Goal: Transaction & Acquisition: Purchase product/service

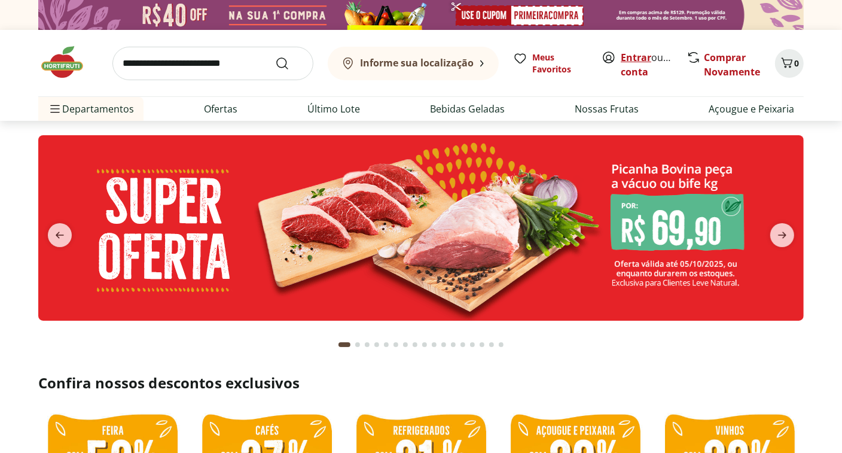
click at [644, 61] on link "Entrar" at bounding box center [636, 57] width 31 height 13
click at [714, 71] on link "Comprar Novamente" at bounding box center [732, 65] width 56 height 28
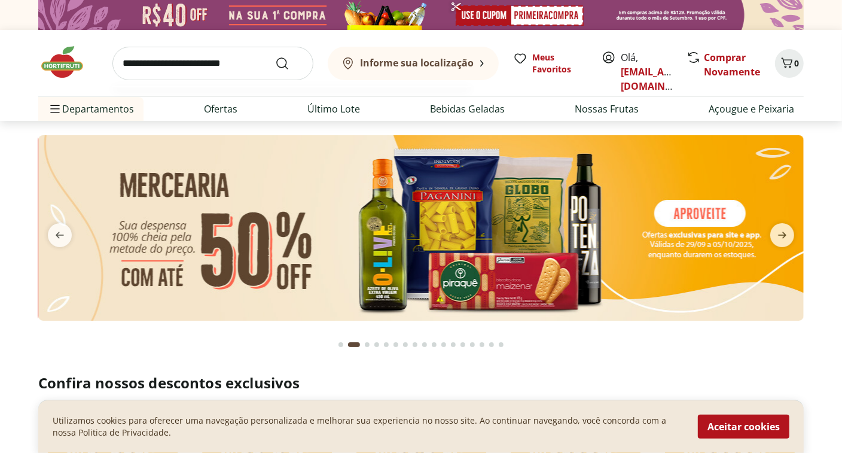
click at [182, 51] on input "search" at bounding box center [212, 64] width 201 height 34
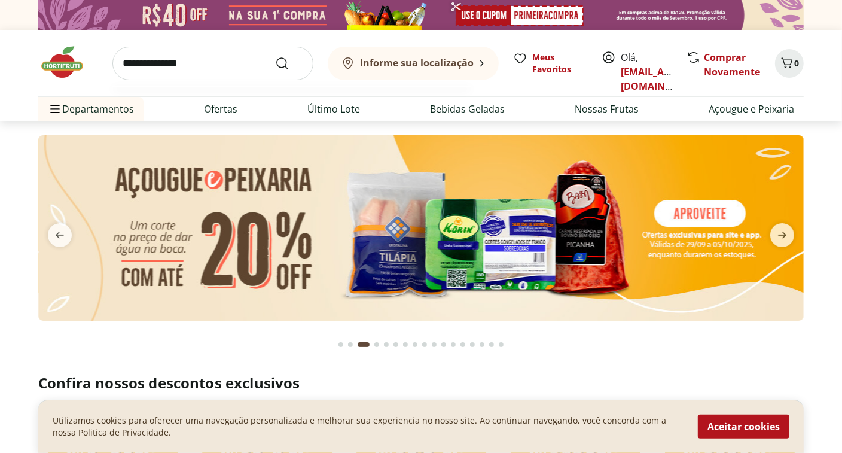
type input "**********"
click at [275, 56] on button "Submit Search" at bounding box center [289, 63] width 29 height 14
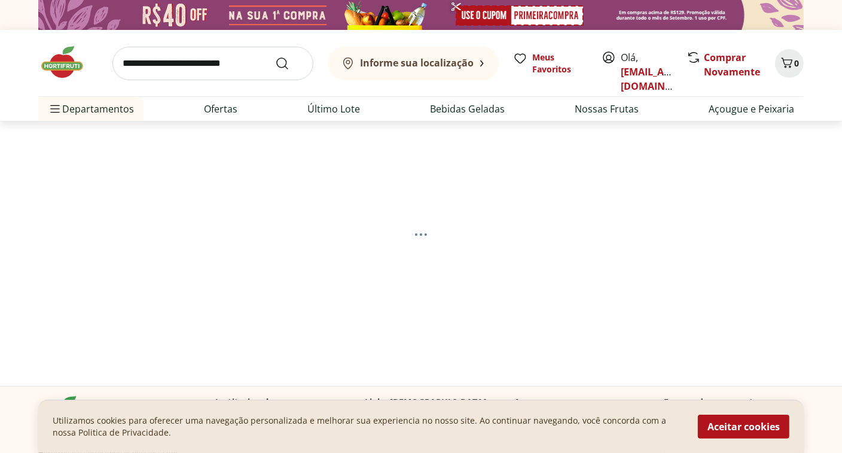
select select "**********"
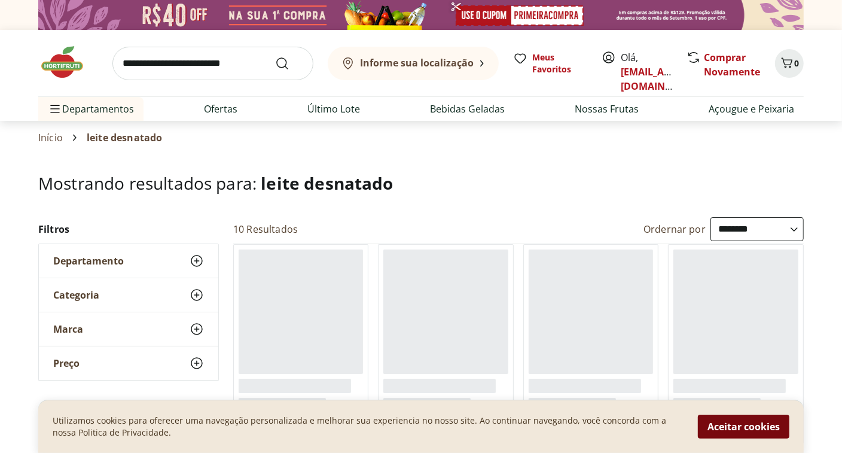
click at [749, 433] on button "Aceitar cookies" at bounding box center [744, 427] width 92 height 24
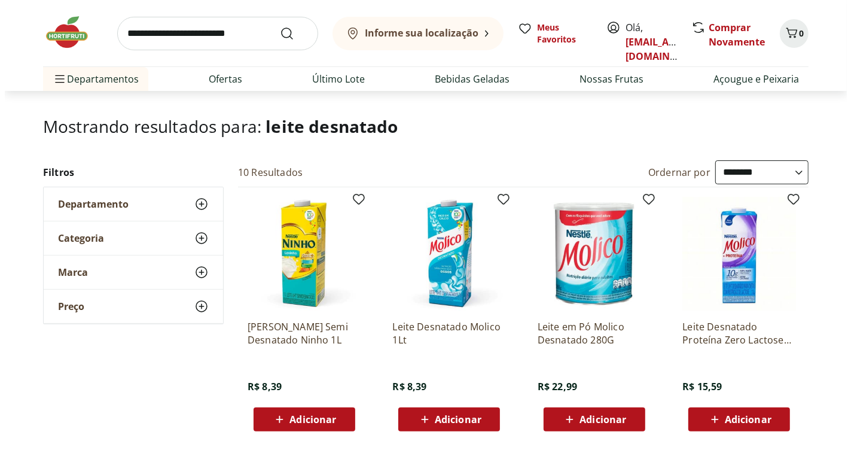
scroll to position [120, 0]
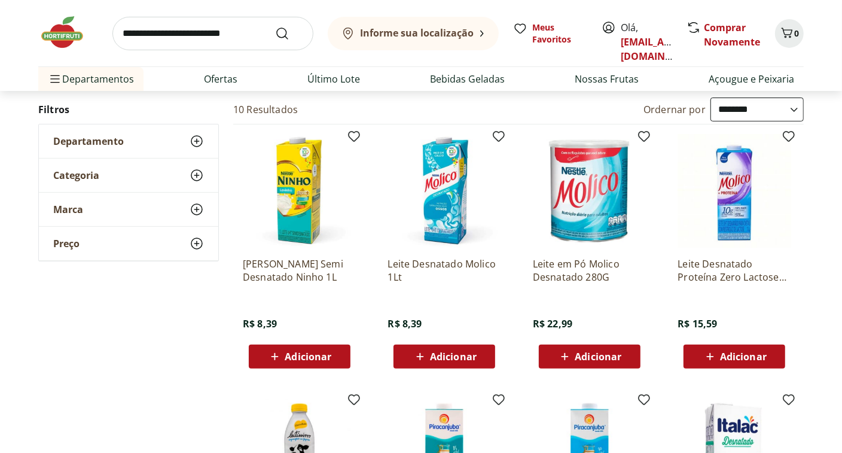
click at [420, 353] on icon at bounding box center [419, 356] width 7 height 7
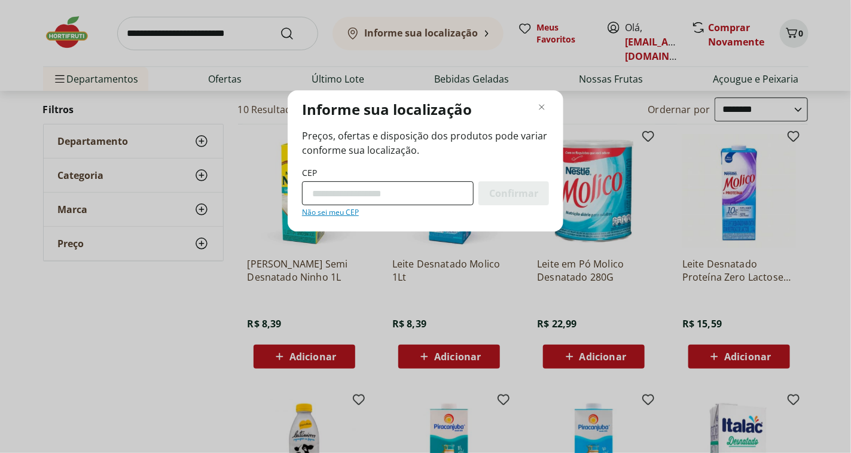
click at [427, 190] on input "CEP" at bounding box center [388, 193] width 172 height 24
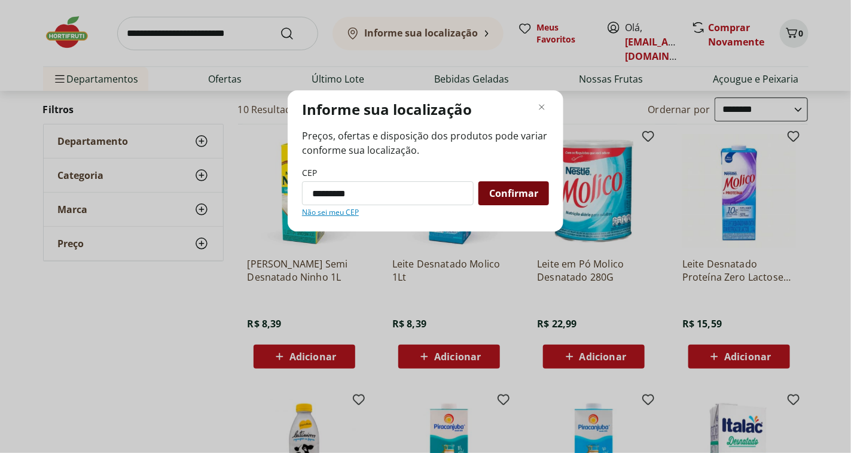
type input "*********"
click at [515, 193] on span "Confirmar" at bounding box center [513, 193] width 49 height 10
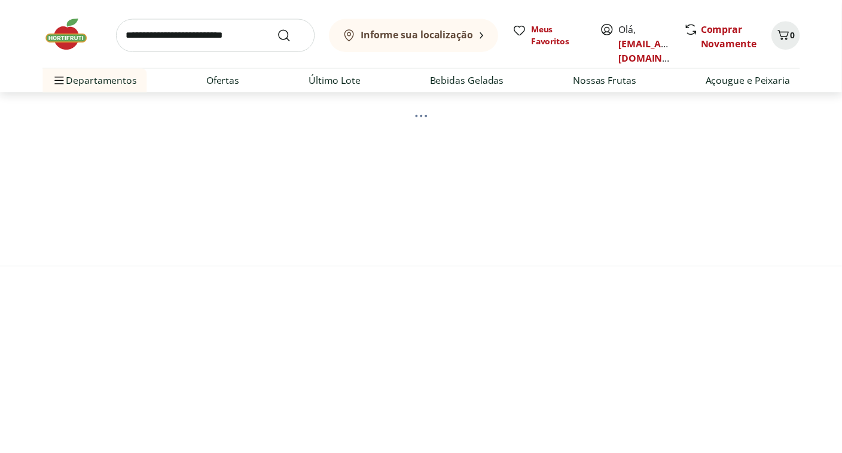
scroll to position [0, 0]
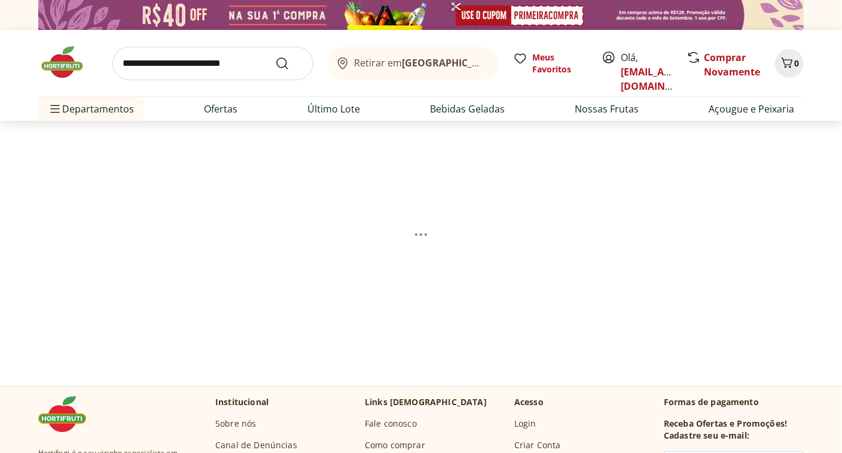
select select "**********"
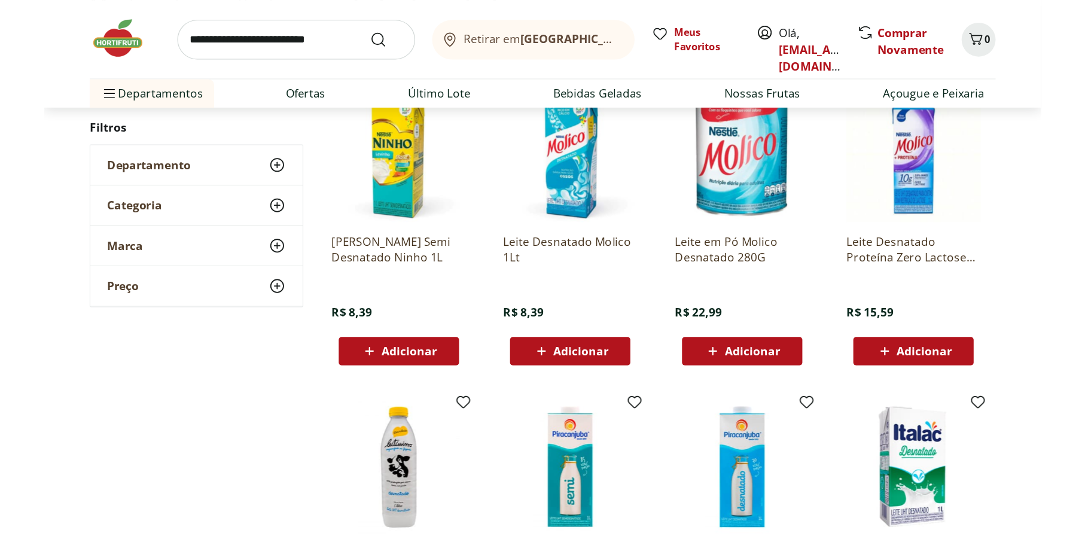
scroll to position [239, 0]
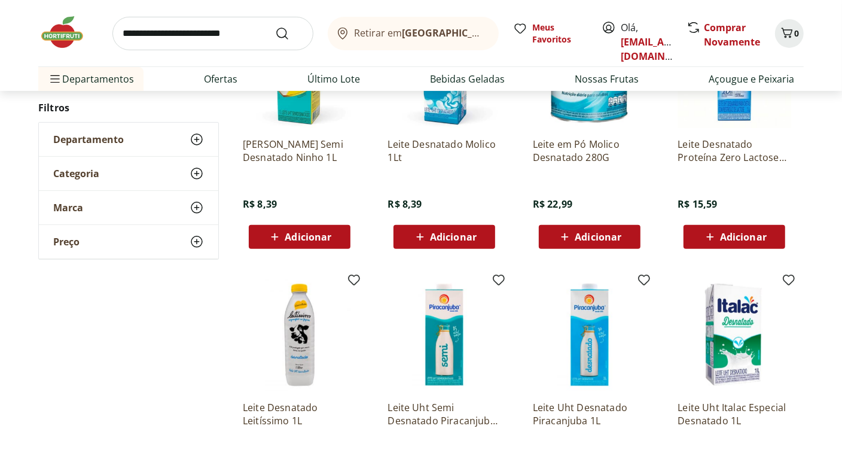
click at [461, 245] on div "Adicionar" at bounding box center [444, 237] width 83 height 22
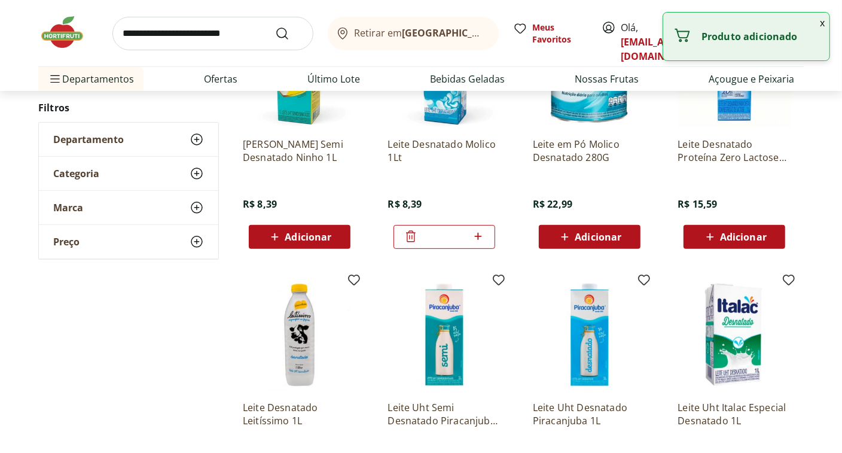
drag, startPoint x: 486, startPoint y: 240, endPoint x: 479, endPoint y: 238, distance: 7.4
click at [486, 240] on div "*" at bounding box center [445, 237] width 102 height 24
click at [479, 238] on icon at bounding box center [477, 236] width 7 height 7
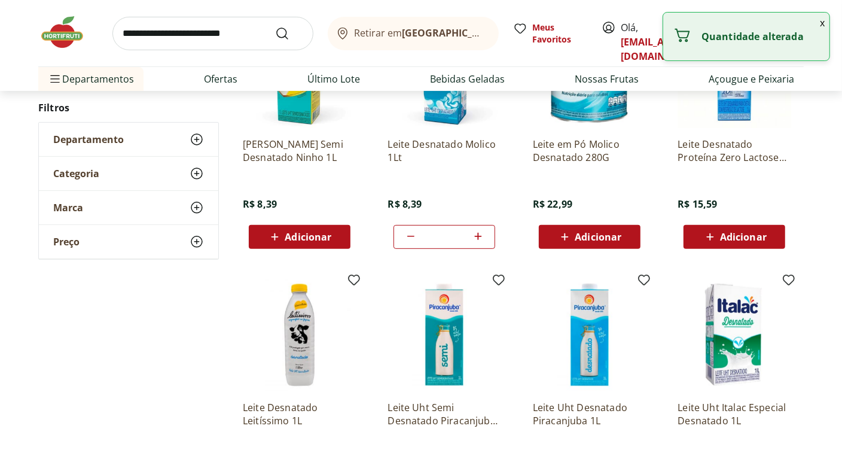
type input "*"
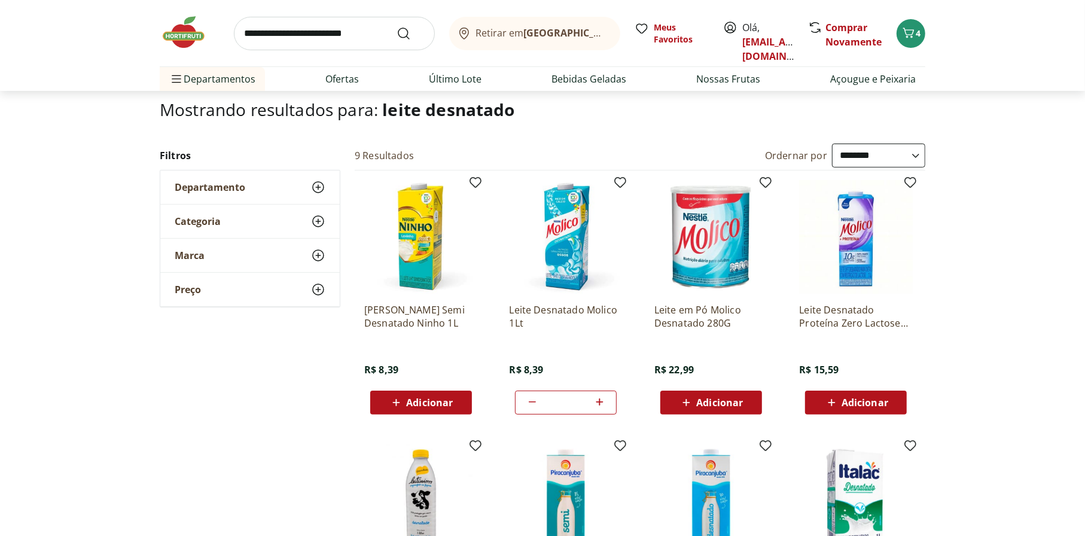
scroll to position [0, 0]
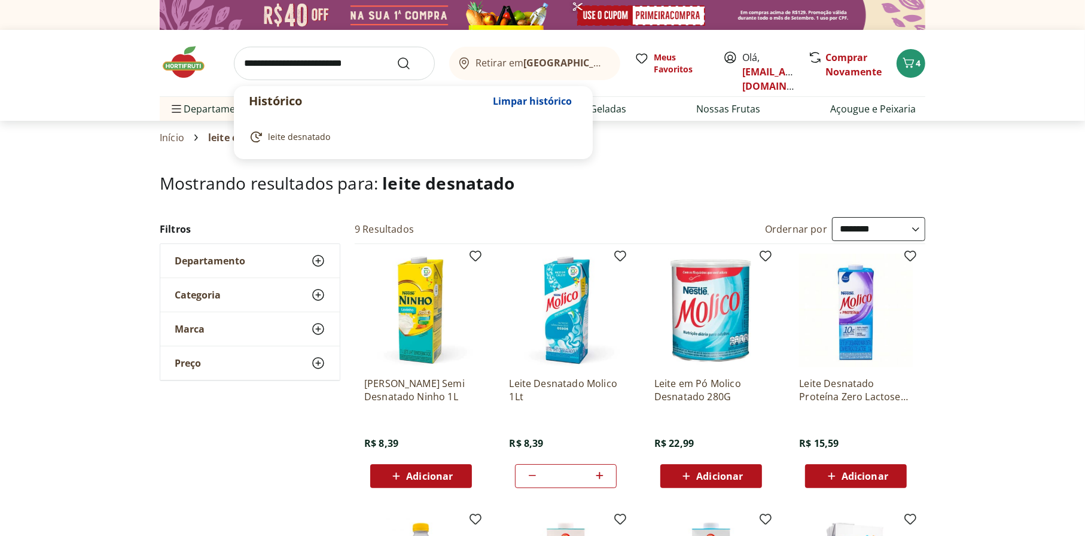
click at [330, 60] on input "search" at bounding box center [334, 64] width 201 height 34
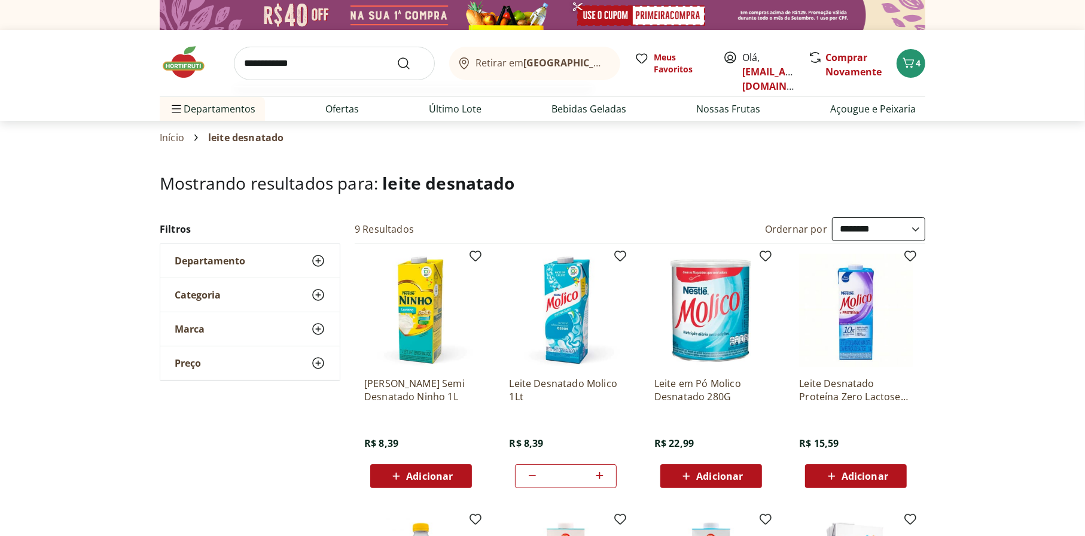
type input "**********"
click at [397, 56] on button "Submit Search" at bounding box center [411, 63] width 29 height 14
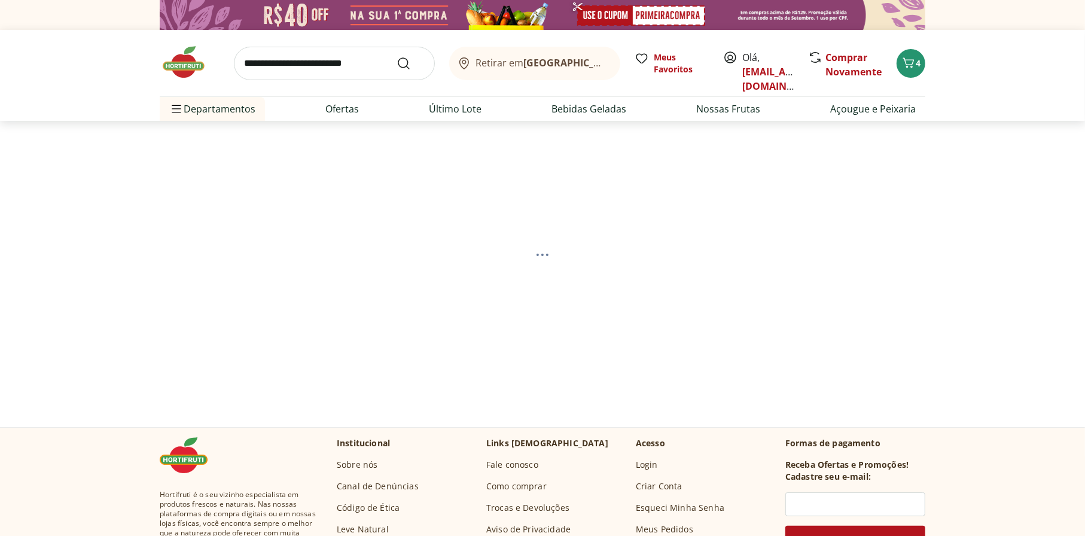
select select "**********"
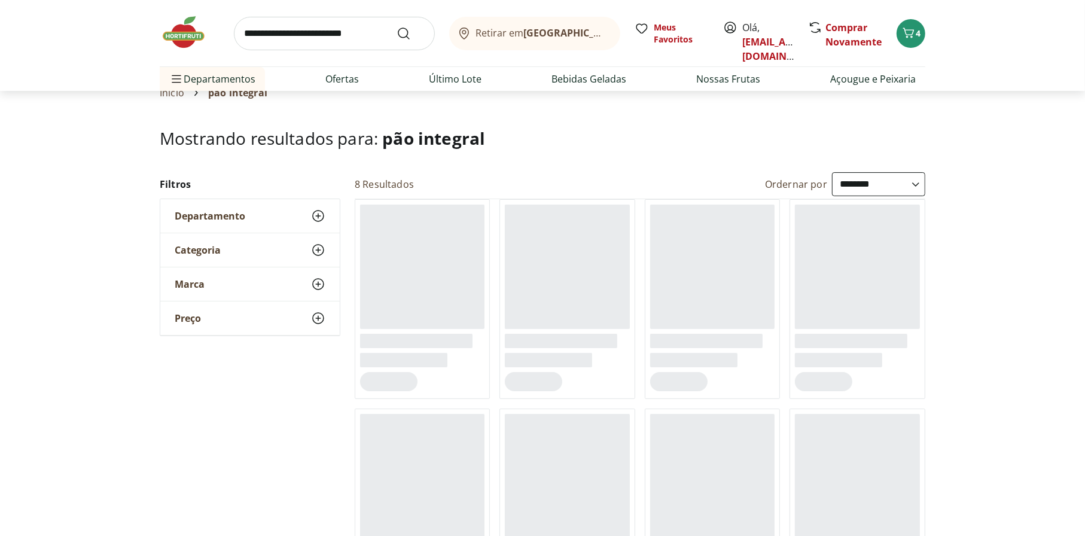
scroll to position [120, 0]
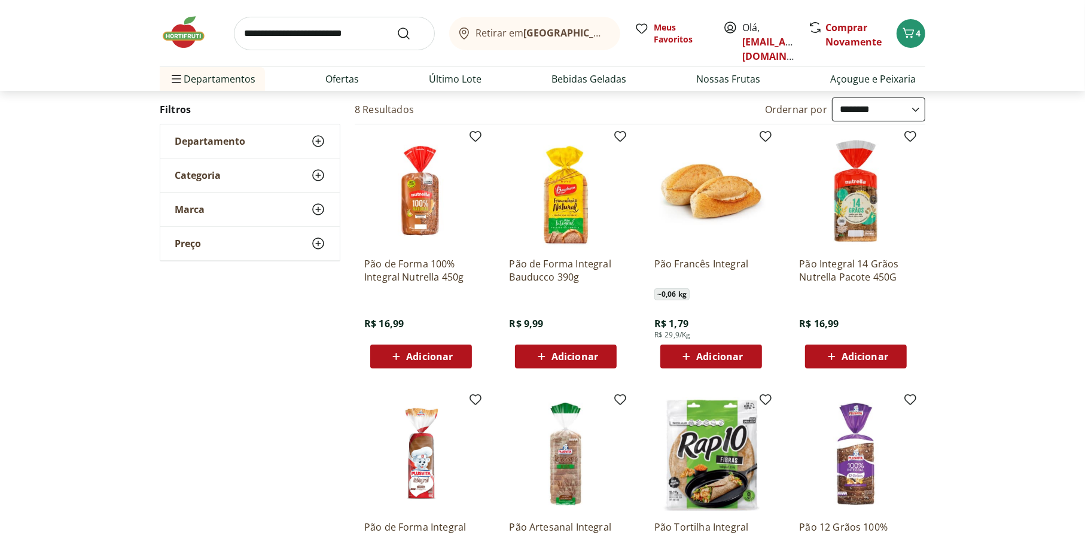
click at [561, 353] on span "Adicionar" at bounding box center [575, 357] width 47 height 10
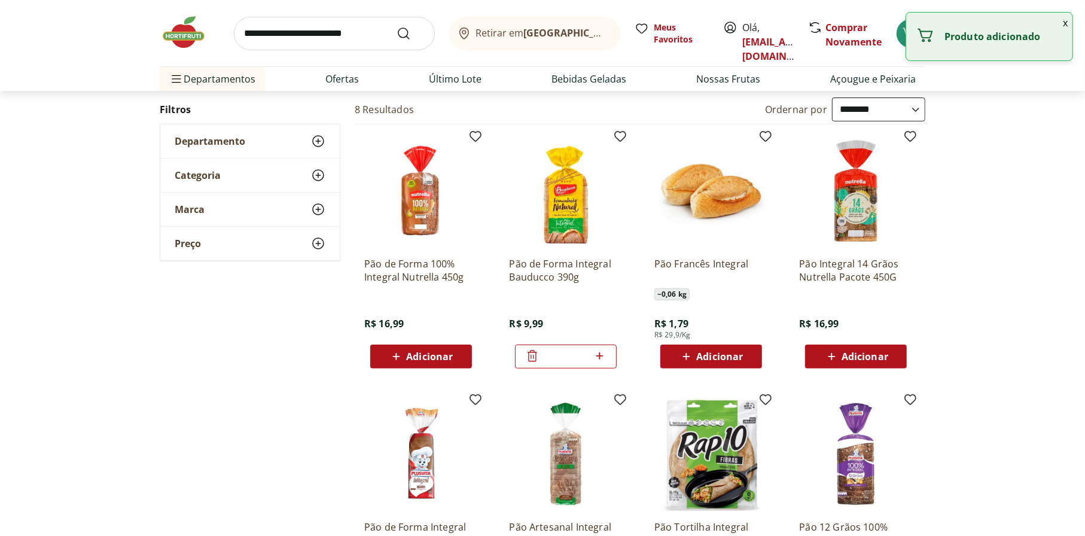
click at [318, 44] on input "search" at bounding box center [334, 34] width 201 height 34
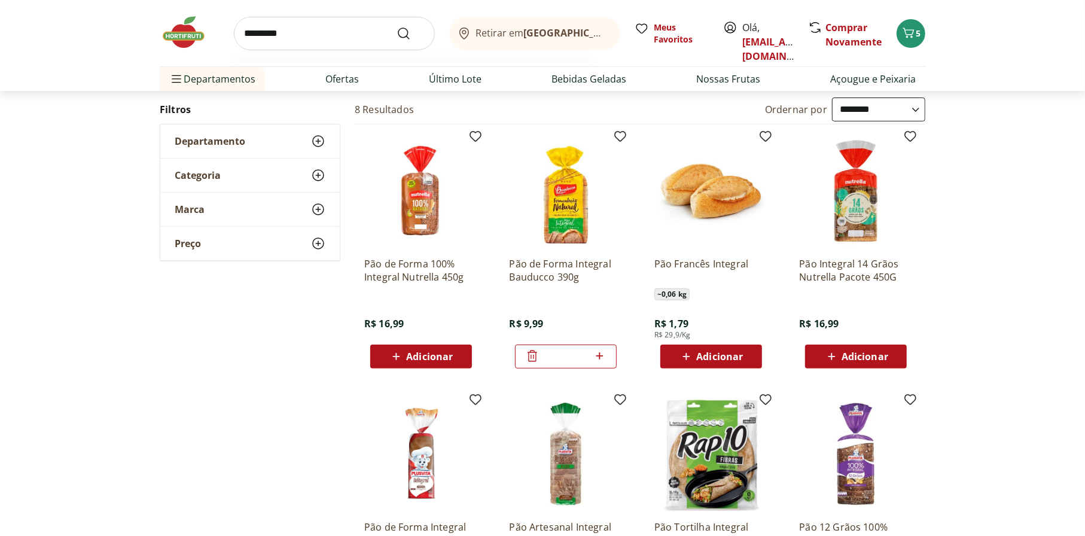
type input "*********"
click at [397, 26] on button "Submit Search" at bounding box center [411, 33] width 29 height 14
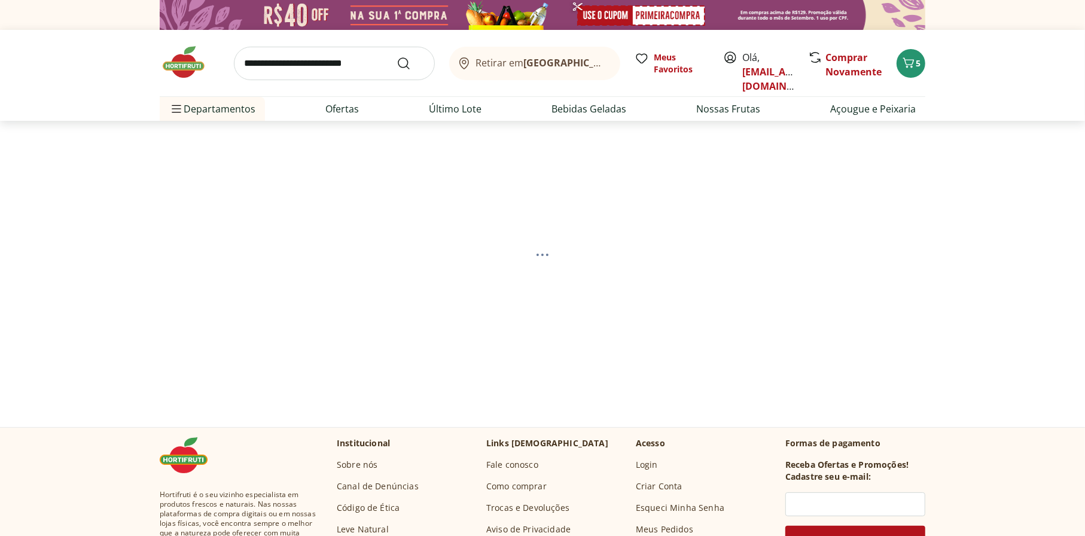
select select "**********"
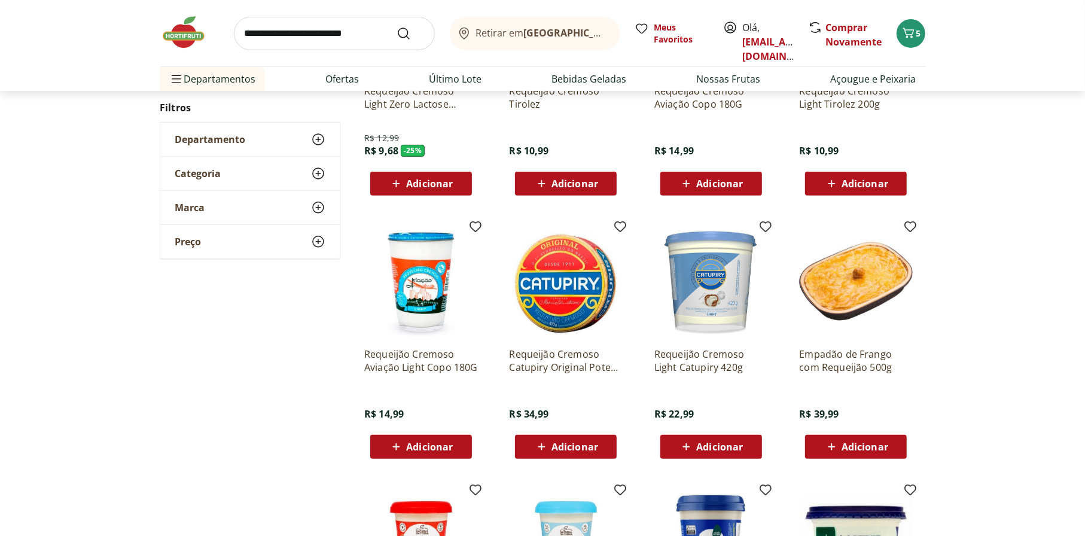
scroll to position [299, 0]
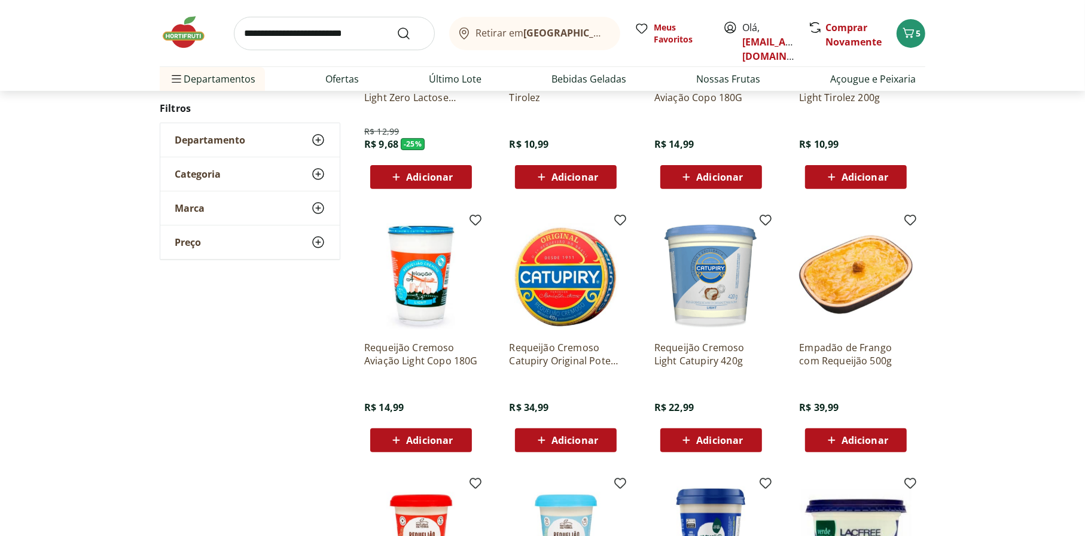
click at [702, 440] on span "Adicionar" at bounding box center [719, 441] width 47 height 10
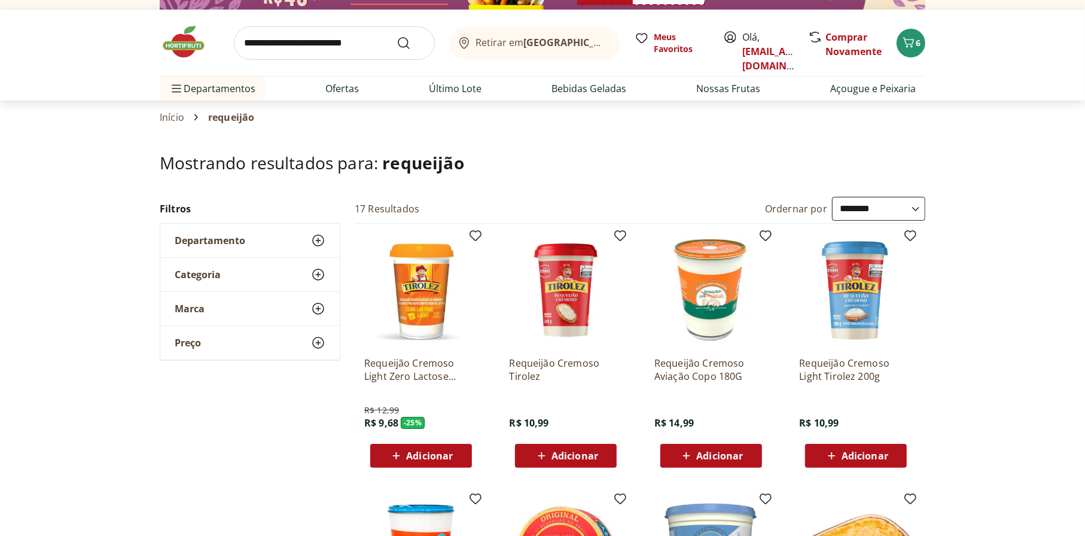
scroll to position [0, 0]
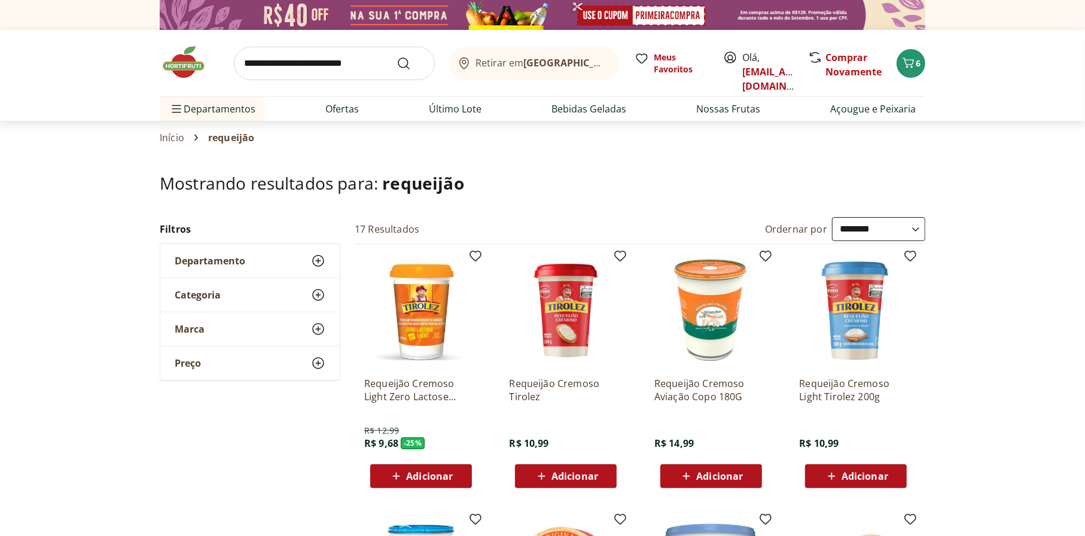
click at [295, 72] on input "search" at bounding box center [334, 64] width 201 height 34
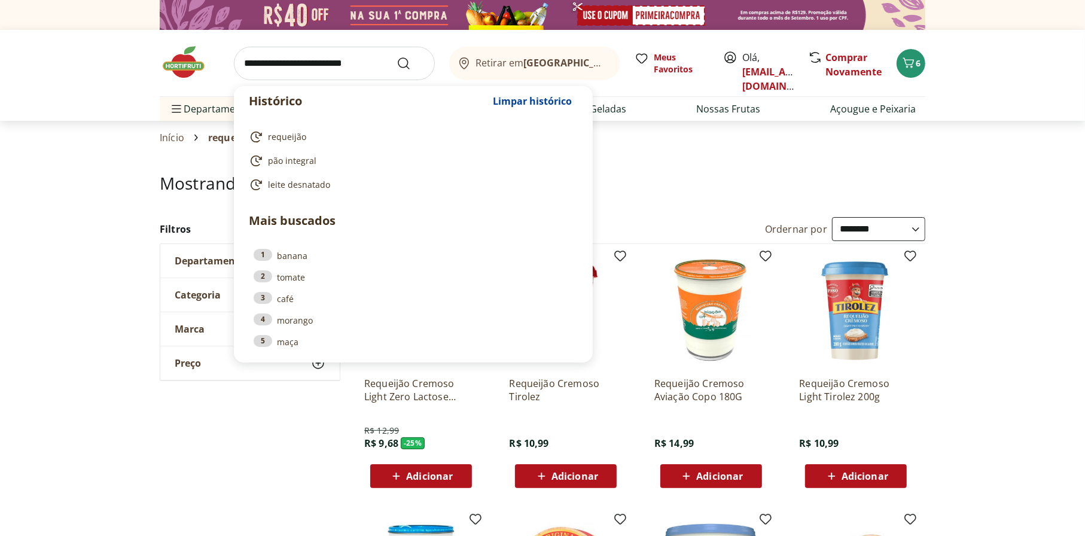
click at [134, 147] on section "Início requeijão" at bounding box center [542, 138] width 1085 height 34
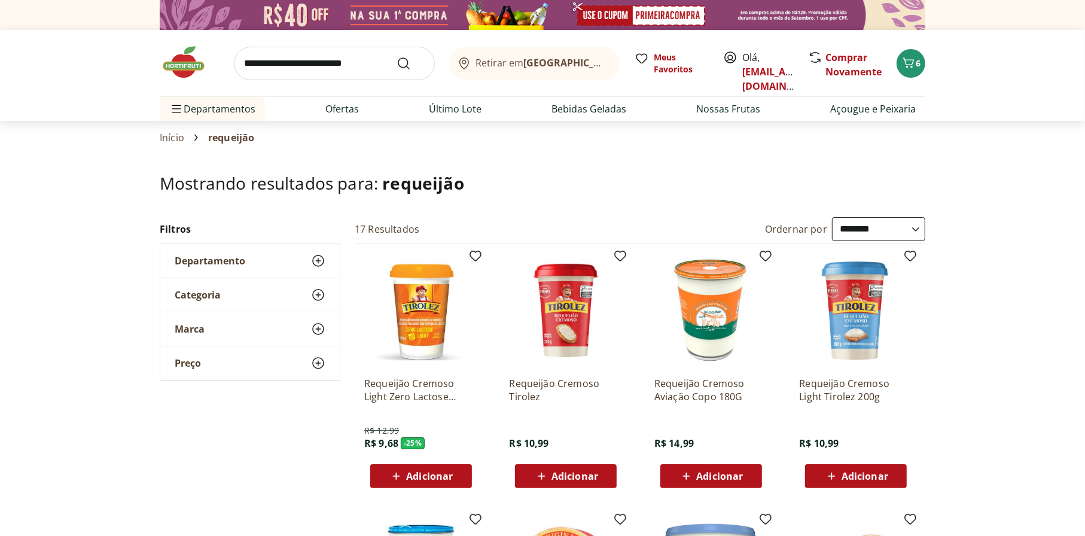
click at [190, 58] on img at bounding box center [190, 62] width 60 height 36
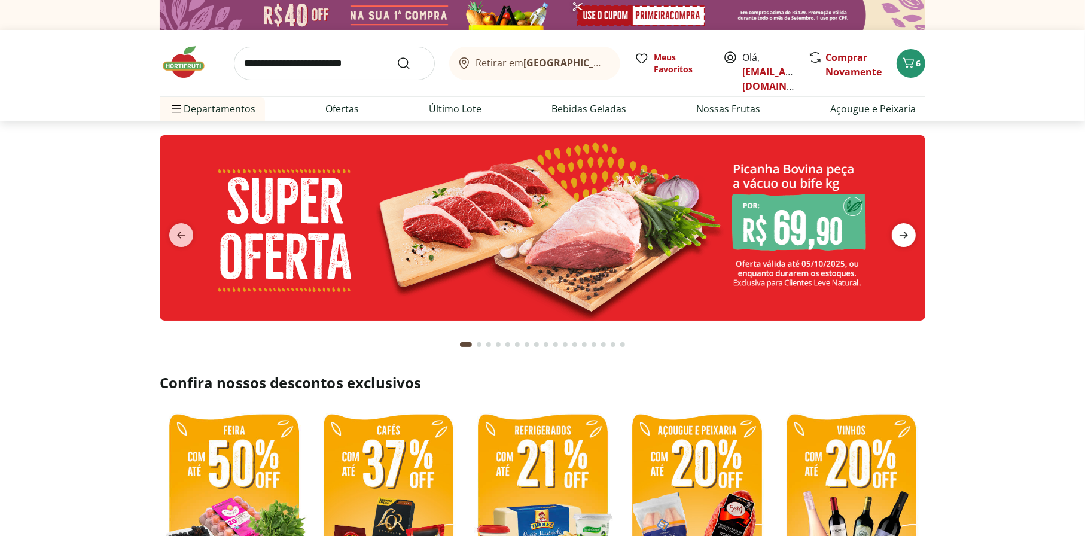
click at [842, 238] on icon "next" at bounding box center [904, 235] width 14 height 14
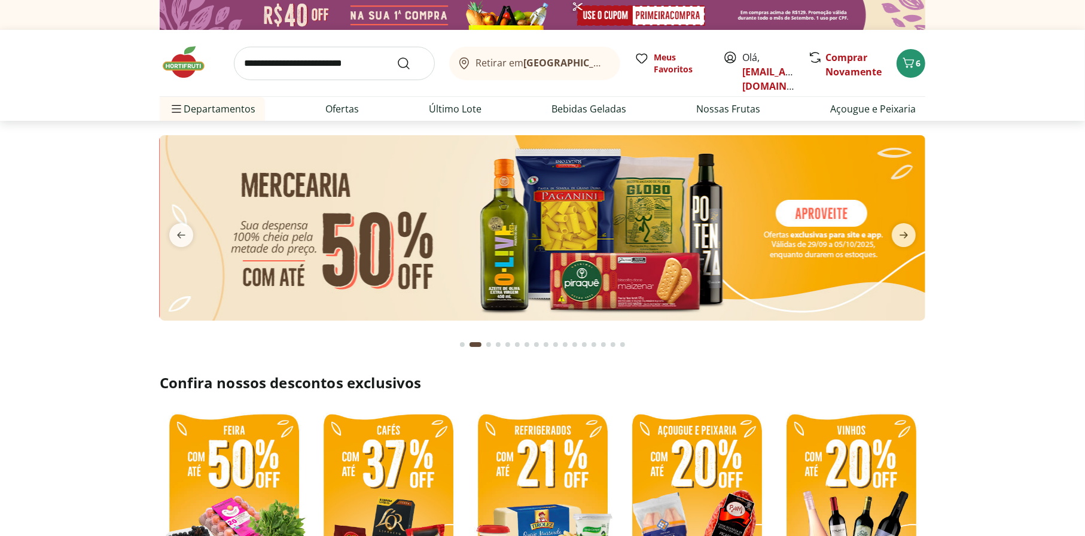
click at [555, 230] on img at bounding box center [543, 227] width 766 height 185
select select "**********"
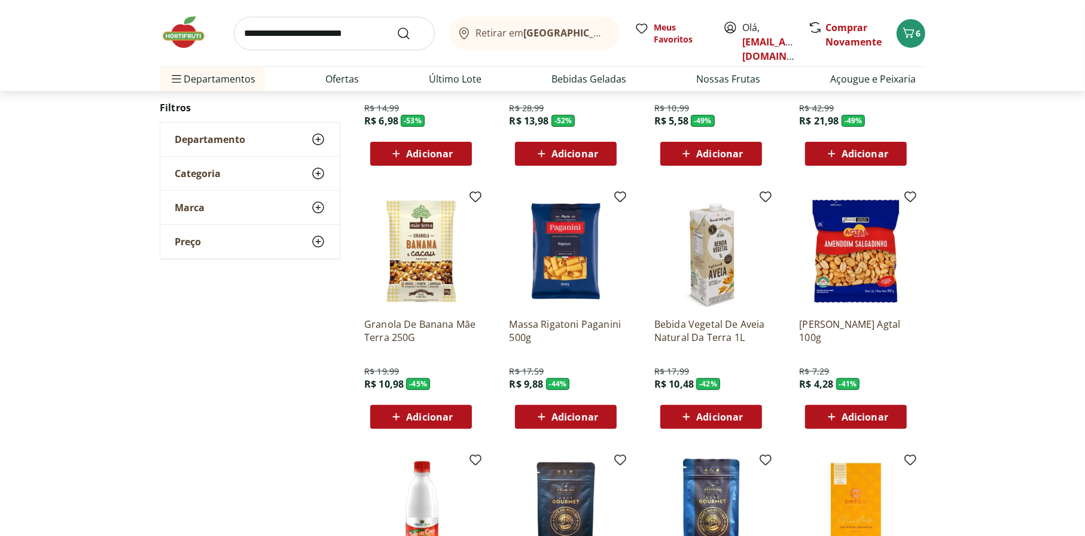
scroll to position [299, 0]
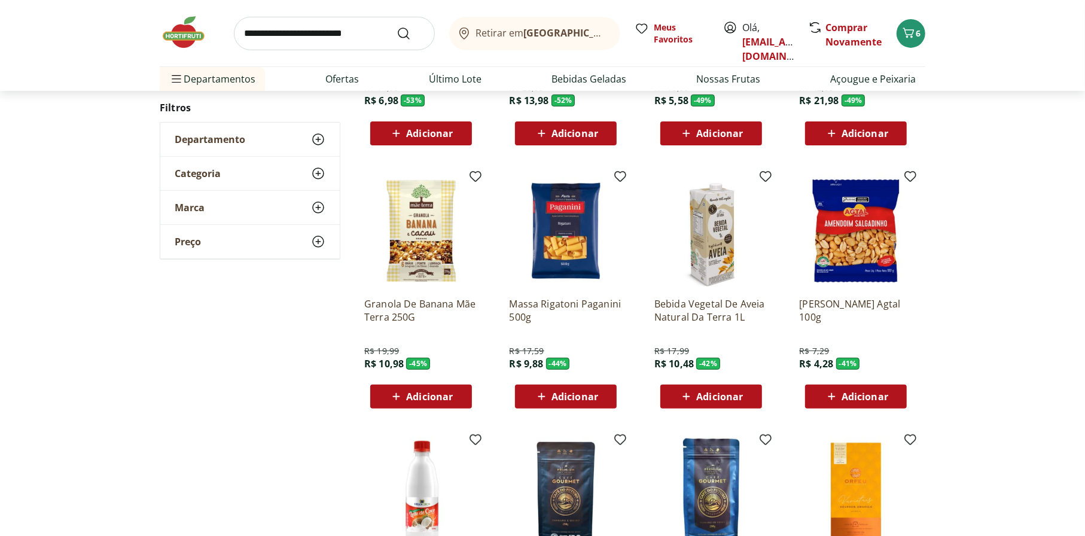
click at [583, 403] on span "Adicionar" at bounding box center [566, 396] width 64 height 14
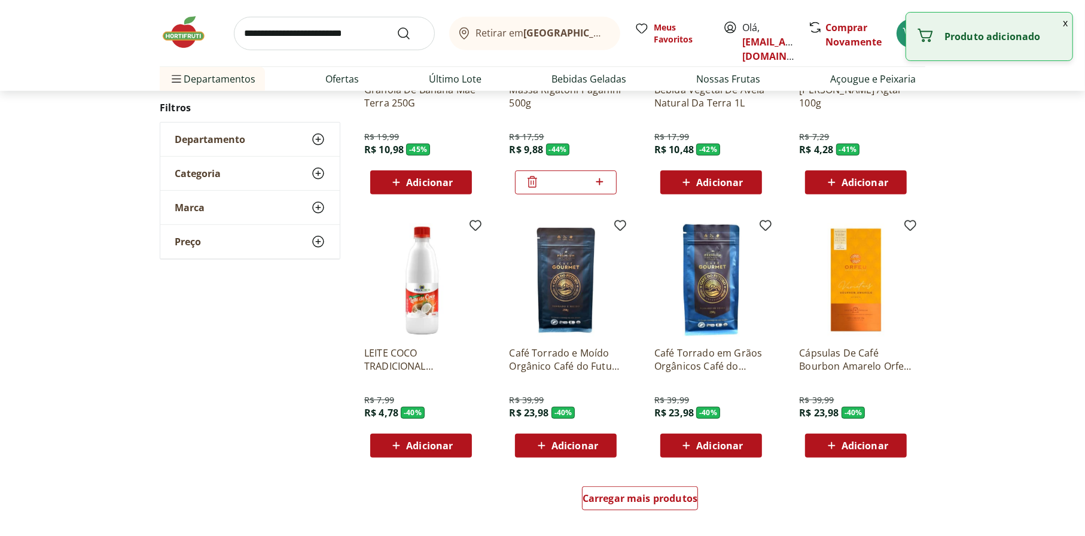
scroll to position [538, 0]
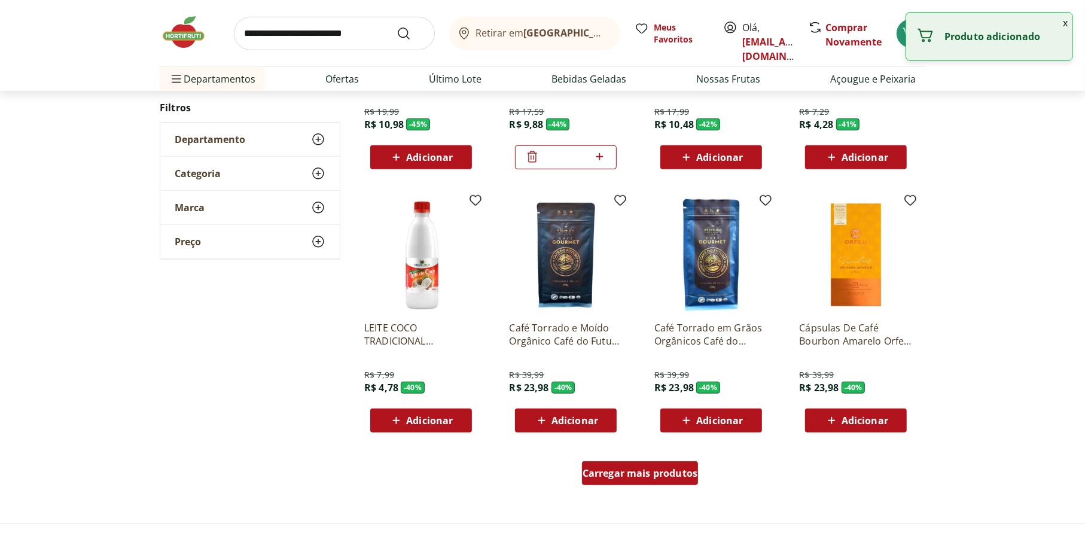
click at [622, 452] on span "Carregar mais produtos" at bounding box center [640, 473] width 115 height 10
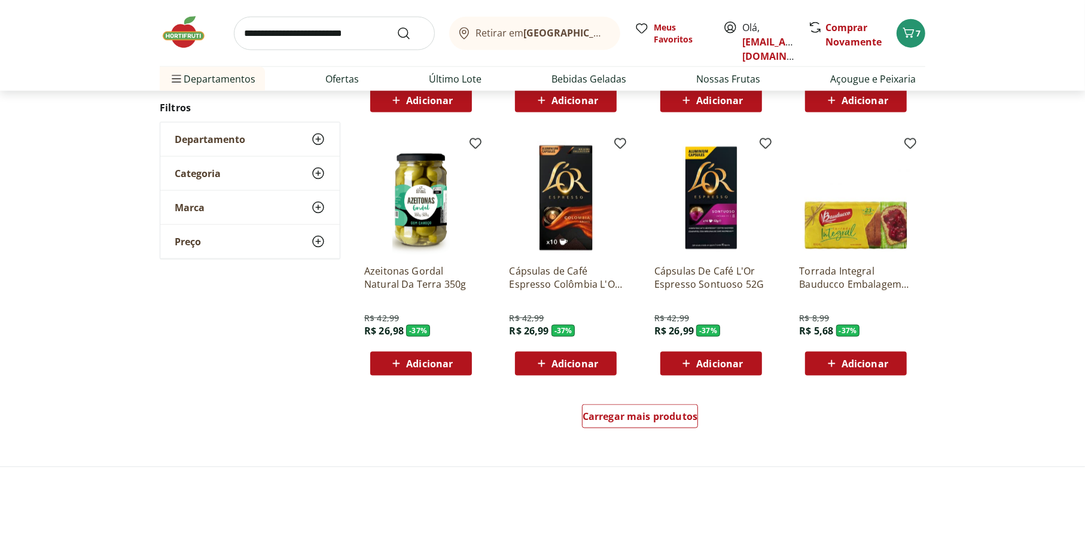
scroll to position [1376, 0]
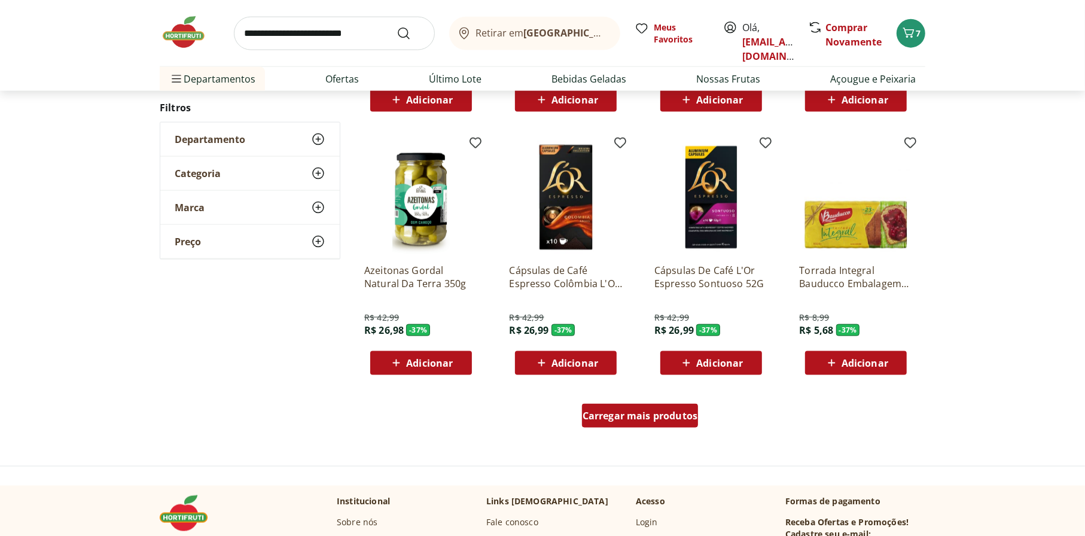
click at [640, 419] on span "Carregar mais produtos" at bounding box center [640, 416] width 115 height 10
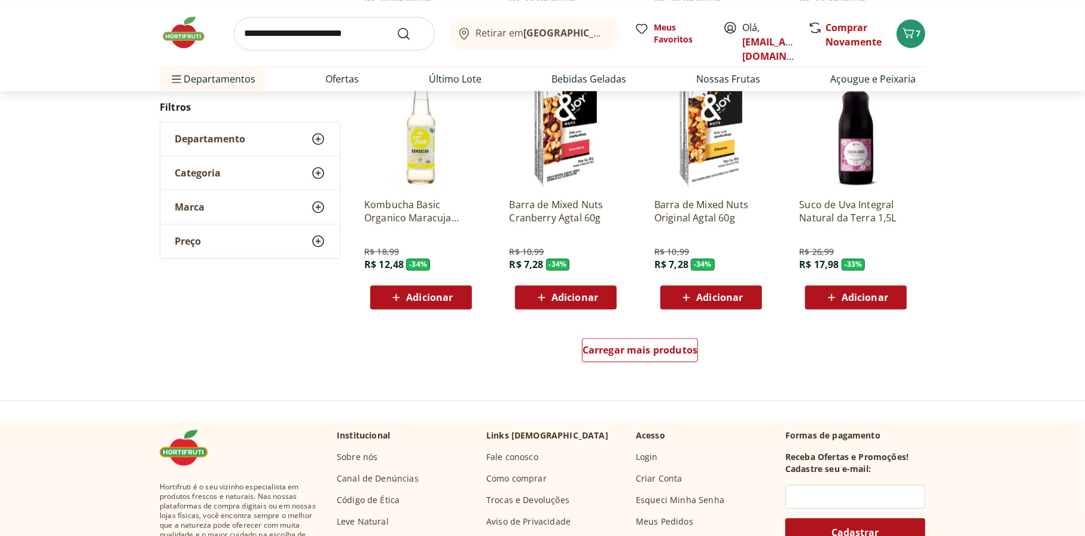
scroll to position [2333, 0]
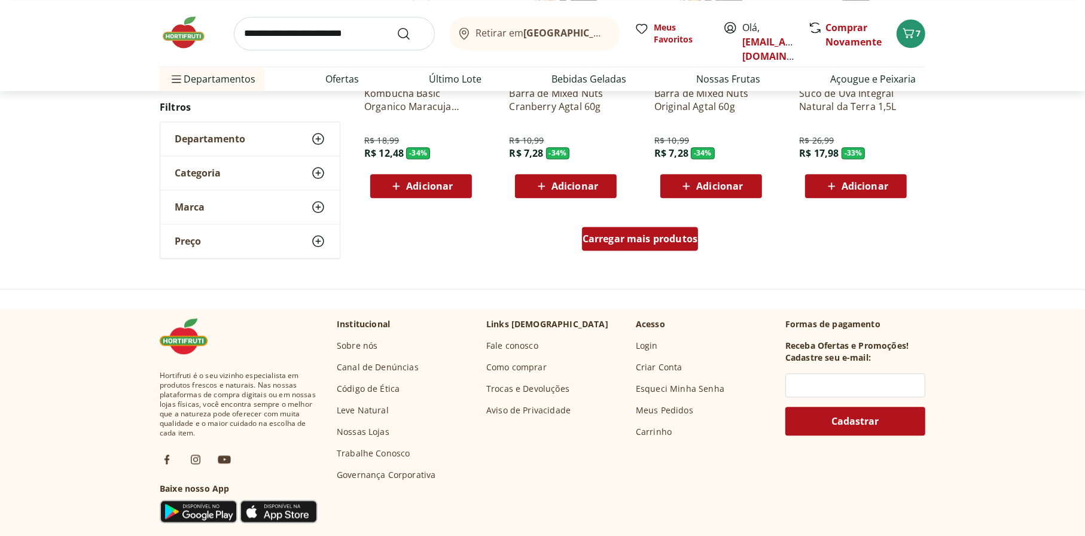
click at [635, 230] on div "Carregar mais produtos" at bounding box center [640, 239] width 117 height 24
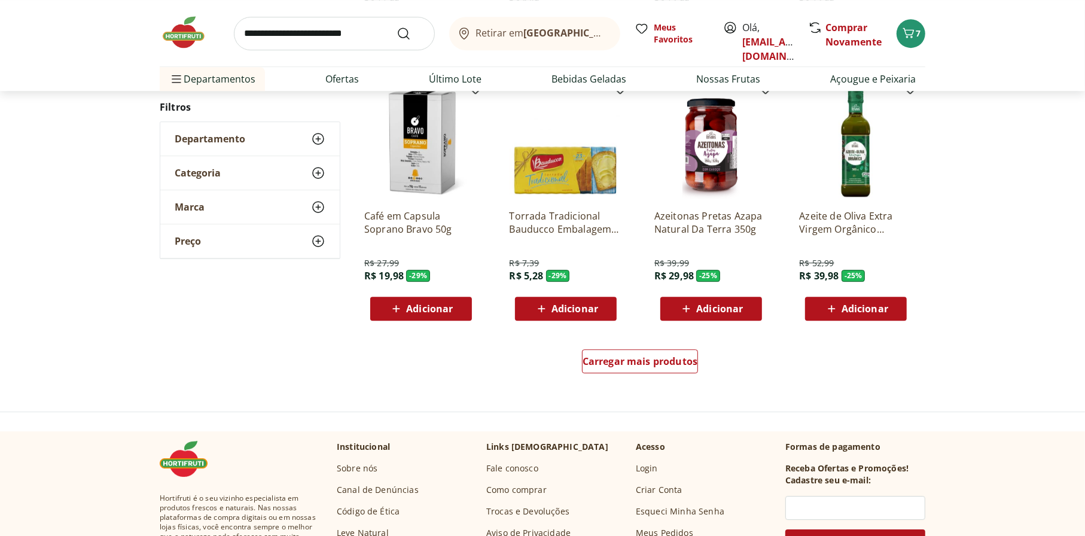
scroll to position [2991, 0]
click at [646, 364] on span "Carregar mais produtos" at bounding box center [640, 361] width 115 height 10
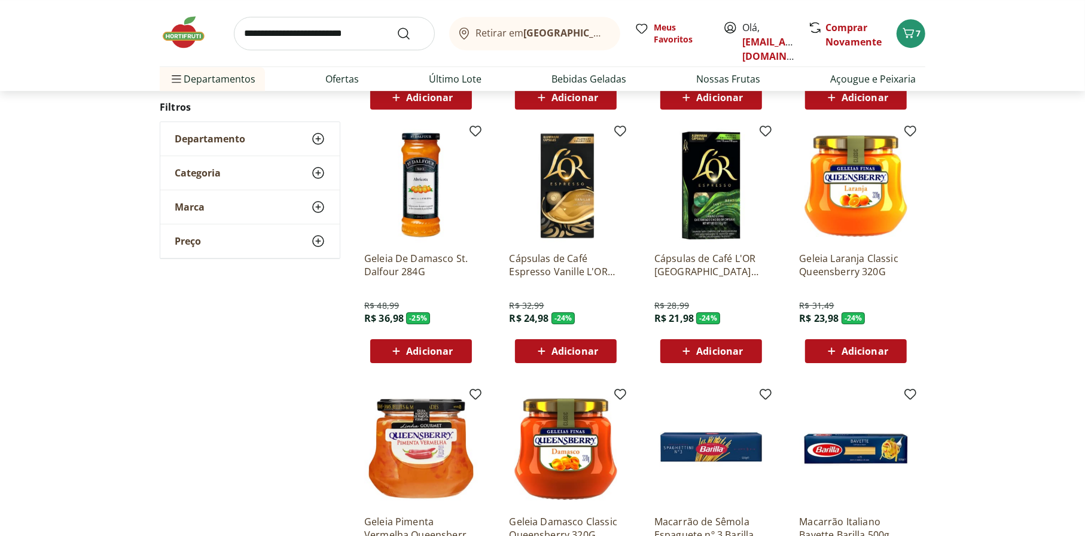
scroll to position [3231, 0]
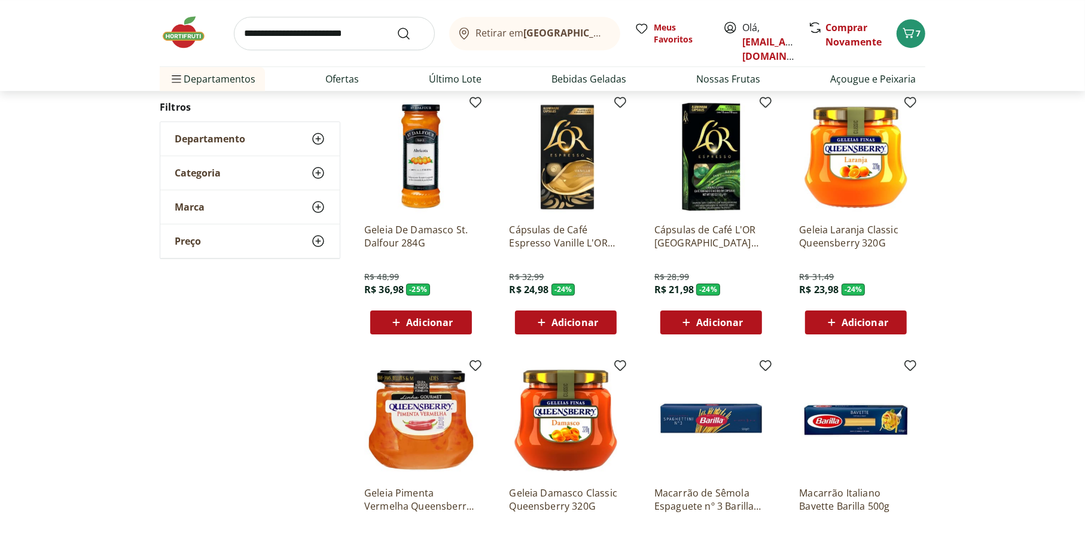
click at [591, 325] on span "Adicionar" at bounding box center [575, 323] width 47 height 10
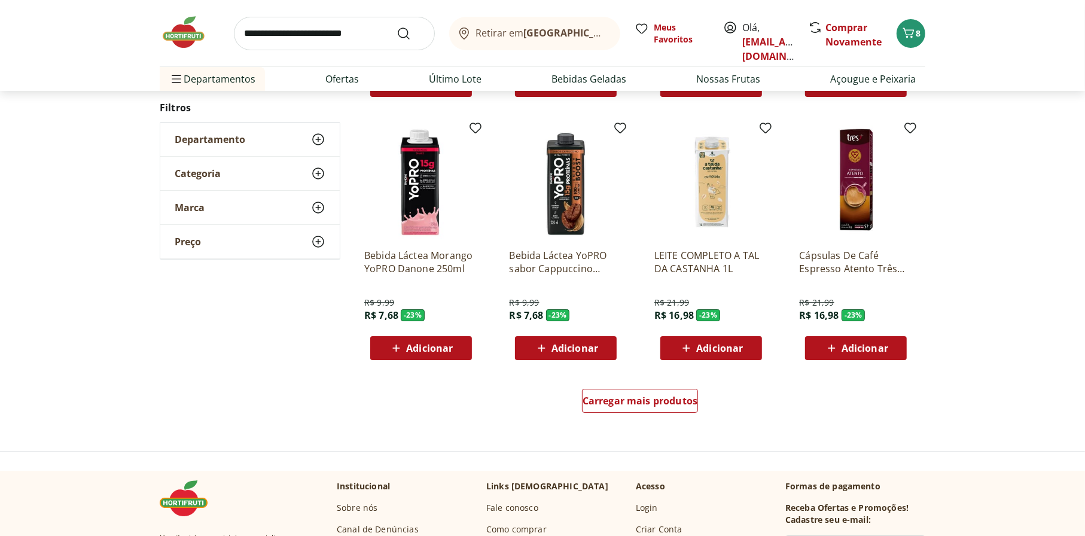
scroll to position [3769, 0]
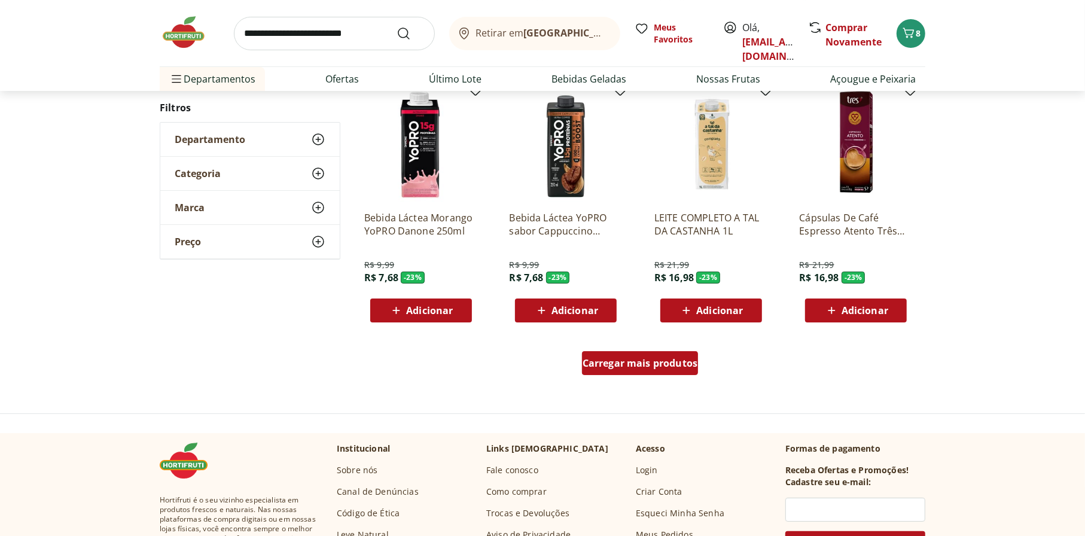
click at [616, 358] on span "Carregar mais produtos" at bounding box center [640, 363] width 115 height 10
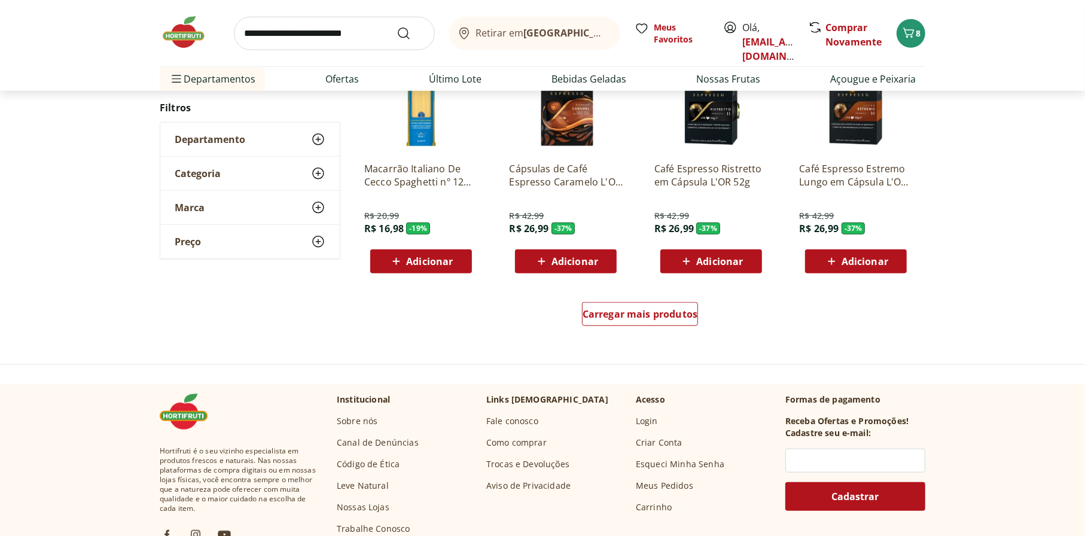
scroll to position [4607, 0]
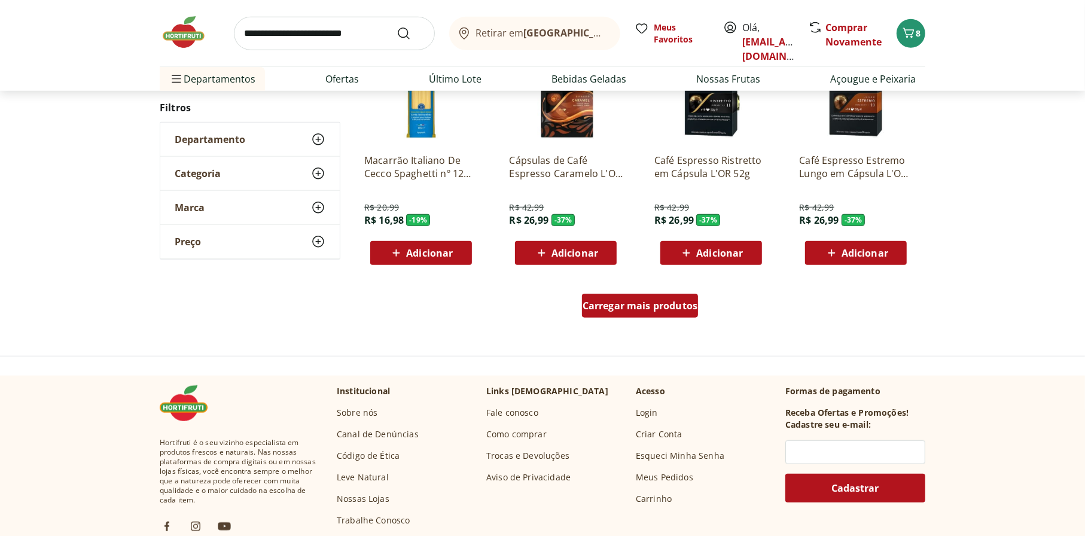
click at [610, 297] on div "Carregar mais produtos" at bounding box center [640, 306] width 117 height 24
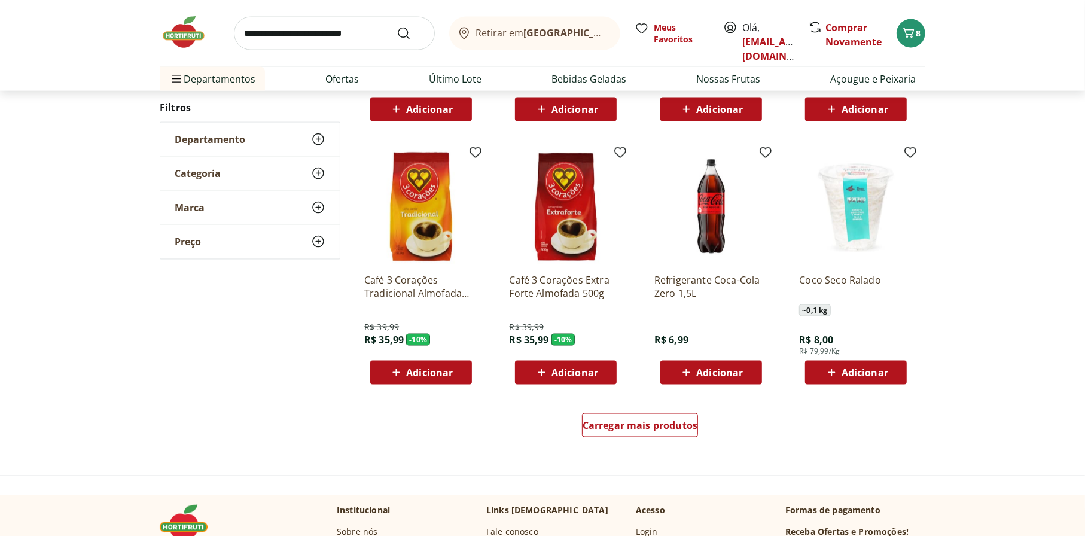
scroll to position [5444, 0]
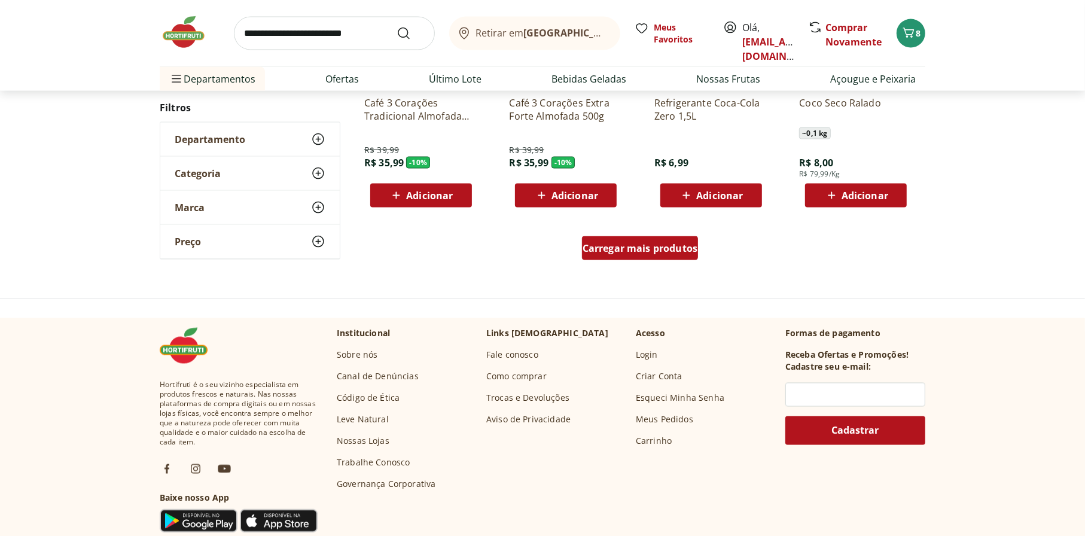
click at [643, 236] on div "Carregar mais produtos" at bounding box center [640, 248] width 117 height 24
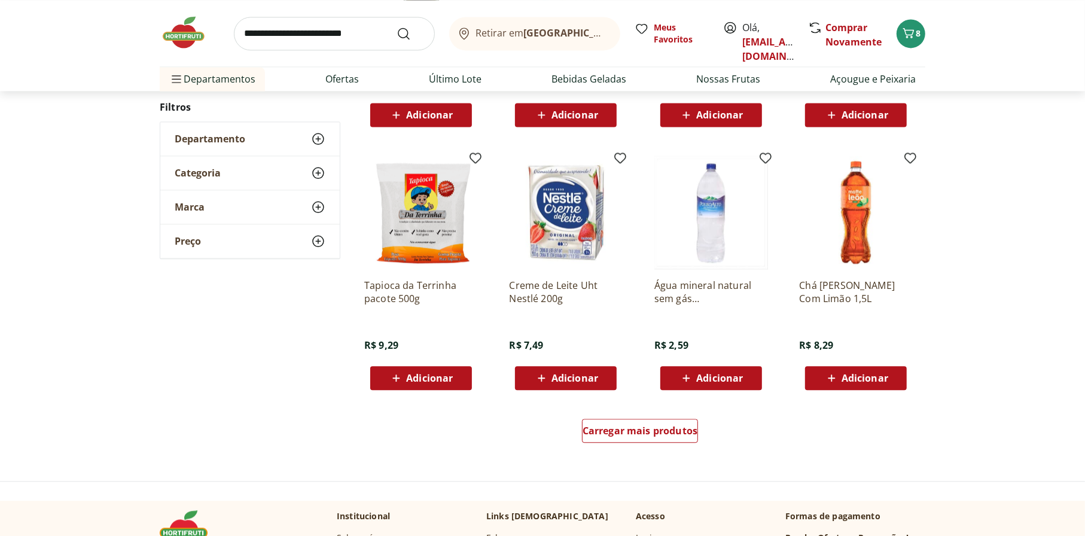
scroll to position [6042, 0]
click at [434, 376] on span "Adicionar" at bounding box center [429, 378] width 47 height 10
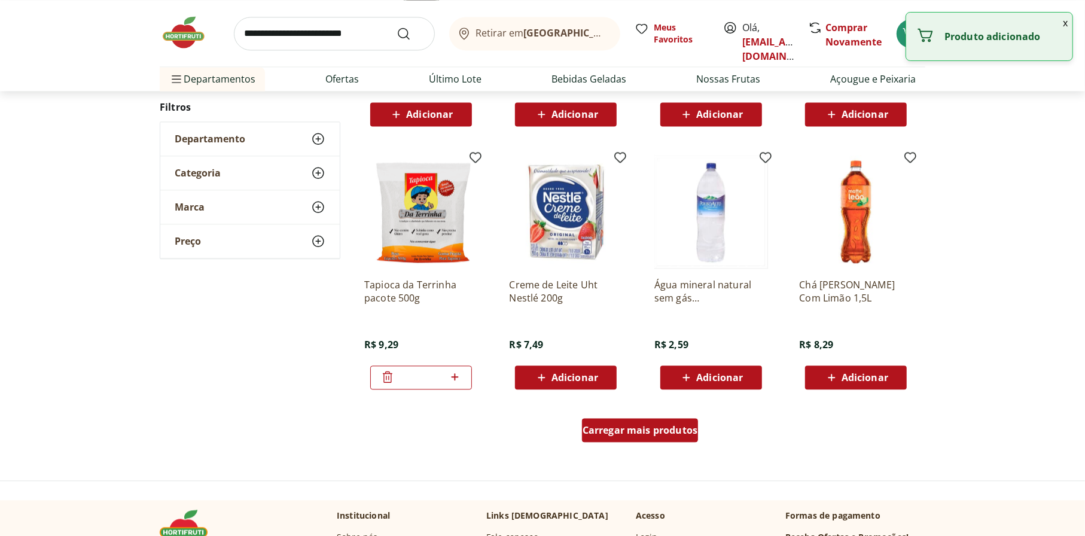
click at [663, 429] on span "Carregar mais produtos" at bounding box center [640, 430] width 115 height 10
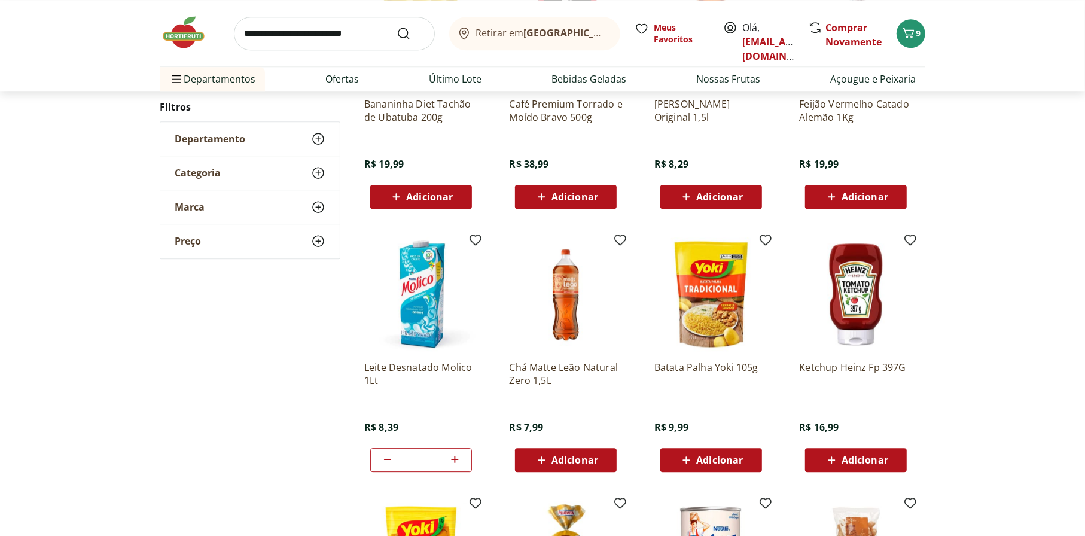
scroll to position [6461, 0]
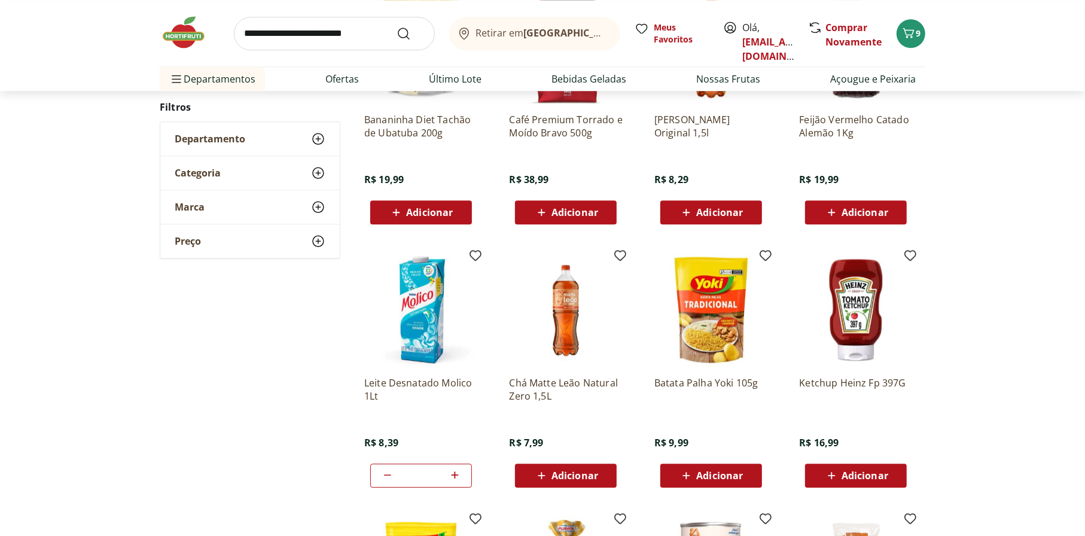
click at [190, 39] on img at bounding box center [190, 32] width 60 height 36
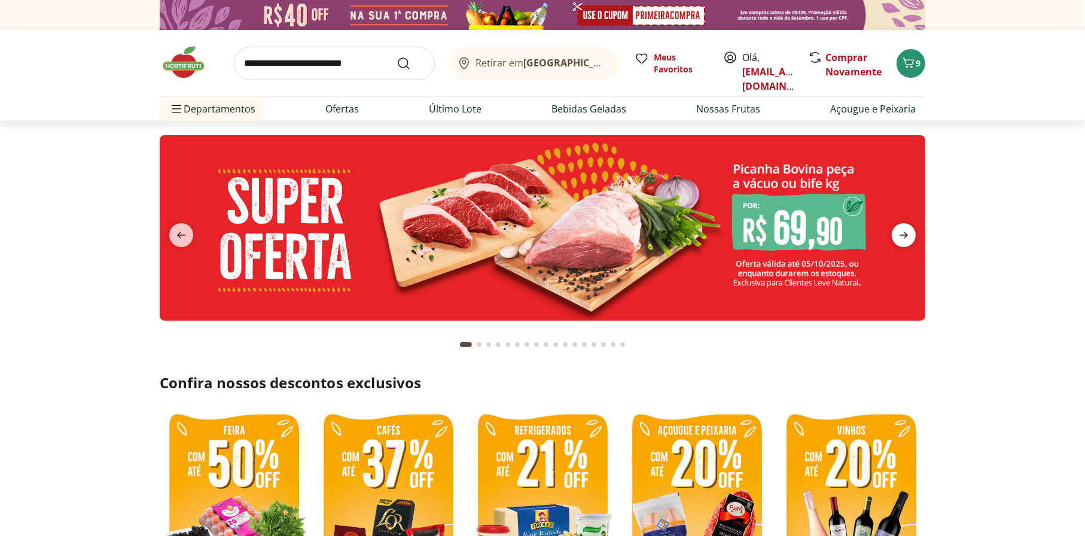
click at [842, 239] on icon "next" at bounding box center [904, 235] width 14 height 14
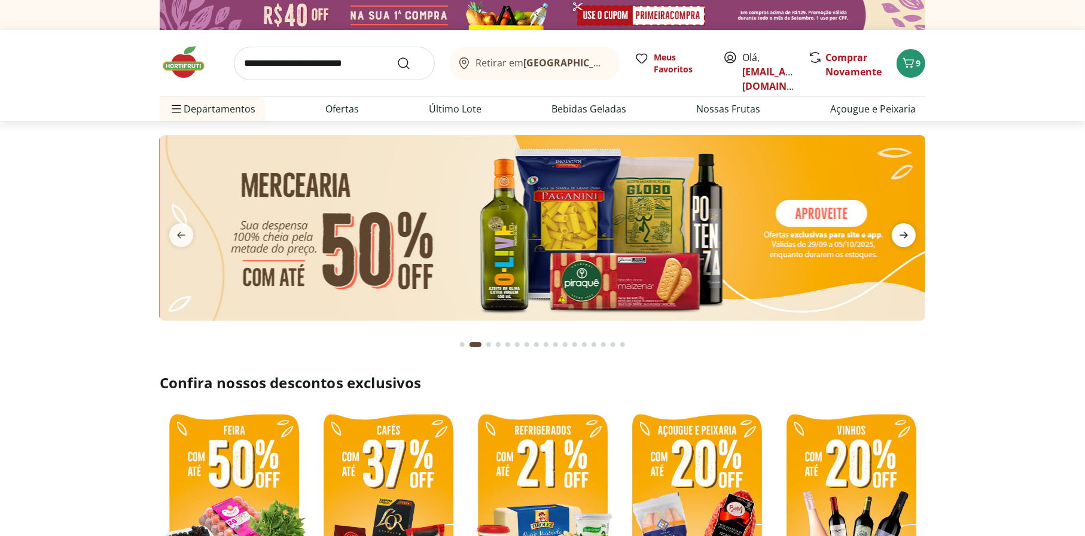
click at [842, 239] on icon "next" at bounding box center [904, 235] width 14 height 14
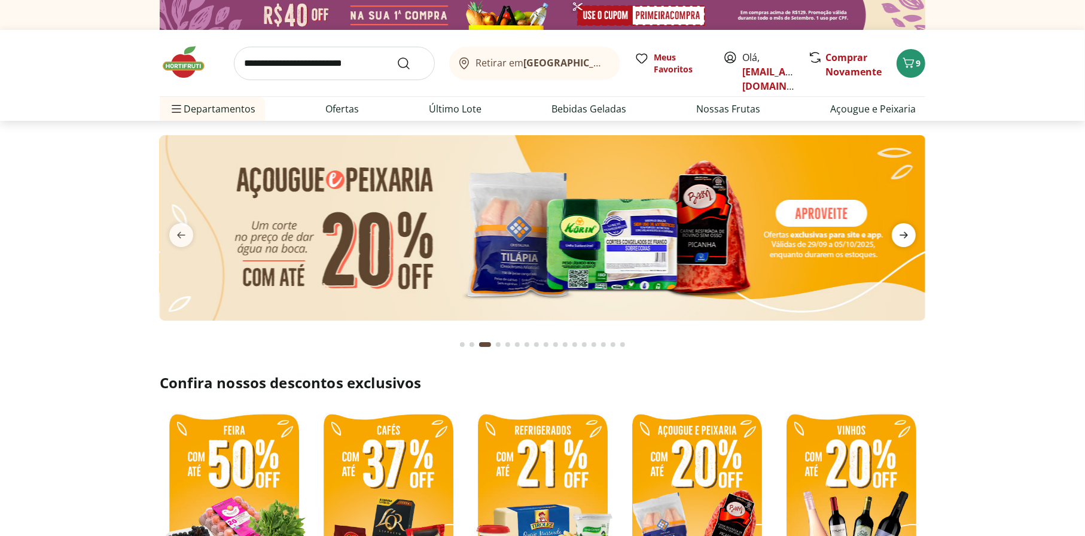
click at [842, 239] on icon "next" at bounding box center [904, 235] width 14 height 14
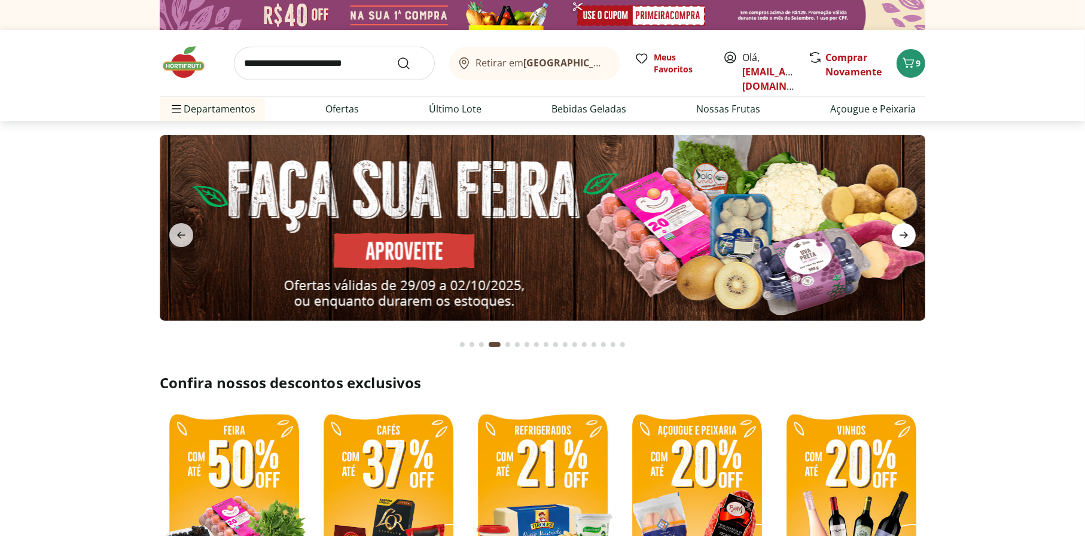
click at [842, 239] on icon "next" at bounding box center [904, 235] width 14 height 14
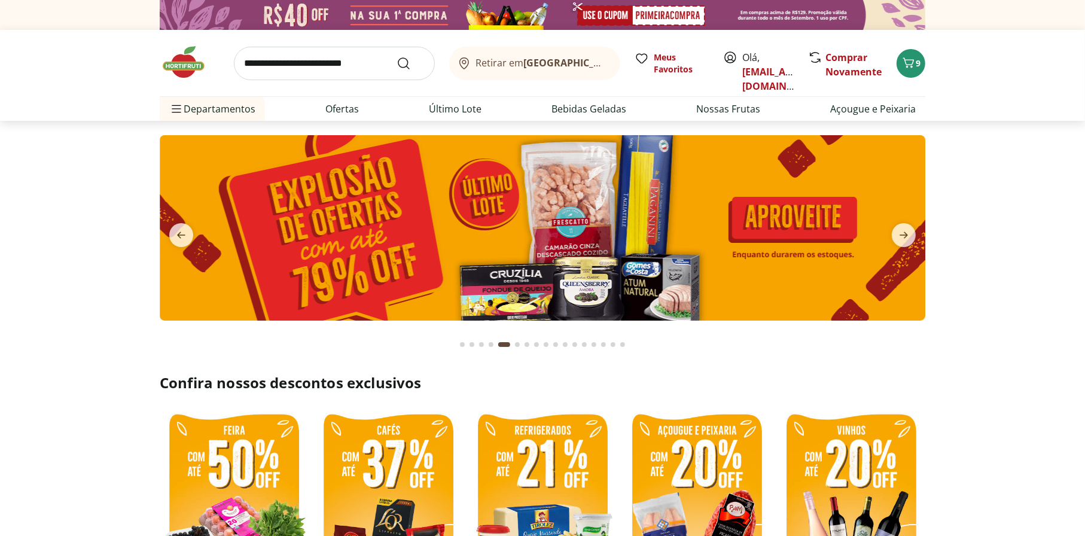
click at [472, 218] on img at bounding box center [543, 227] width 766 height 185
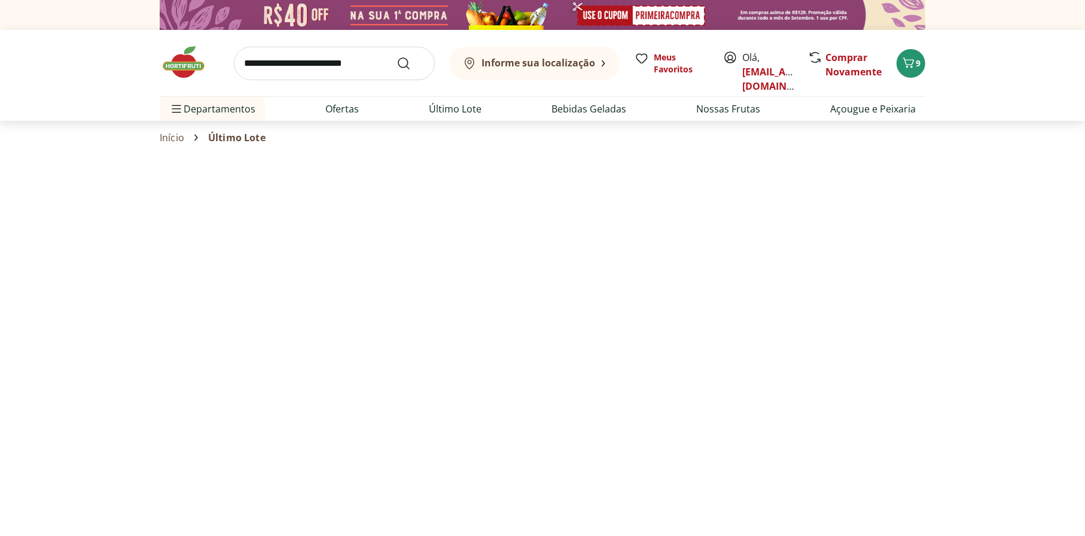
select select "**********"
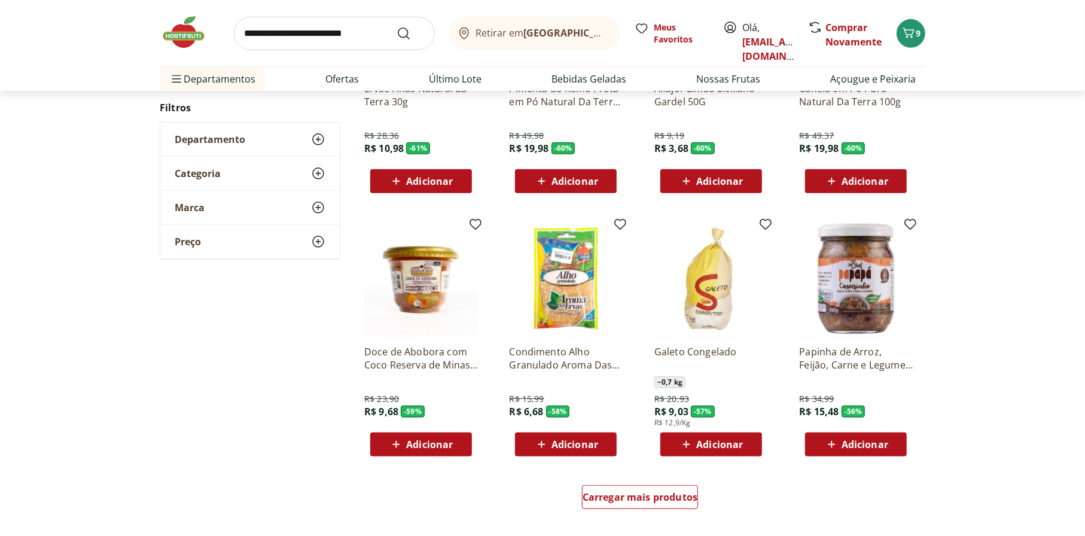
scroll to position [538, 0]
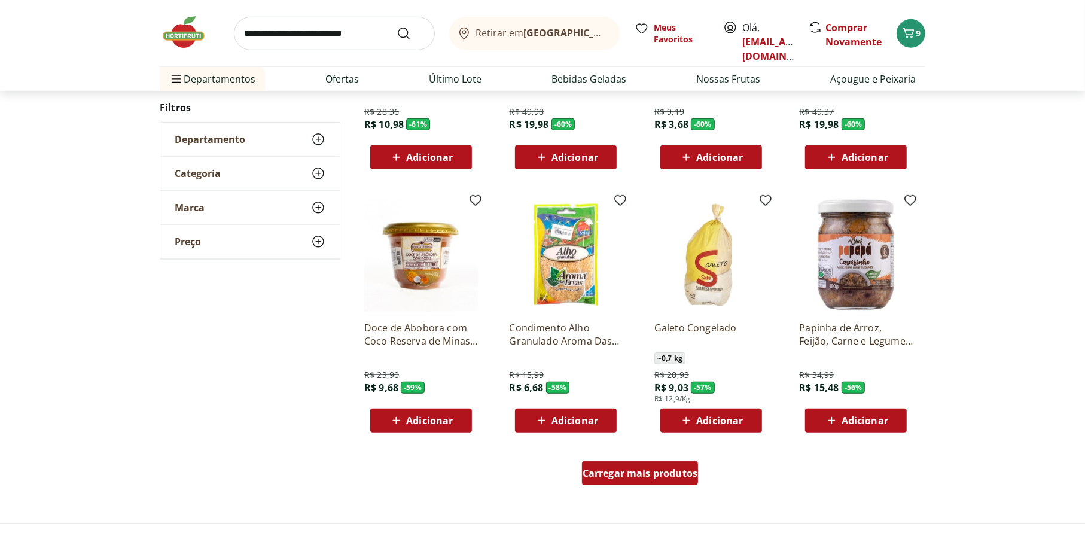
click at [638, 452] on div "Carregar mais produtos" at bounding box center [640, 473] width 117 height 24
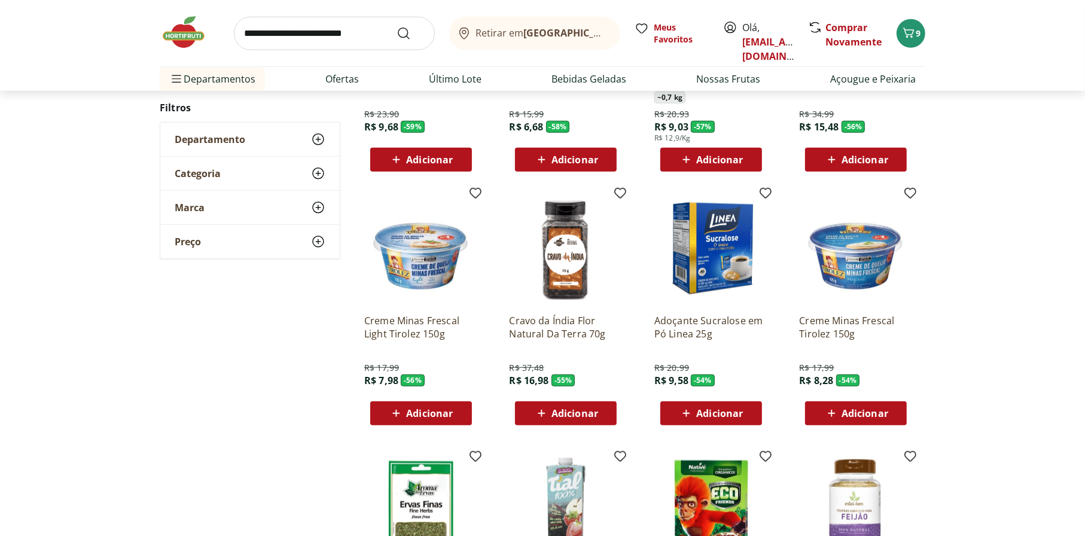
scroll to position [838, 0]
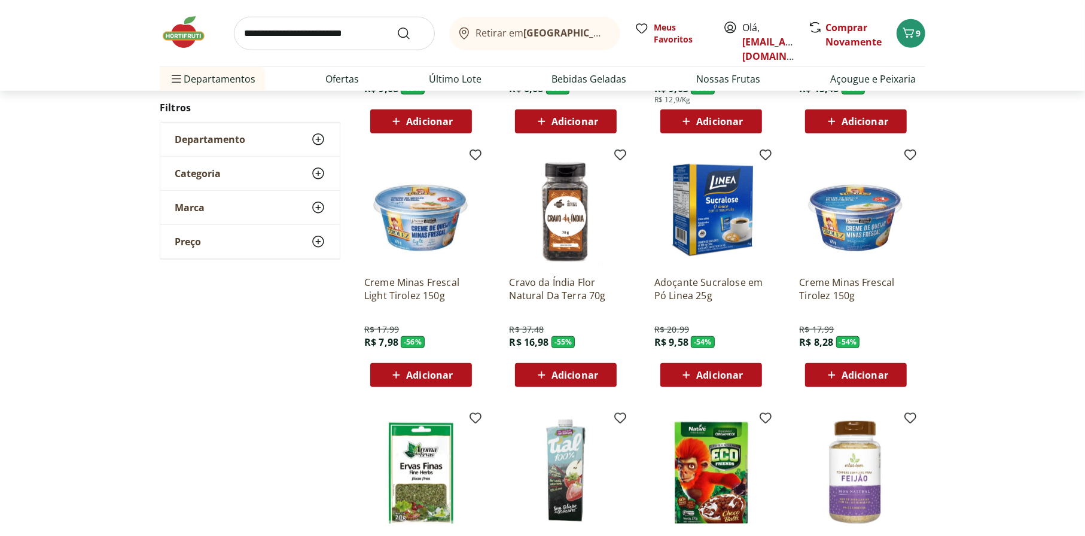
click at [449, 379] on span "Adicionar" at bounding box center [429, 375] width 47 height 10
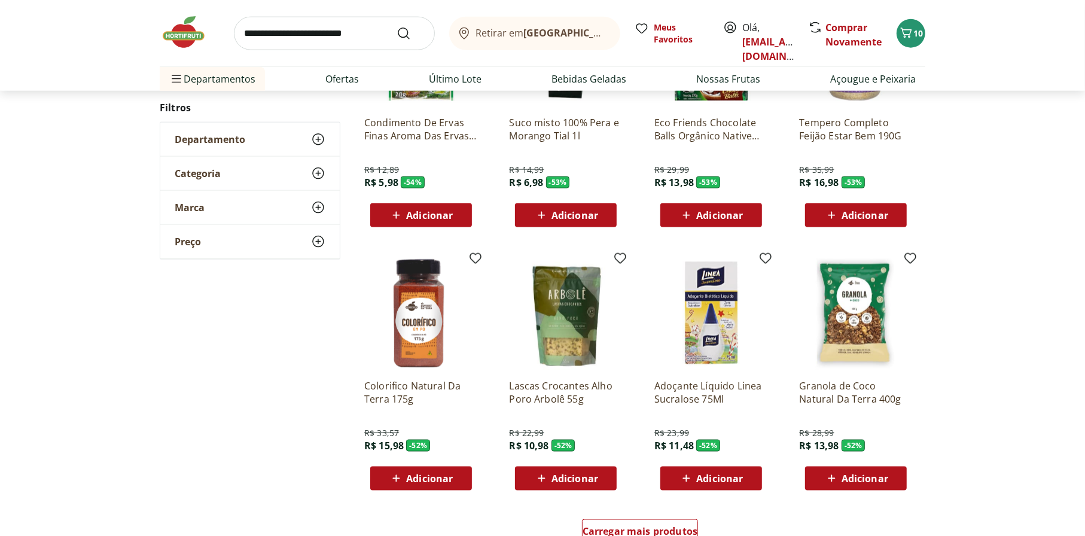
scroll to position [1436, 0]
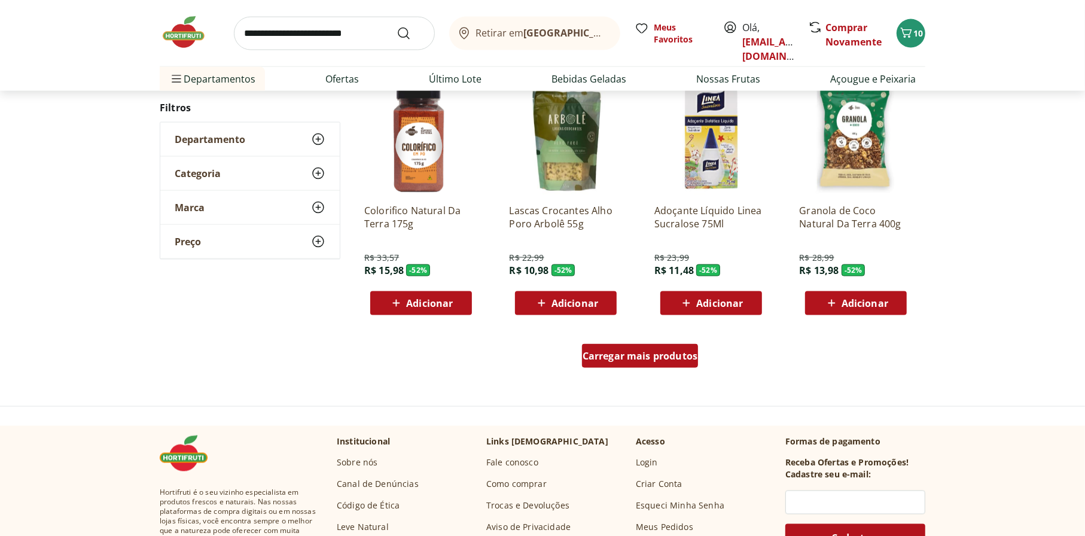
click at [648, 353] on span "Carregar mais produtos" at bounding box center [640, 356] width 115 height 10
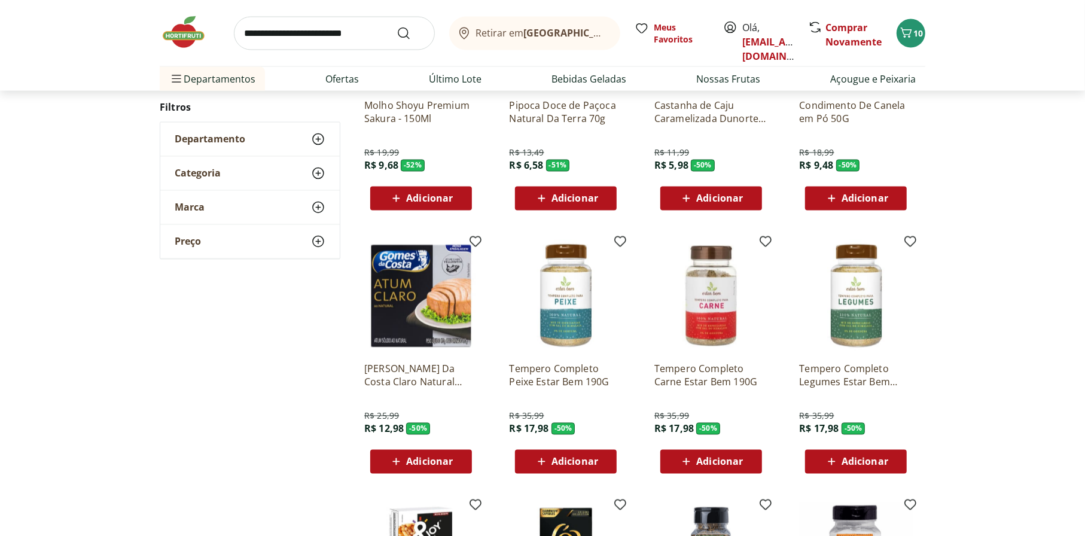
scroll to position [1795, 0]
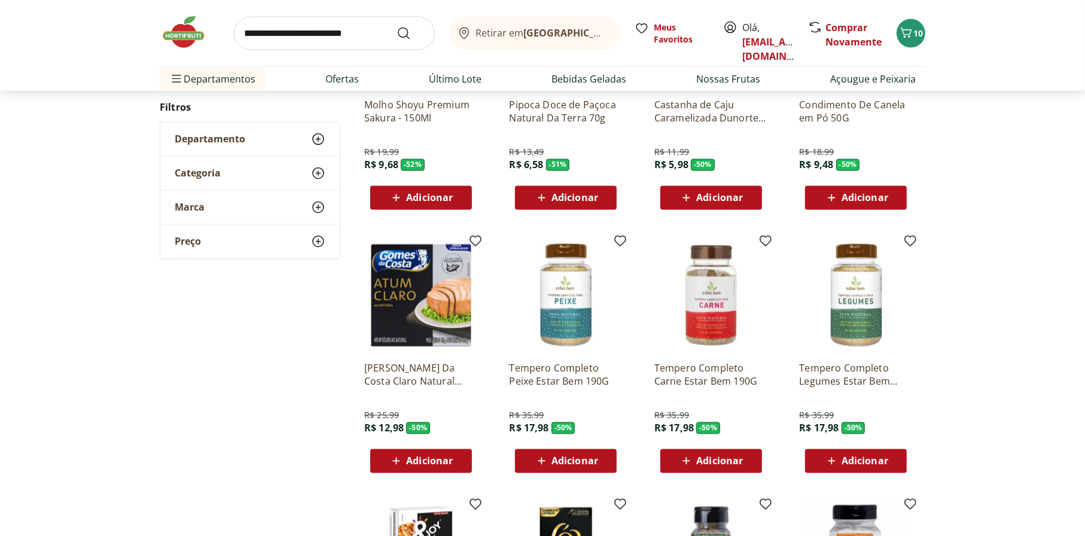
click at [417, 452] on span "Adicionar" at bounding box center [429, 461] width 47 height 10
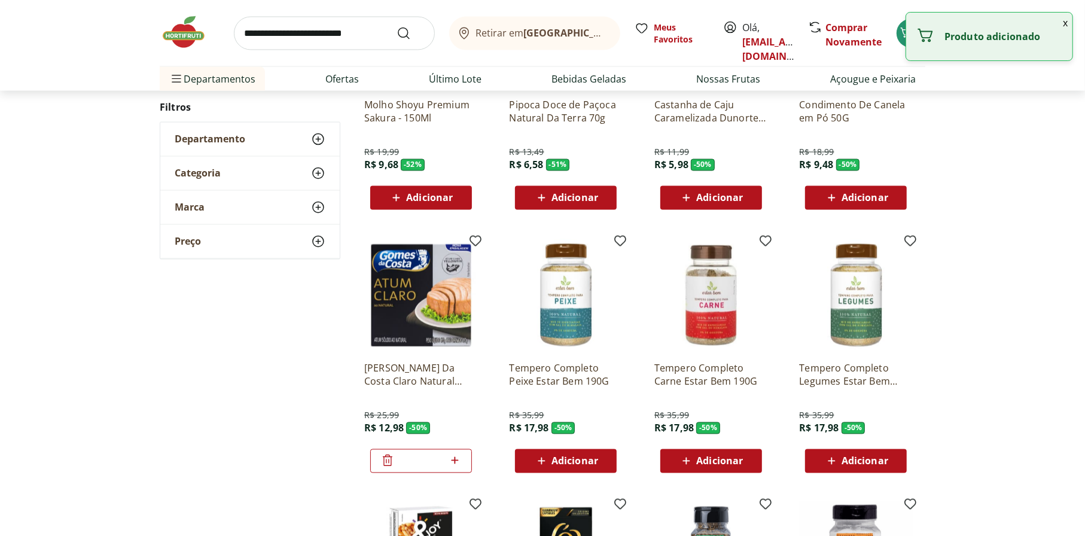
click at [452, 452] on icon at bounding box center [454, 460] width 15 height 14
type input "*"
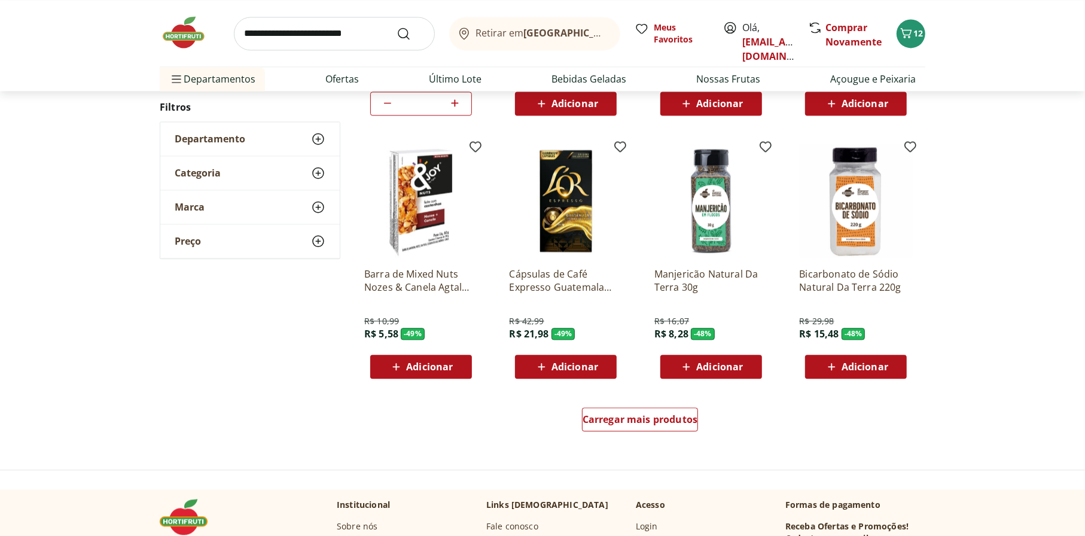
scroll to position [2154, 0]
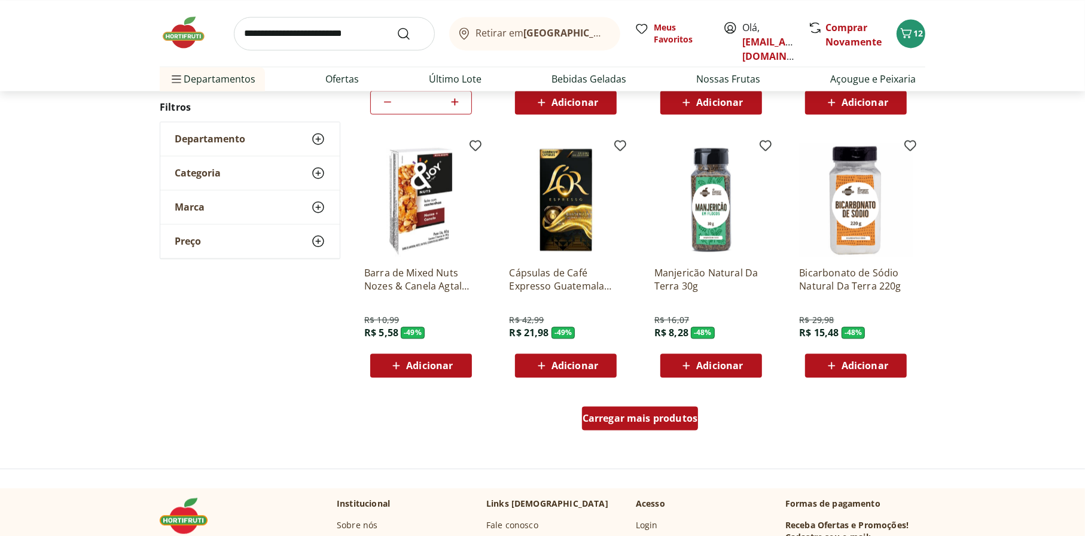
click at [640, 413] on span "Carregar mais produtos" at bounding box center [640, 418] width 115 height 10
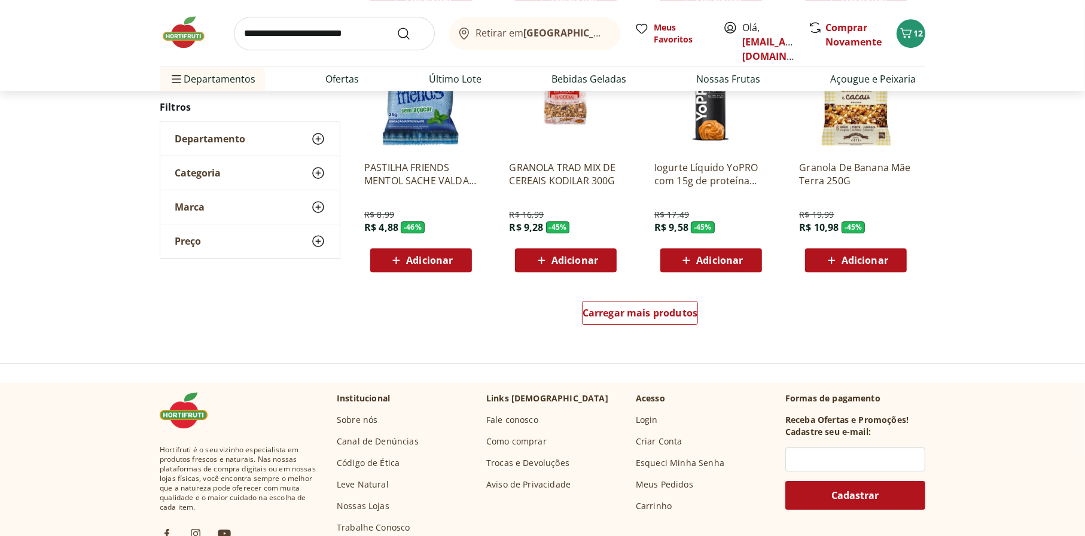
scroll to position [3111, 0]
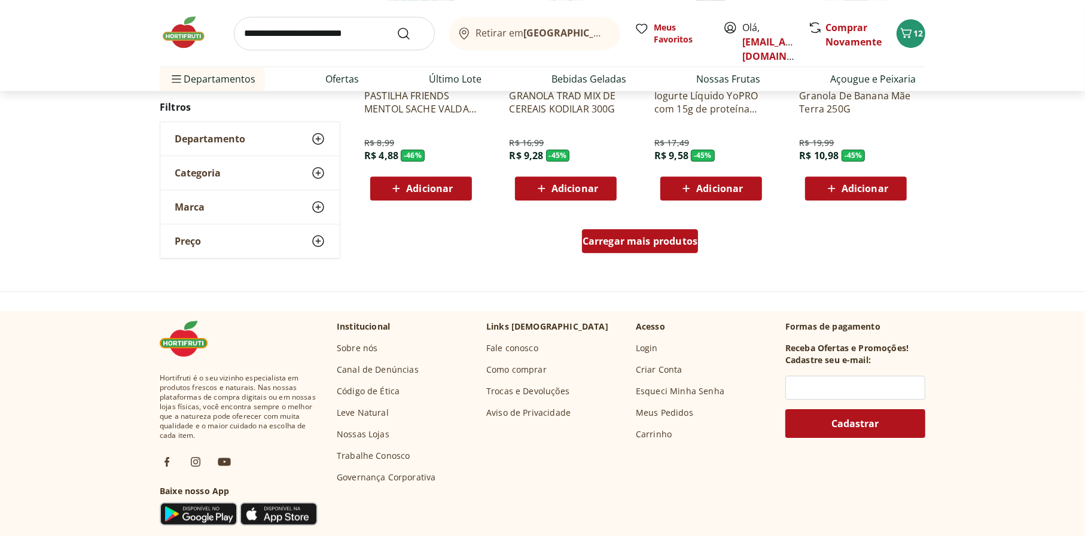
click at [653, 232] on div "Carregar mais produtos" at bounding box center [640, 241] width 117 height 24
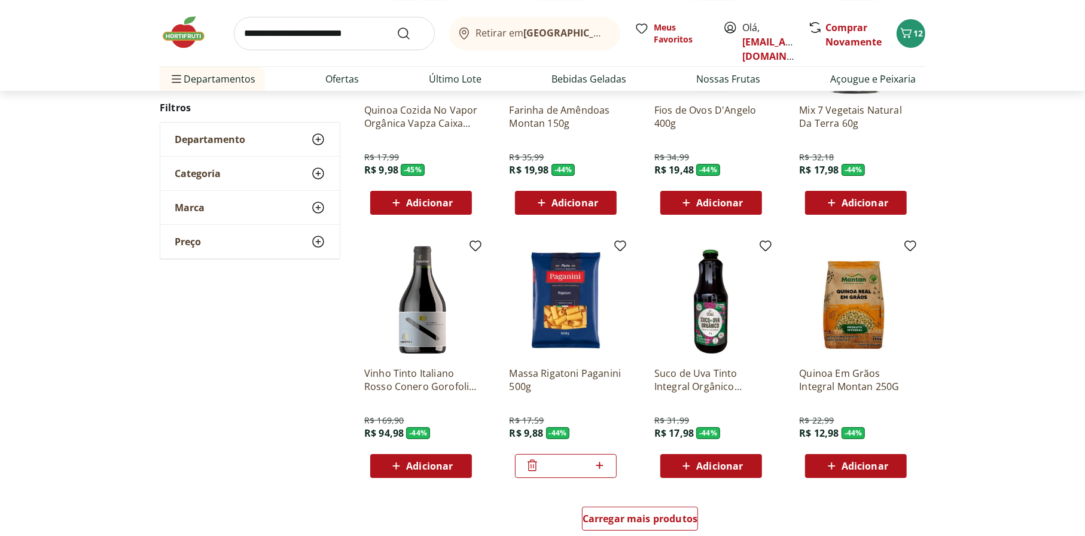
scroll to position [3649, 0]
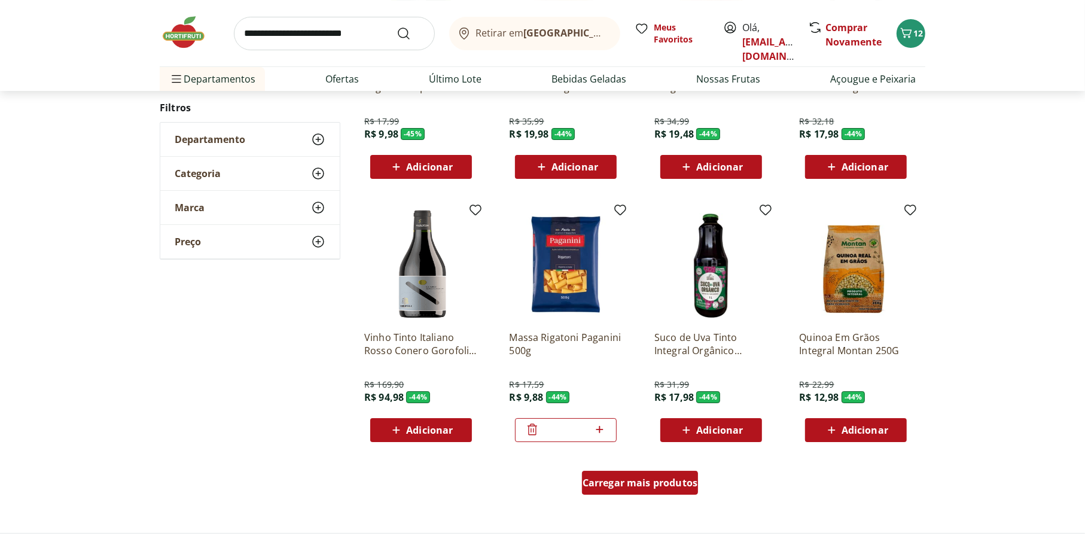
click at [659, 452] on span "Carregar mais produtos" at bounding box center [640, 483] width 115 height 10
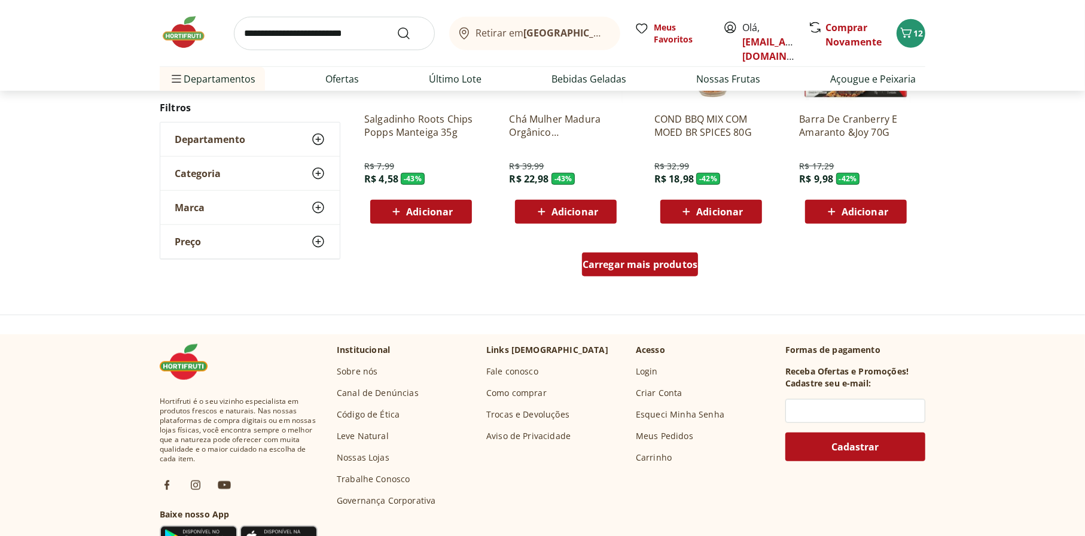
scroll to position [4666, 0]
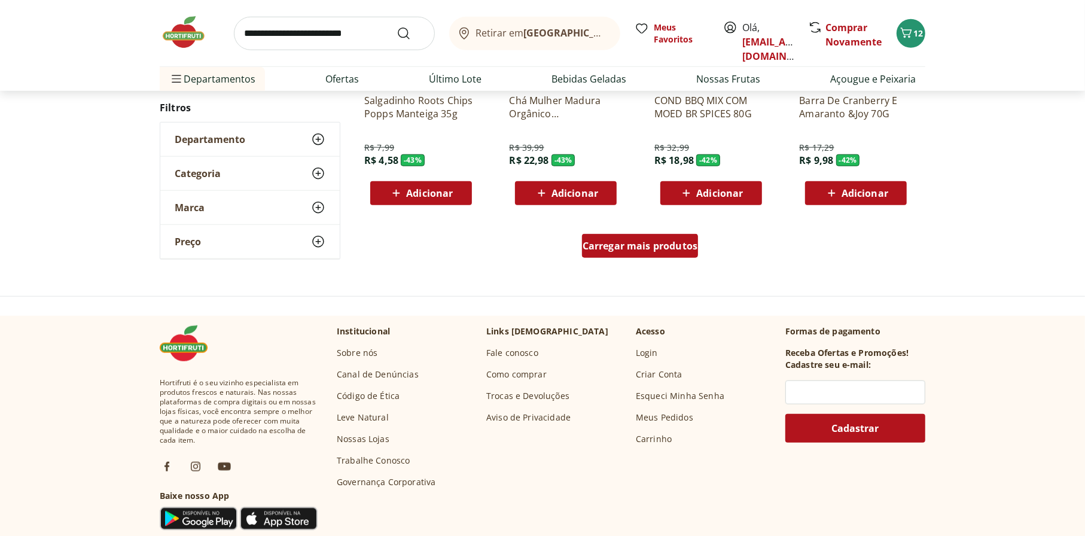
click at [662, 234] on div "Carregar mais produtos" at bounding box center [640, 246] width 117 height 24
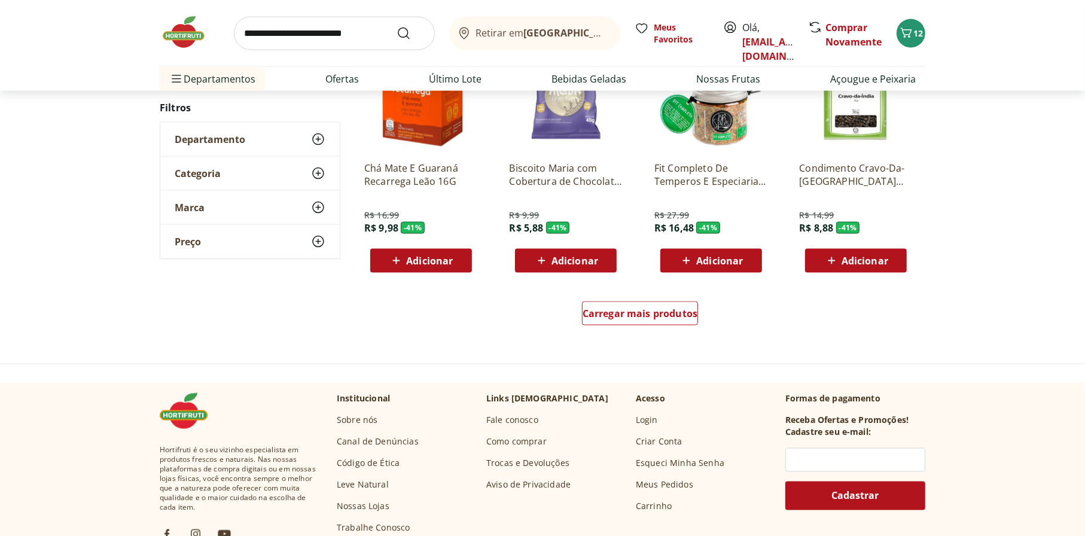
scroll to position [5384, 0]
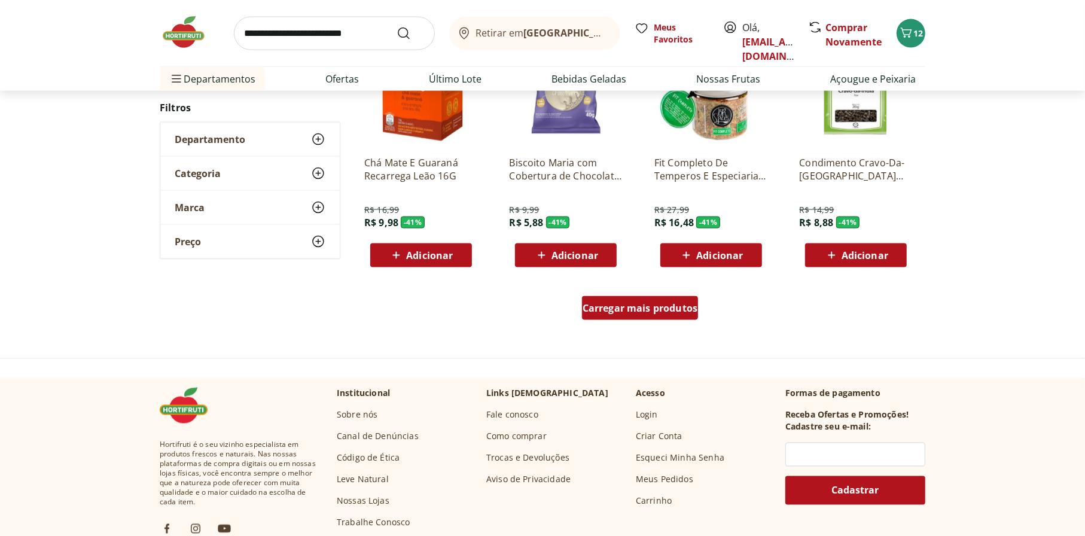
click at [675, 319] on link "Carregar mais produtos" at bounding box center [640, 310] width 117 height 29
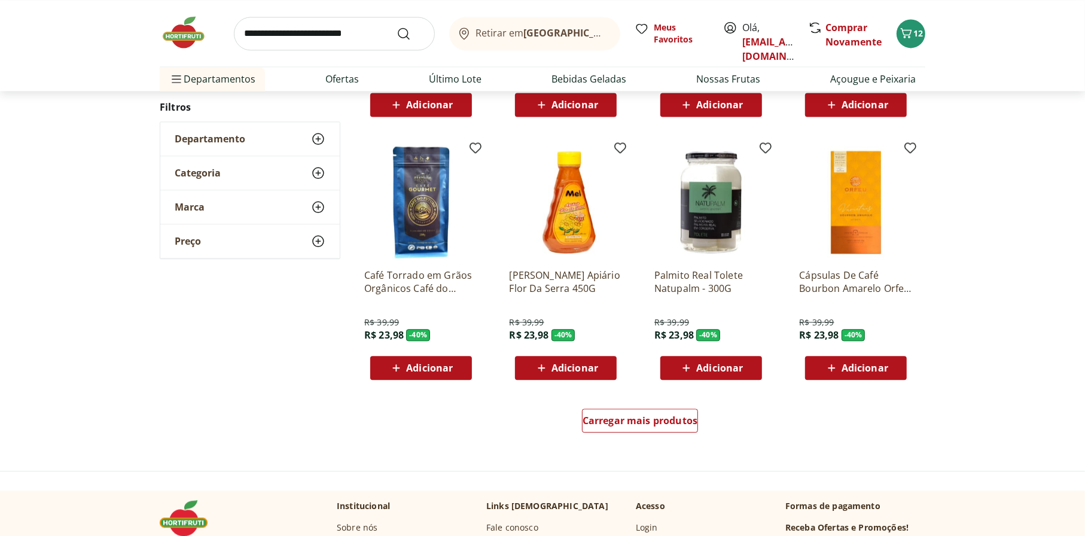
scroll to position [6102, 0]
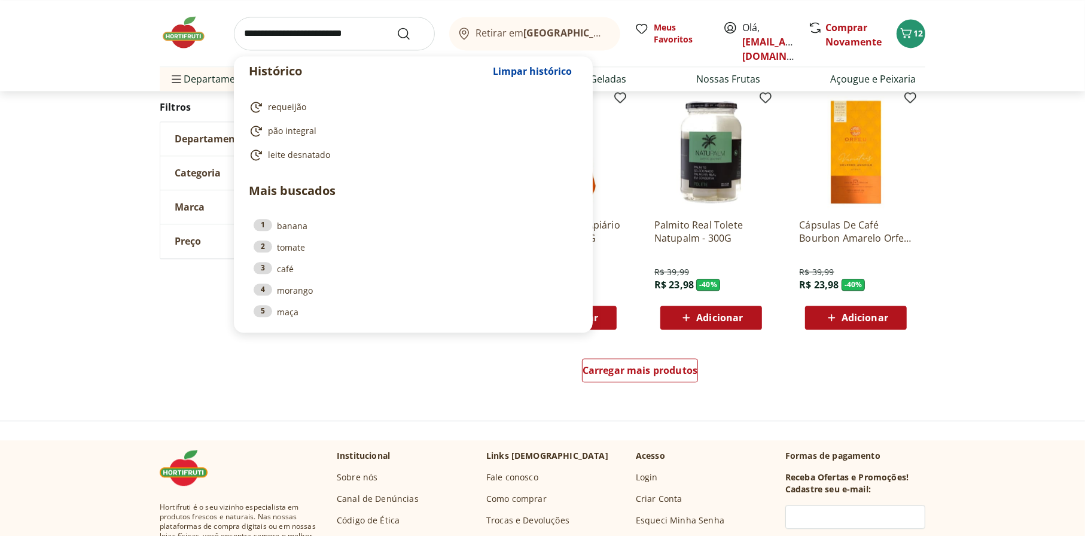
click at [306, 20] on input "search" at bounding box center [334, 34] width 201 height 34
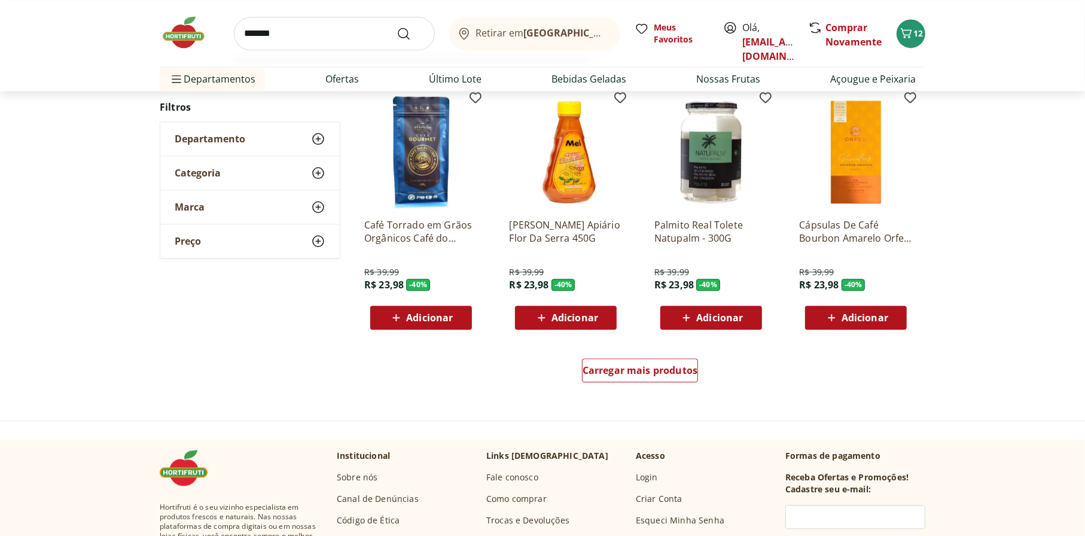
type input "*******"
click at [397, 26] on button "Submit Search" at bounding box center [411, 33] width 29 height 14
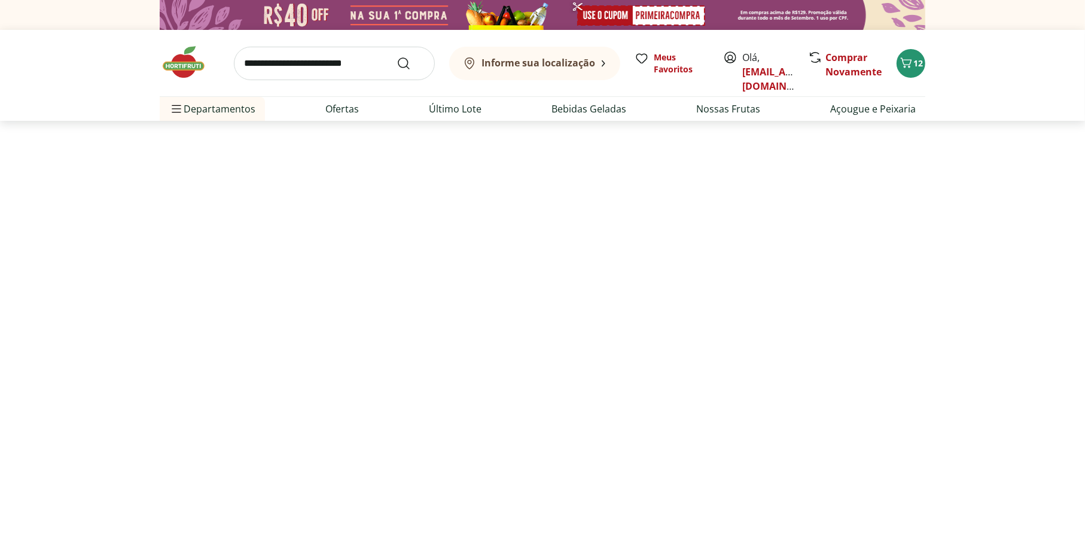
select select "**********"
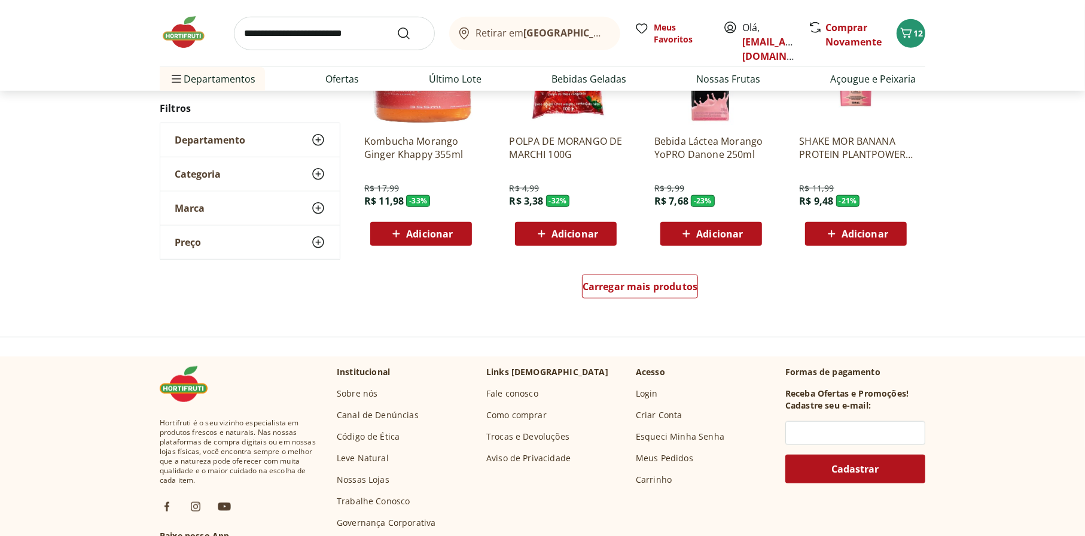
scroll to position [778, 0]
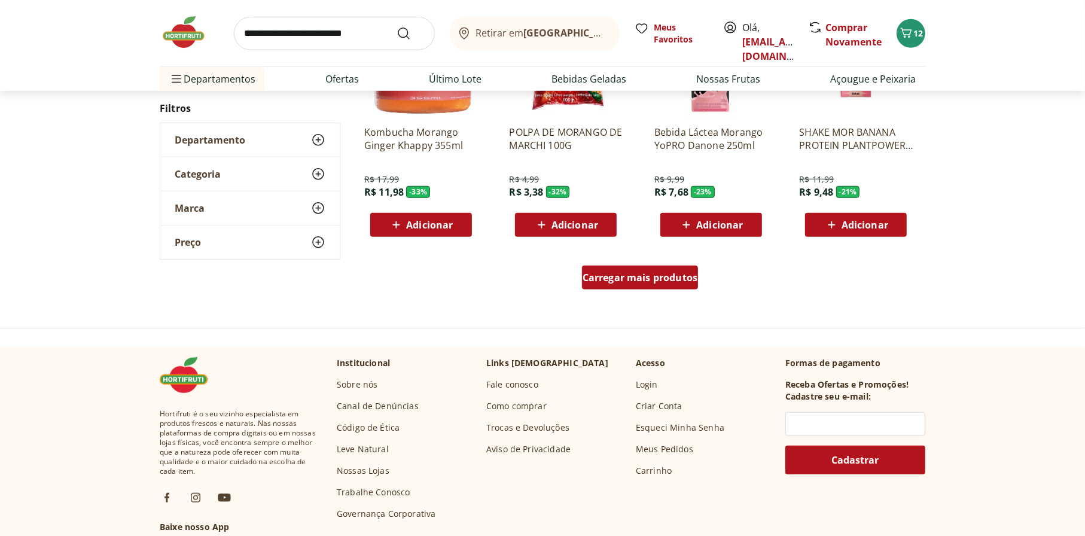
click at [665, 273] on span "Carregar mais produtos" at bounding box center [640, 278] width 115 height 10
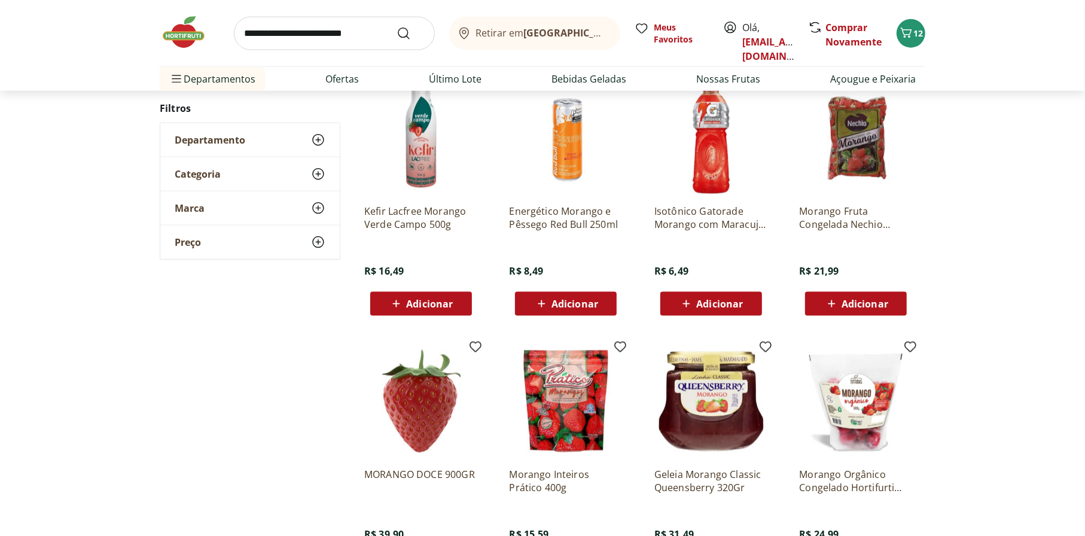
scroll to position [1196, 0]
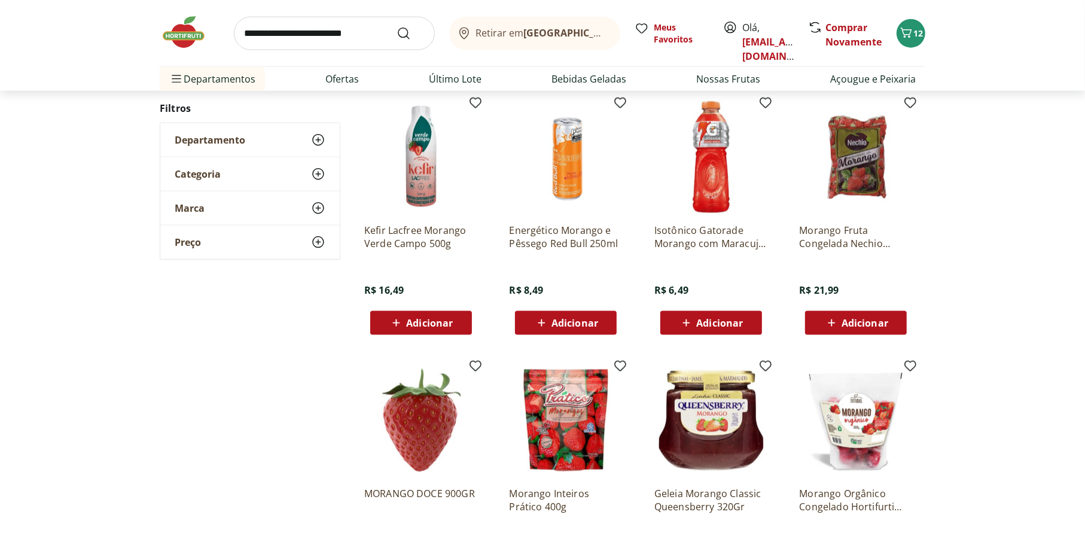
click at [842, 196] on img at bounding box center [856, 158] width 114 height 114
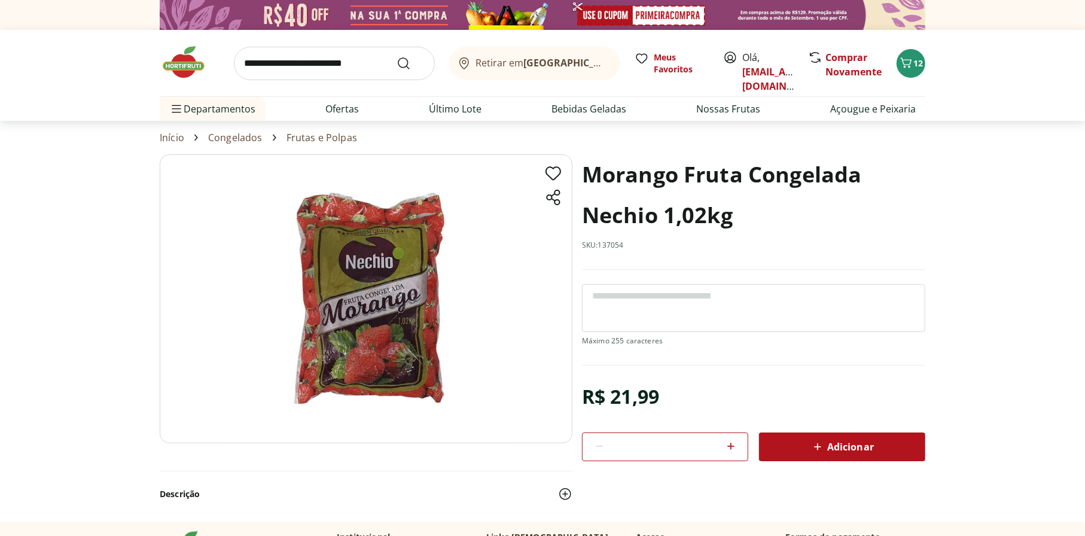
click at [842, 450] on span "Adicionar" at bounding box center [842, 447] width 63 height 14
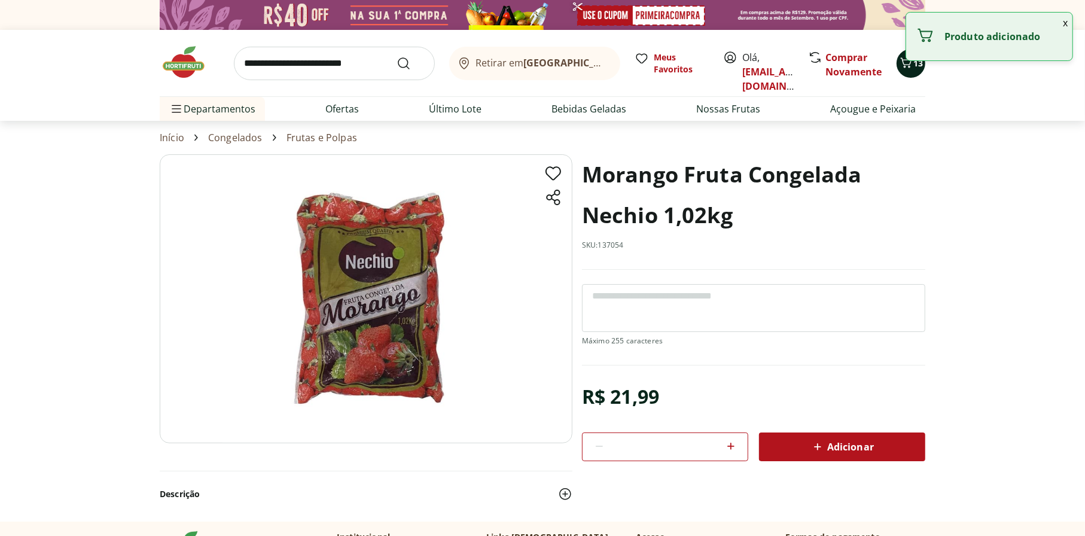
click at [842, 71] on span "Carrinho" at bounding box center [906, 64] width 14 height 16
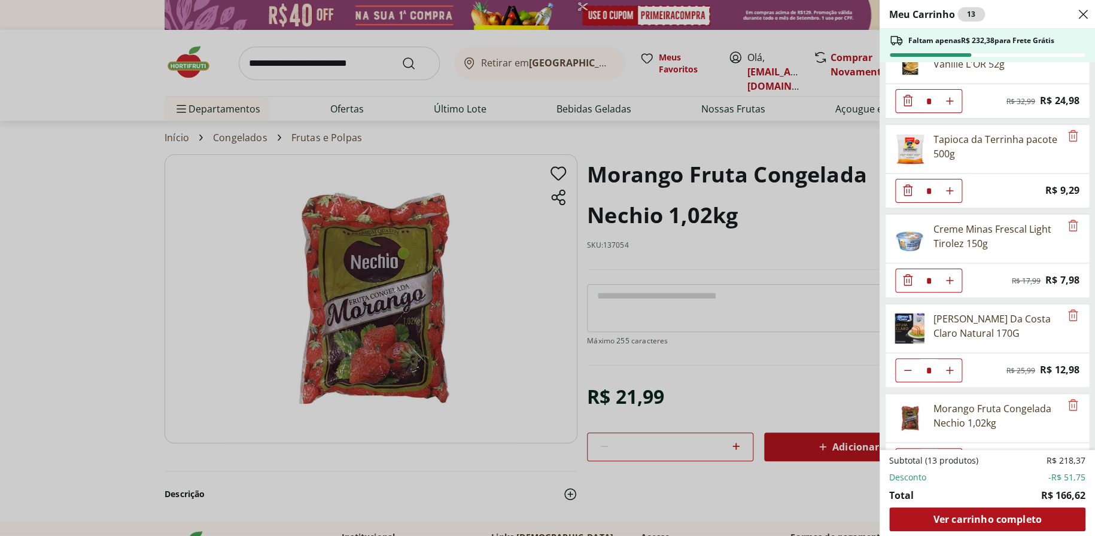
scroll to position [422, 0]
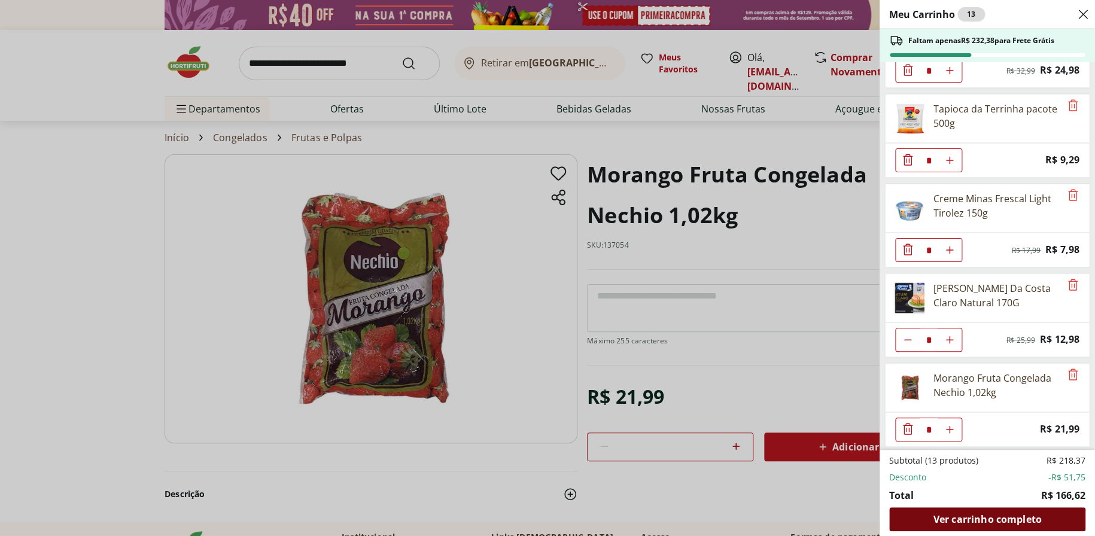
click at [842, 452] on span "Ver carrinho completo" at bounding box center [987, 519] width 108 height 10
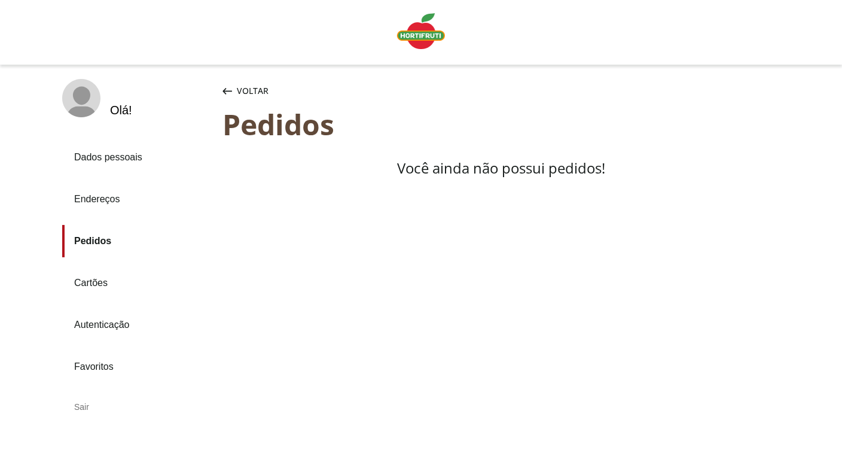
click at [232, 89] on icon "button" at bounding box center [228, 91] width 10 height 7
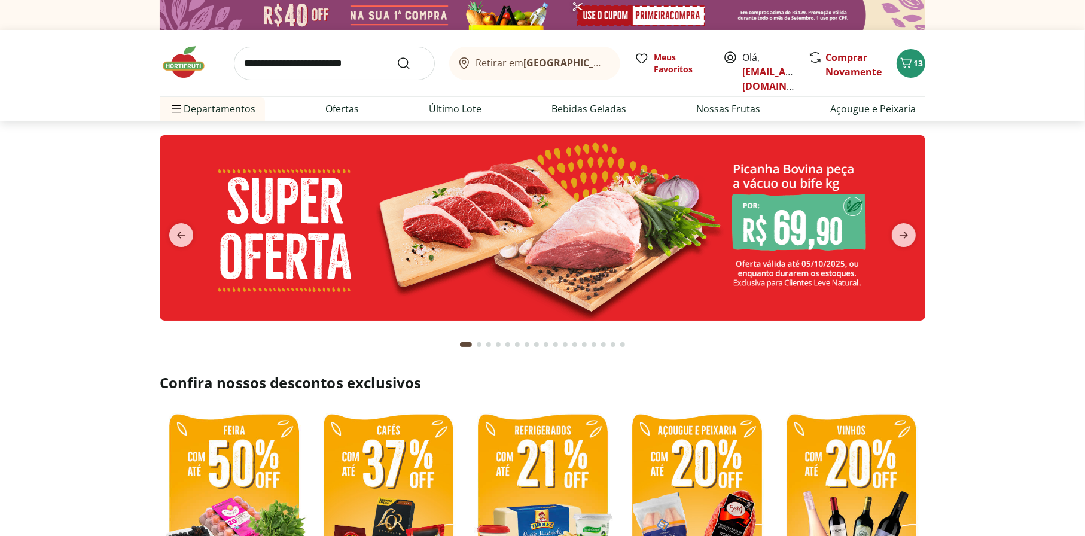
click at [365, 77] on input "search" at bounding box center [334, 64] width 201 height 34
type input "*********"
click at [397, 56] on button "Submit Search" at bounding box center [411, 63] width 29 height 14
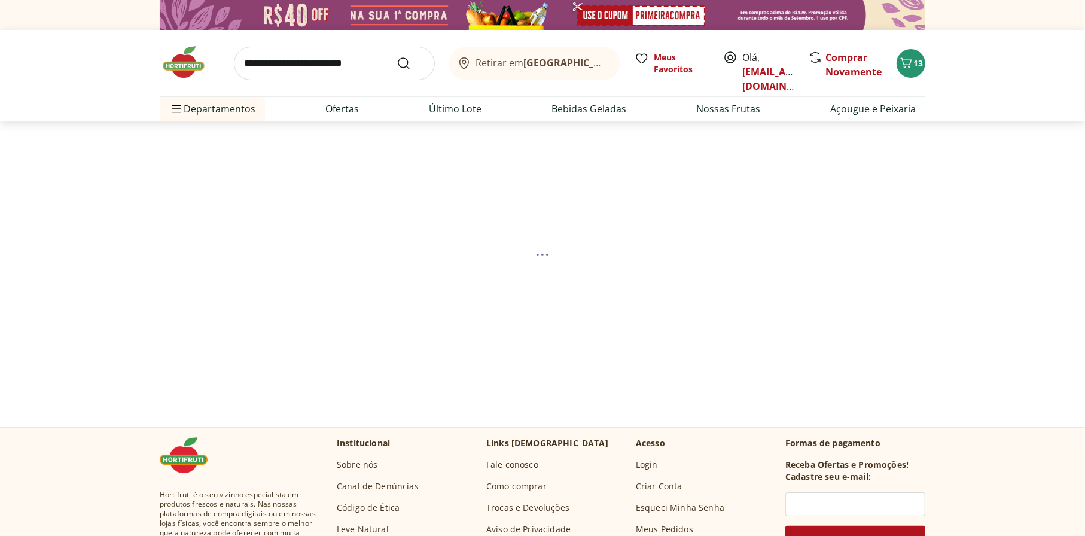
select select "**********"
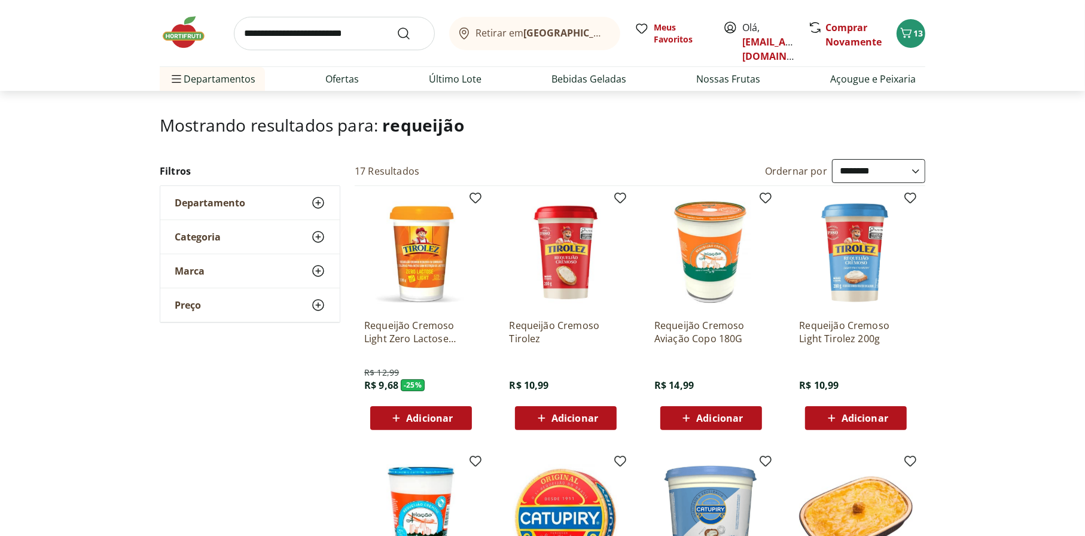
scroll to position [120, 0]
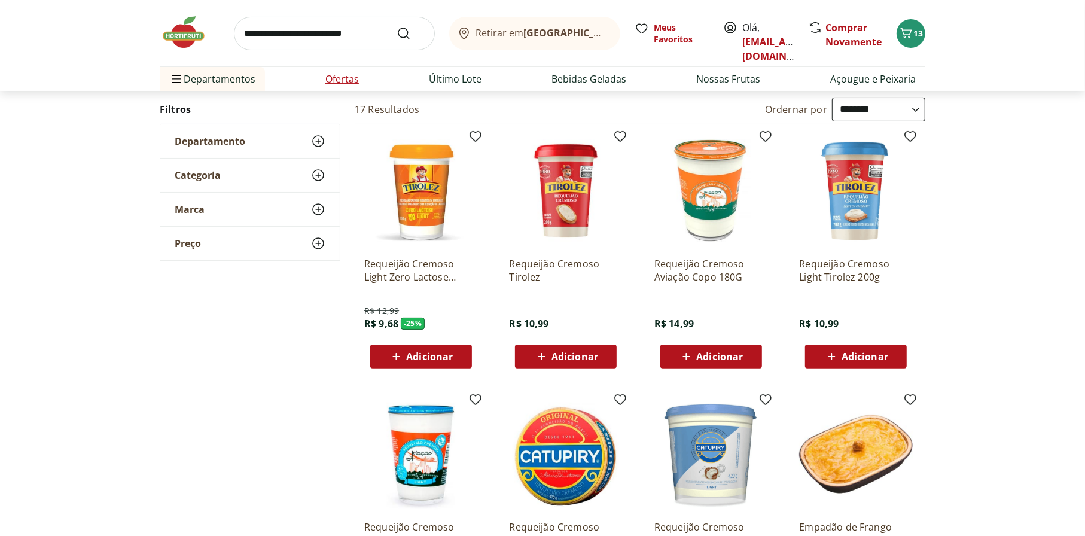
click at [324, 80] on li "Ofertas" at bounding box center [342, 79] width 53 height 24
click at [346, 82] on link "Ofertas" at bounding box center [342, 79] width 34 height 14
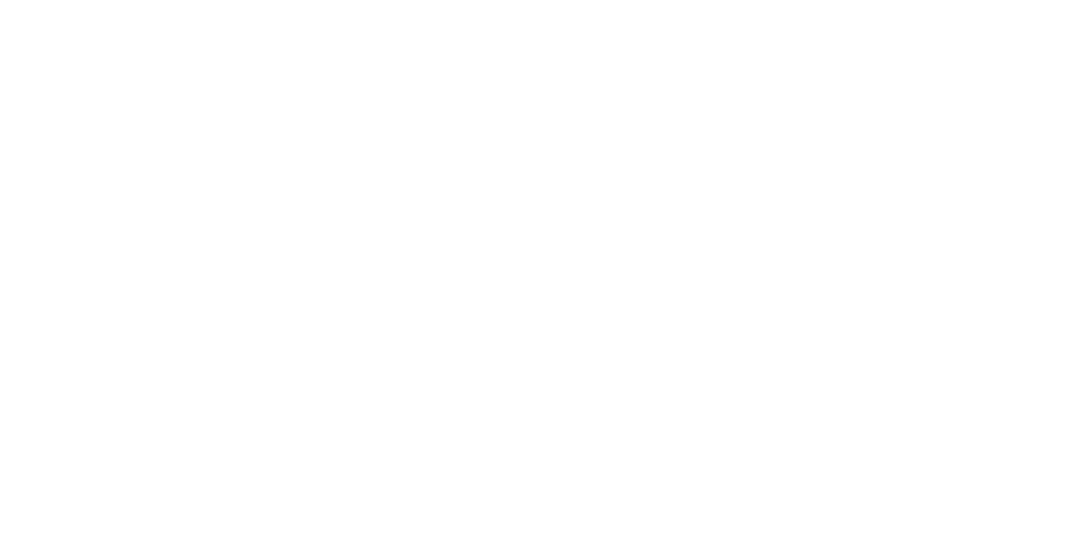
select select "**********"
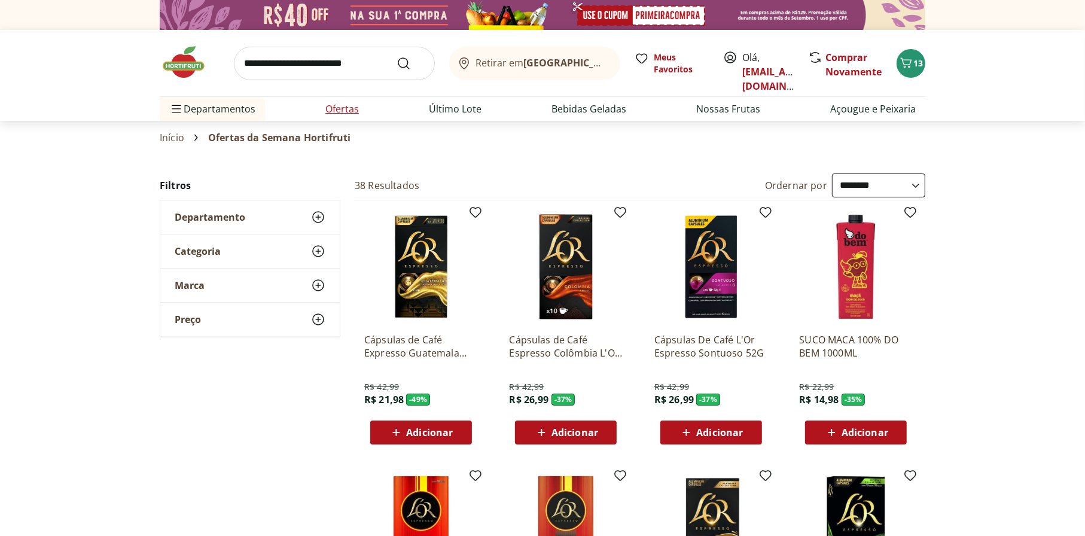
click at [333, 103] on link "Ofertas" at bounding box center [342, 109] width 34 height 14
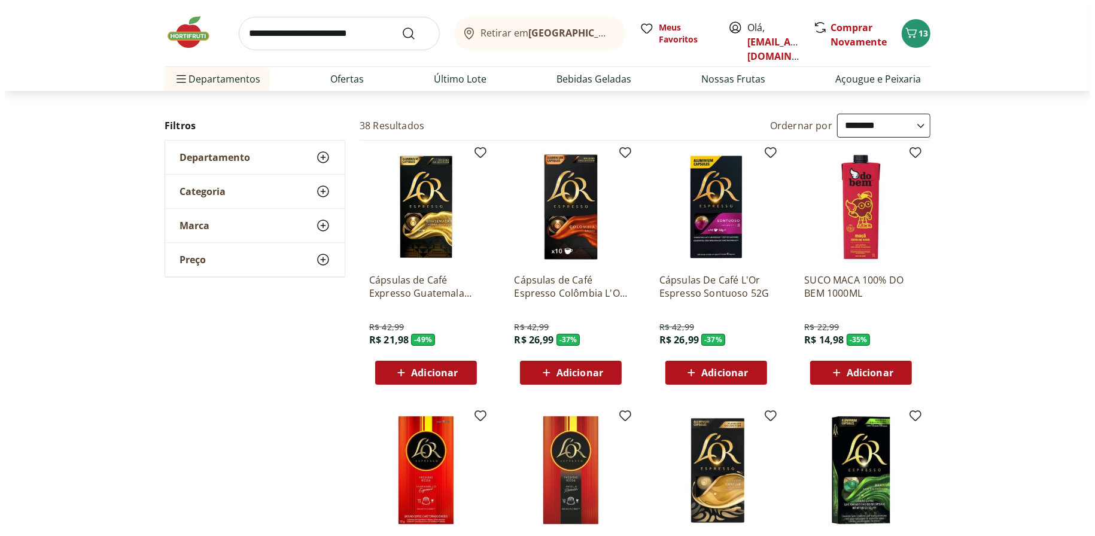
scroll to position [60, 0]
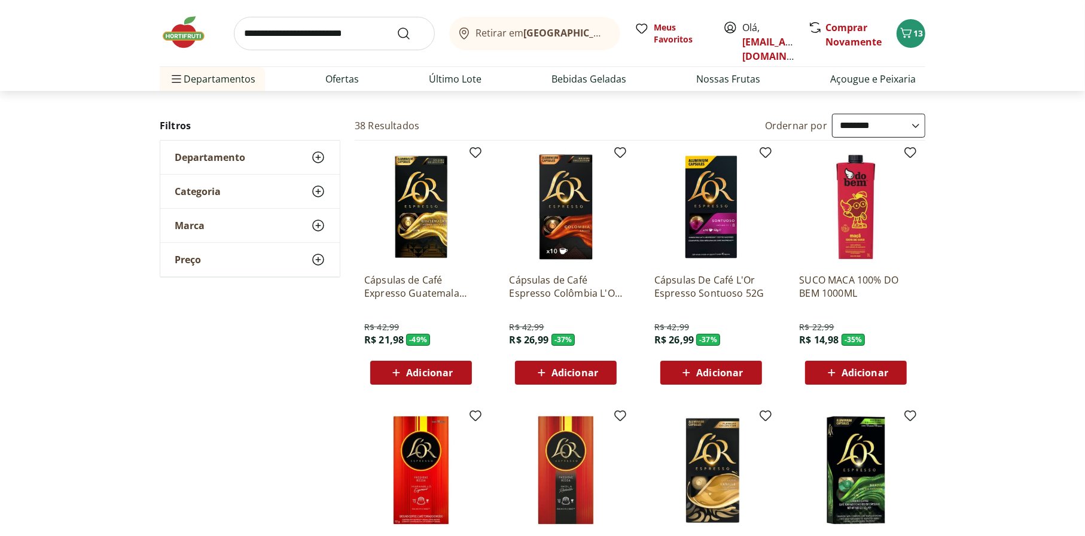
click at [424, 368] on span "Adicionar" at bounding box center [429, 373] width 47 height 10
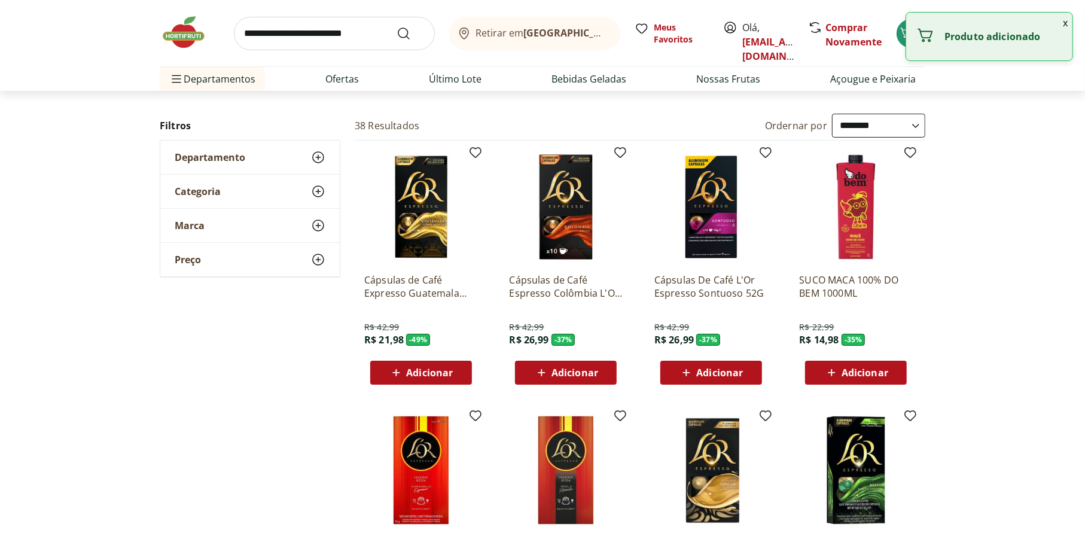
click at [1067, 20] on button "x" at bounding box center [1065, 23] width 14 height 20
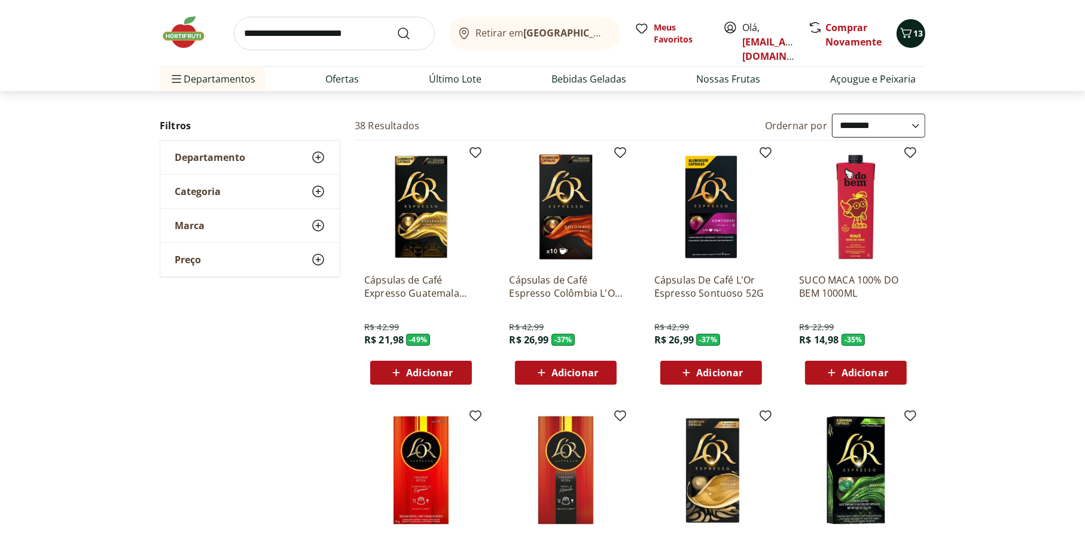
click at [908, 22] on button "13" at bounding box center [911, 33] width 29 height 29
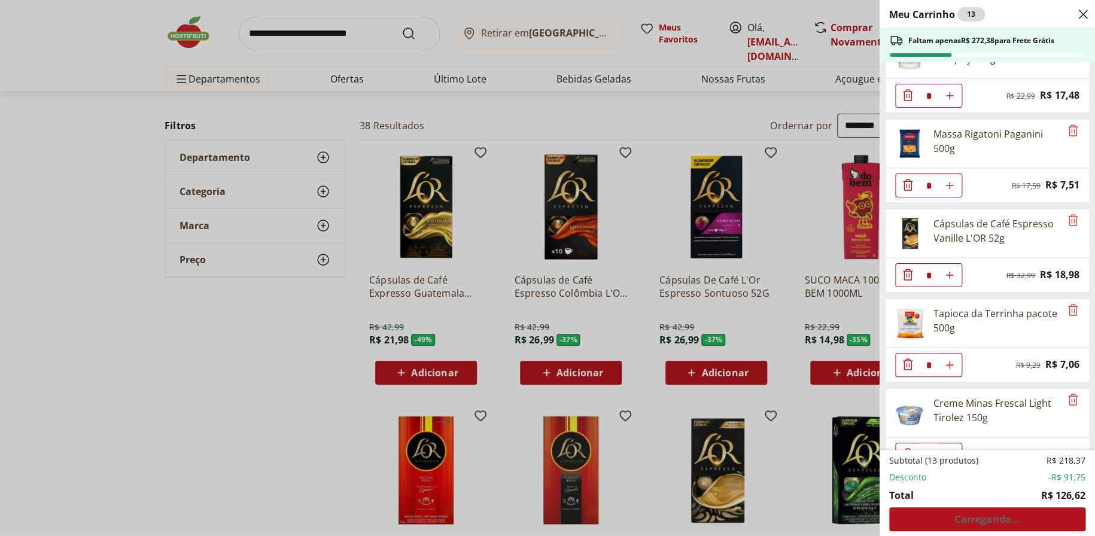
scroll to position [239, 0]
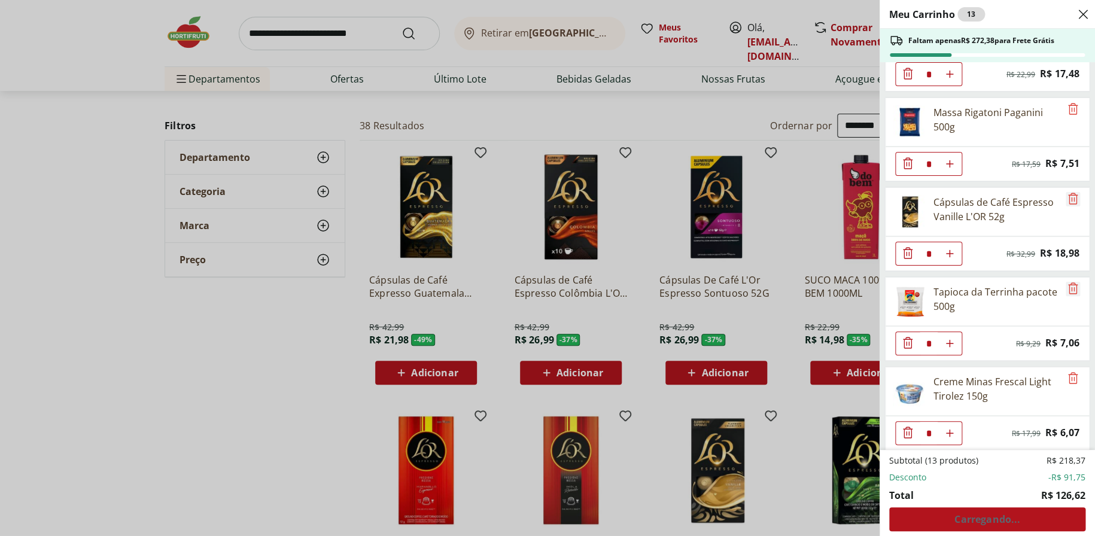
click at [1073, 196] on icon "Remove" at bounding box center [1072, 198] width 14 height 14
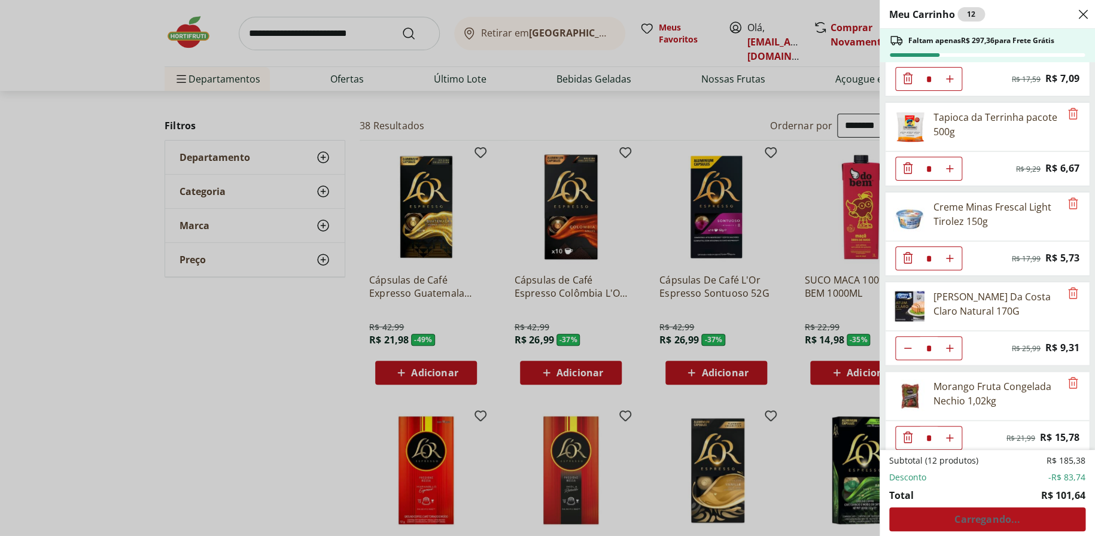
scroll to position [333, 0]
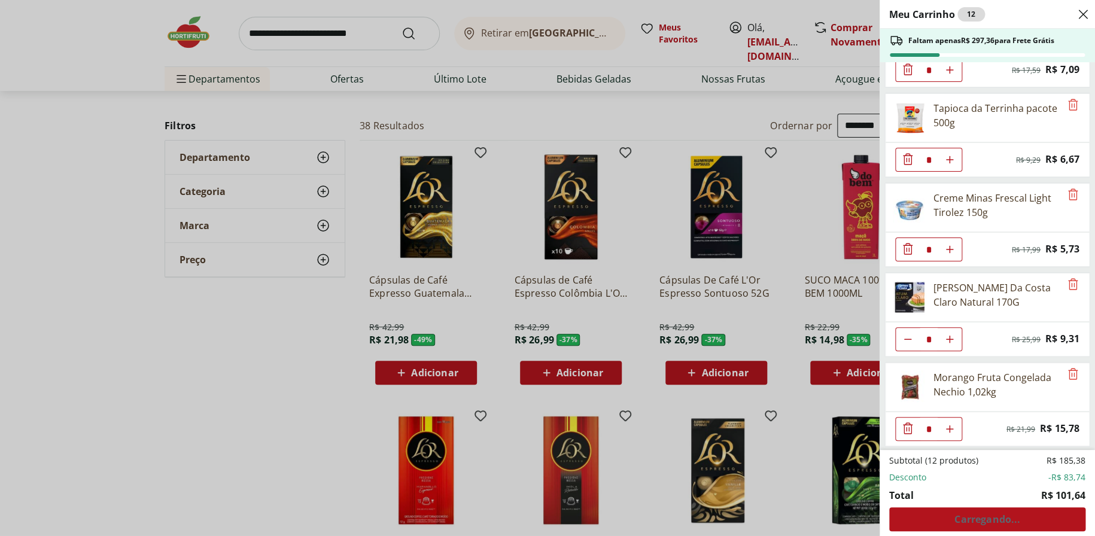
click at [358, 288] on div "Meu Carrinho 12 Faltam apenas R$ 297,36 para Frete Grátis Leite Desnatado Molic…" at bounding box center [547, 268] width 1095 height 536
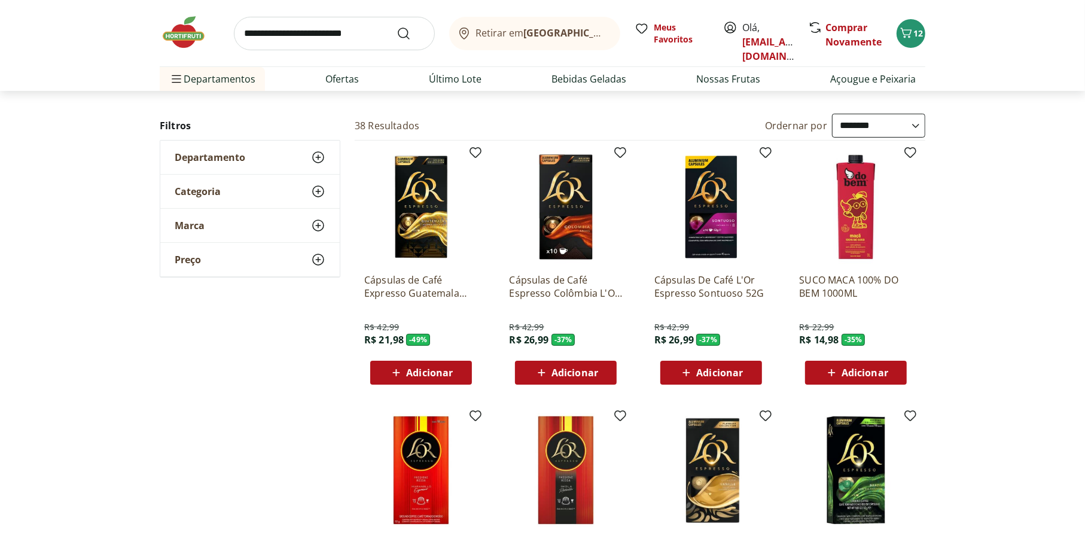
click at [440, 375] on span "Adicionar" at bounding box center [429, 373] width 47 height 10
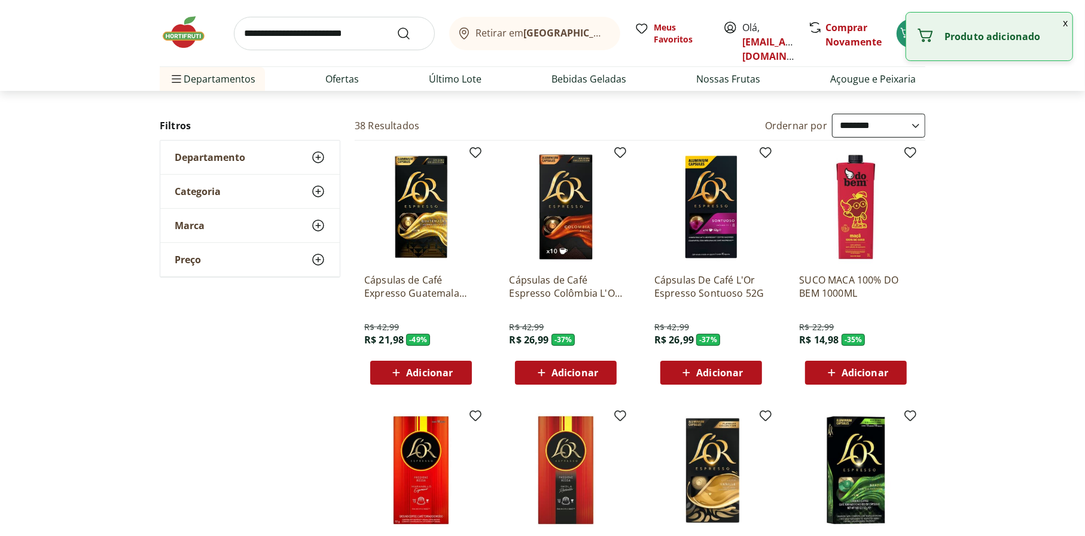
click at [1064, 22] on button "x" at bounding box center [1065, 23] width 14 height 20
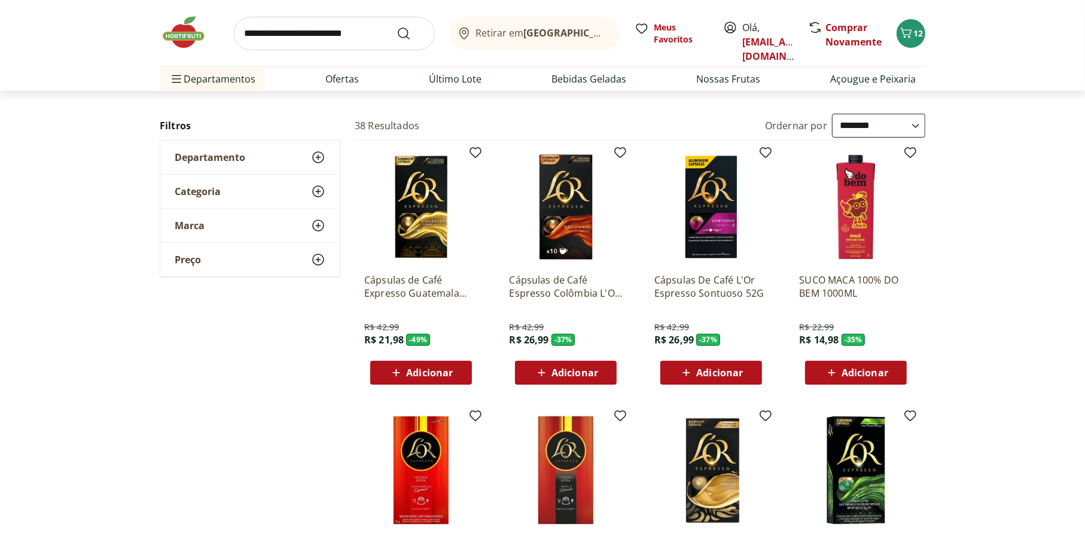
click at [927, 35] on div "Retirar em Rio de Janeiro/RJ Meus Favoritos Olá, marcelledemirandapinho@gmail.c…" at bounding box center [543, 45] width 814 height 91
click at [921, 35] on span "12" at bounding box center [919, 33] width 10 height 11
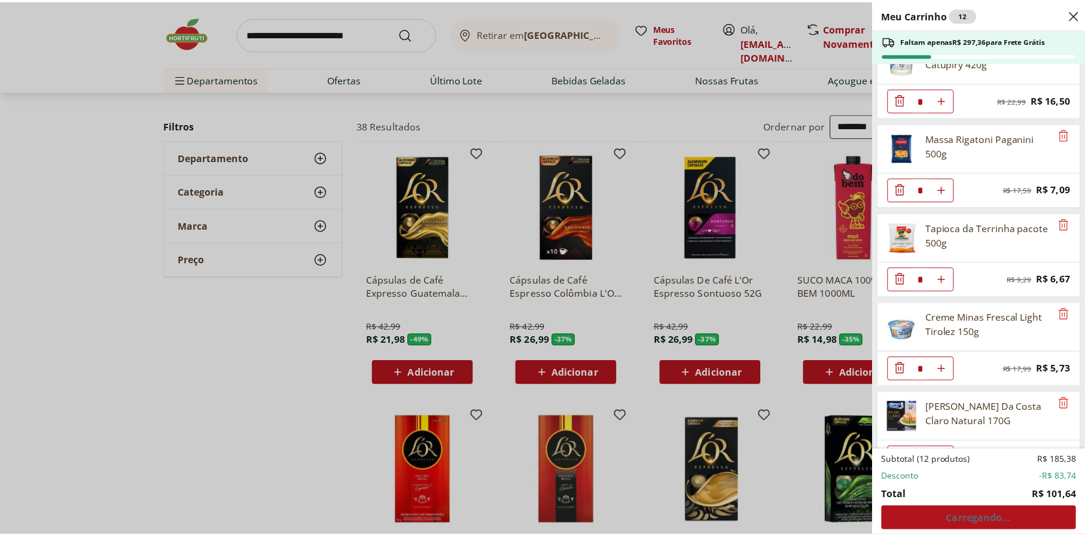
scroll to position [0, 0]
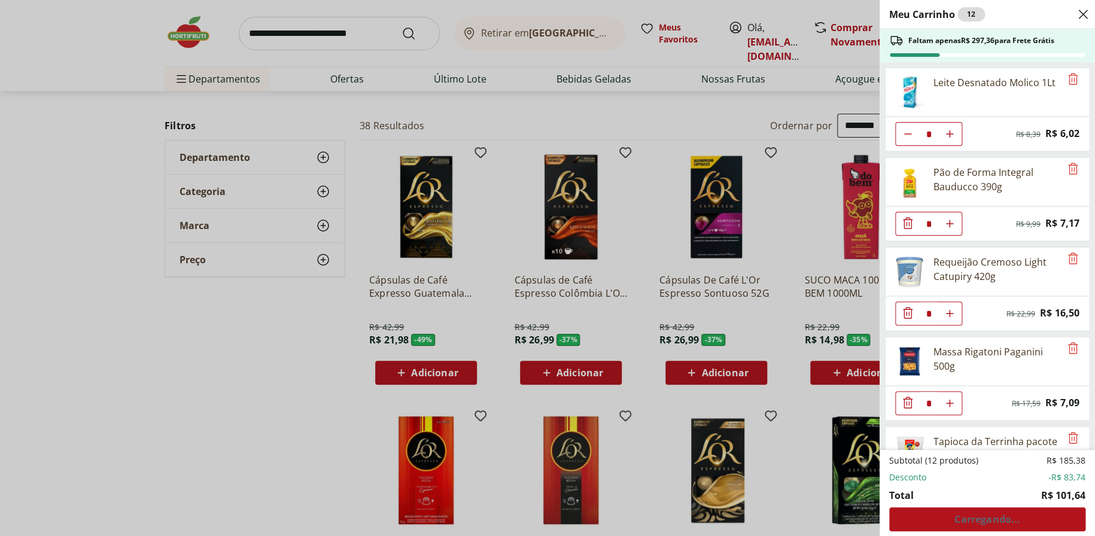
drag, startPoint x: 416, startPoint y: 272, endPoint x: 419, endPoint y: 322, distance: 50.3
click at [417, 272] on div "Meu Carrinho 12 Faltam apenas R$ 297,36 para Frete Grátis Leite Desnatado Molic…" at bounding box center [547, 268] width 1095 height 536
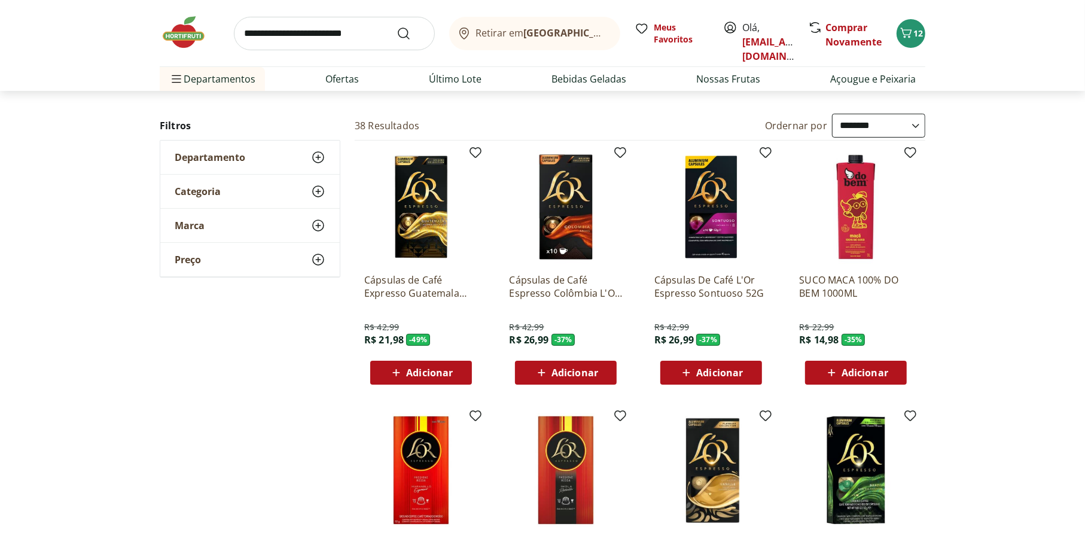
click at [407, 294] on p "Cápsulas de Café Expresso Guatemala L'OR 52g" at bounding box center [421, 286] width 114 height 26
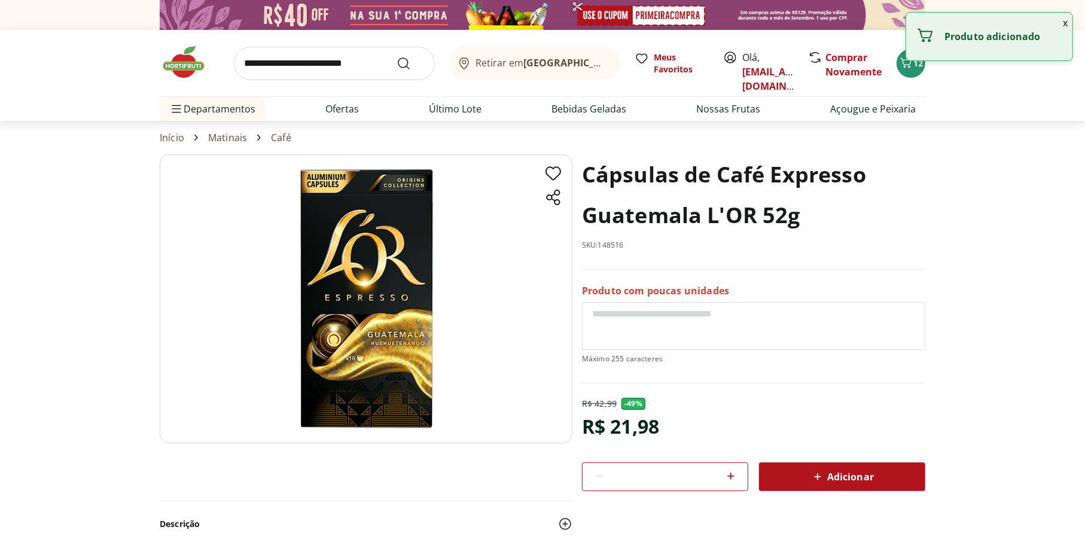
click at [1065, 25] on button "x" at bounding box center [1065, 23] width 14 height 20
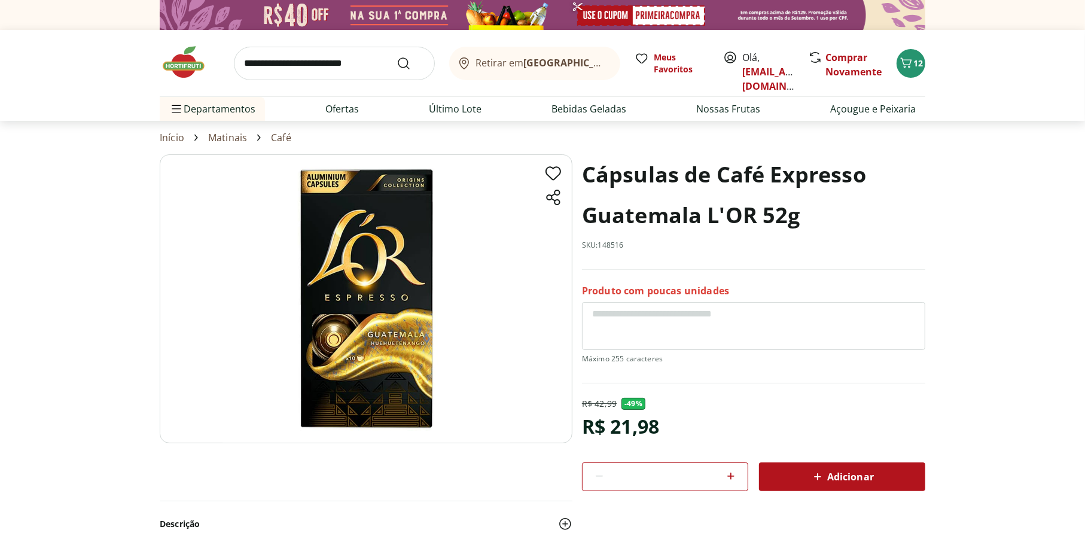
click at [818, 474] on icon at bounding box center [818, 477] width 14 height 14
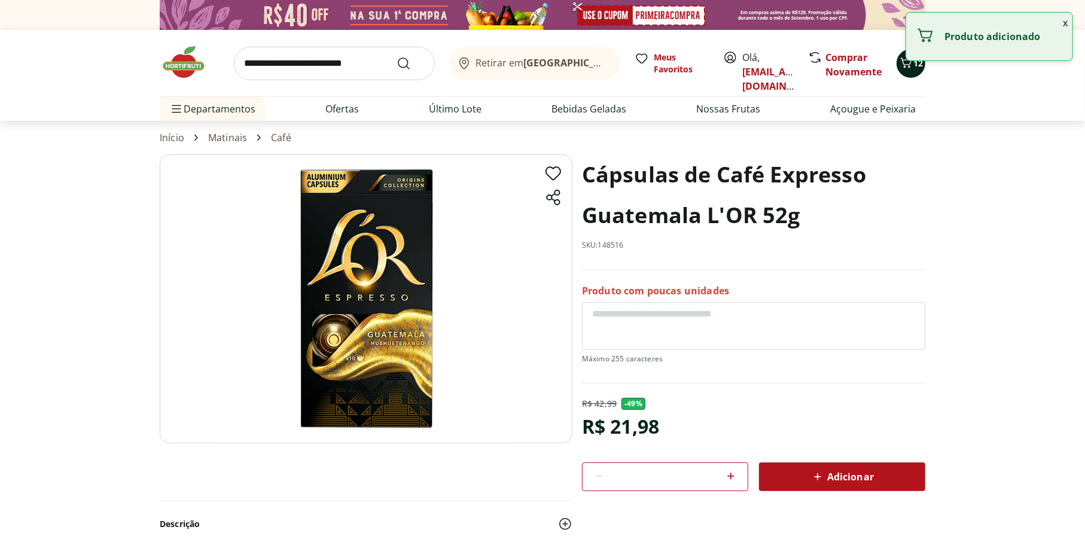
click at [907, 68] on icon "Carrinho" at bounding box center [906, 63] width 14 height 14
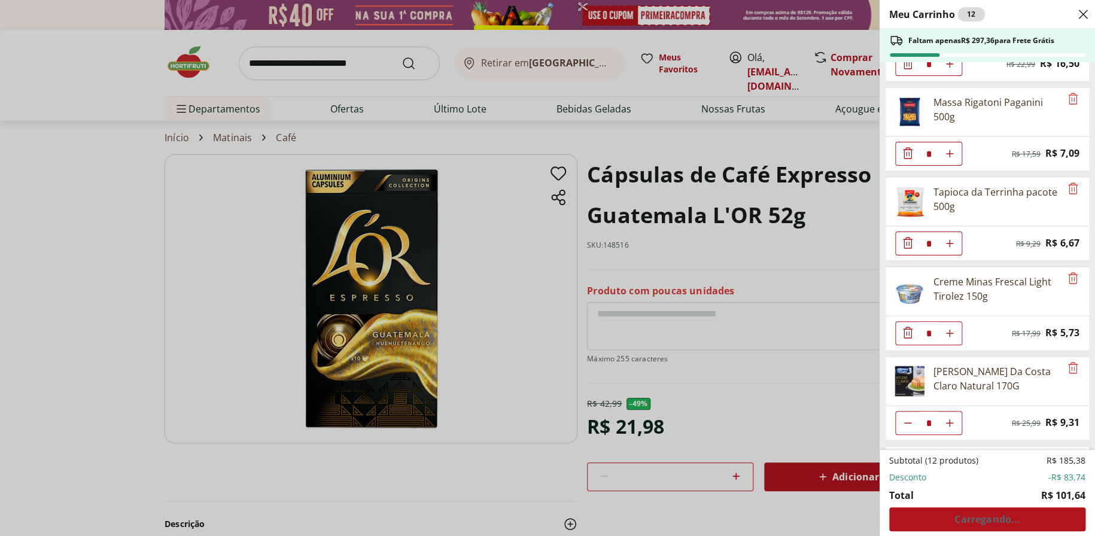
scroll to position [333, 0]
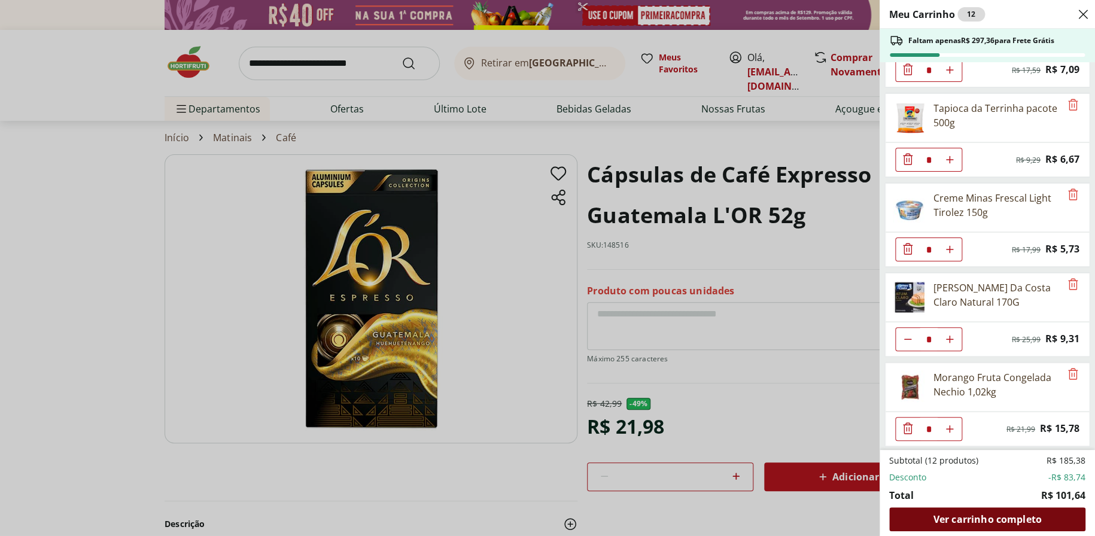
click at [1002, 521] on span "Ver carrinho completo" at bounding box center [987, 519] width 108 height 10
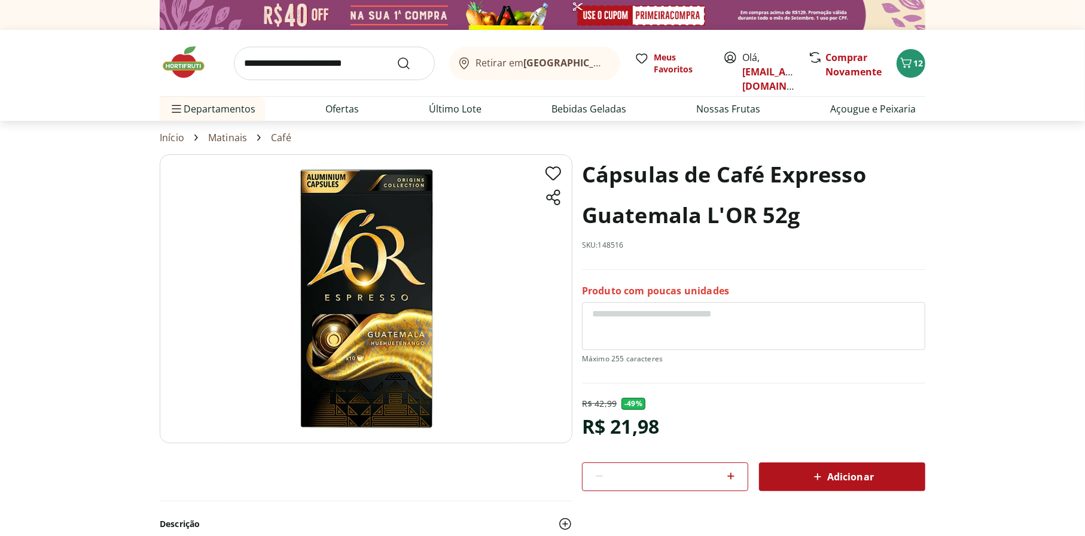
click at [804, 479] on div "Adicionar" at bounding box center [842, 477] width 147 height 22
click at [920, 62] on span "12" at bounding box center [919, 62] width 10 height 11
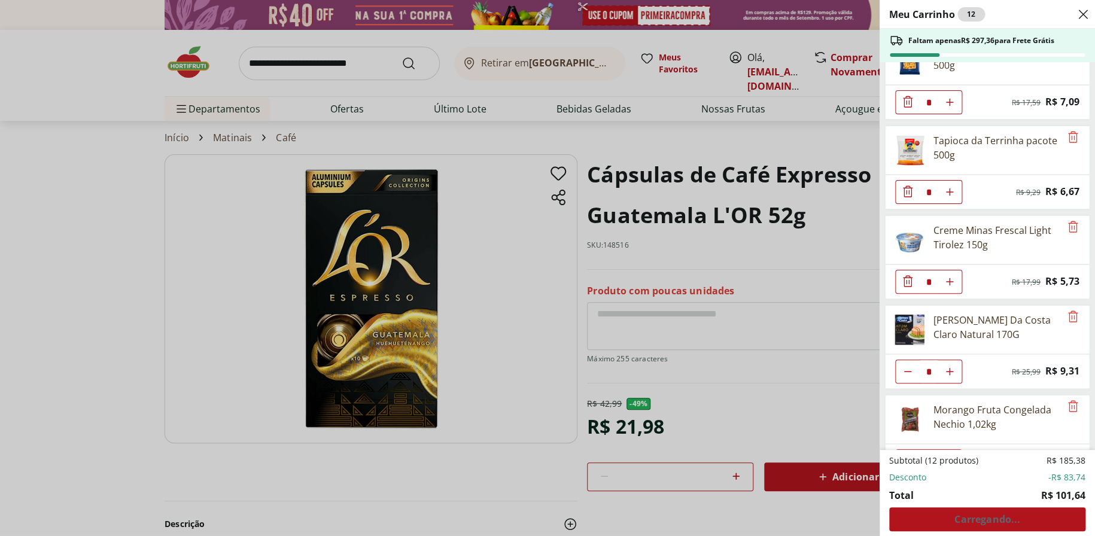
scroll to position [333, 0]
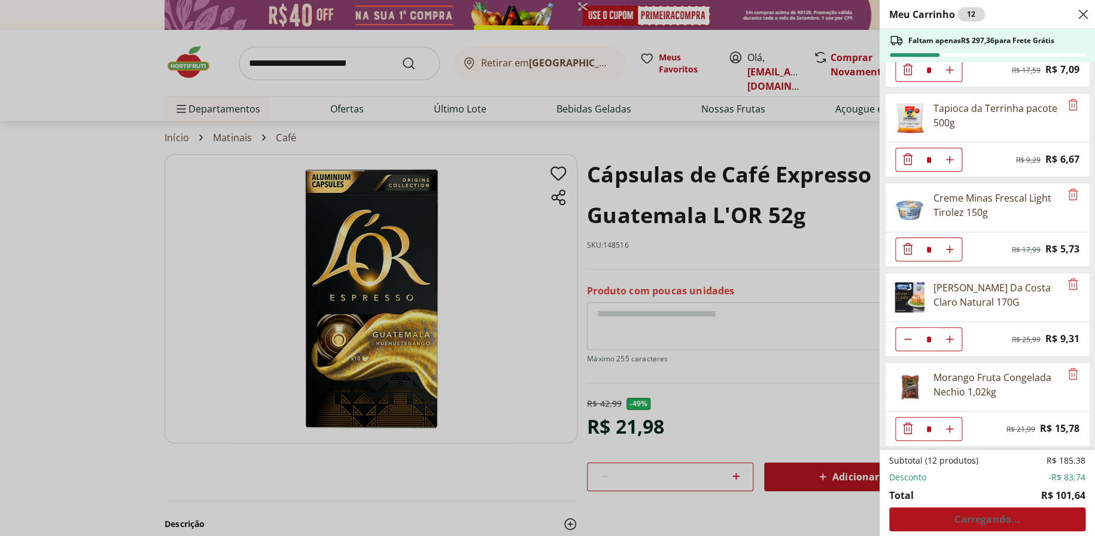
drag, startPoint x: 693, startPoint y: 297, endPoint x: 778, endPoint y: 376, distance: 116.0
click at [695, 298] on div "Meu Carrinho 12 Faltam apenas R$ 297,36 para Frete Grátis Leite Desnatado Molic…" at bounding box center [547, 268] width 1095 height 536
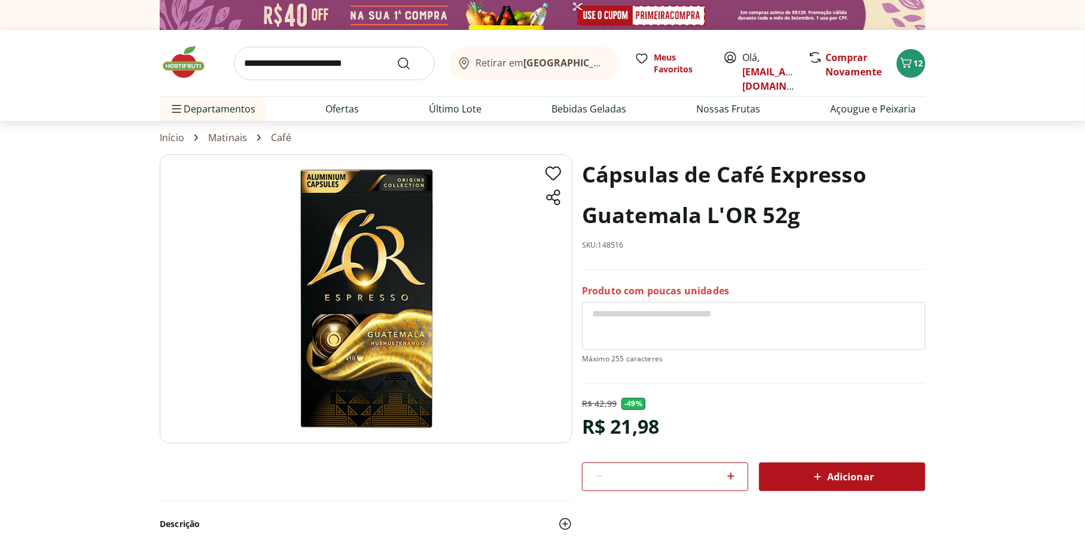
click at [738, 480] on div "*" at bounding box center [665, 476] width 166 height 29
click at [736, 479] on icon at bounding box center [731, 476] width 14 height 14
type input "*"
click at [802, 471] on div "Adicionar" at bounding box center [842, 477] width 147 height 22
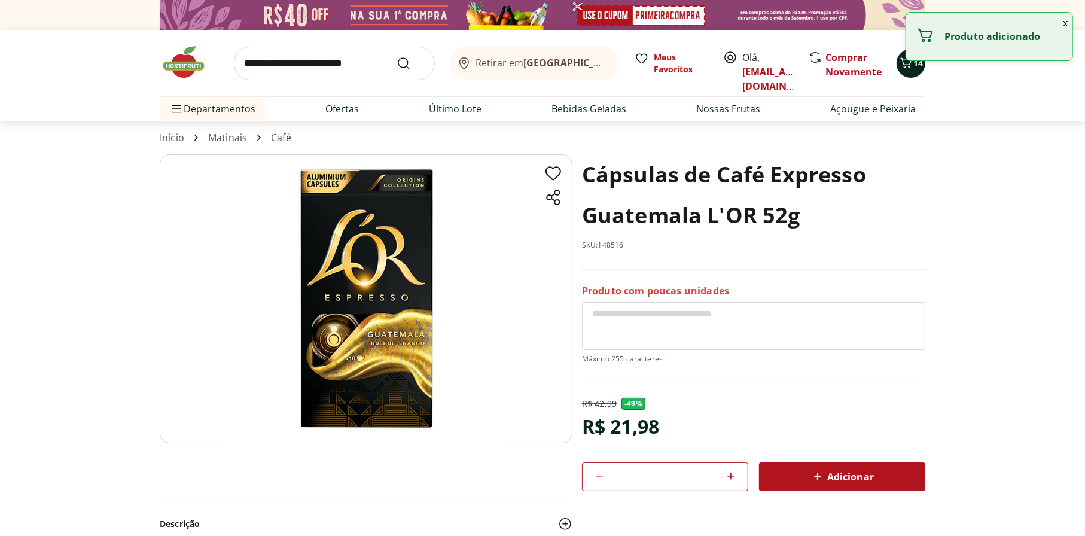
click at [909, 72] on div "14" at bounding box center [911, 63] width 10 height 19
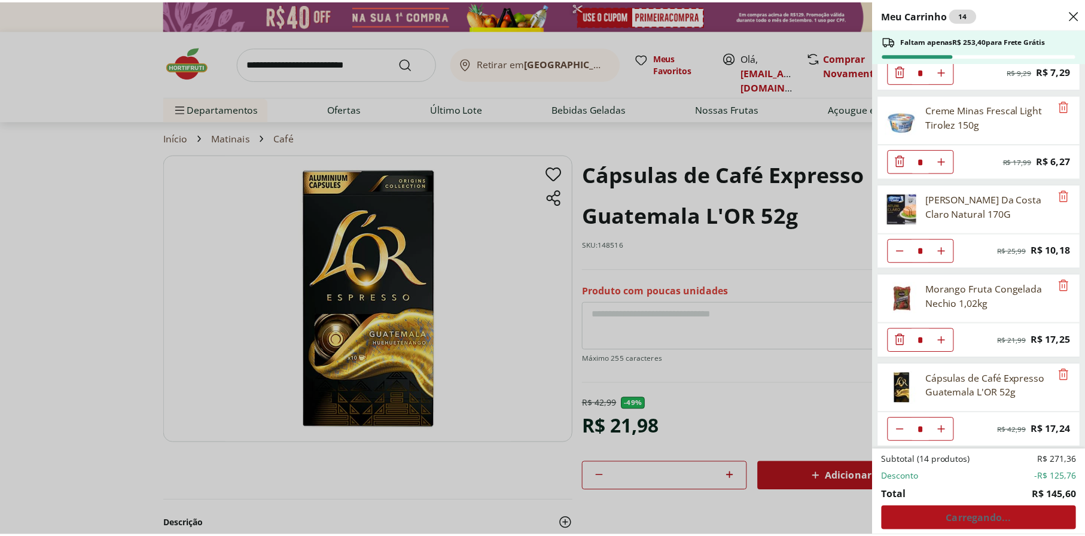
scroll to position [422, 0]
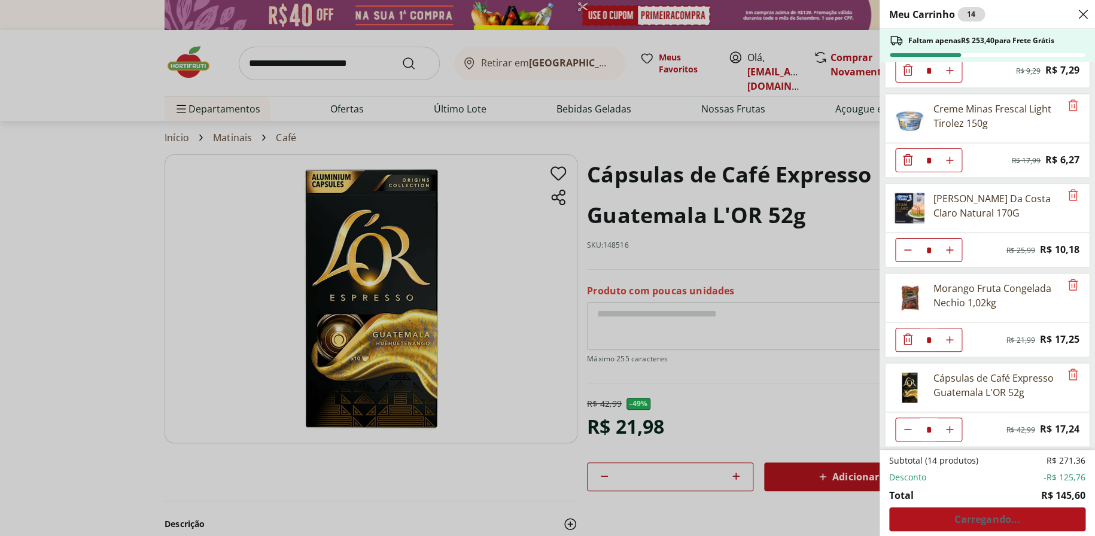
click at [906, 429] on icon "Diminuir Quantidade" at bounding box center [908, 430] width 10 height 10
click at [911, 431] on icon "Diminuir Quantidade" at bounding box center [908, 430] width 10 height 10
click at [910, 427] on icon "Diminuir Quantidade" at bounding box center [908, 430] width 10 height 10
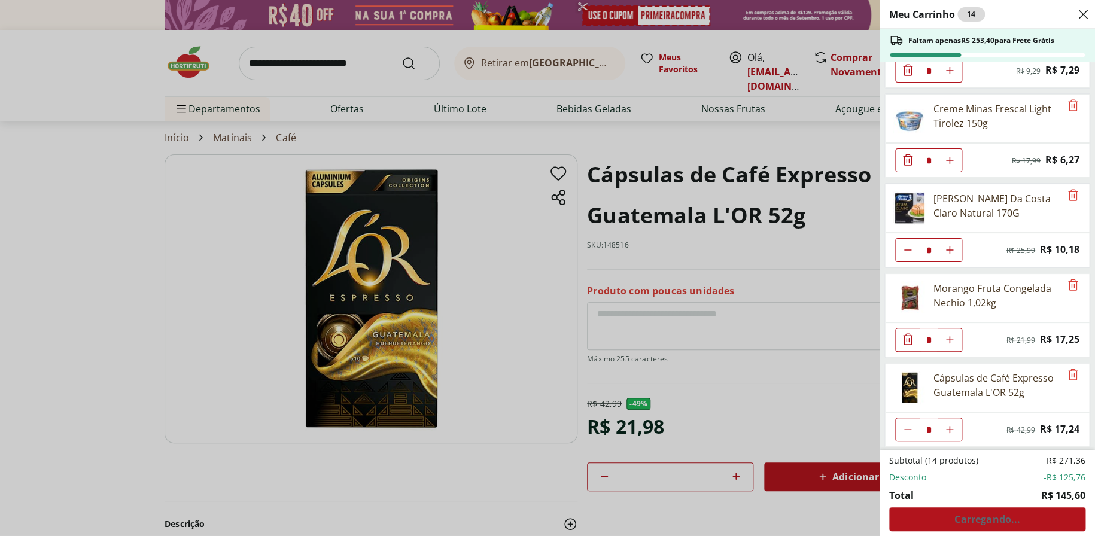
click at [910, 427] on icon "Diminuir Quantidade" at bounding box center [908, 430] width 10 height 10
type input "*"
click at [651, 397] on div "Meu Carrinho 14 Faltam apenas R$ 253,40 para Frete Grátis Leite Desnatado Molic…" at bounding box center [547, 268] width 1095 height 536
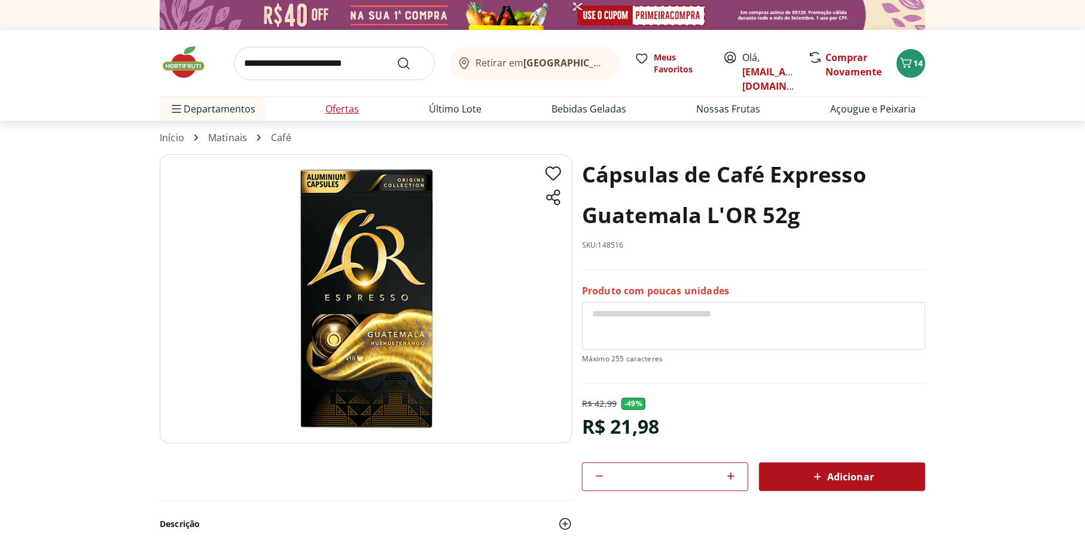
click at [347, 111] on link "Ofertas" at bounding box center [342, 109] width 34 height 14
select select "**********"
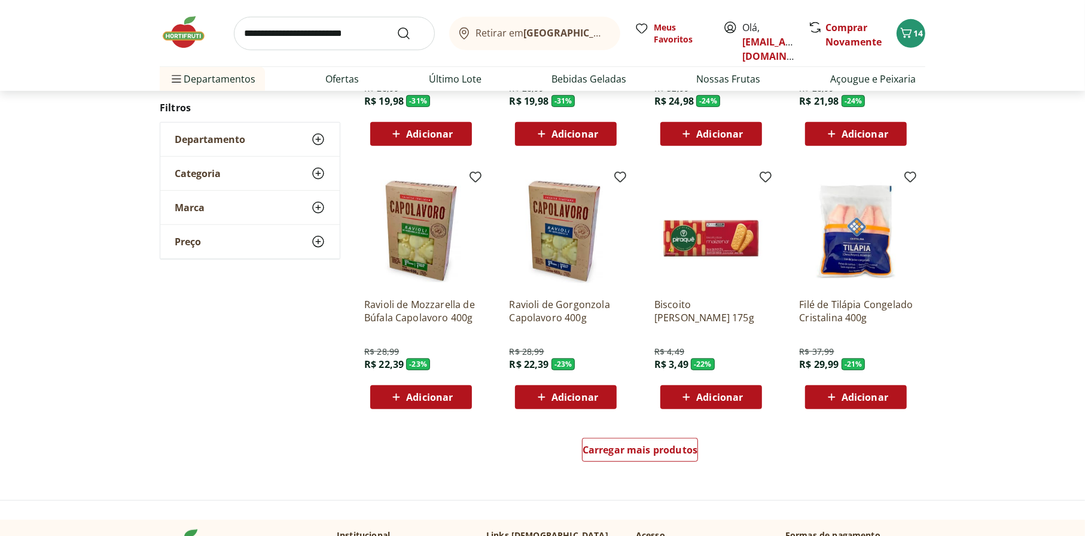
scroll to position [598, 0]
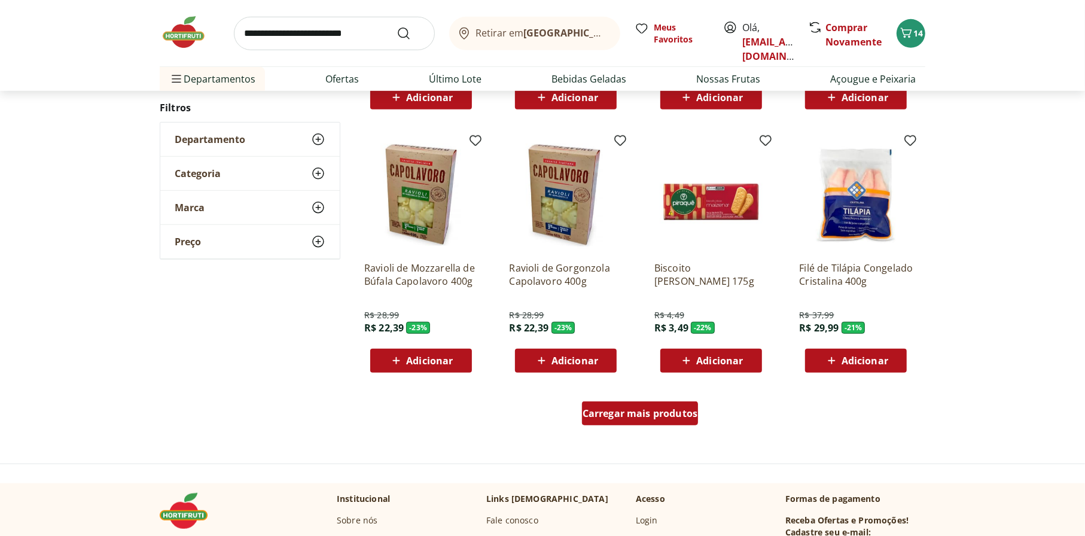
click at [671, 417] on span "Carregar mais produtos" at bounding box center [640, 414] width 115 height 10
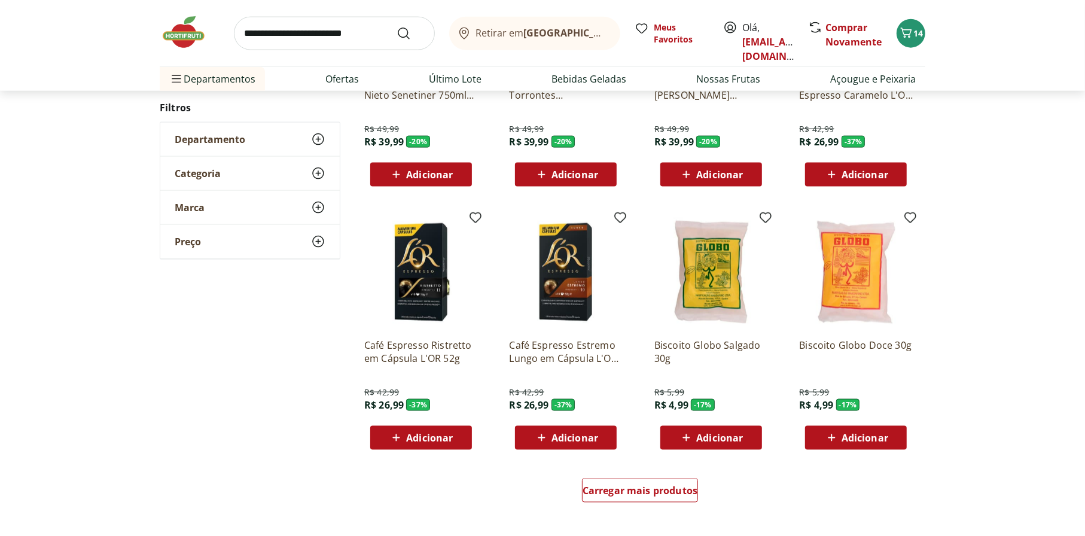
scroll to position [1316, 0]
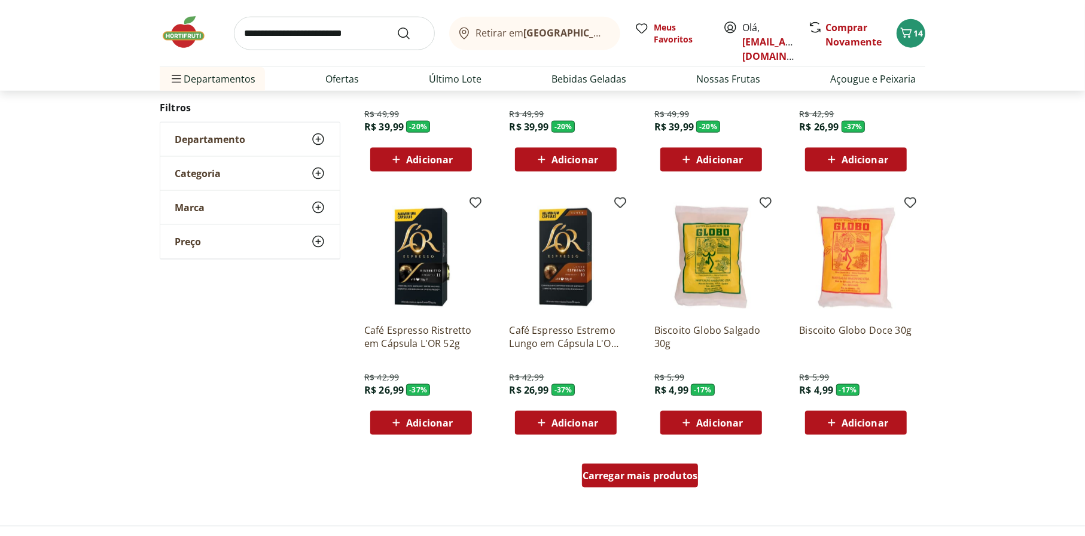
click at [662, 480] on span "Carregar mais produtos" at bounding box center [640, 476] width 115 height 10
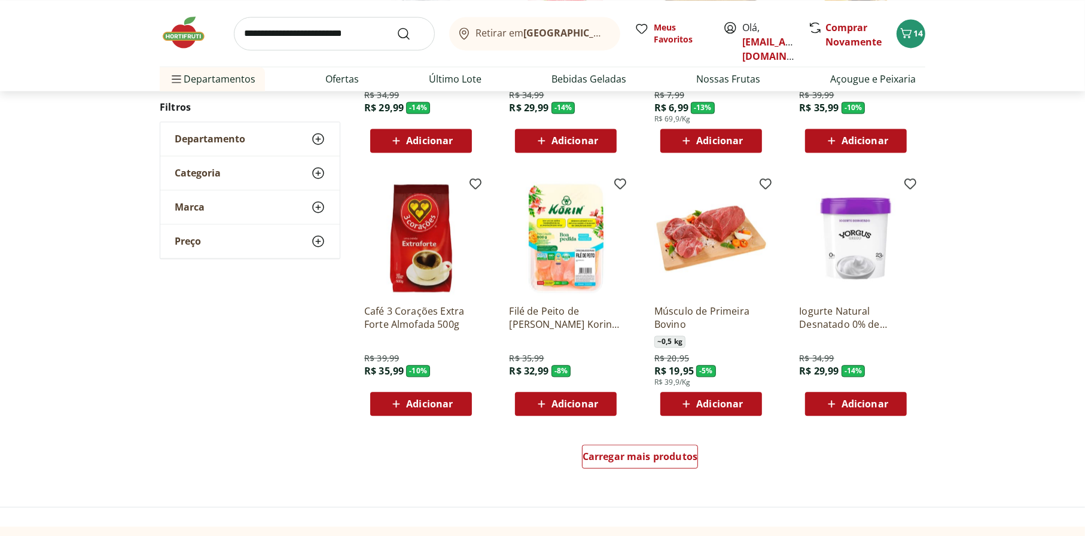
scroll to position [2154, 0]
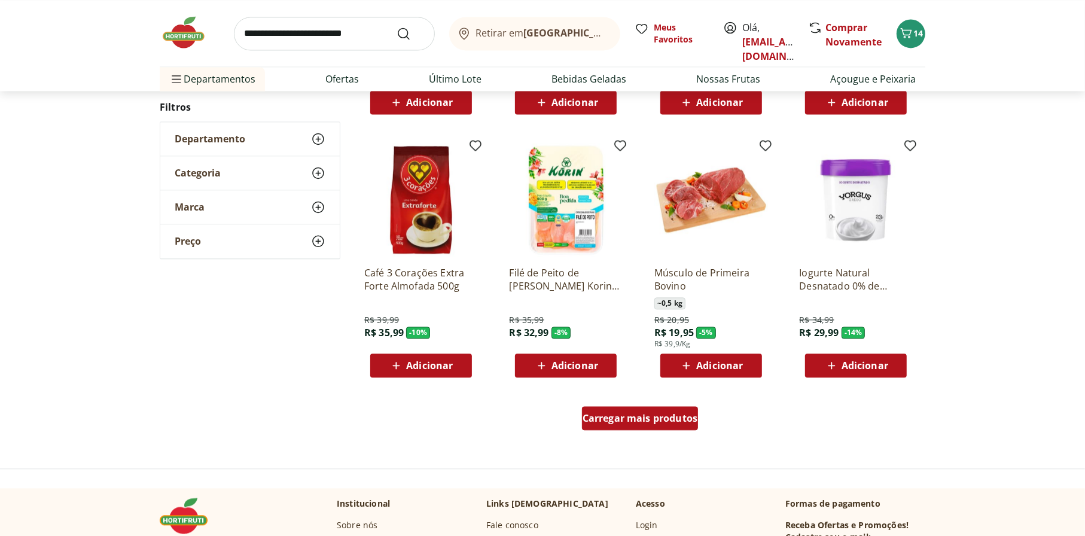
click at [661, 420] on span "Carregar mais produtos" at bounding box center [640, 418] width 115 height 10
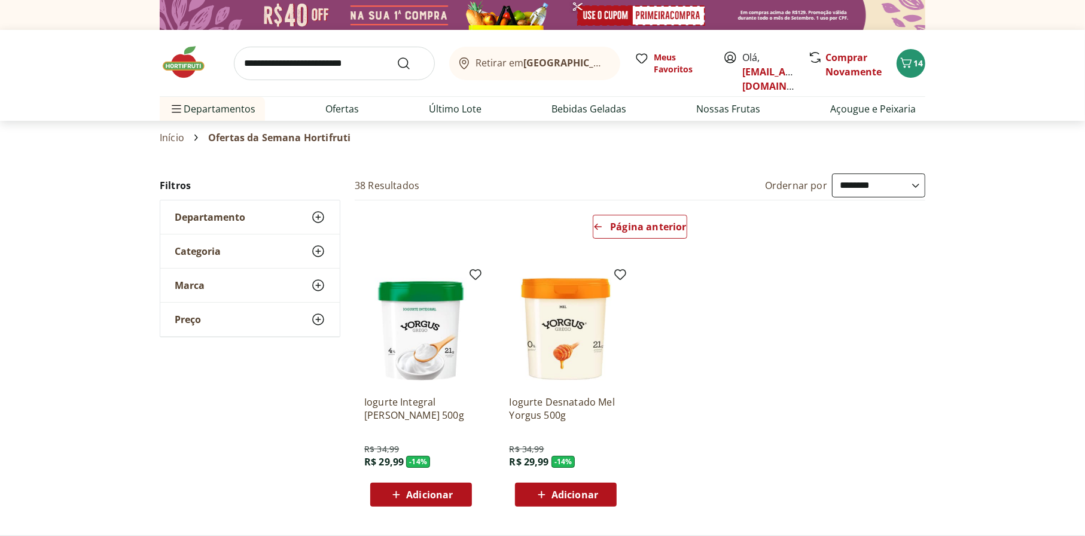
click at [175, 60] on img at bounding box center [190, 62] width 60 height 36
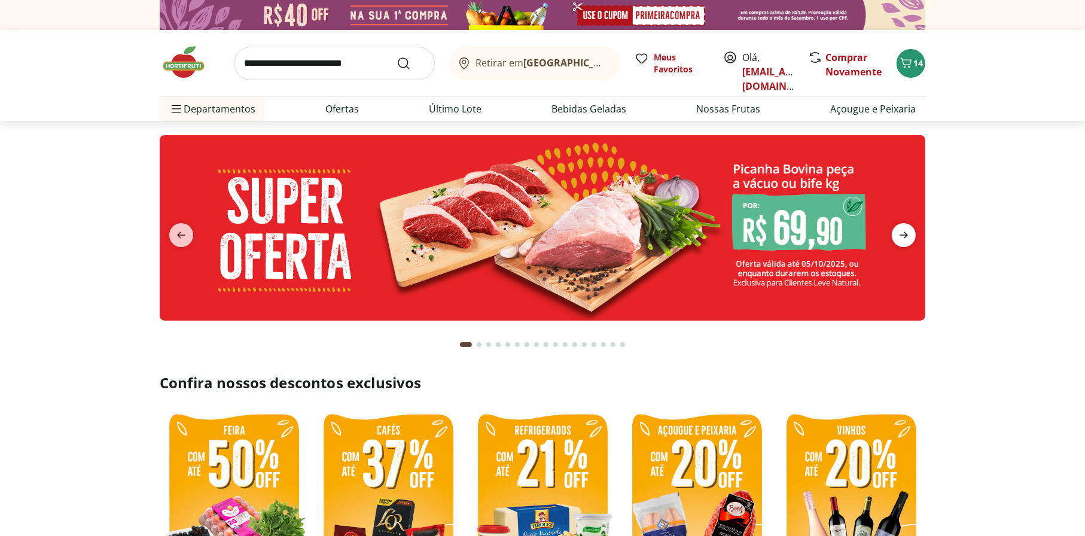
click at [905, 231] on icon "next" at bounding box center [904, 235] width 14 height 14
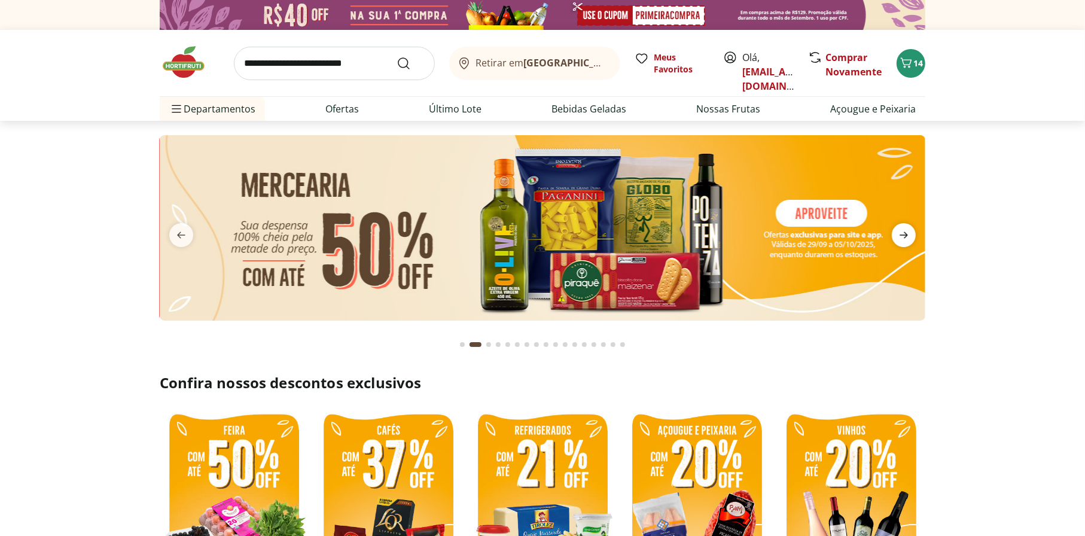
click at [905, 231] on icon "next" at bounding box center [904, 235] width 14 height 14
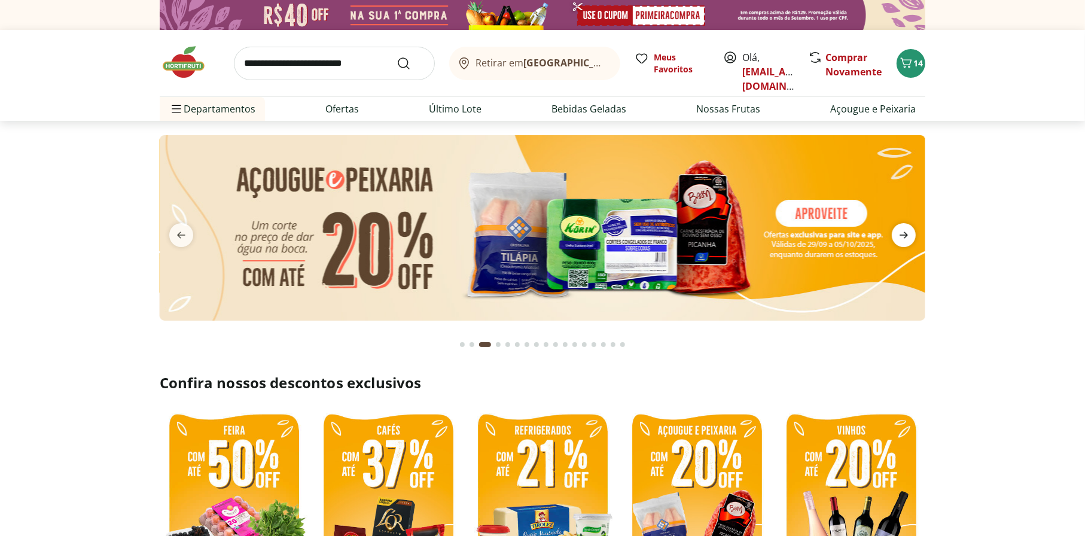
click at [905, 232] on icon "next" at bounding box center [904, 235] width 8 height 7
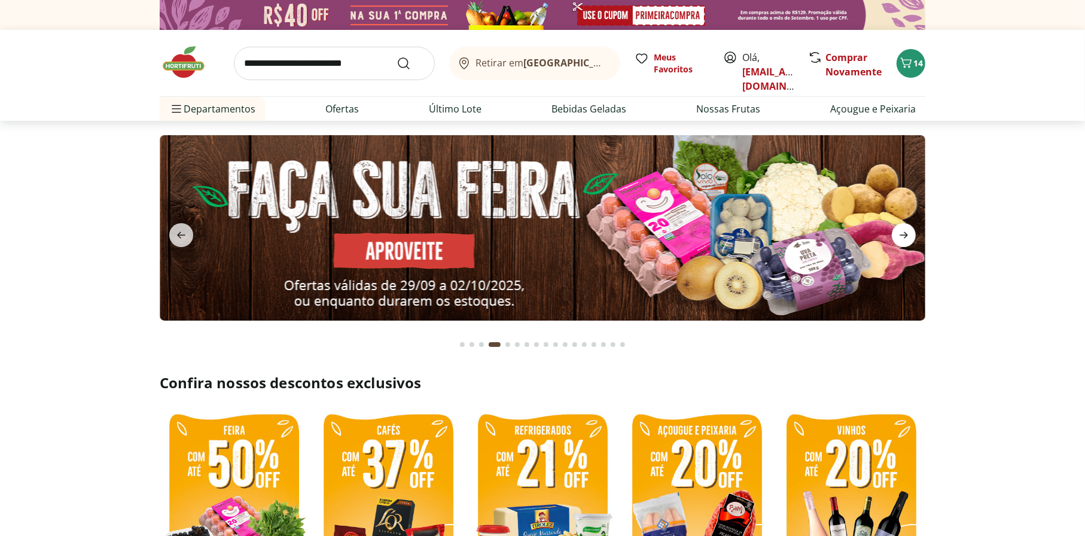
click at [905, 231] on icon "next" at bounding box center [904, 235] width 14 height 14
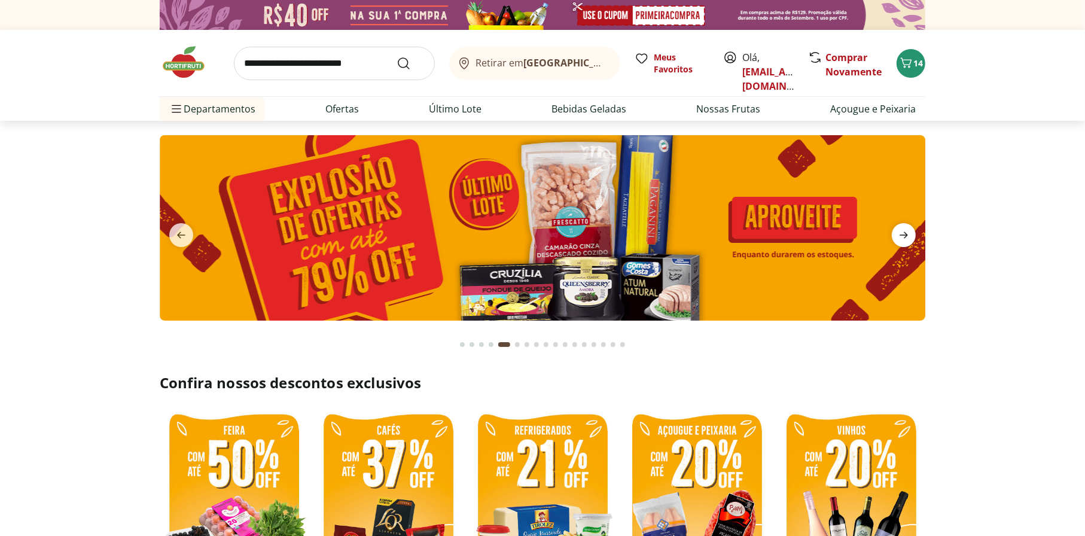
click at [905, 231] on icon "next" at bounding box center [904, 235] width 14 height 14
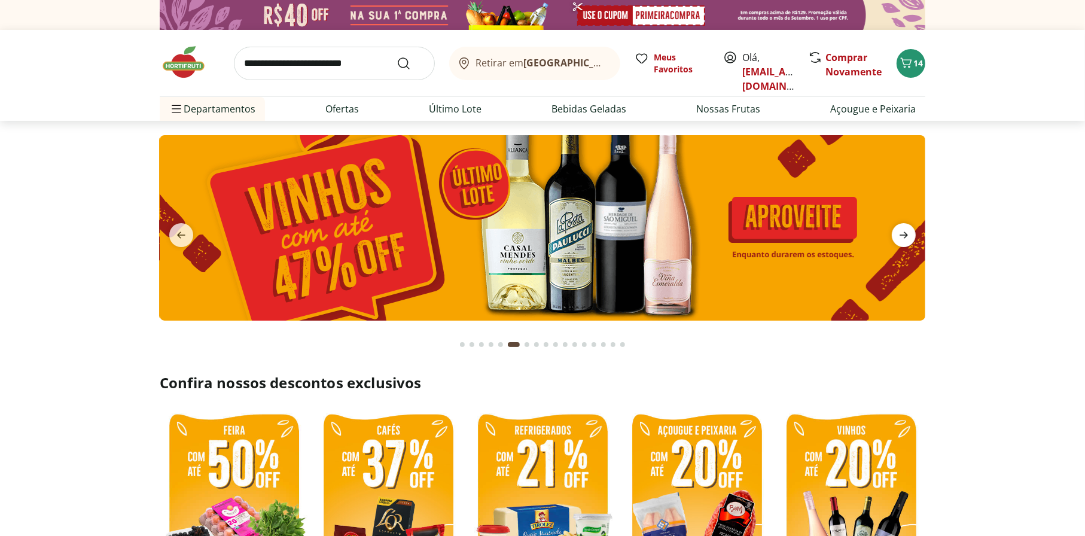
click at [905, 231] on icon "next" at bounding box center [904, 235] width 14 height 14
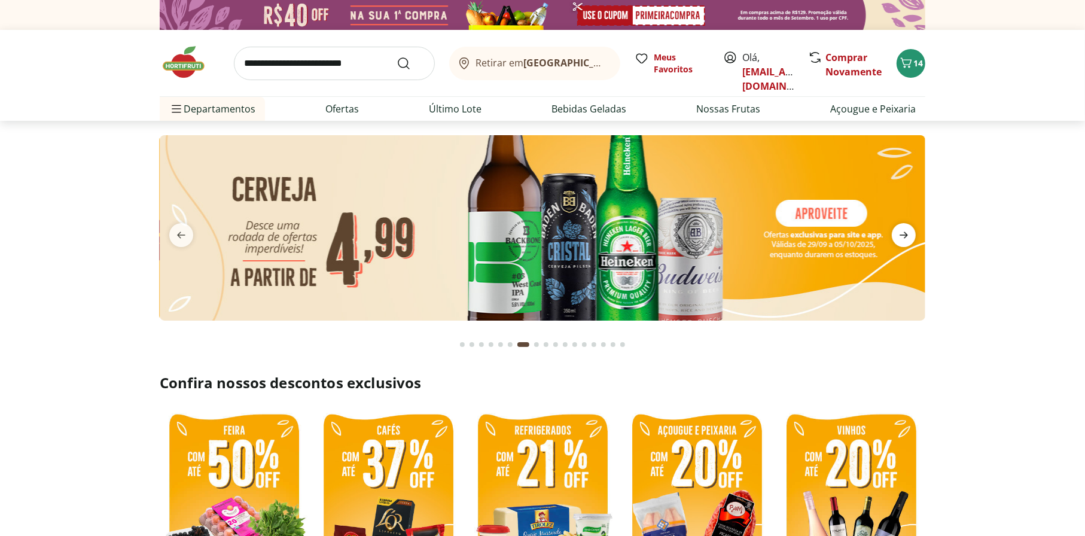
click at [905, 231] on icon "next" at bounding box center [904, 235] width 14 height 14
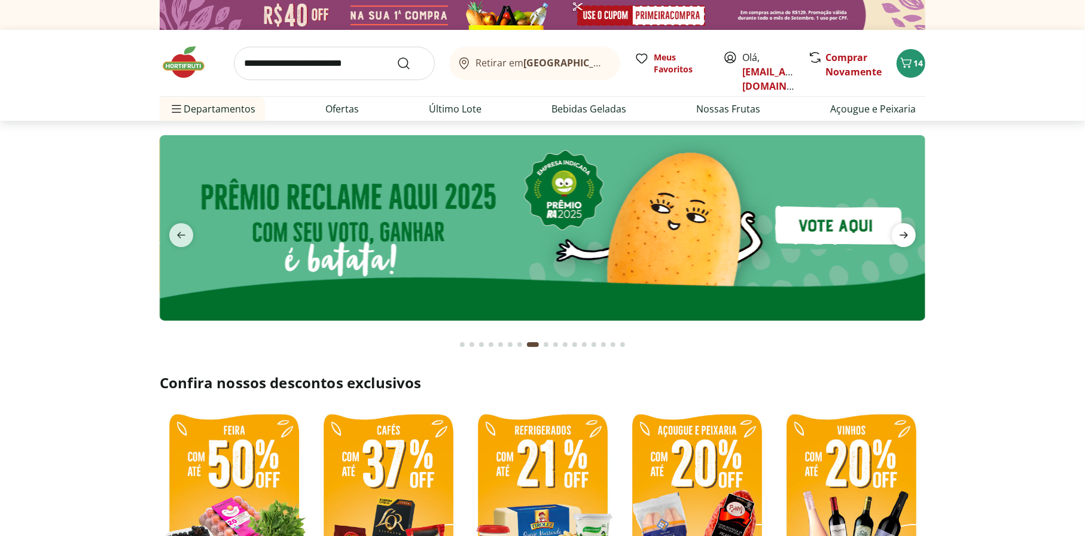
click at [905, 231] on icon "next" at bounding box center [904, 235] width 14 height 14
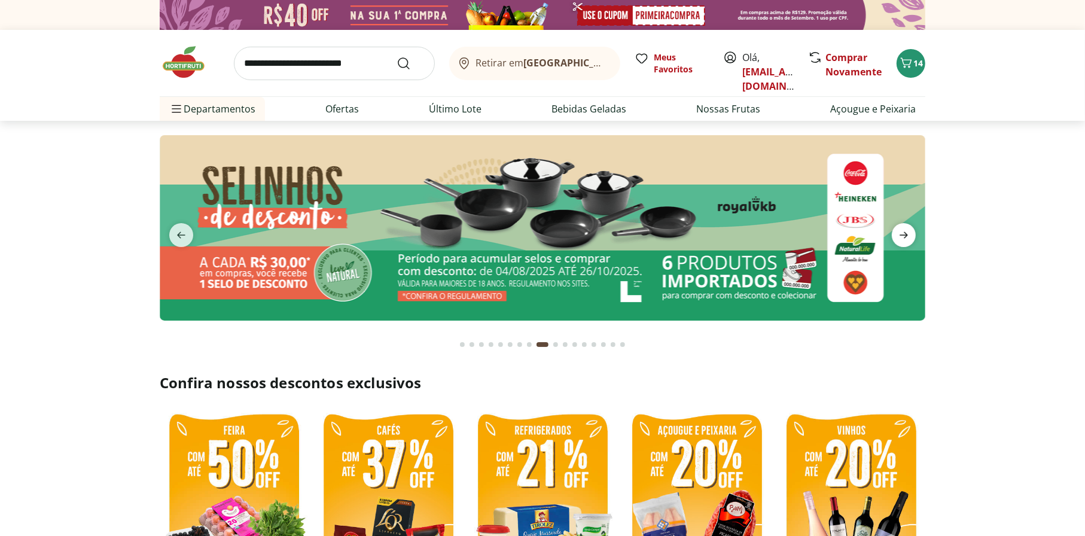
click at [905, 231] on icon "next" at bounding box center [904, 235] width 14 height 14
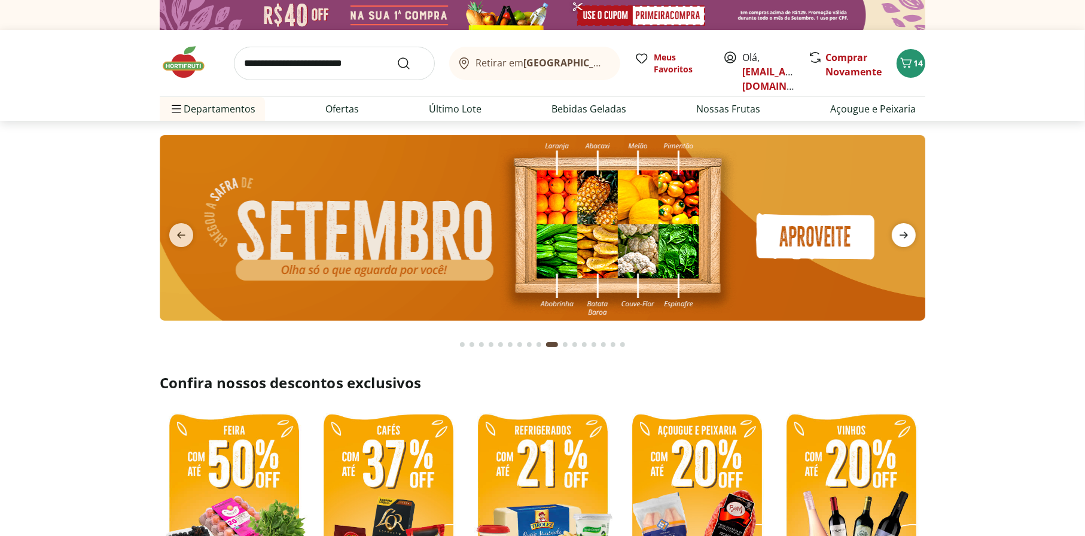
click at [905, 231] on icon "next" at bounding box center [904, 235] width 14 height 14
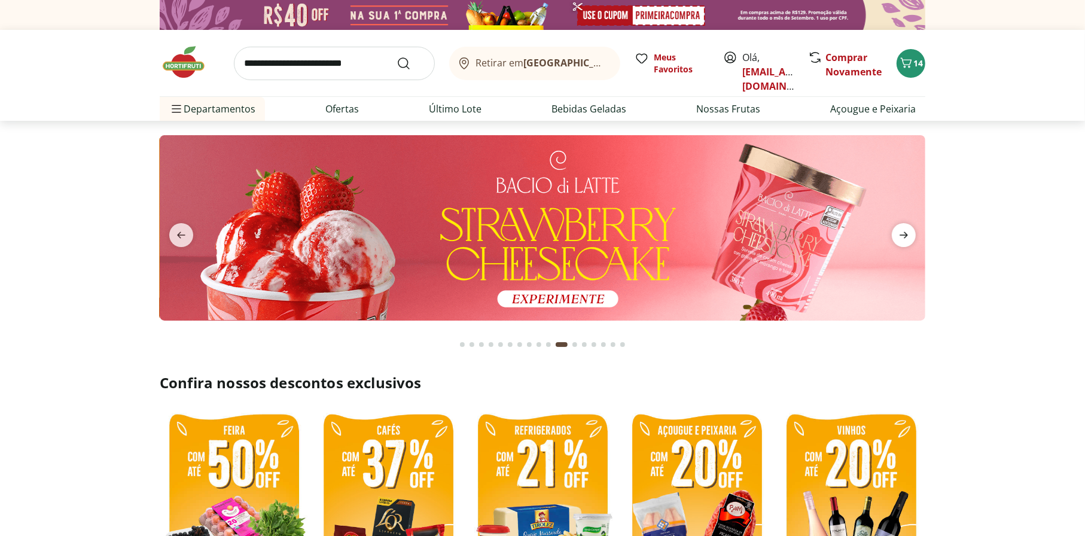
click at [905, 231] on icon "next" at bounding box center [904, 235] width 14 height 14
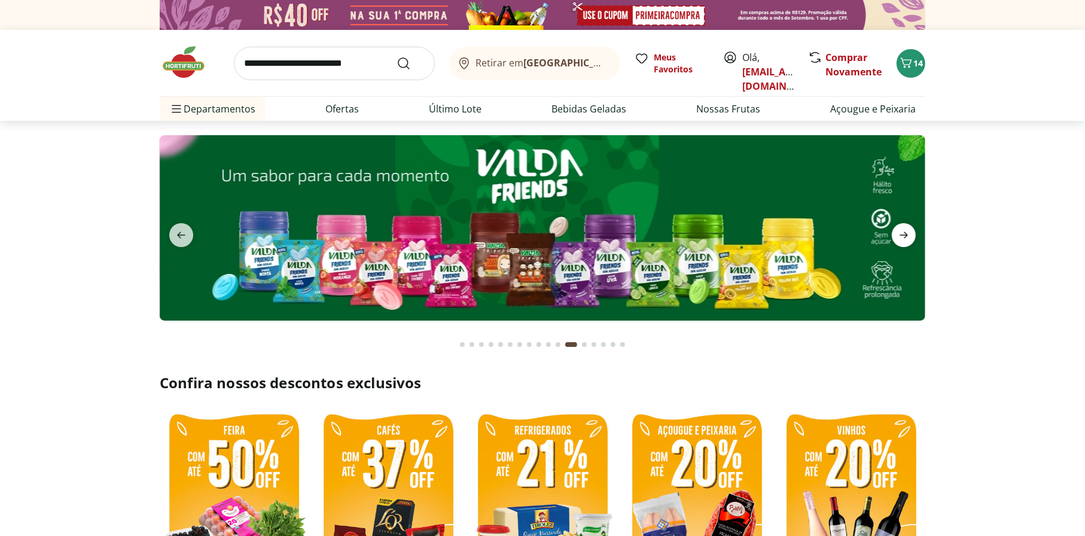
click at [905, 231] on icon "next" at bounding box center [904, 235] width 14 height 14
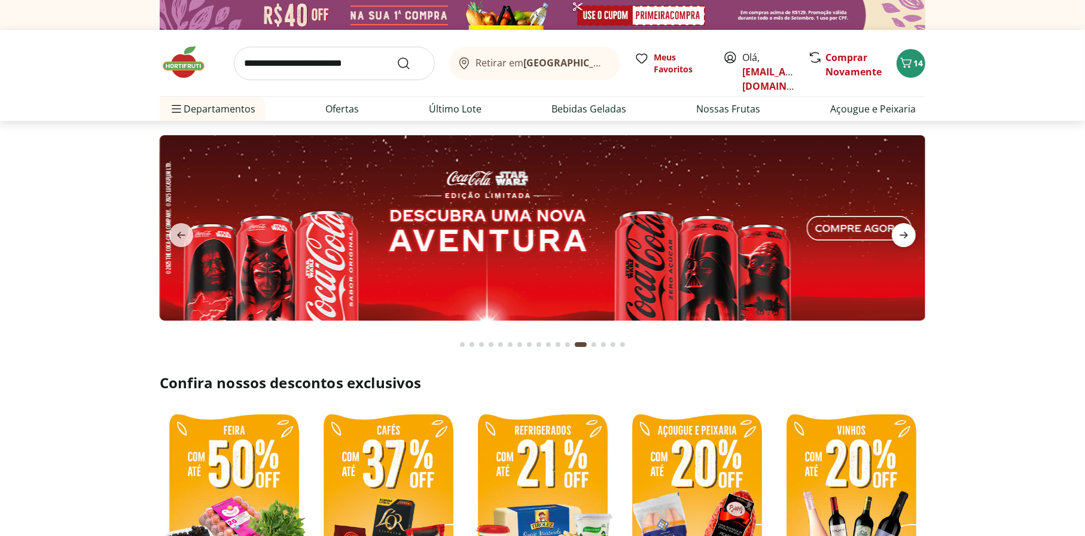
click at [905, 231] on icon "next" at bounding box center [904, 235] width 14 height 14
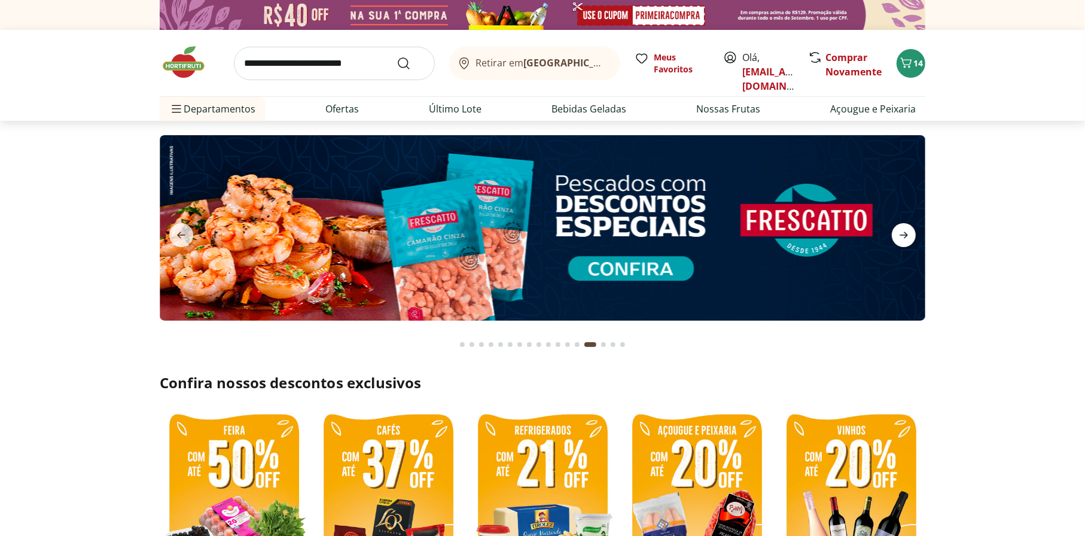
click at [905, 231] on icon "next" at bounding box center [904, 235] width 14 height 14
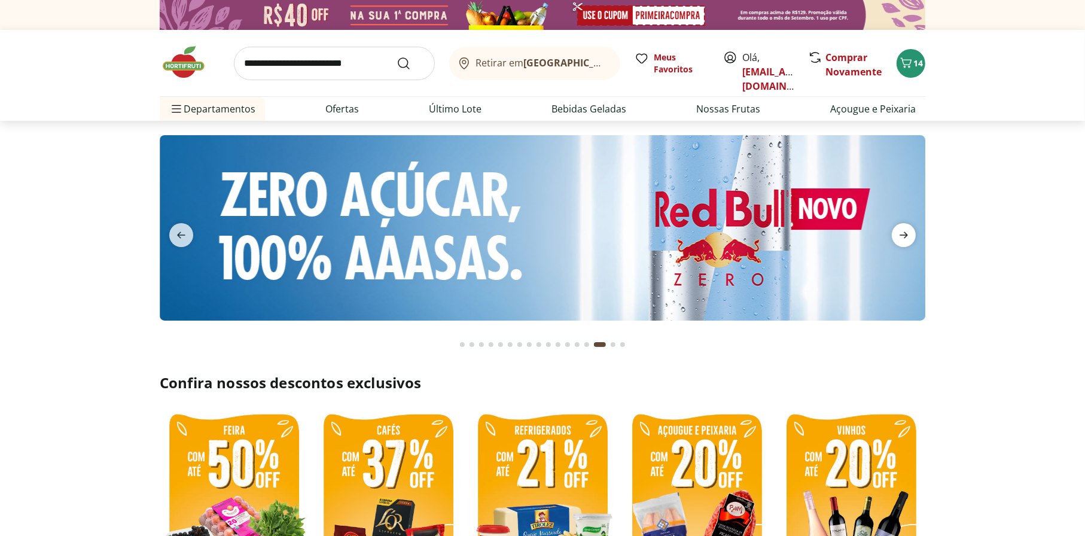
click at [905, 231] on icon "next" at bounding box center [904, 235] width 14 height 14
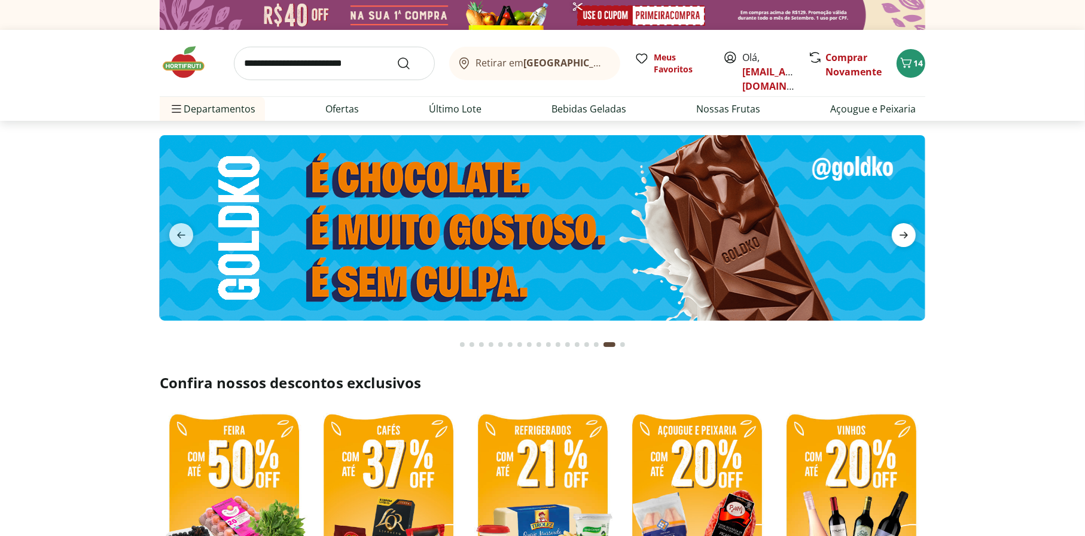
click at [905, 231] on icon "next" at bounding box center [904, 235] width 14 height 14
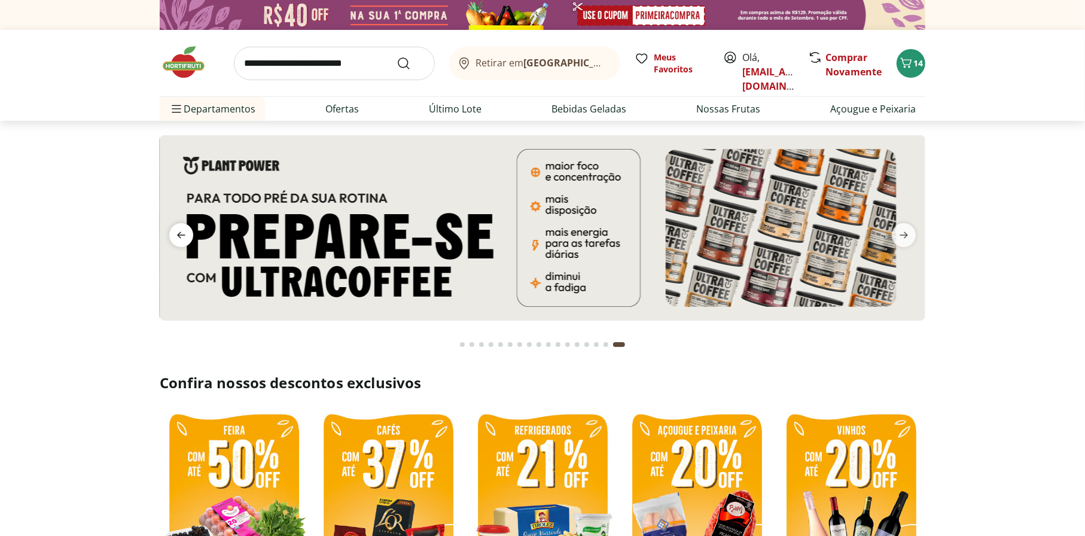
click at [173, 228] on span "previous" at bounding box center [181, 235] width 24 height 24
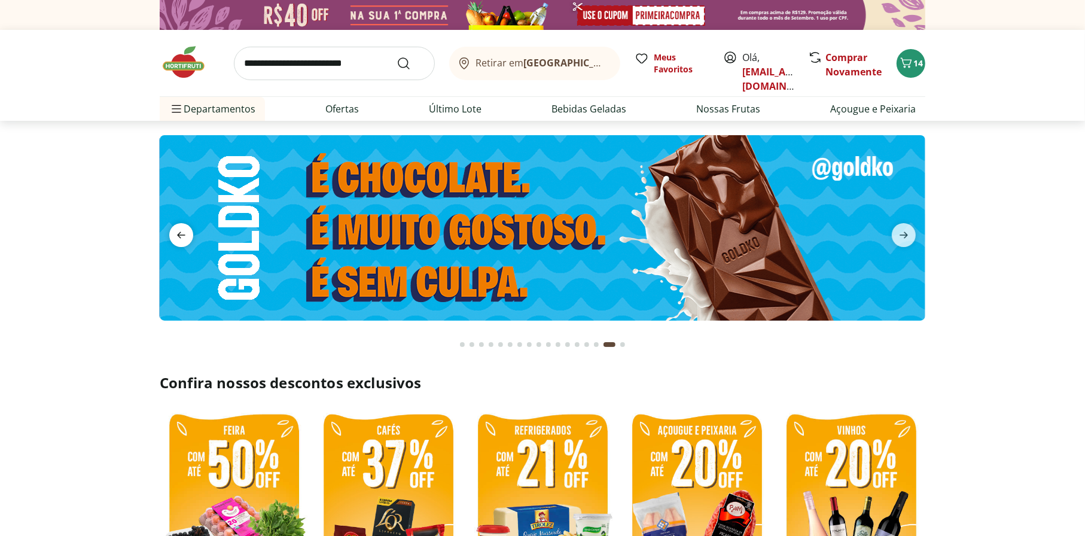
click at [173, 228] on span "previous" at bounding box center [181, 235] width 24 height 24
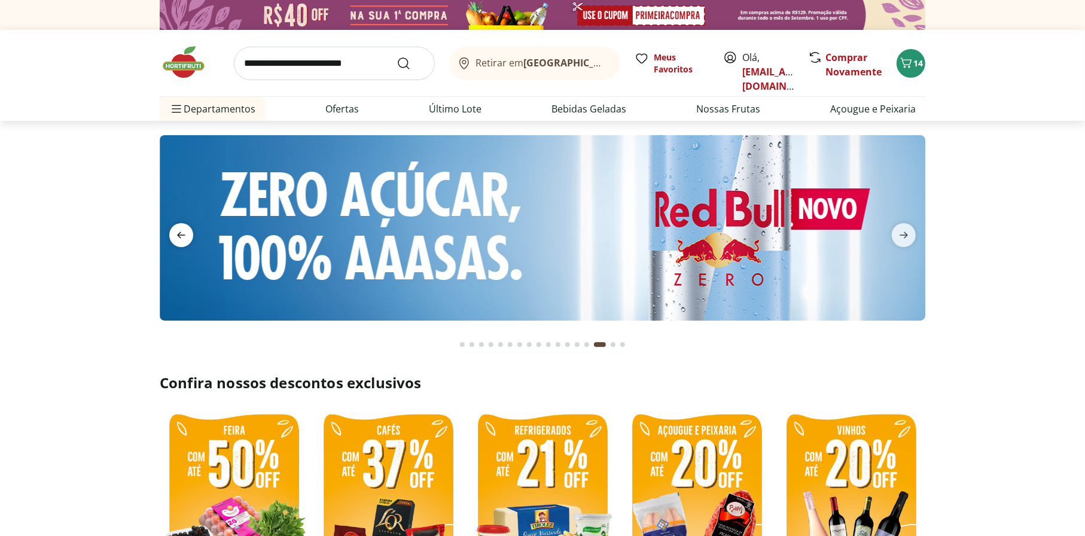
click at [173, 228] on span "previous" at bounding box center [181, 235] width 24 height 24
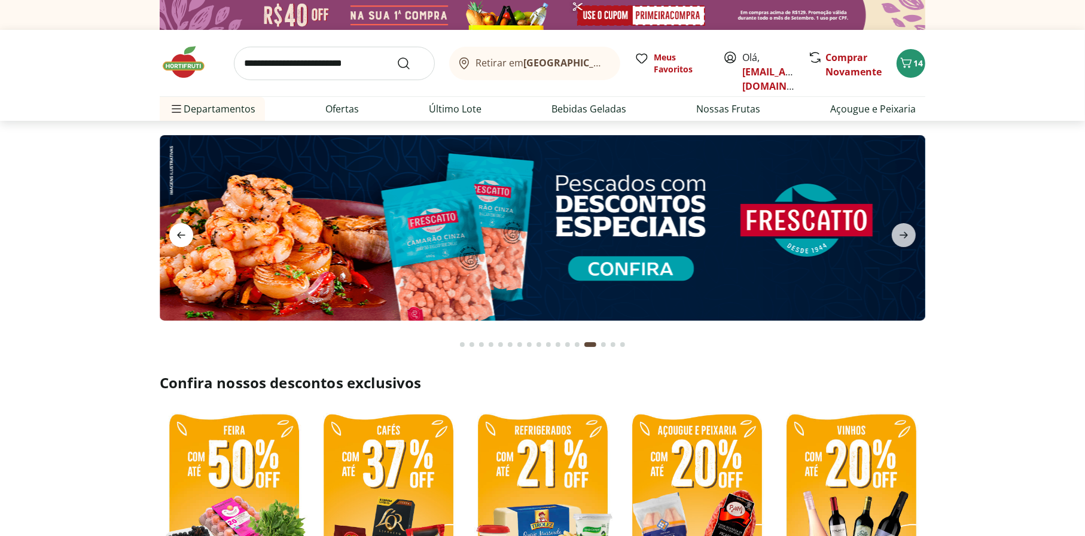
click at [173, 228] on span "previous" at bounding box center [181, 235] width 24 height 24
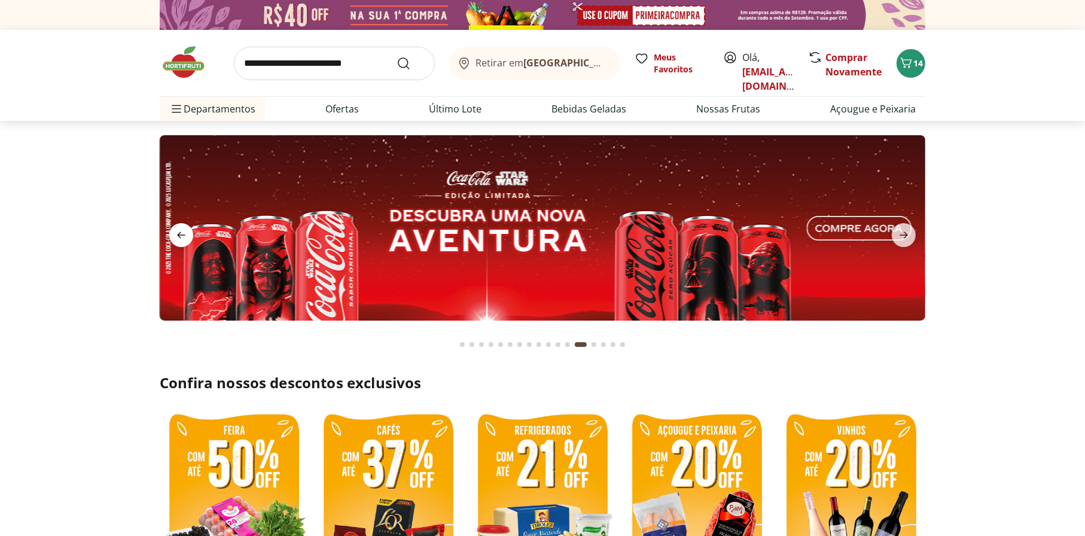
click at [173, 228] on span "previous" at bounding box center [181, 235] width 24 height 24
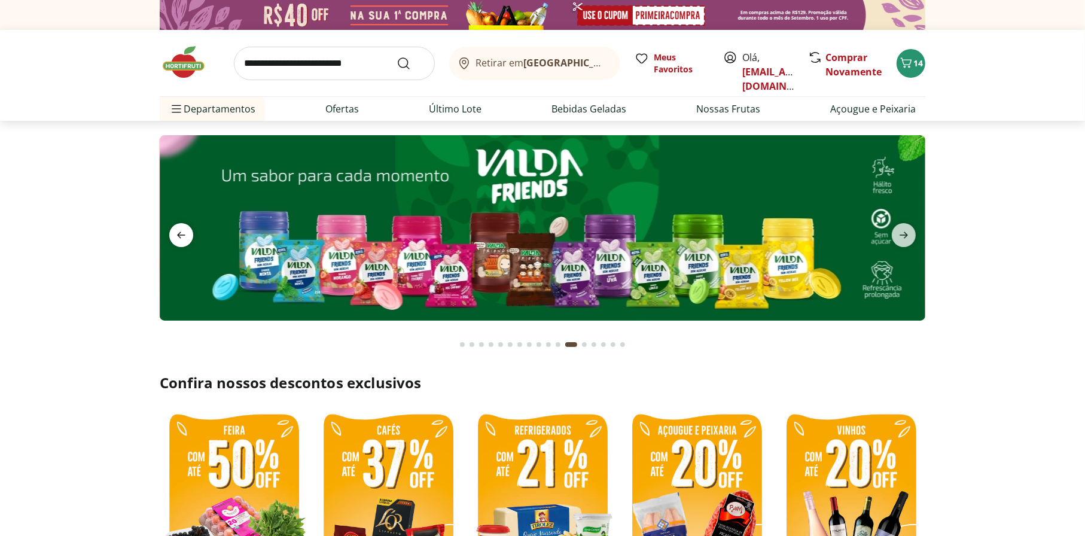
click at [173, 228] on span "previous" at bounding box center [181, 235] width 24 height 24
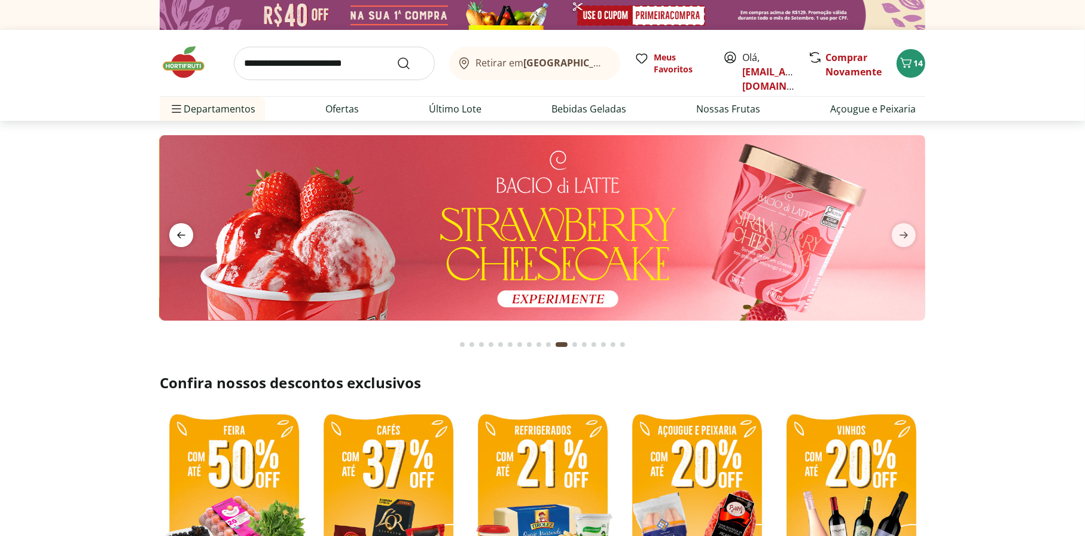
click at [173, 227] on span "previous" at bounding box center [181, 235] width 24 height 24
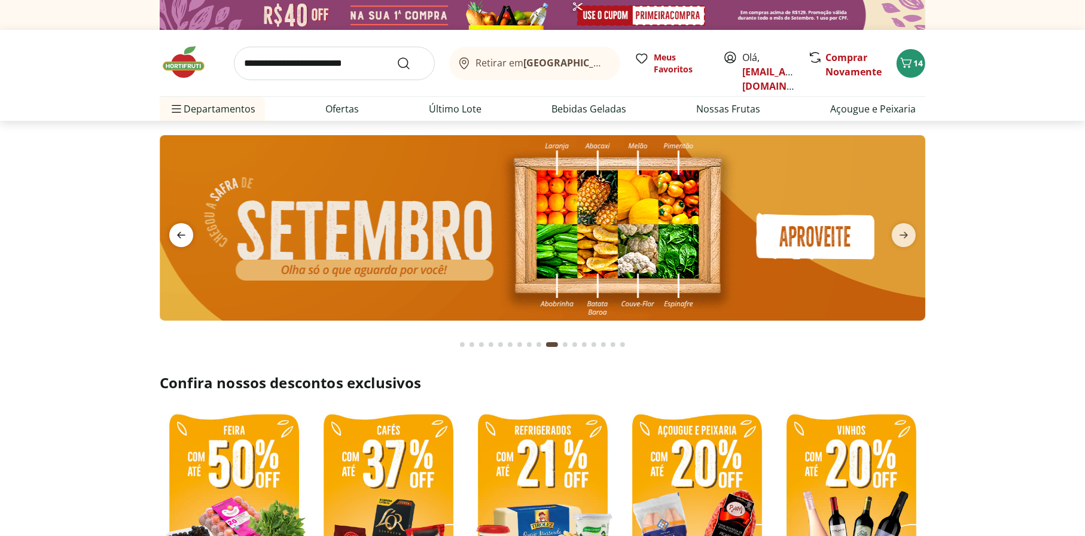
click at [173, 227] on span "previous" at bounding box center [181, 235] width 24 height 24
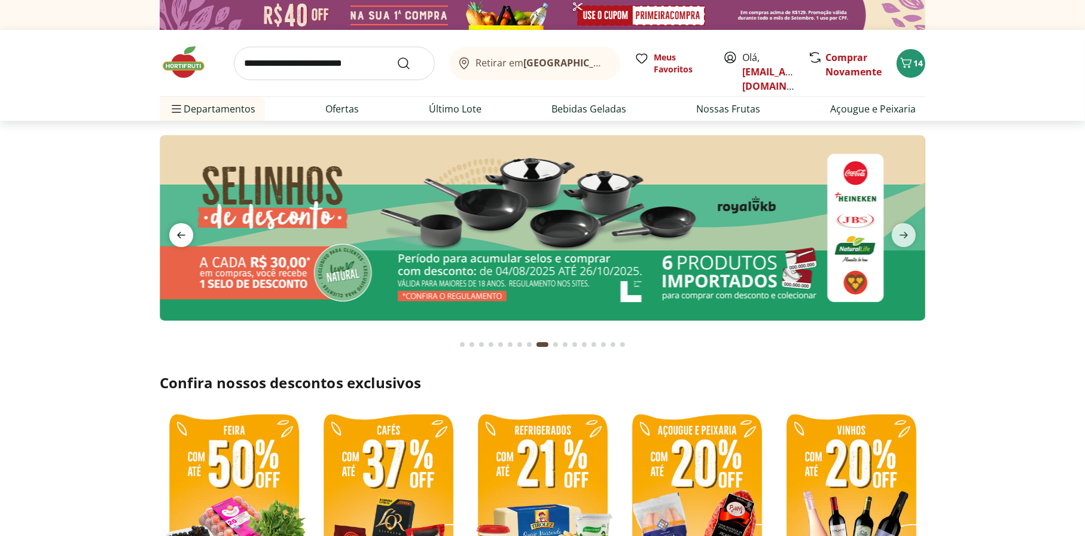
click at [173, 227] on span "previous" at bounding box center [181, 235] width 24 height 24
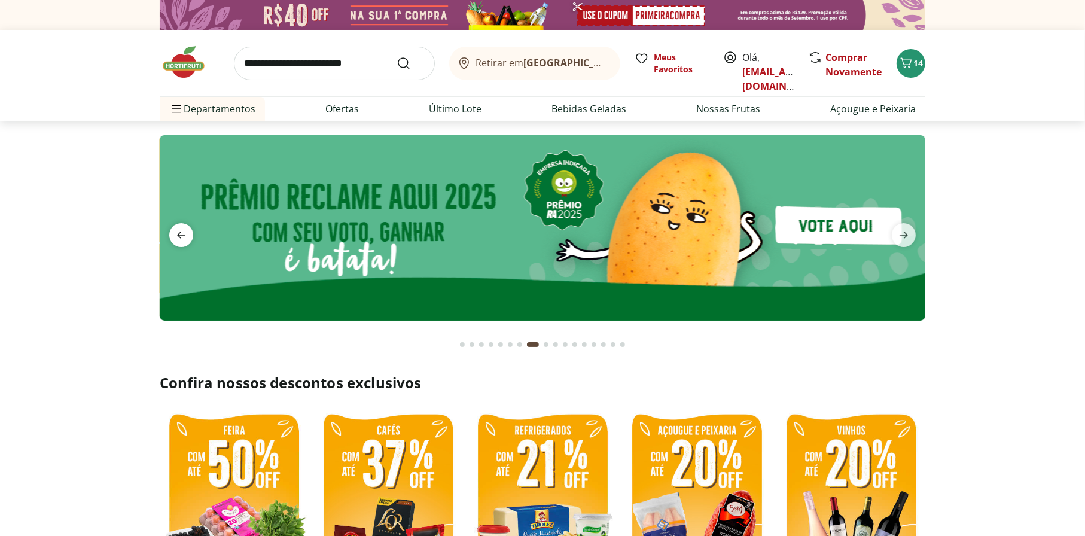
click at [173, 227] on span "previous" at bounding box center [181, 235] width 24 height 24
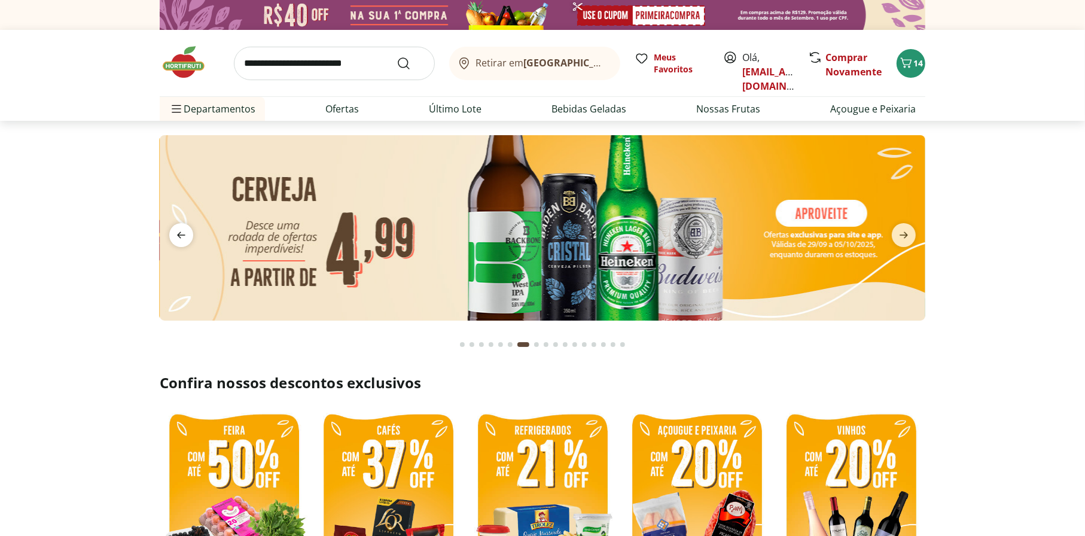
click at [173, 227] on span "previous" at bounding box center [181, 235] width 24 height 24
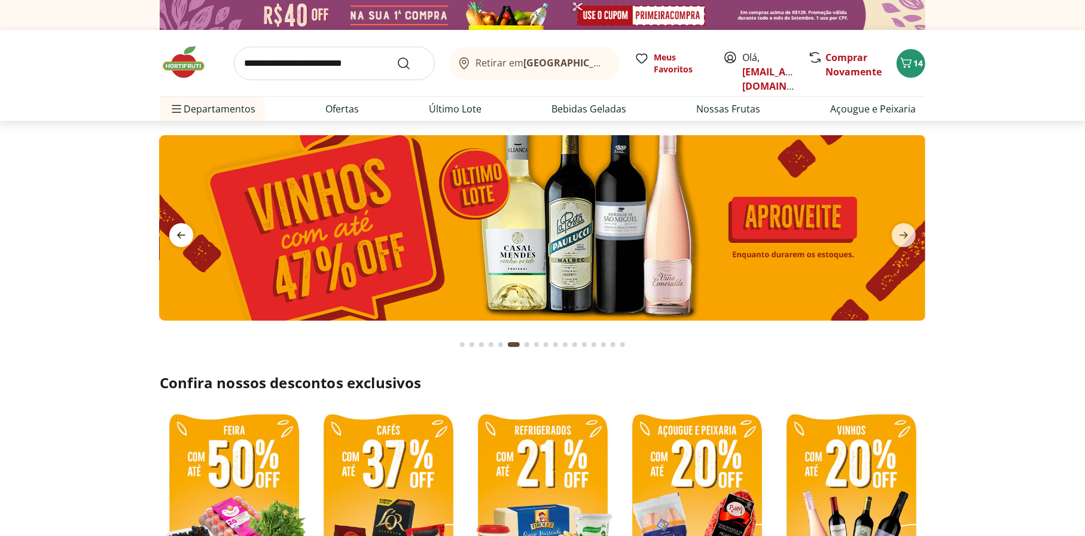
click at [189, 230] on span "previous" at bounding box center [181, 235] width 24 height 24
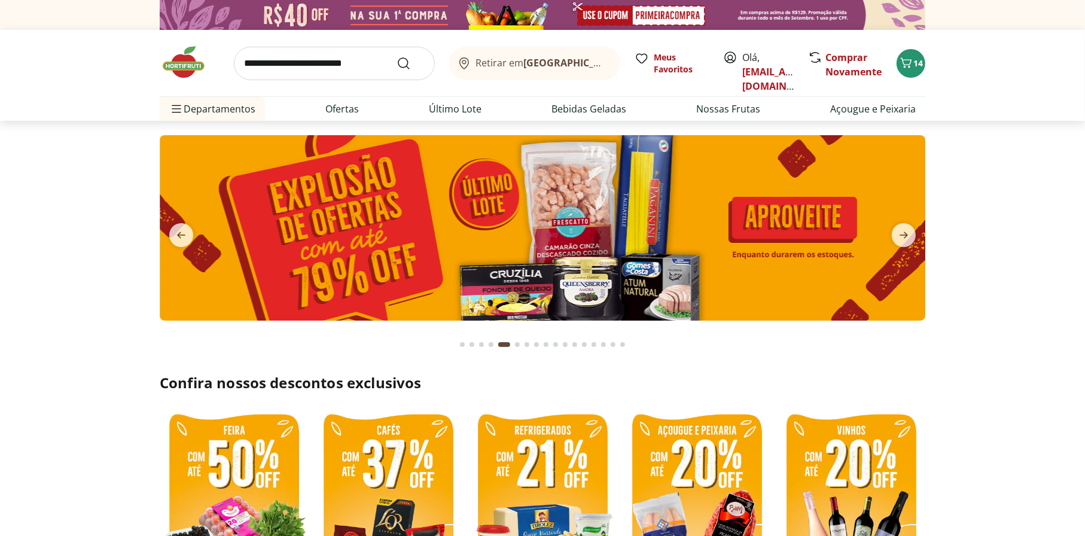
click at [498, 240] on img at bounding box center [543, 227] width 766 height 185
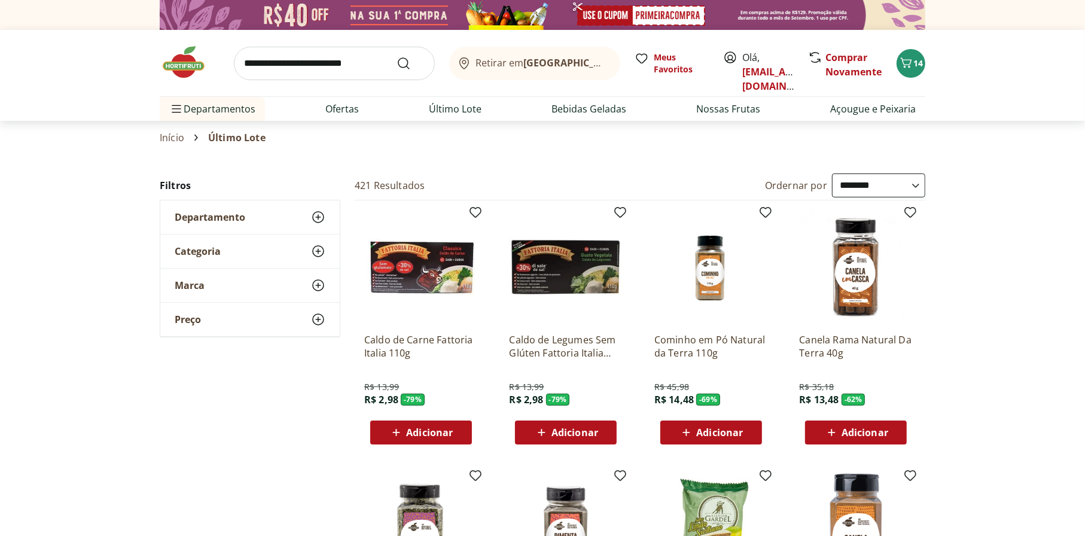
click at [318, 322] on icon at bounding box center [318, 319] width 14 height 14
click at [896, 191] on select "**********" at bounding box center [878, 185] width 93 height 24
click at [832, 173] on select "**********" at bounding box center [878, 185] width 93 height 24
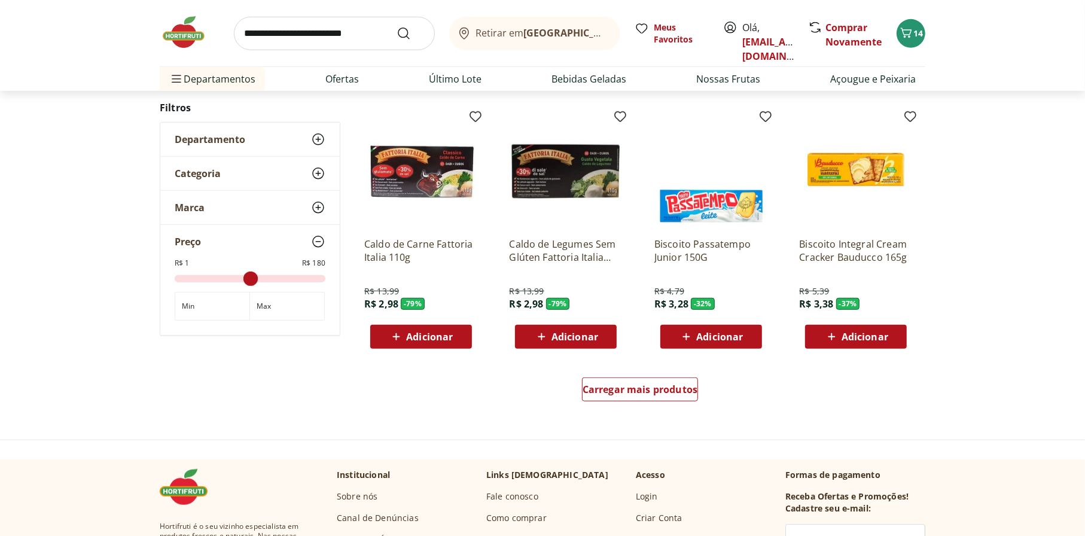
scroll to position [658, 0]
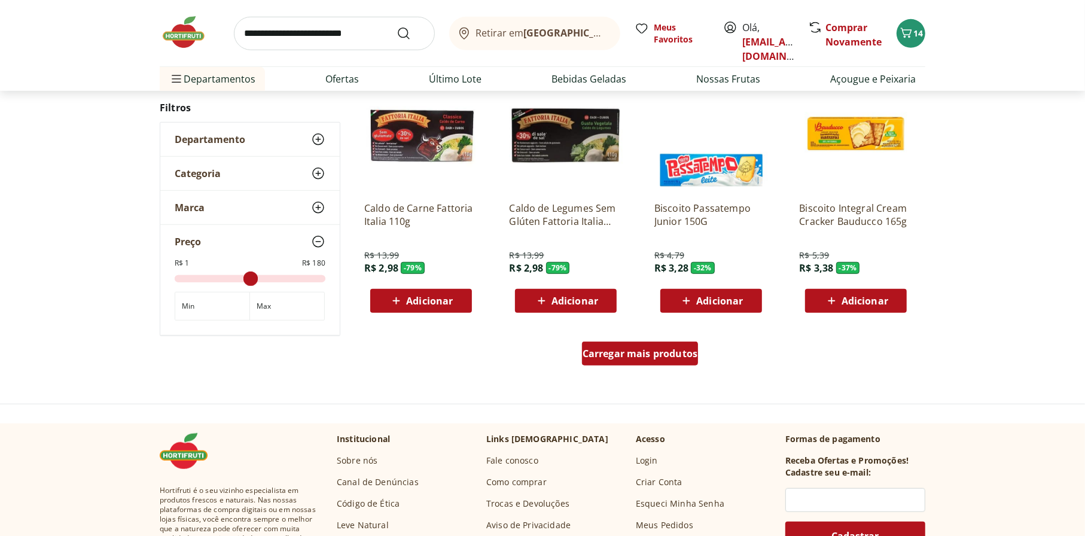
click at [621, 355] on span "Carregar mais produtos" at bounding box center [640, 354] width 115 height 10
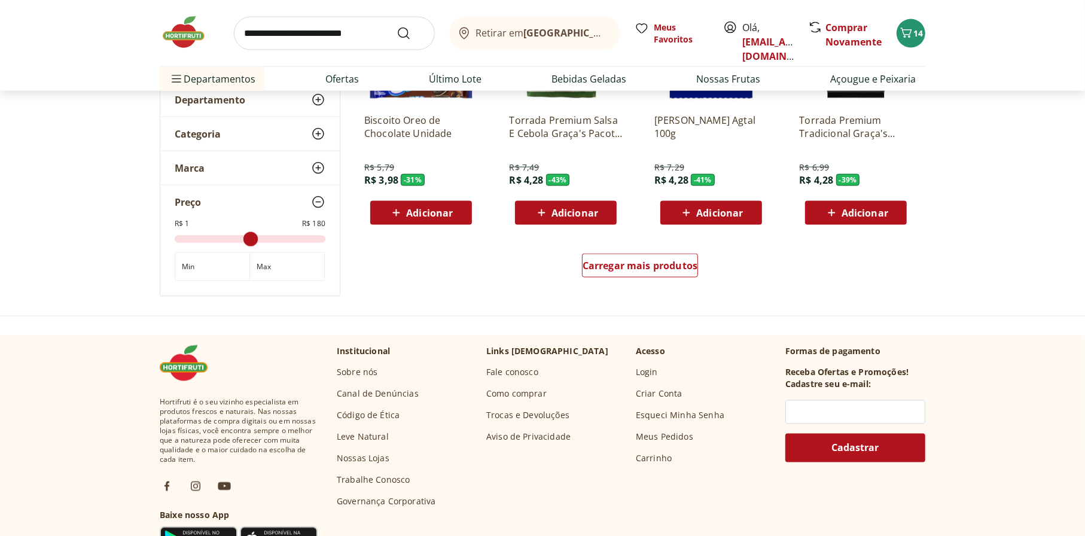
scroll to position [1555, 0]
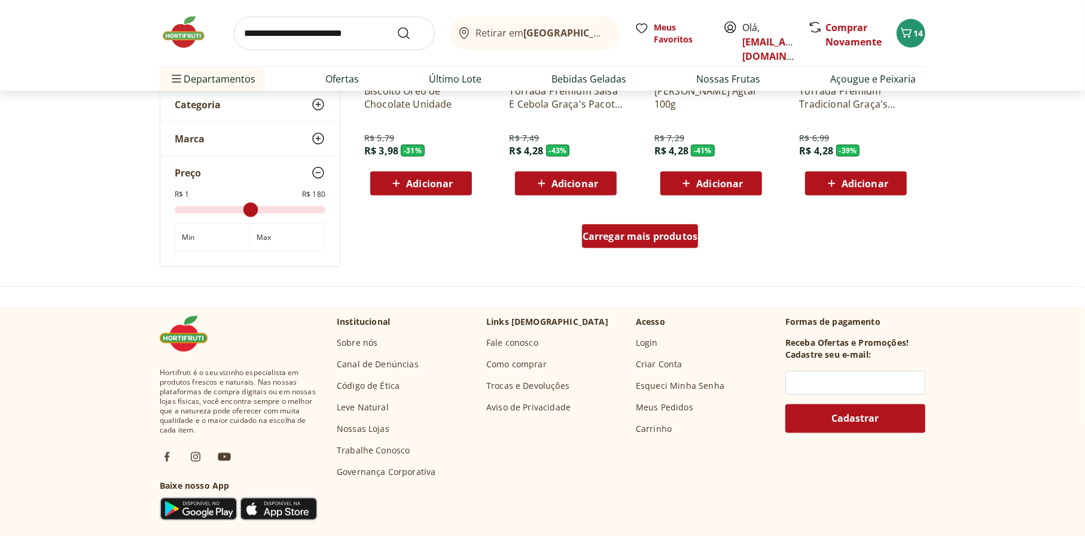
click at [666, 240] on span "Carregar mais produtos" at bounding box center [640, 237] width 115 height 10
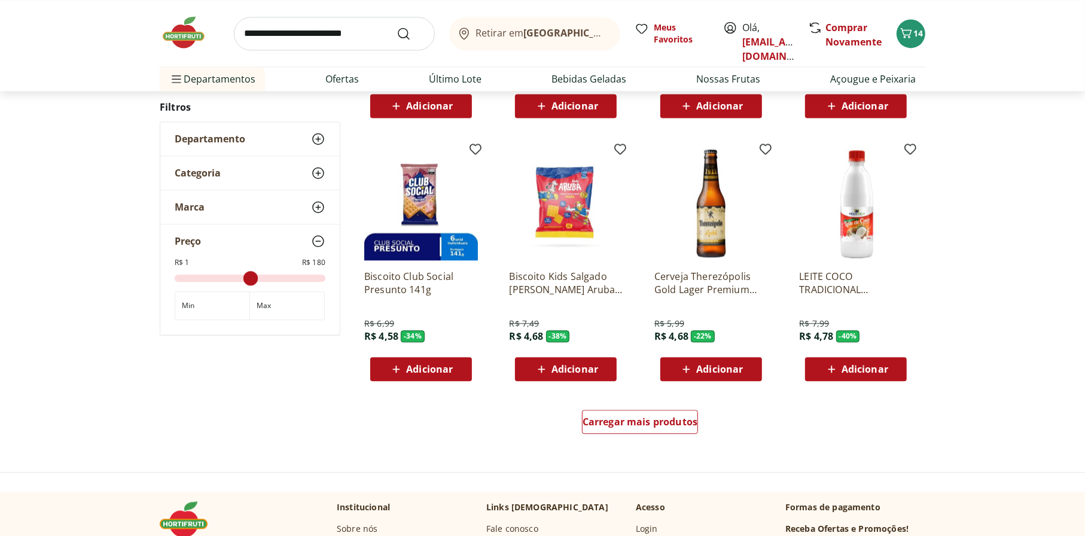
scroll to position [2154, 0]
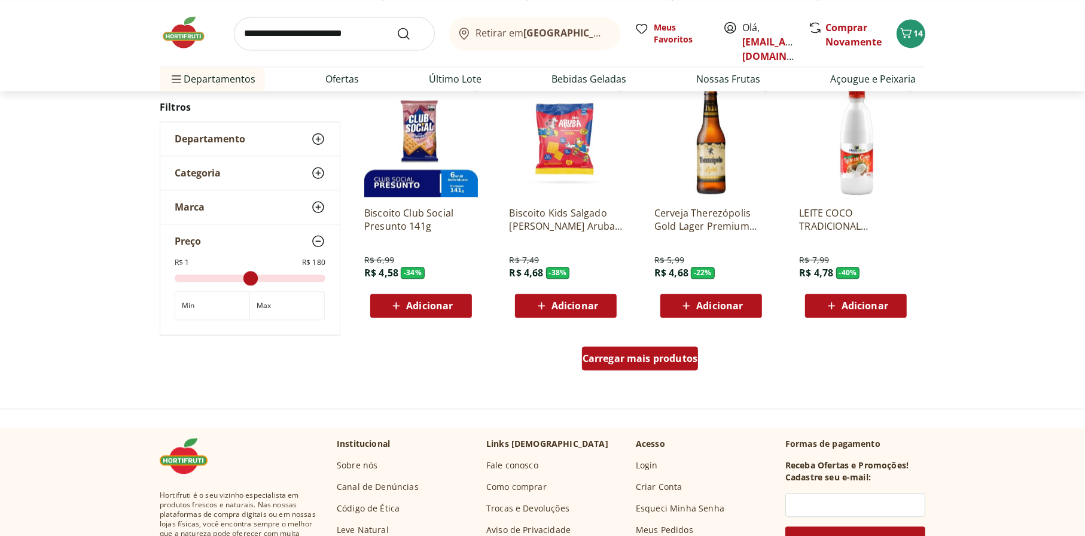
click at [634, 360] on span "Carregar mais produtos" at bounding box center [640, 359] width 115 height 10
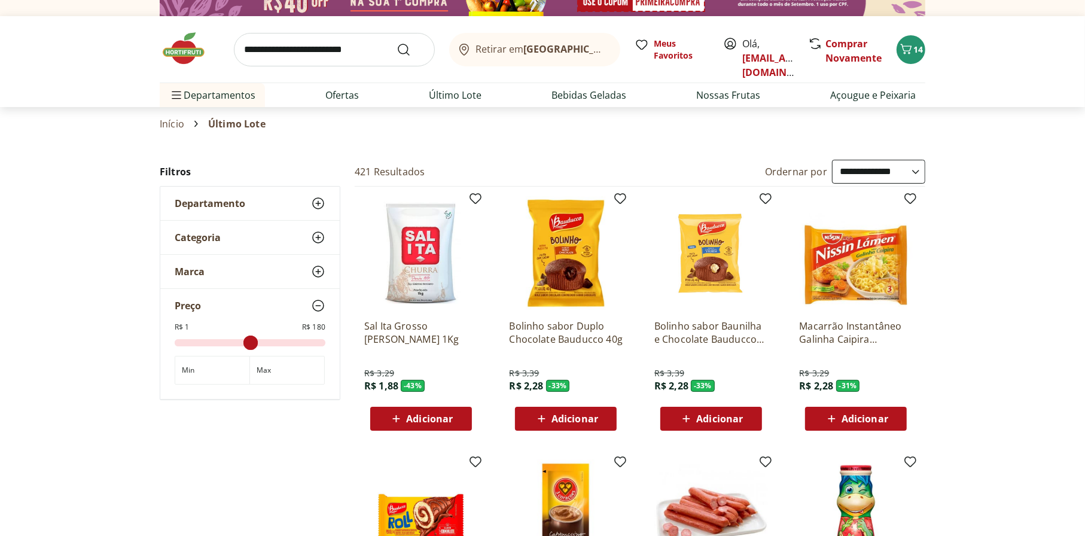
scroll to position [0, 0]
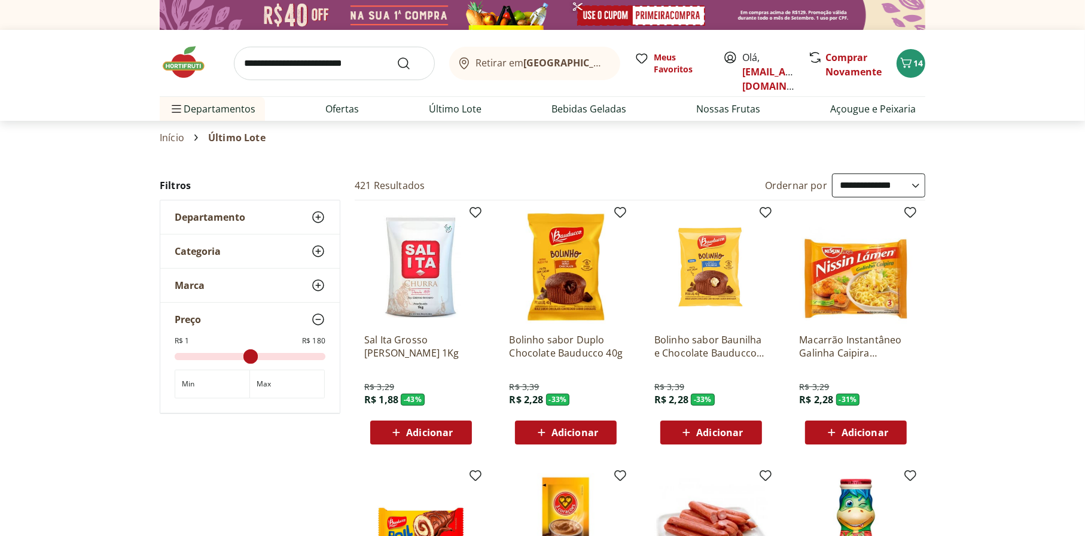
click at [876, 183] on select "**********" at bounding box center [878, 185] width 93 height 24
click at [877, 187] on select "**********" at bounding box center [878, 185] width 93 height 24
select select "**********"
click at [832, 173] on select "**********" at bounding box center [878, 185] width 93 height 24
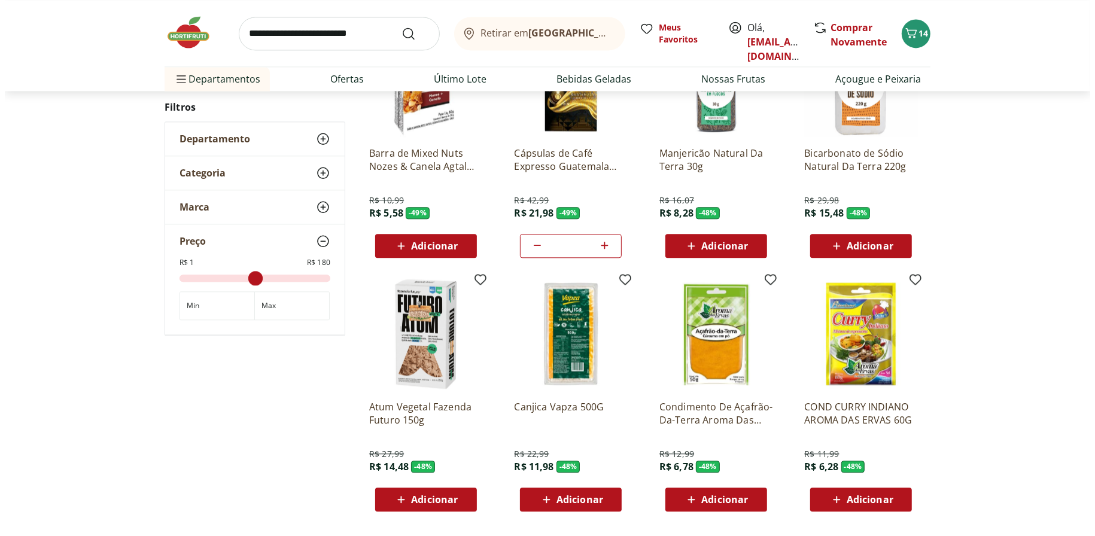
scroll to position [2154, 0]
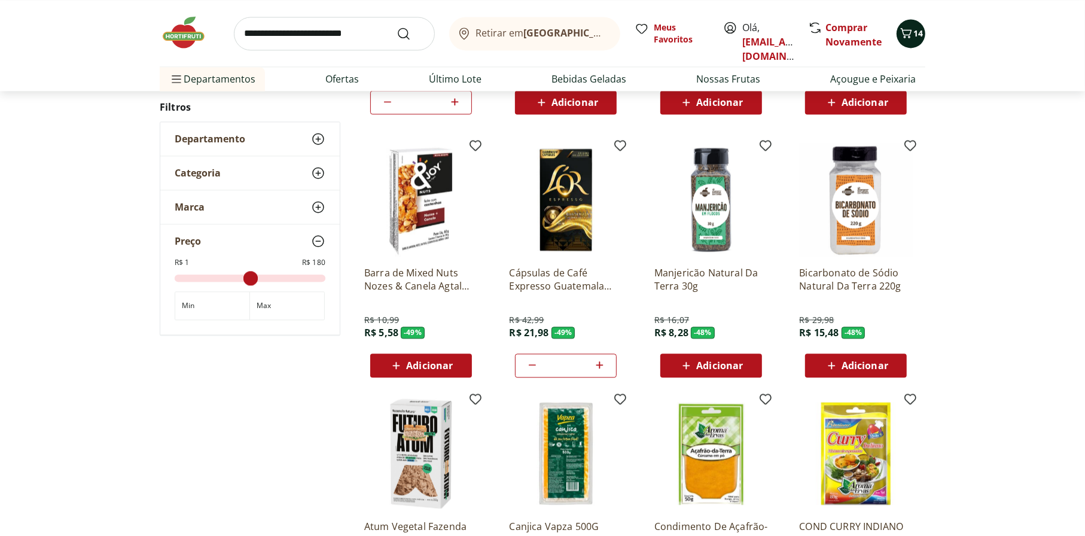
click at [914, 31] on span "14" at bounding box center [919, 33] width 10 height 11
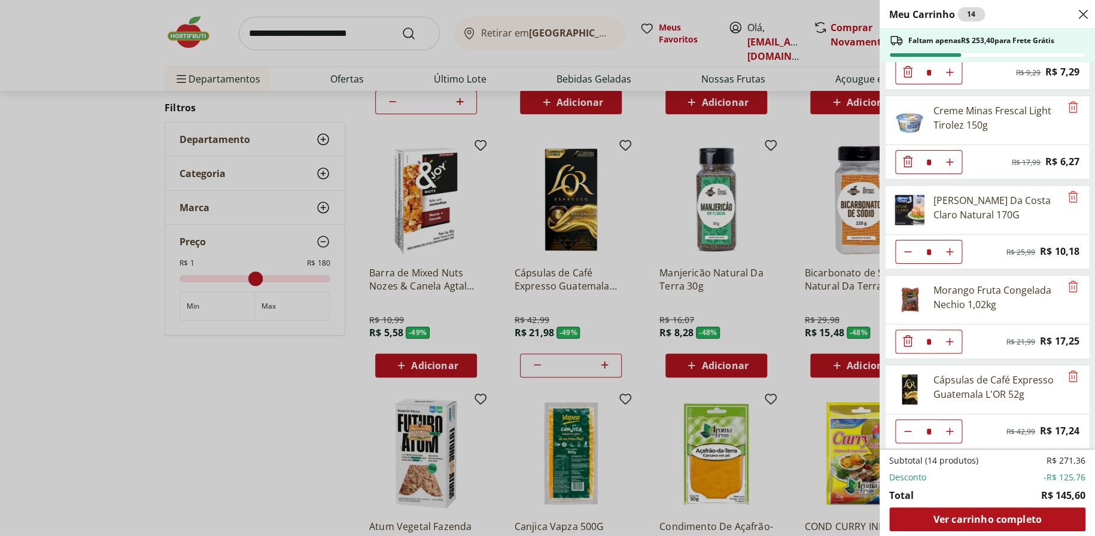
scroll to position [422, 0]
click at [900, 425] on button "Diminuir Quantidade" at bounding box center [908, 430] width 24 height 24
type input "*"
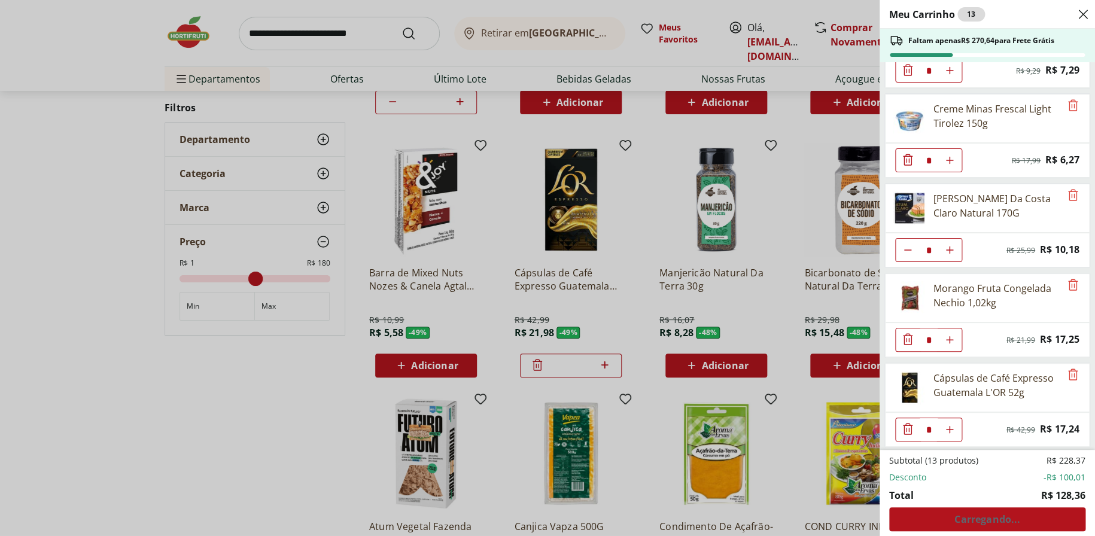
type input "*"
click at [796, 407] on div "Meu Carrinho 14 Faltam apenas R$ 253,40 para Frete Grátis Leite Desnatado Molic…" at bounding box center [547, 268] width 1095 height 536
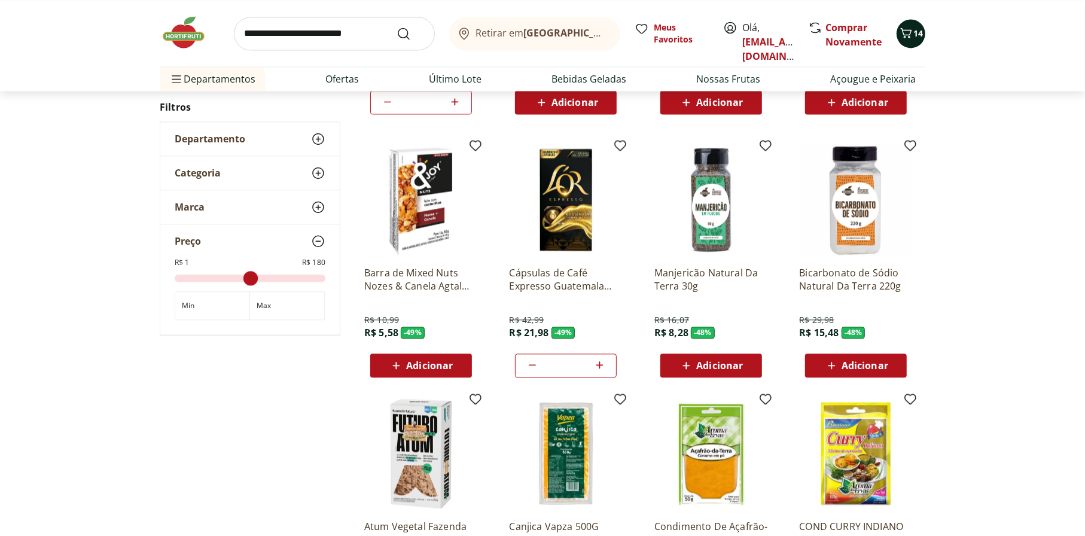
click at [905, 39] on icon "Carrinho" at bounding box center [906, 33] width 14 height 14
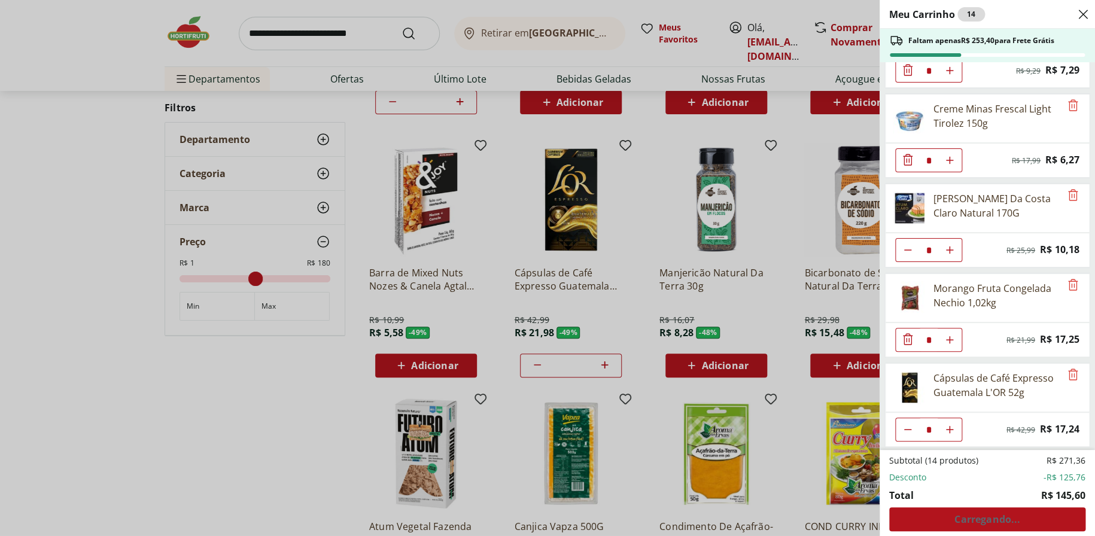
click at [775, 449] on div "Meu Carrinho 14 Faltam apenas R$ 253,40 para Frete Grátis Leite Desnatado Molic…" at bounding box center [547, 268] width 1095 height 536
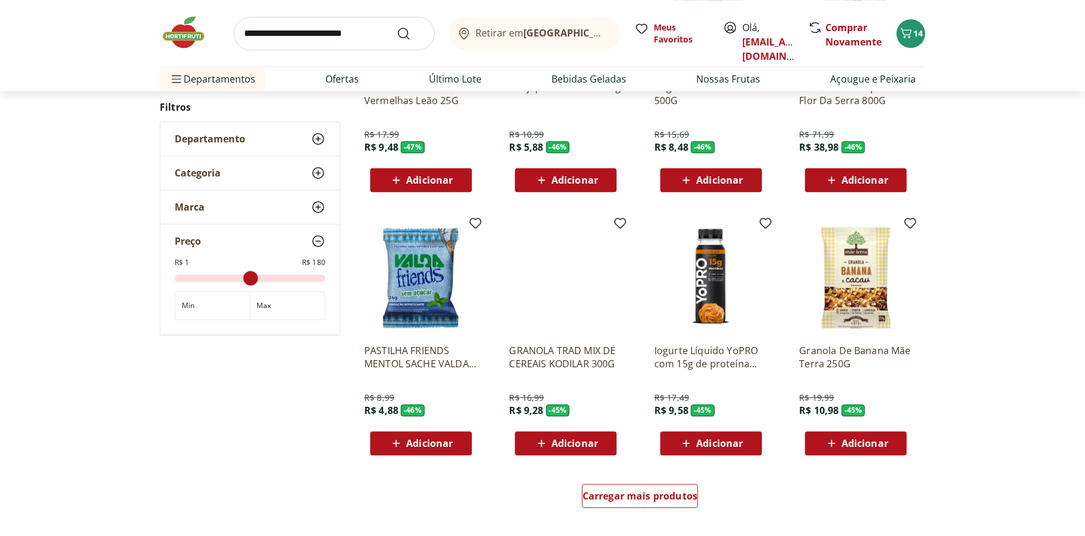
scroll to position [2872, 0]
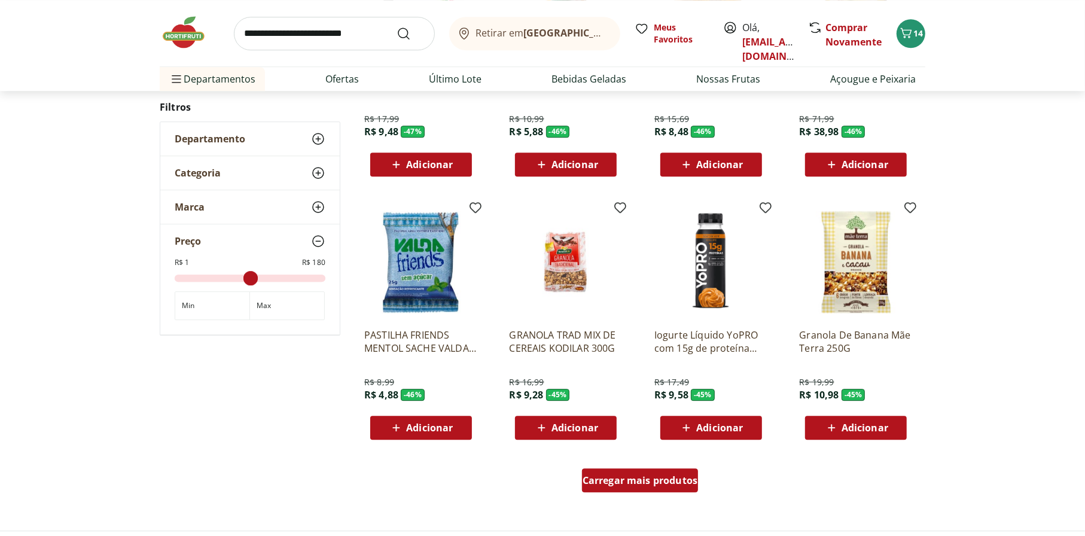
click at [657, 485] on span "Carregar mais produtos" at bounding box center [640, 481] width 115 height 10
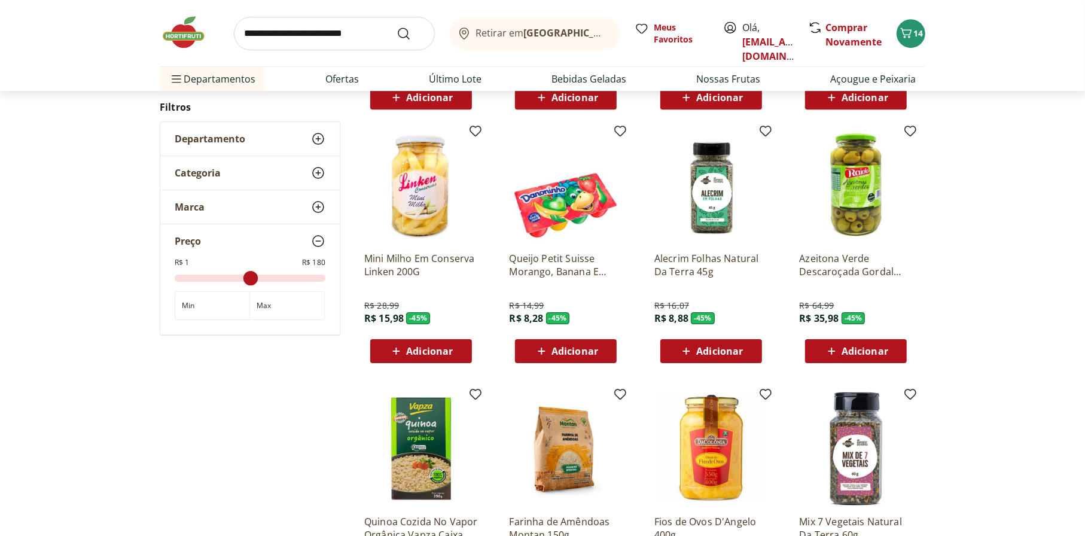
scroll to position [3171, 0]
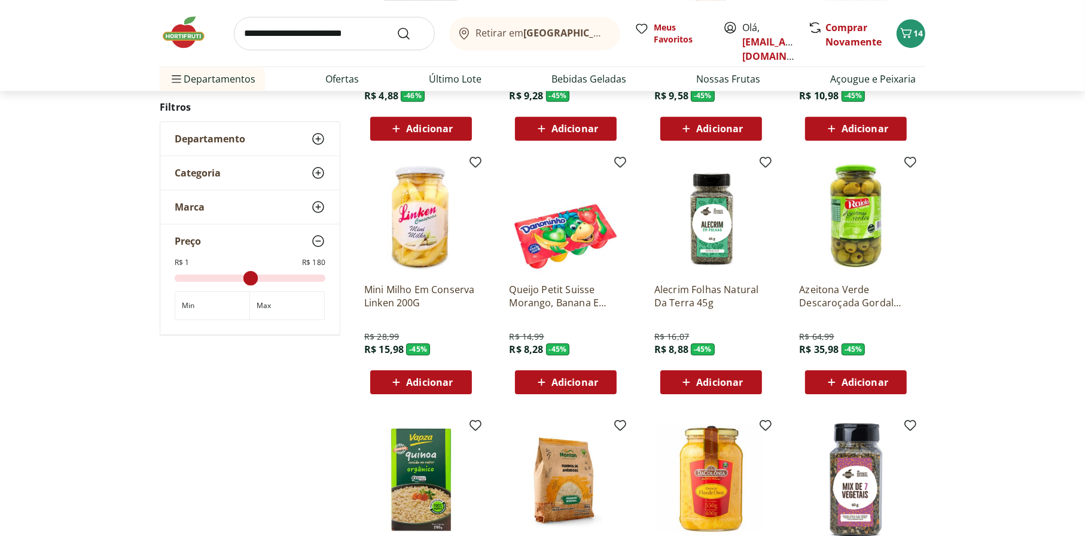
click at [347, 37] on input "search" at bounding box center [334, 34] width 201 height 34
type input "******"
click at [397, 26] on button "Submit Search" at bounding box center [411, 33] width 29 height 14
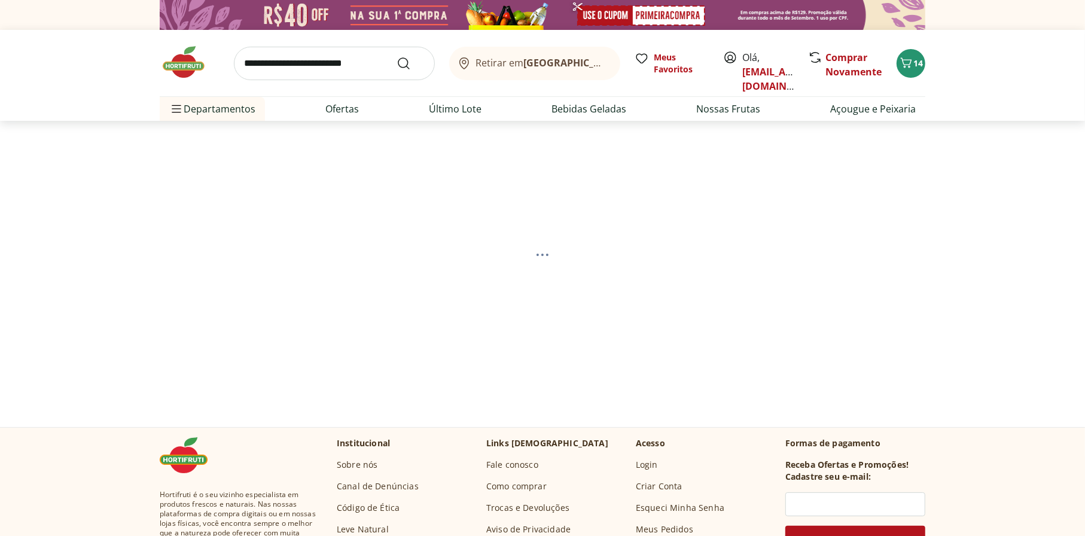
select select "**********"
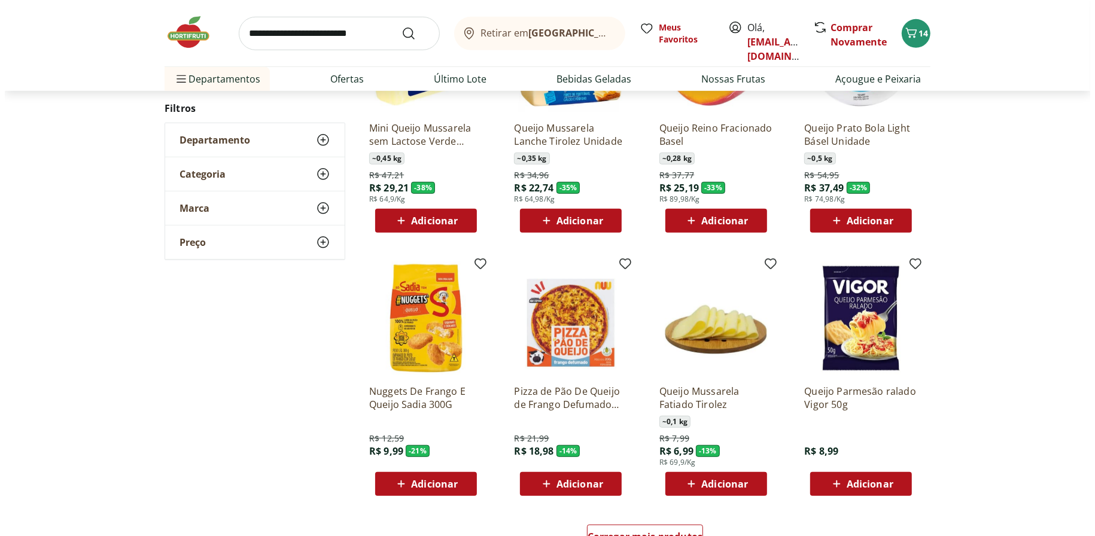
scroll to position [538, 0]
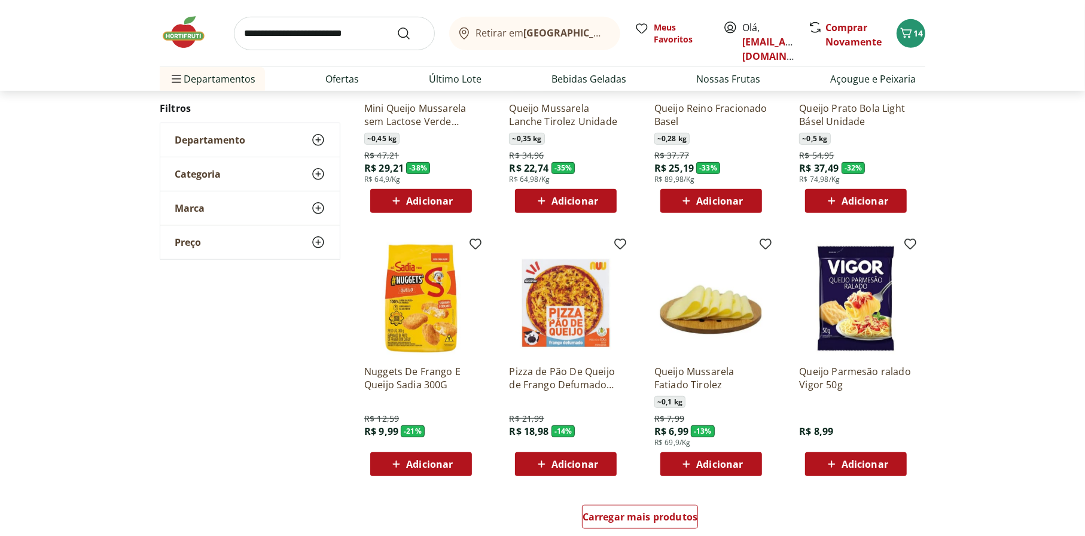
click at [544, 457] on icon at bounding box center [541, 464] width 15 height 14
click at [909, 41] on div "14" at bounding box center [911, 33] width 10 height 19
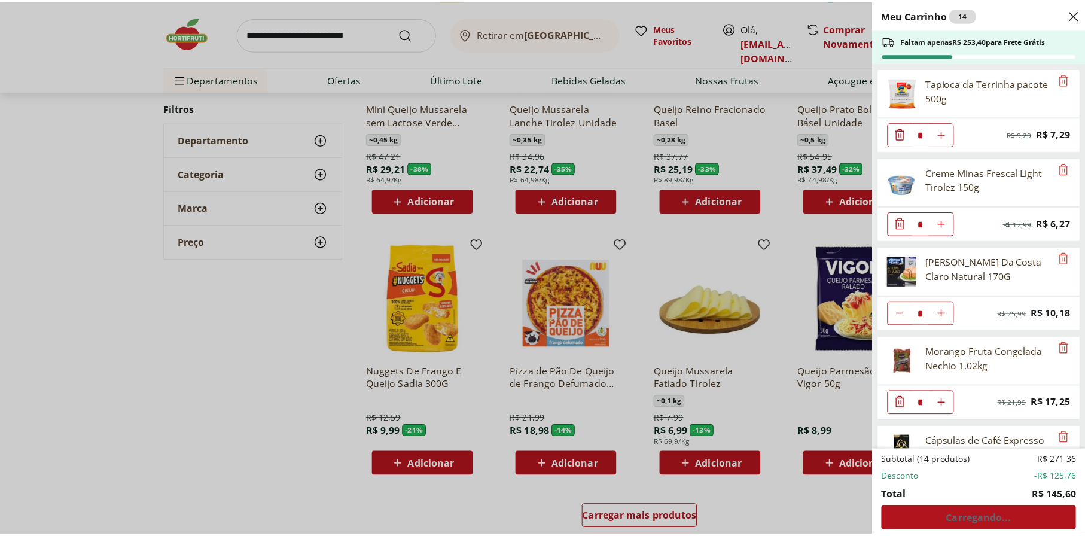
scroll to position [422, 0]
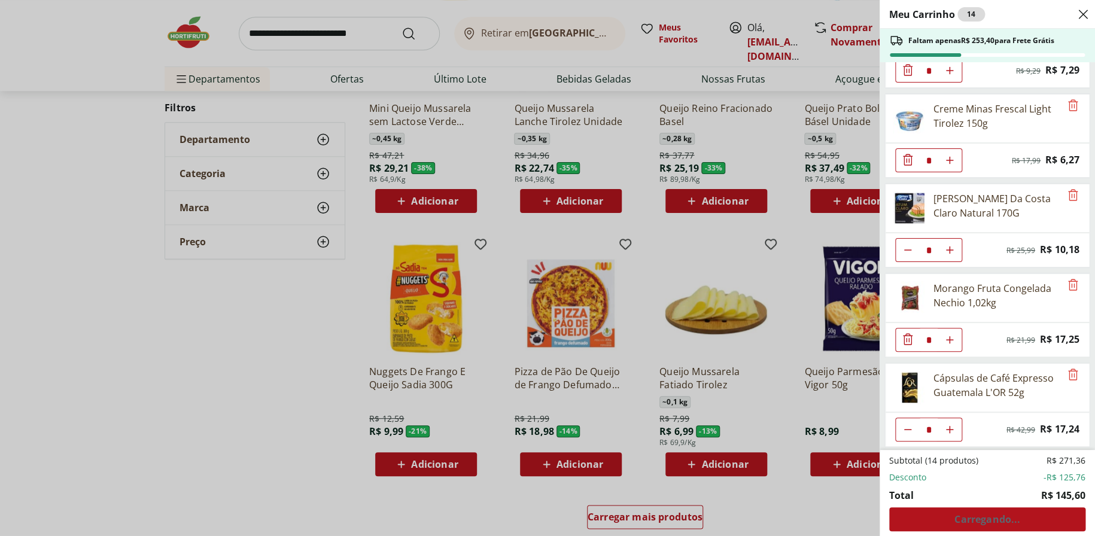
click at [628, 379] on div "Meu Carrinho 14 Faltam apenas R$ 253,40 para Frete Grátis Leite Desnatado Molic…" at bounding box center [547, 268] width 1095 height 536
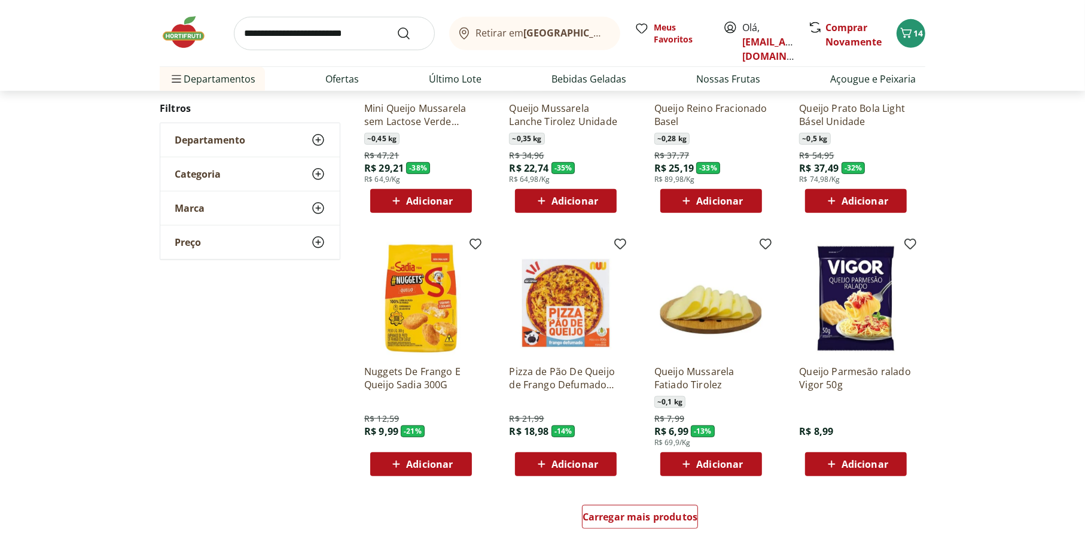
click at [558, 382] on p "Pizza de Pão De Queijo de Frango Defumado Nuu 190g" at bounding box center [566, 378] width 114 height 26
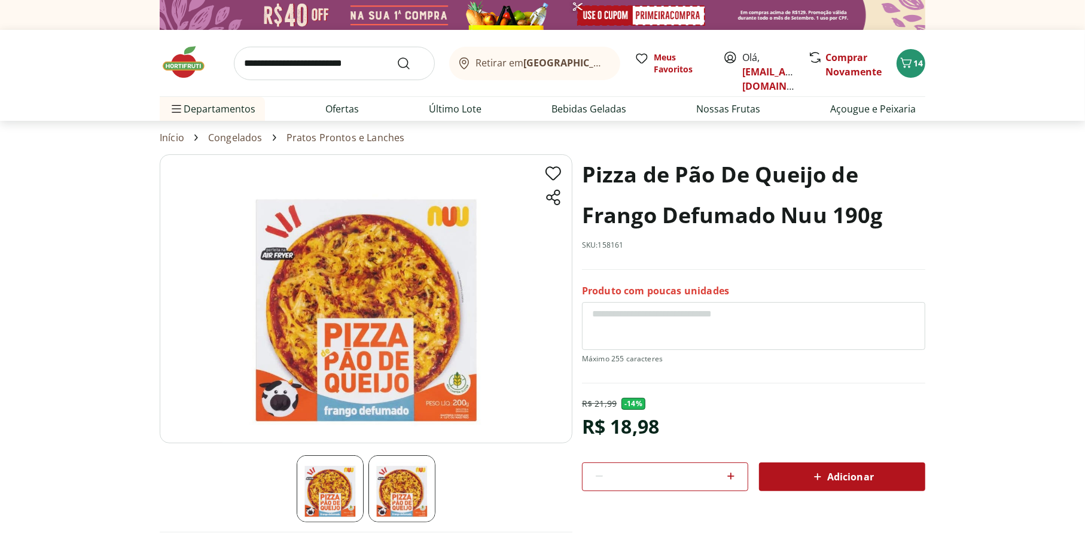
click at [728, 482] on icon at bounding box center [731, 476] width 14 height 14
type input "*"
click at [799, 474] on div "Adicionar" at bounding box center [842, 477] width 147 height 22
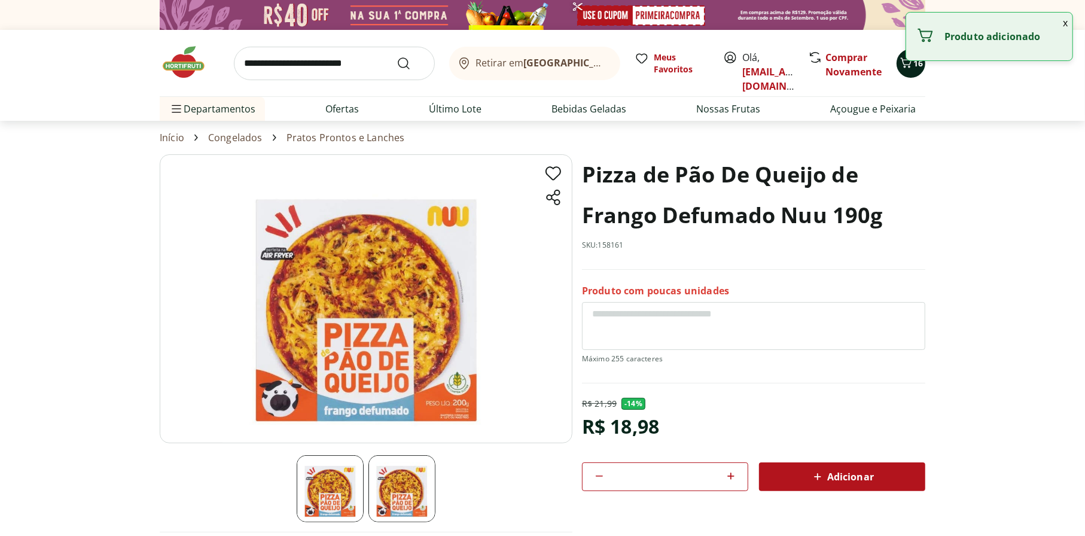
click at [910, 68] on icon "Carrinho" at bounding box center [906, 63] width 14 height 14
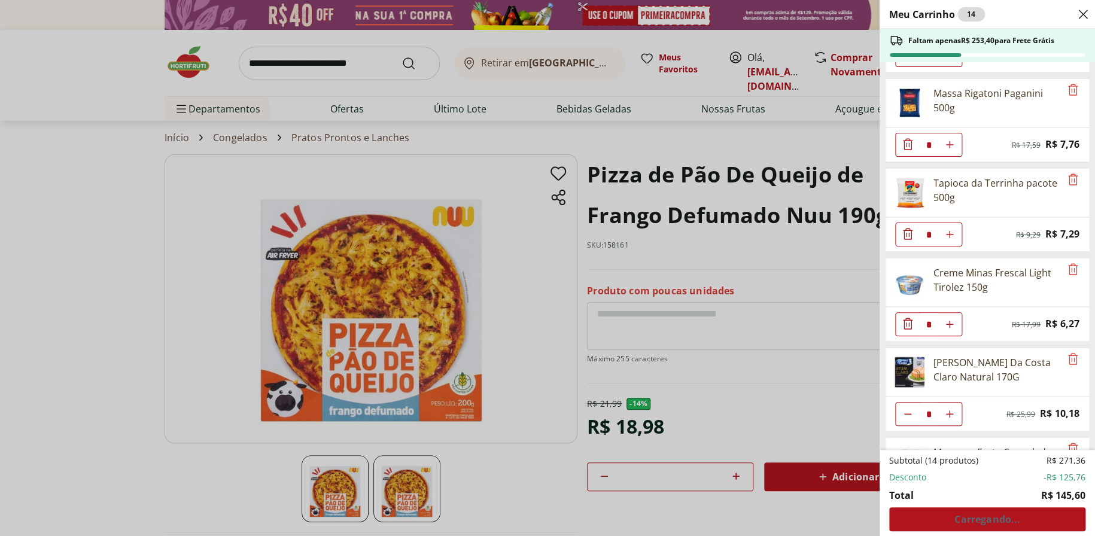
scroll to position [422, 0]
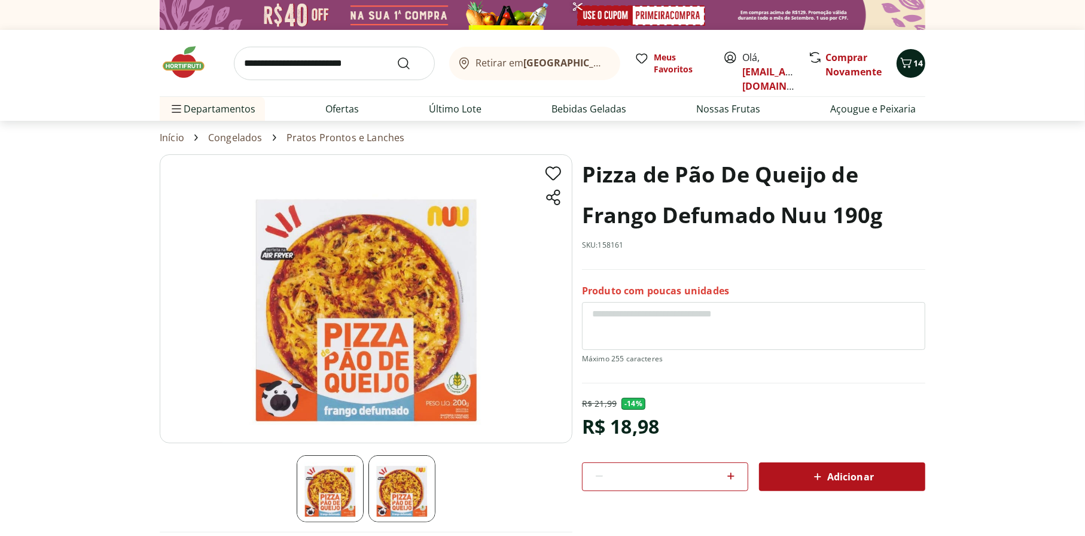
click at [912, 69] on span "Carrinho" at bounding box center [906, 64] width 14 height 16
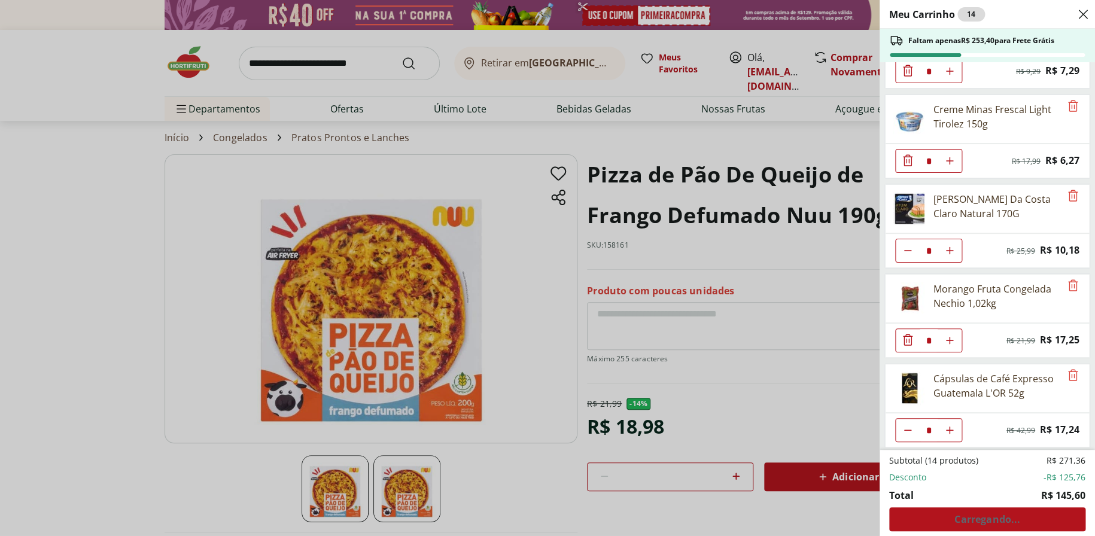
scroll to position [422, 0]
click at [790, 342] on div "Meu Carrinho 14 Faltam apenas R$ 253,40 para Frete Grátis Leite Desnatado Molic…" at bounding box center [547, 268] width 1095 height 536
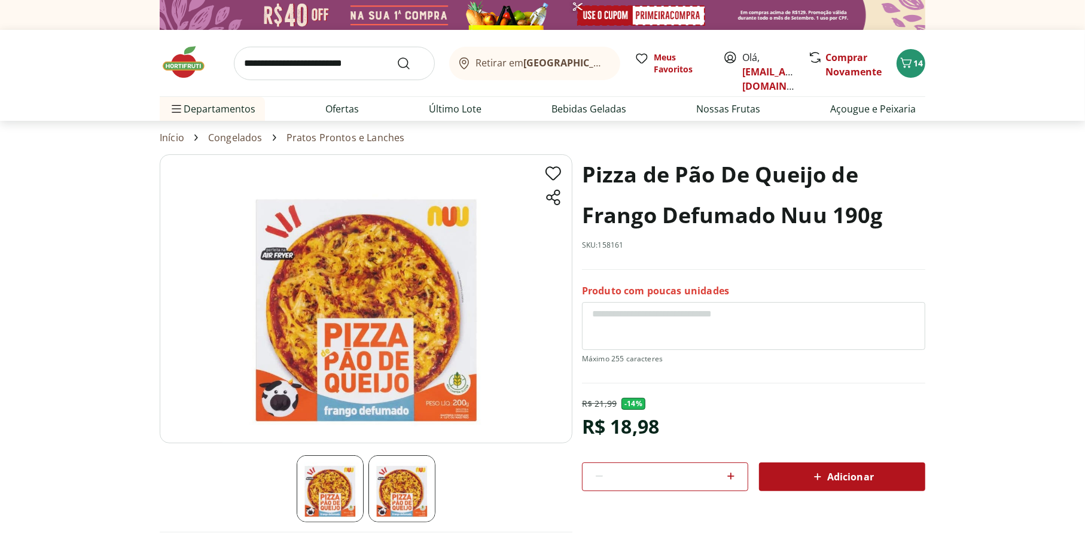
click at [730, 475] on icon at bounding box center [730, 476] width 7 height 7
type input "*"
click at [842, 475] on span "Adicionar" at bounding box center [842, 477] width 63 height 14
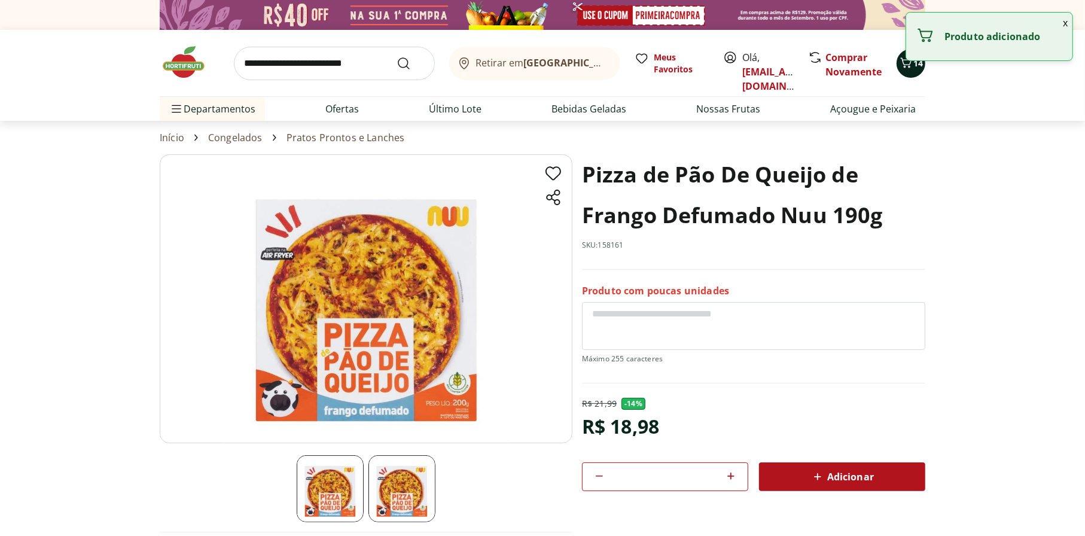
click at [913, 73] on button "14" at bounding box center [911, 63] width 29 height 29
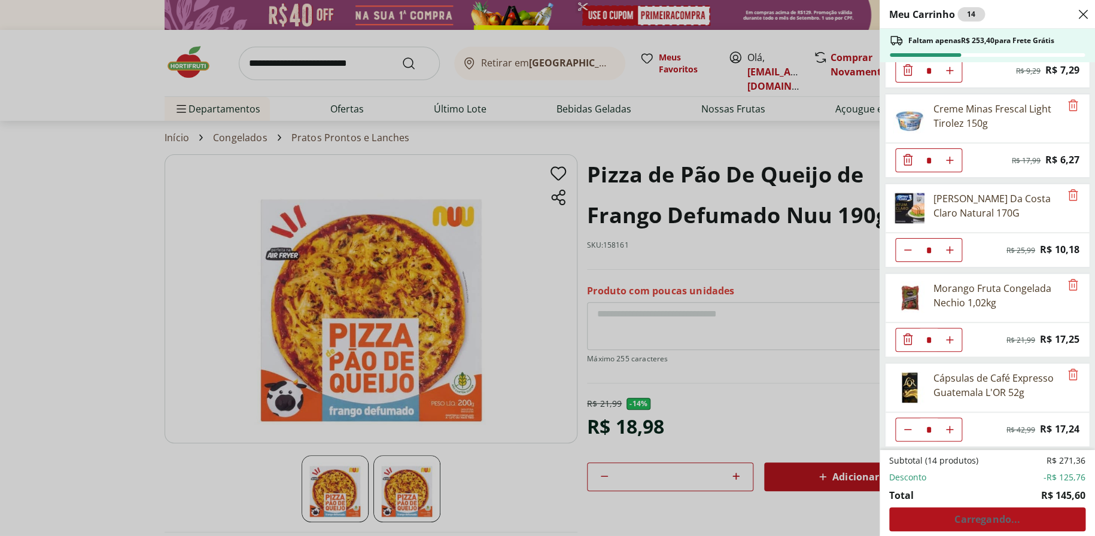
click at [733, 291] on div "Meu Carrinho 14 Faltam apenas R$ 253,40 para Frete Grátis Leite Desnatado Molic…" at bounding box center [547, 268] width 1095 height 536
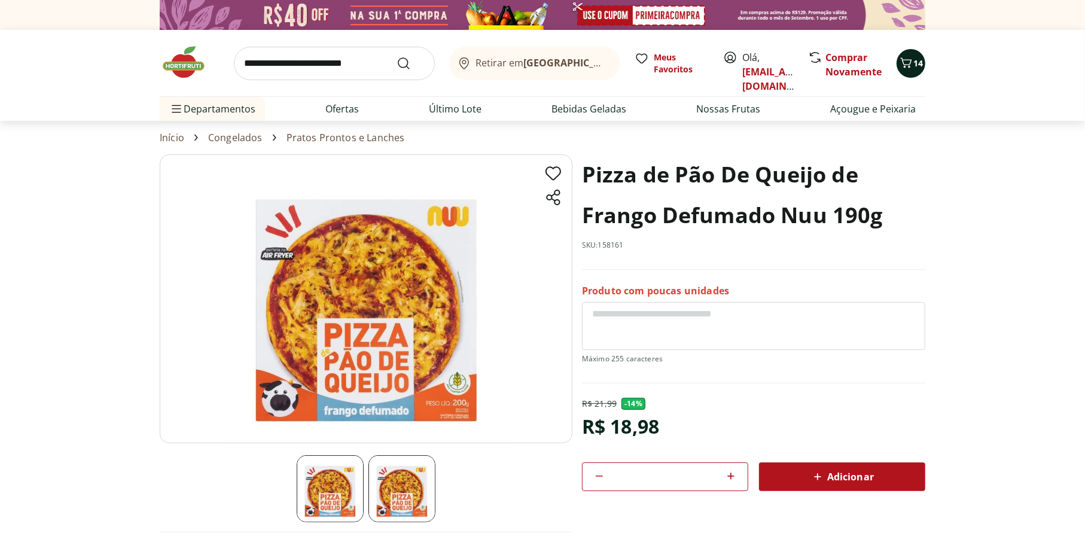
click at [909, 62] on icon "Carrinho" at bounding box center [906, 63] width 14 height 14
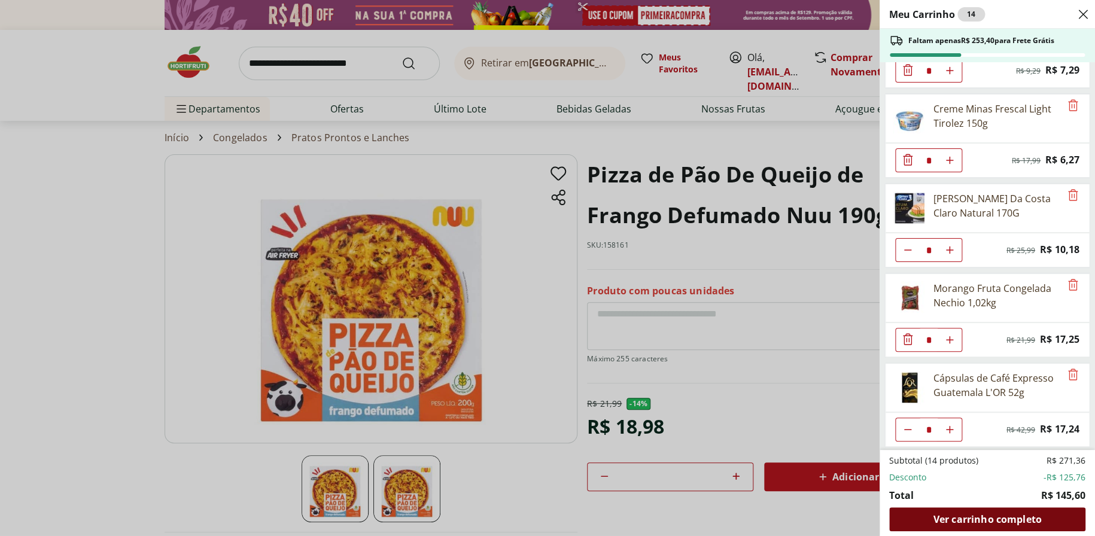
click at [972, 520] on span "Ver carrinho completo" at bounding box center [987, 519] width 108 height 10
drag, startPoint x: 611, startPoint y: 378, endPoint x: 620, endPoint y: 375, distance: 9.5
click at [612, 378] on div "Meu Carrinho 14 Faltam apenas R$ 253,40 para Frete Grátis Leite Desnatado Molic…" at bounding box center [547, 268] width 1095 height 536
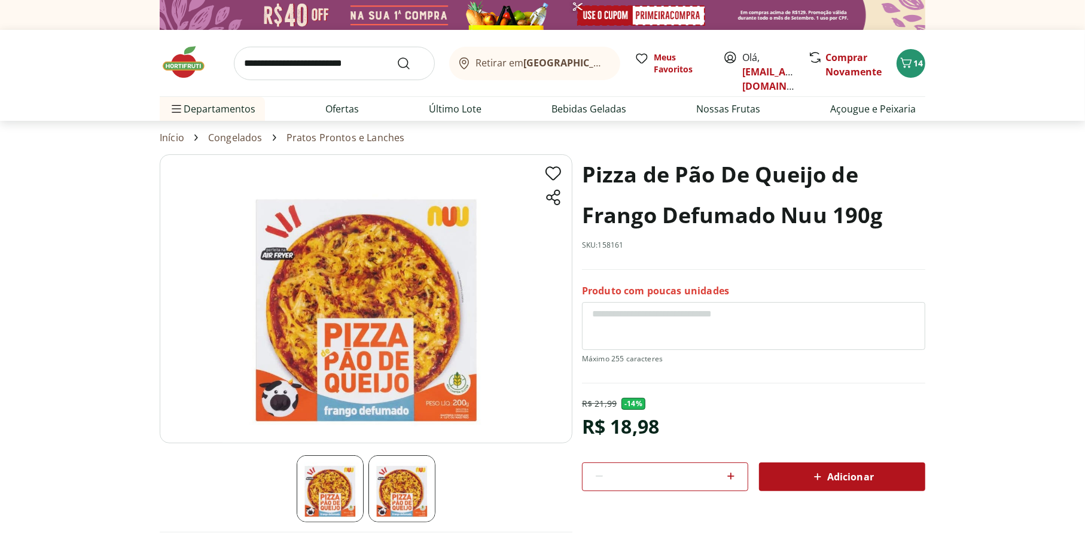
click at [732, 476] on icon at bounding box center [731, 476] width 14 height 14
type input "*"
click at [824, 471] on icon at bounding box center [818, 477] width 14 height 14
click at [882, 473] on div "Adicionar" at bounding box center [842, 477] width 147 height 22
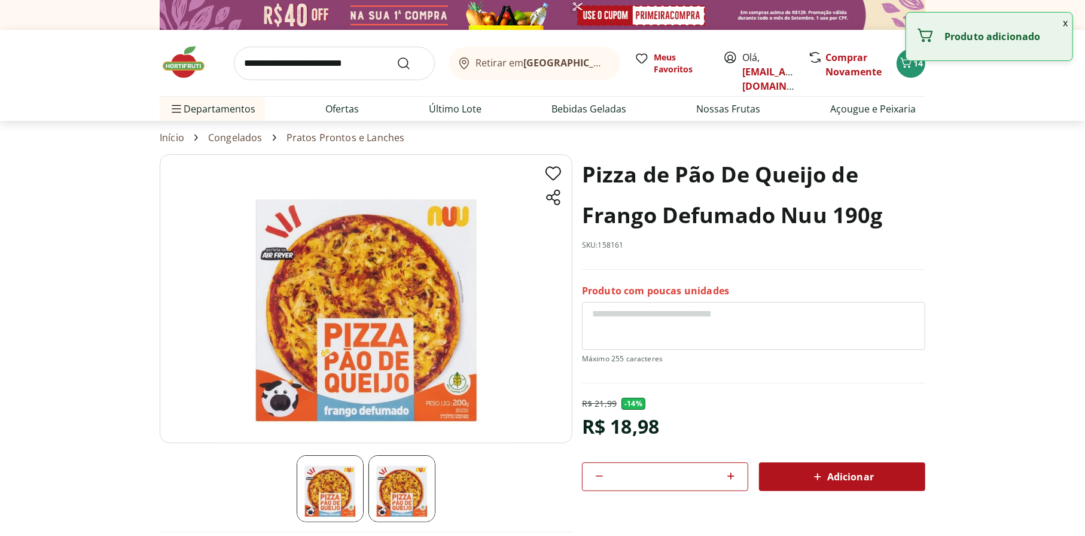
click at [794, 470] on div "Adicionar" at bounding box center [842, 477] width 147 height 22
click at [796, 469] on div "Adicionar" at bounding box center [842, 477] width 147 height 22
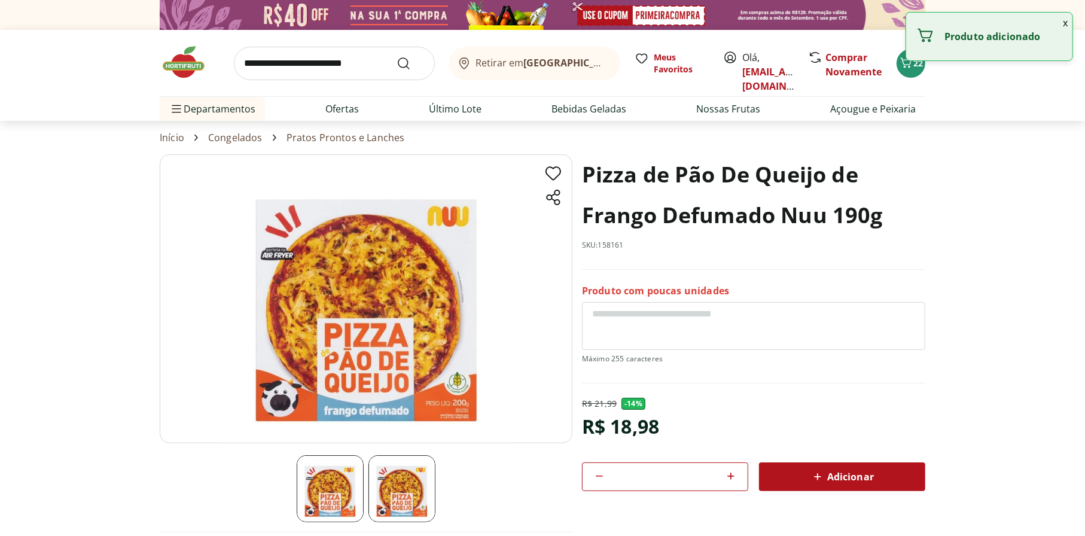
click at [796, 469] on div "Adicionar" at bounding box center [842, 477] width 147 height 22
click at [1068, 20] on button "x" at bounding box center [1065, 23] width 14 height 20
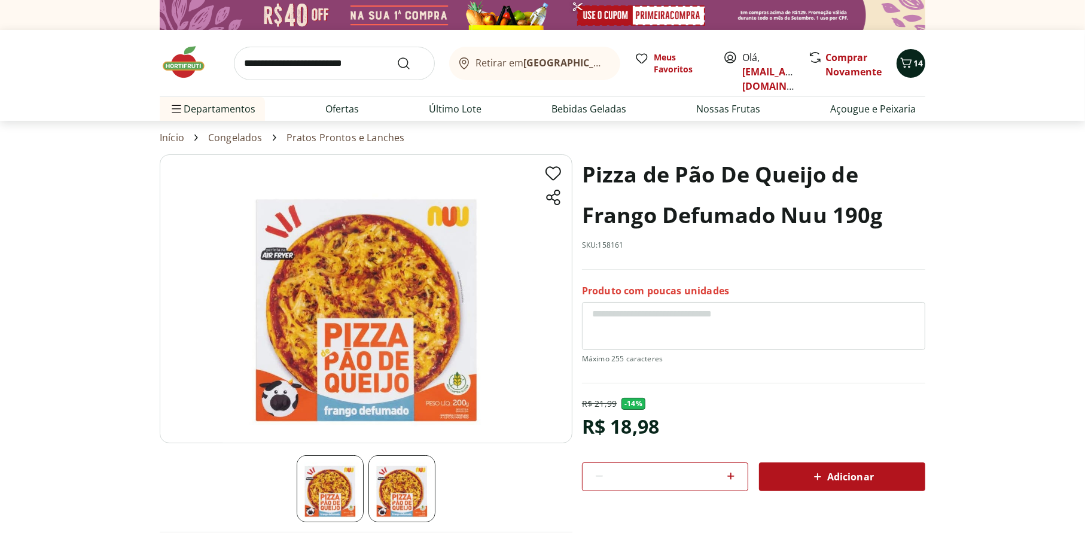
click at [921, 66] on span "14" at bounding box center [919, 62] width 10 height 11
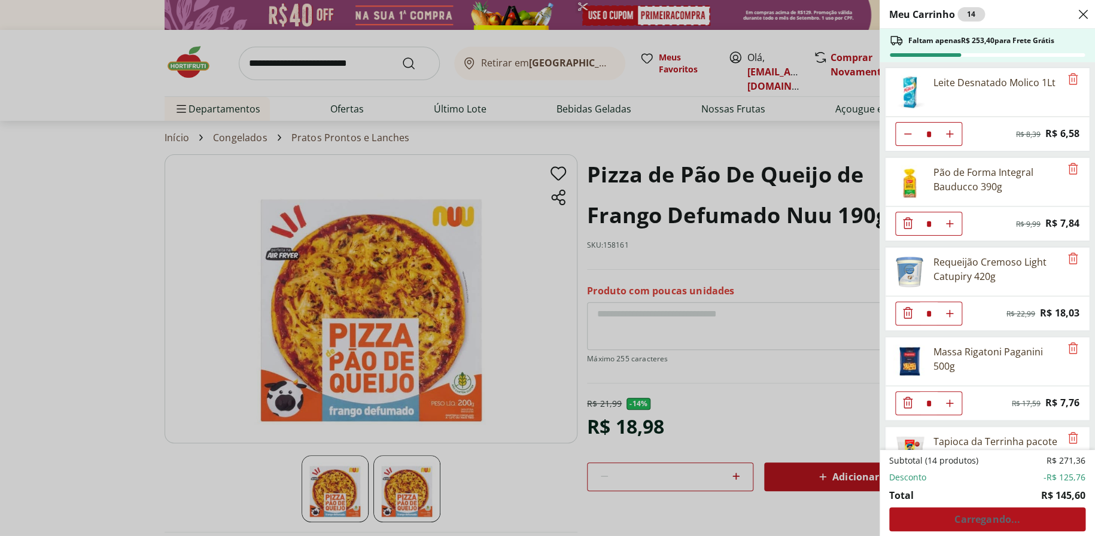
click at [694, 221] on div "Meu Carrinho 14 Faltam apenas R$ 253,40 para Frete Grátis Leite Desnatado Molic…" at bounding box center [547, 268] width 1095 height 536
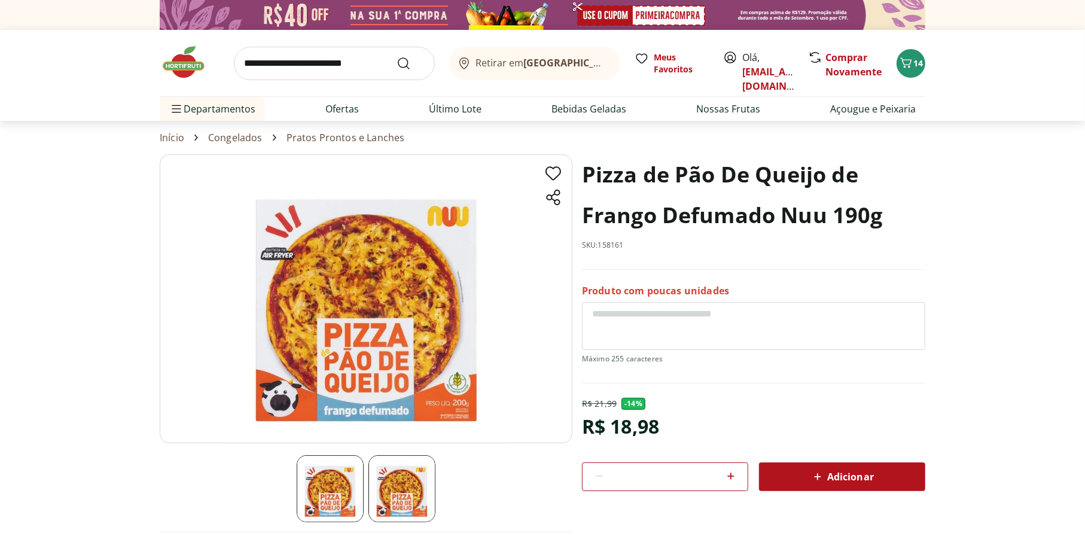
click at [734, 471] on icon at bounding box center [731, 476] width 14 height 14
type input "*"
click at [821, 482] on icon at bounding box center [818, 477] width 14 height 14
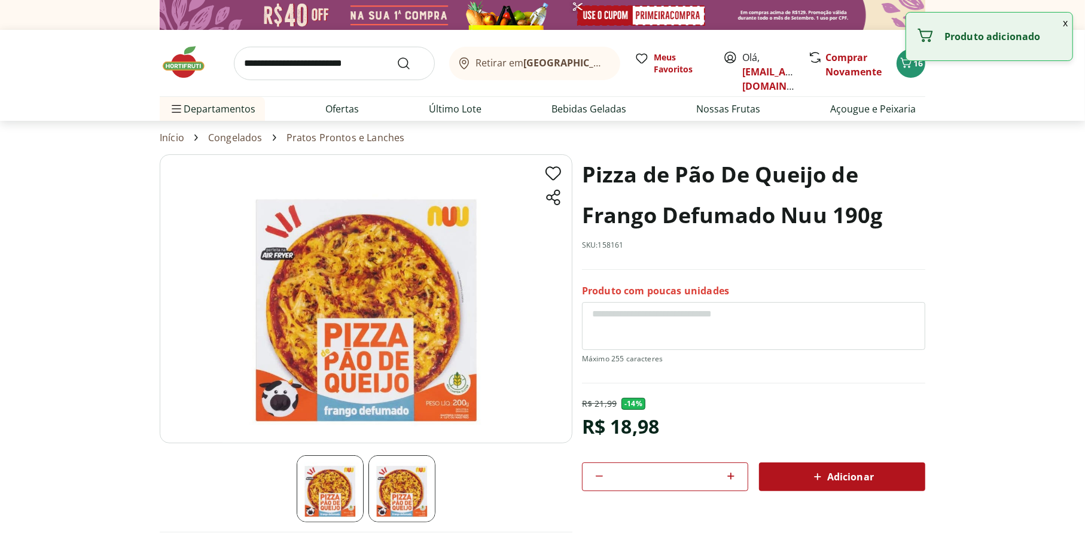
click at [821, 482] on icon at bounding box center [818, 477] width 14 height 14
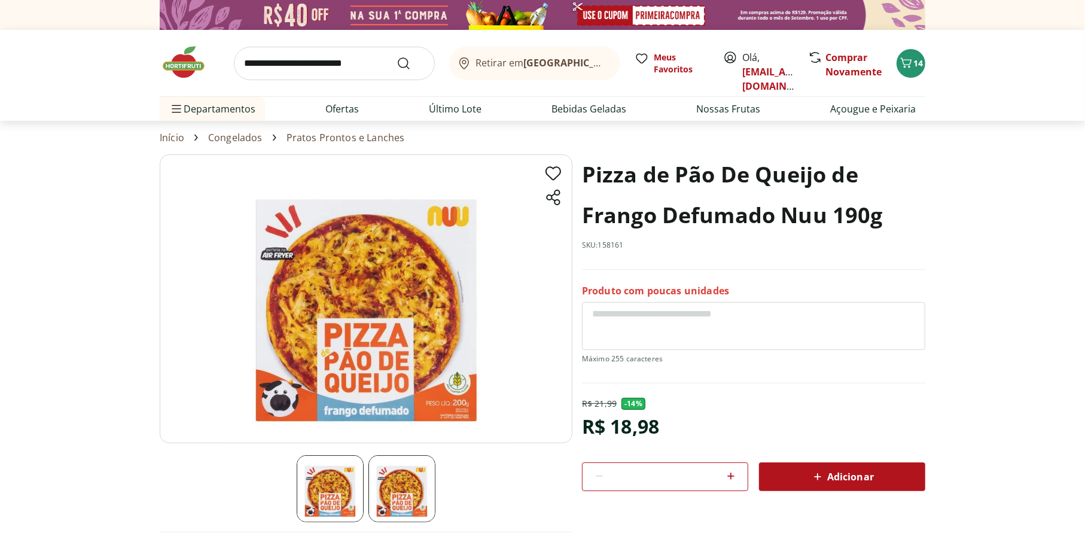
click at [726, 479] on icon at bounding box center [731, 476] width 14 height 14
click at [793, 482] on div "Adicionar" at bounding box center [842, 477] width 147 height 22
click at [597, 469] on div at bounding box center [599, 476] width 14 height 29
type input "*"
click at [838, 478] on span "Adicionar" at bounding box center [842, 477] width 63 height 14
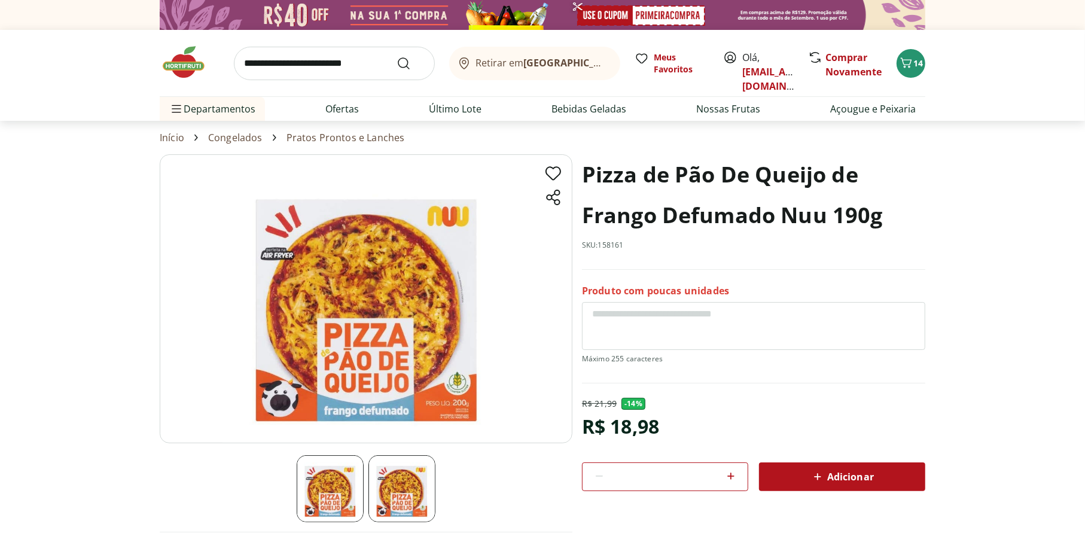
click at [239, 133] on link "Congelados" at bounding box center [235, 137] width 54 height 11
select select "**********"
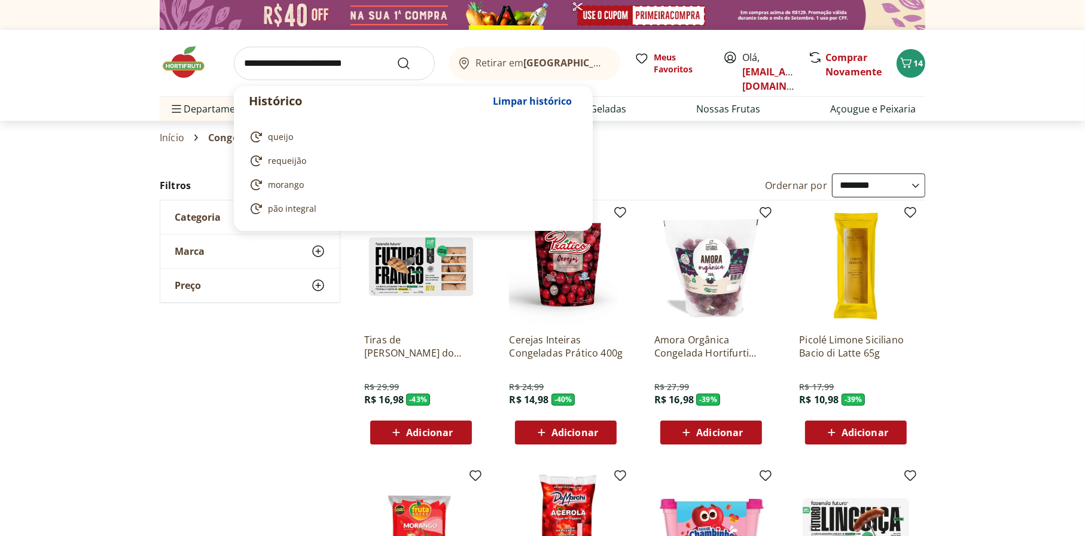
click at [309, 69] on input "search" at bounding box center [334, 64] width 201 height 34
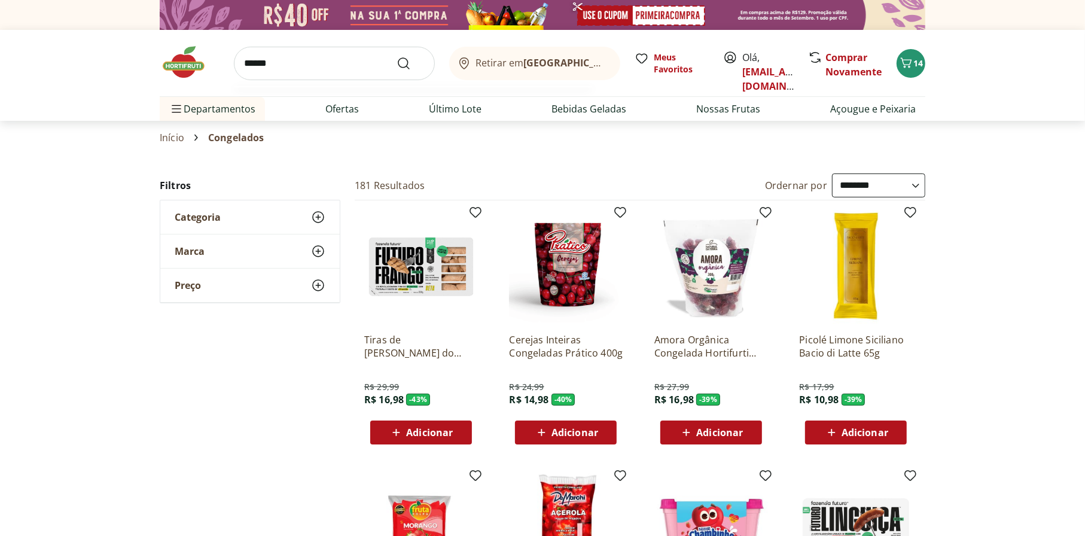
type input "******"
click at [397, 56] on button "Submit Search" at bounding box center [411, 63] width 29 height 14
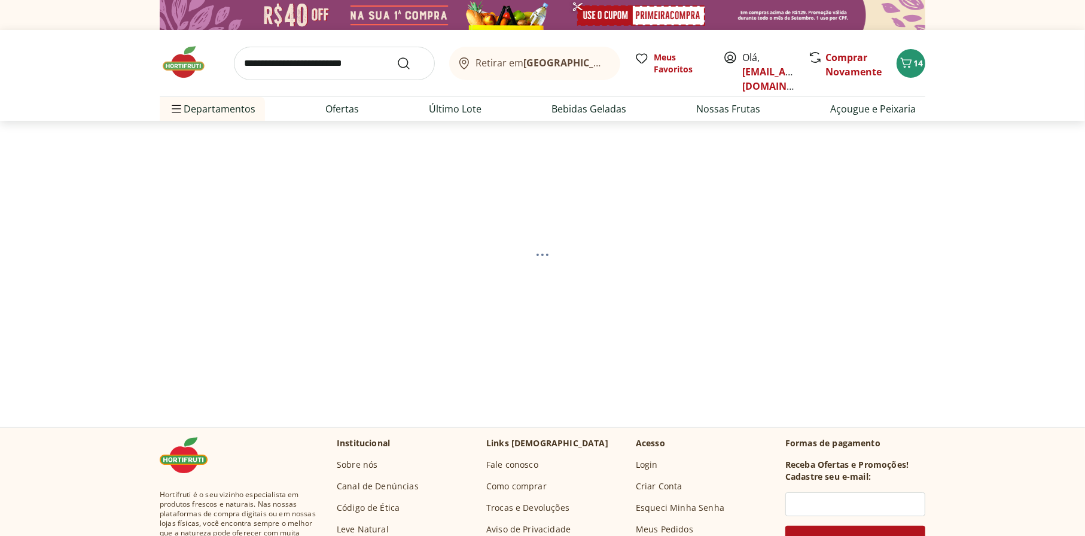
select select "**********"
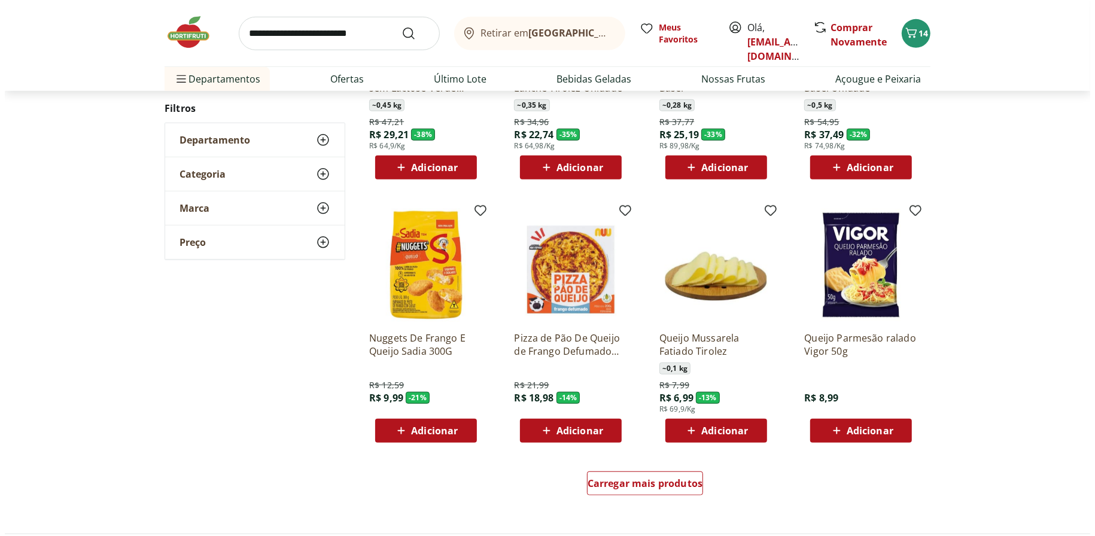
scroll to position [598, 0]
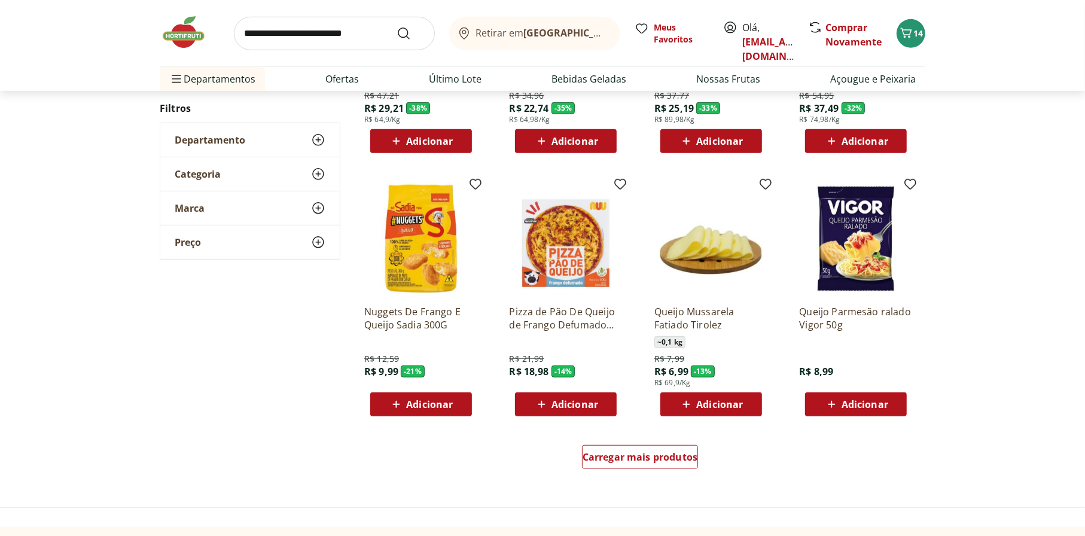
click at [583, 407] on span "Adicionar" at bounding box center [575, 405] width 47 height 10
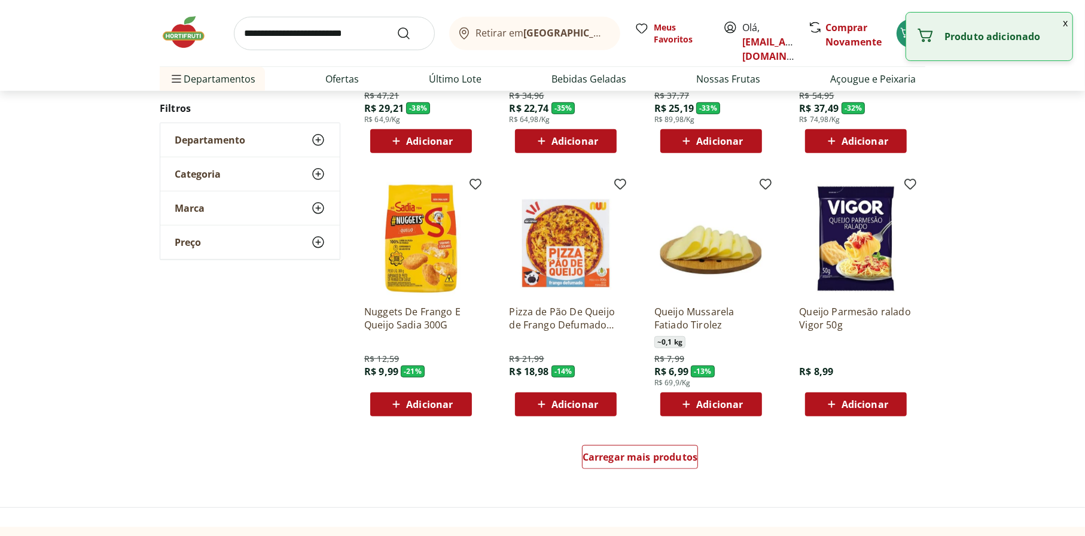
click at [1062, 22] on button "x" at bounding box center [1065, 23] width 14 height 20
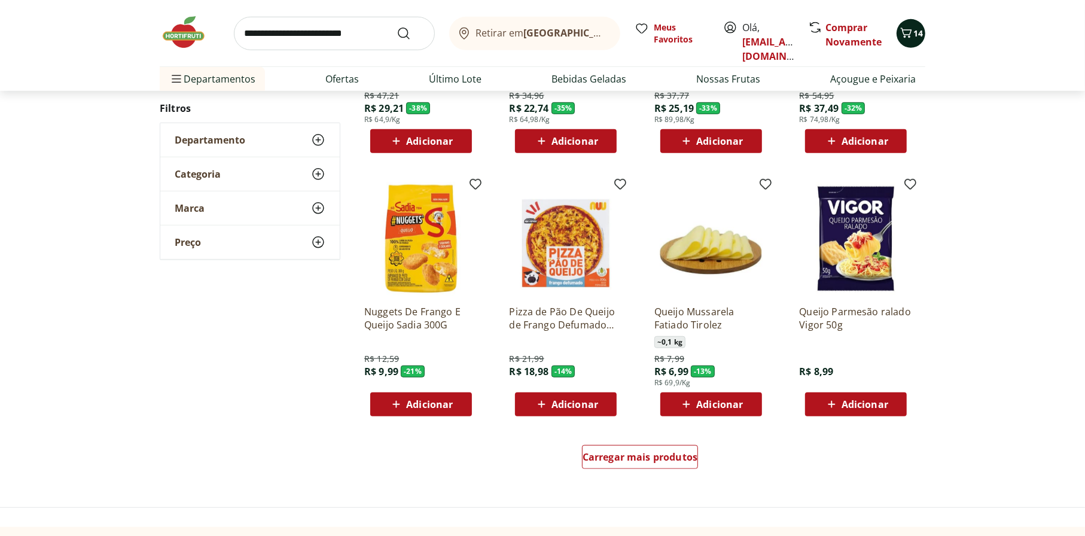
click at [915, 32] on span "14" at bounding box center [919, 33] width 10 height 11
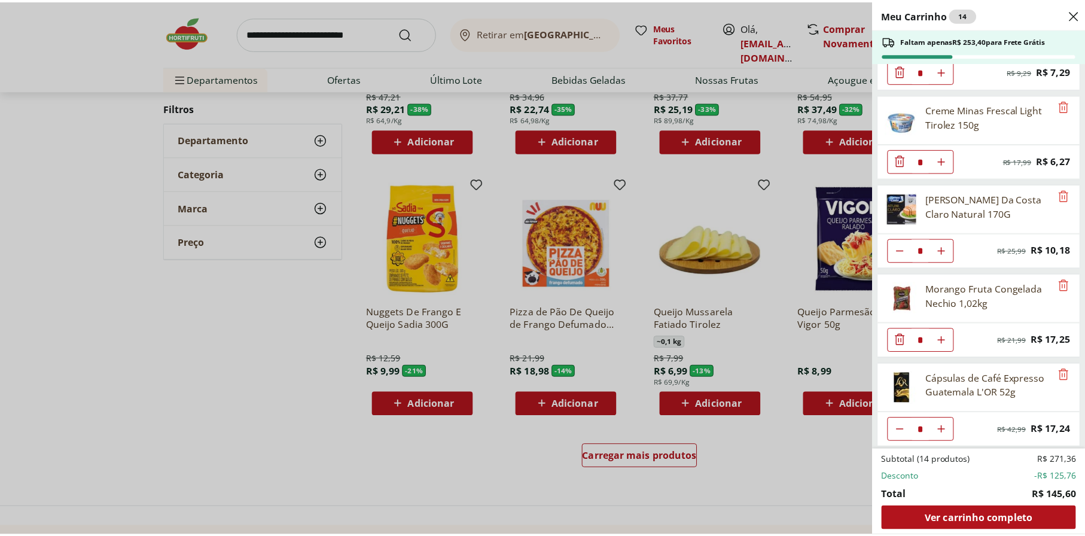
scroll to position [422, 0]
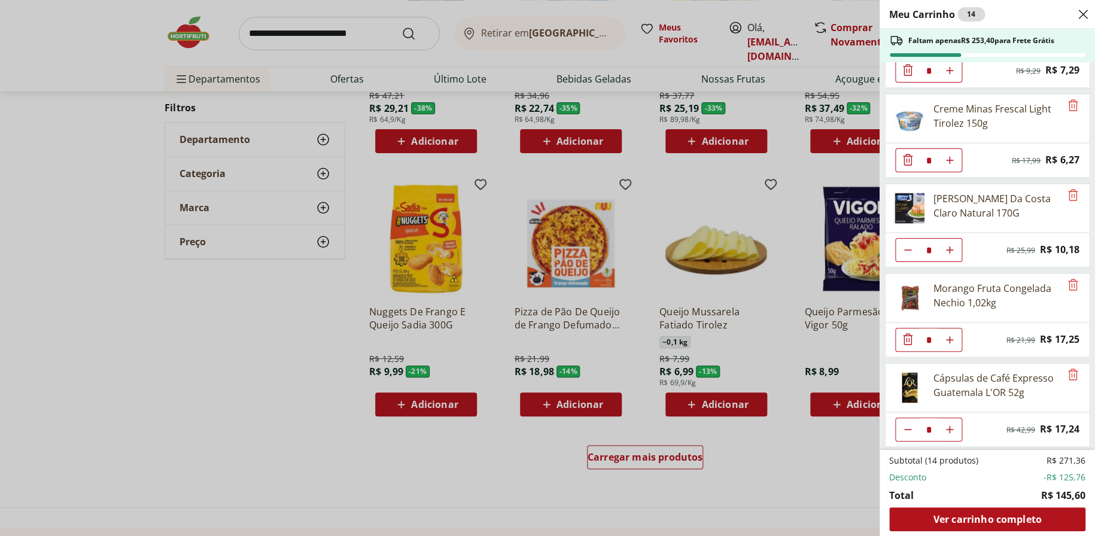
click at [431, 327] on div "Meu Carrinho 14 Faltam apenas R$ 253,40 para Frete Grátis Leite Desnatado Molic…" at bounding box center [547, 268] width 1095 height 536
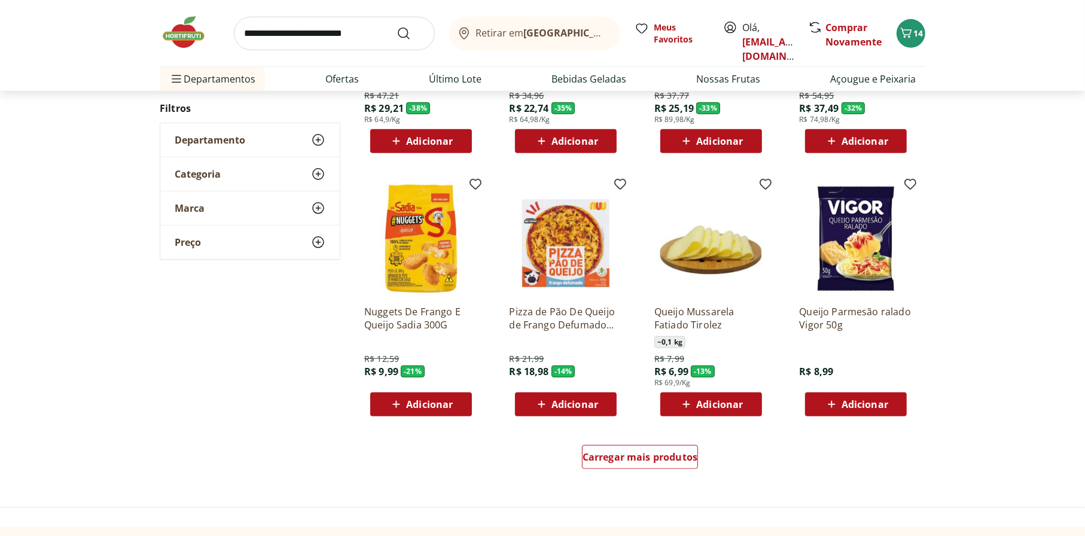
click at [558, 402] on span "Adicionar" at bounding box center [575, 405] width 47 height 10
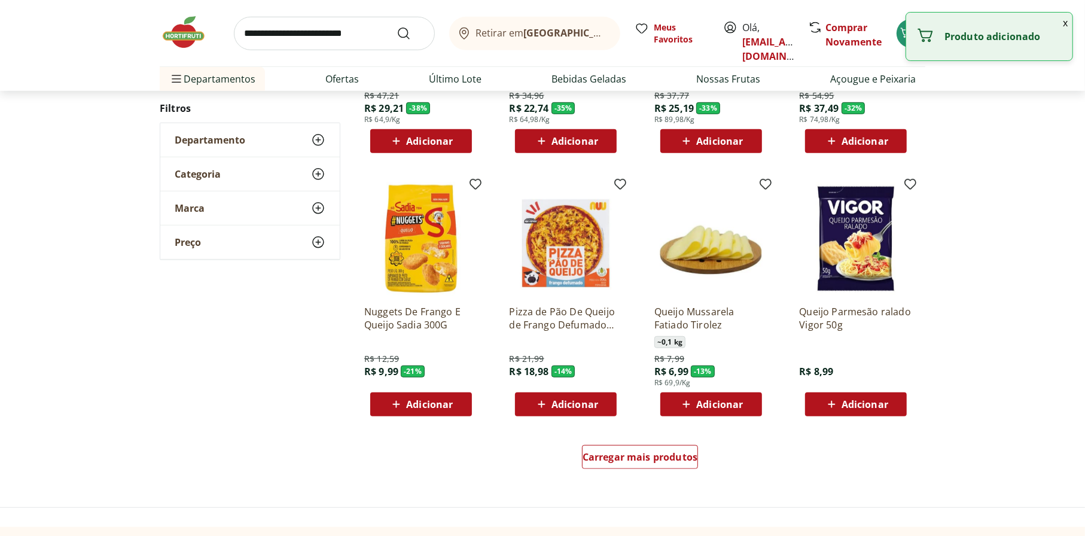
click at [602, 403] on div "Adicionar" at bounding box center [566, 405] width 83 height 22
click at [557, 317] on p "Pizza de Pão De Queijo de Frango Defumado Nuu 190g" at bounding box center [566, 318] width 114 height 26
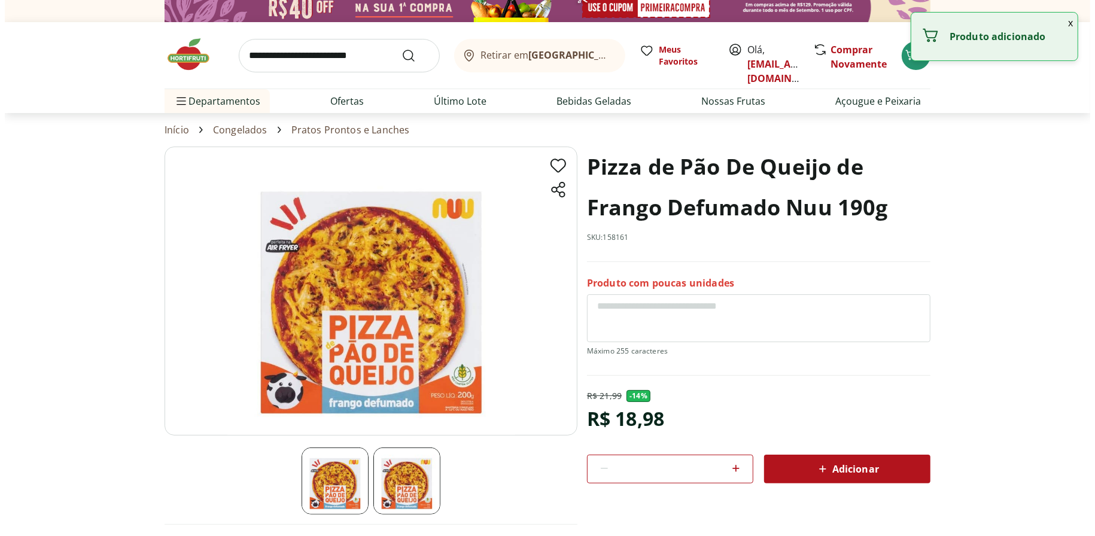
scroll to position [120, 0]
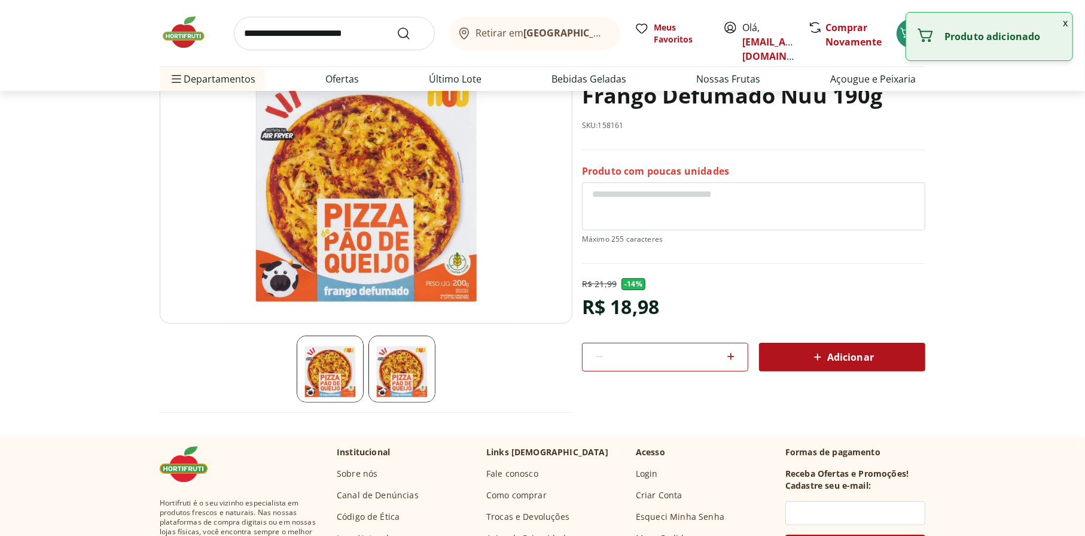
click at [730, 357] on icon at bounding box center [730, 356] width 7 height 7
type input "*"
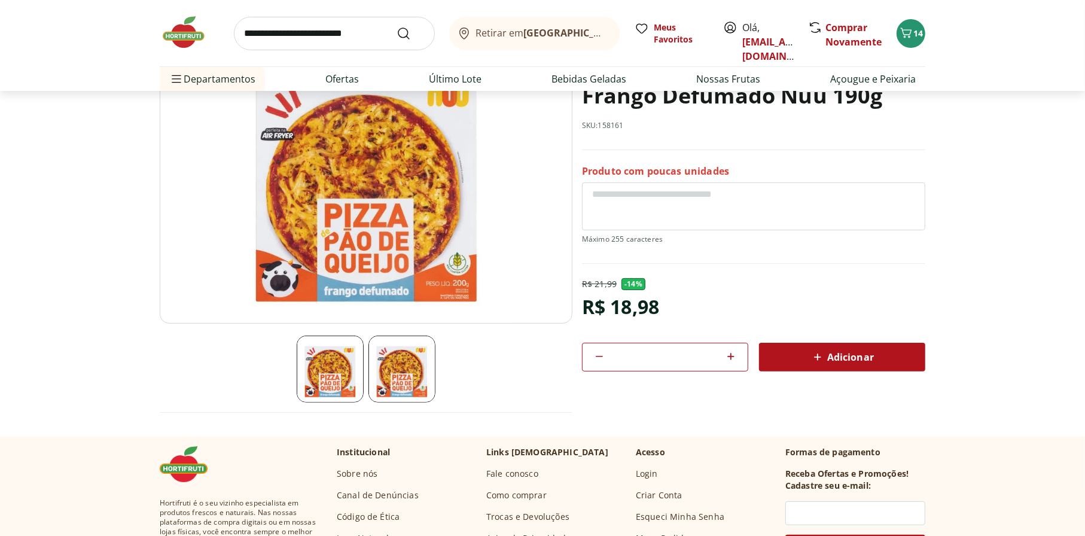
click at [783, 349] on div "Adicionar" at bounding box center [842, 357] width 147 height 22
click at [783, 352] on div "Adicionar" at bounding box center [842, 357] width 147 height 22
click at [910, 41] on span "Carrinho" at bounding box center [906, 34] width 14 height 16
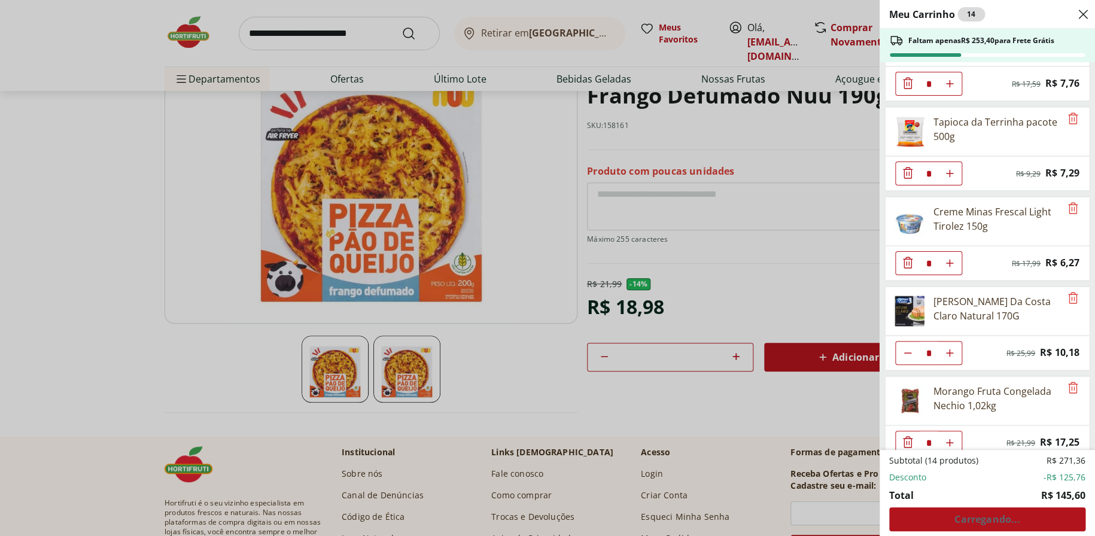
scroll to position [422, 0]
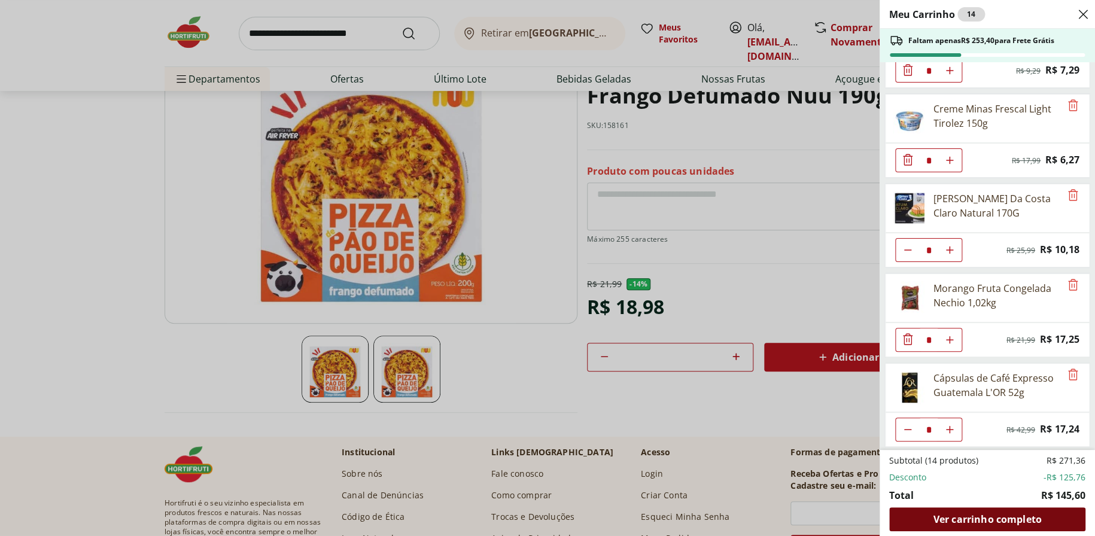
click at [969, 529] on div "Ver carrinho completo" at bounding box center [987, 519] width 196 height 24
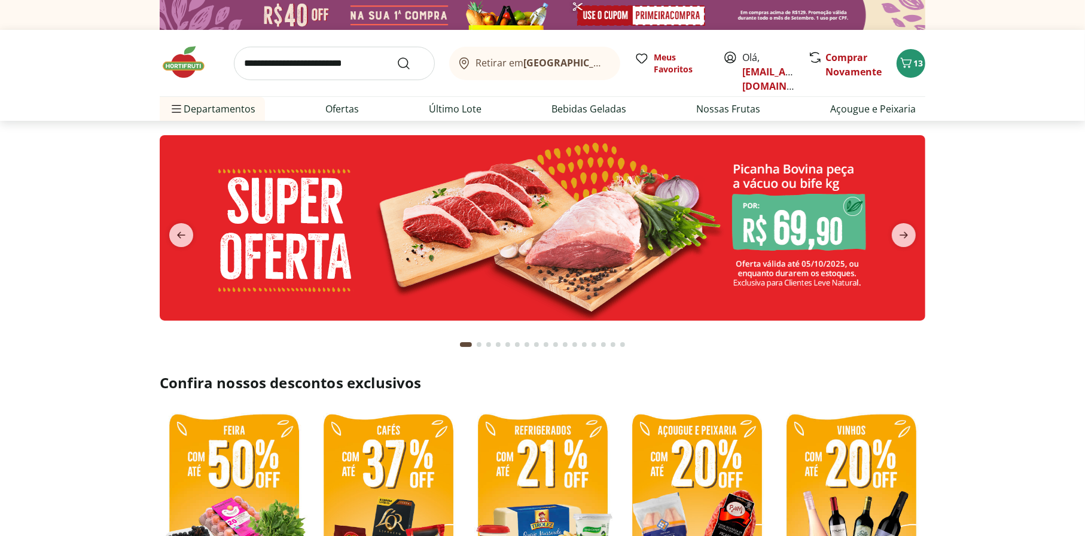
click at [282, 59] on input "search" at bounding box center [334, 64] width 201 height 34
type input "******"
click at [397, 56] on button "Submit Search" at bounding box center [411, 63] width 29 height 14
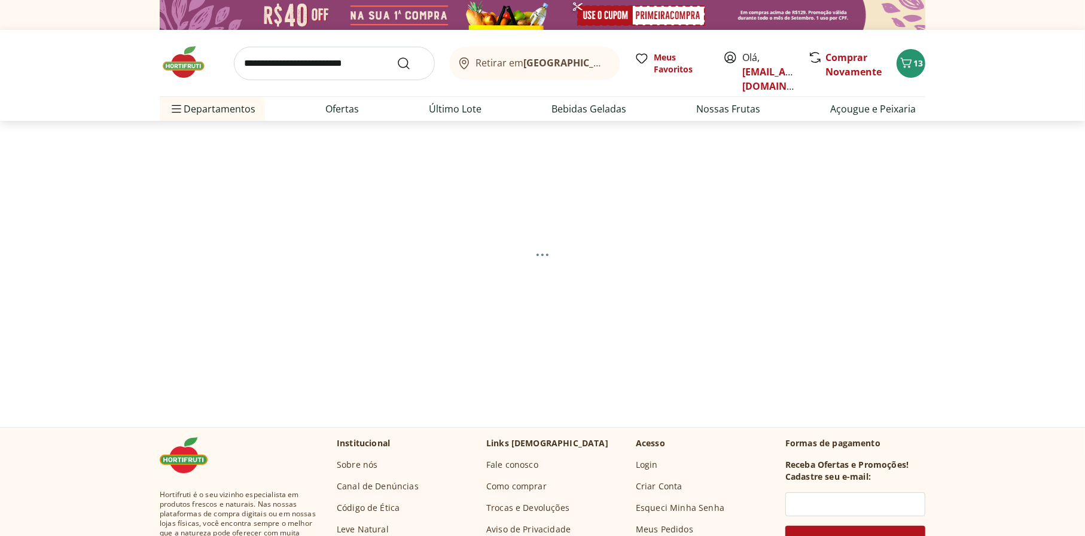
select select "**********"
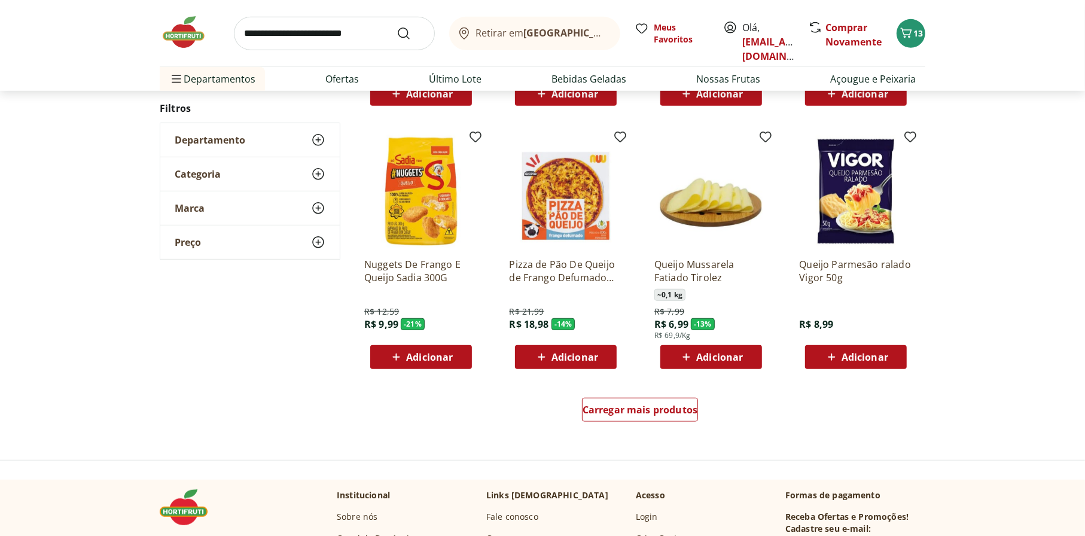
scroll to position [658, 0]
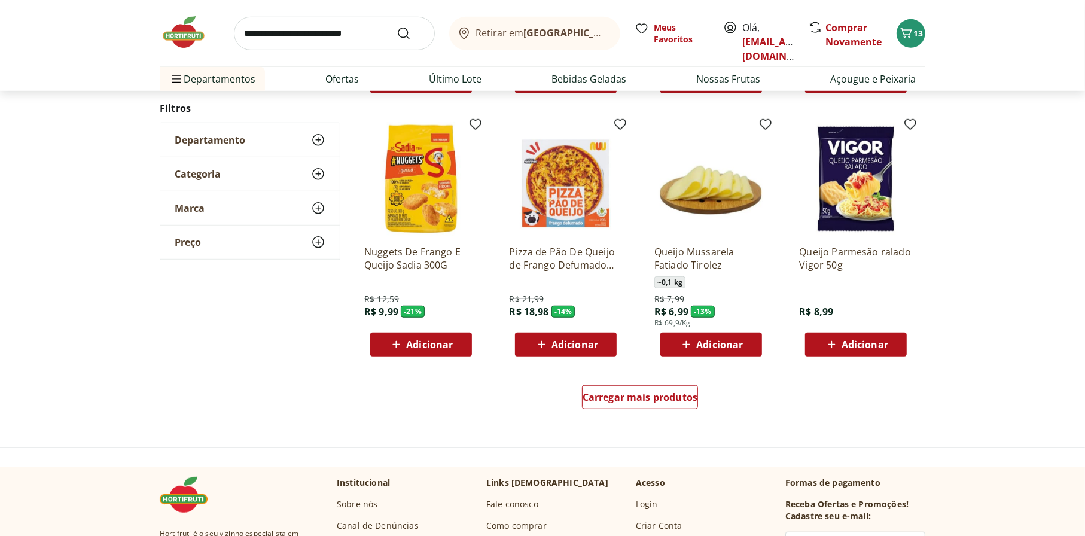
click at [568, 259] on p "Pizza de Pão De Queijo de Frango Defumado Nuu 190g" at bounding box center [566, 258] width 114 height 26
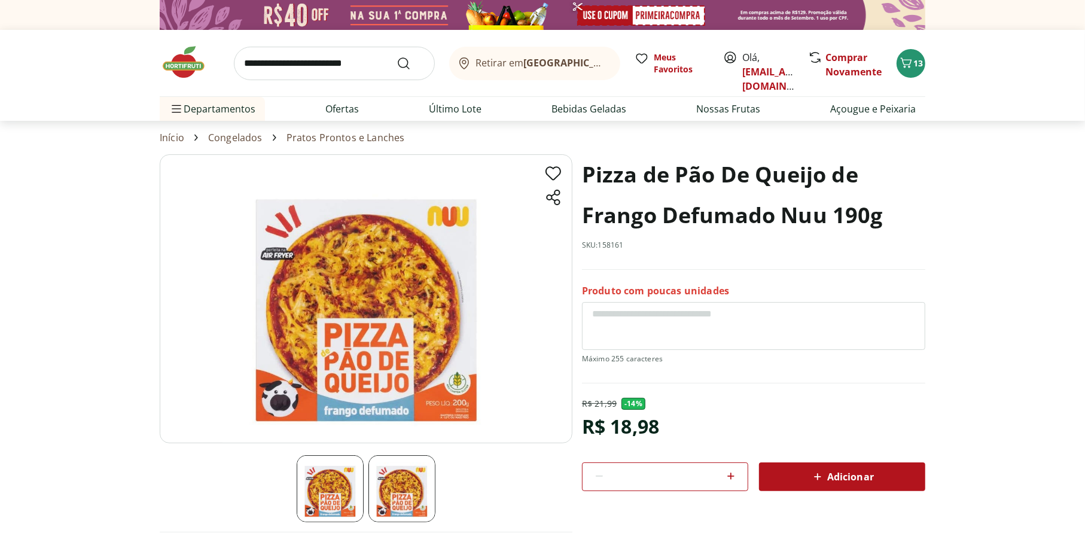
click at [729, 474] on icon at bounding box center [731, 476] width 14 height 14
type input "*"
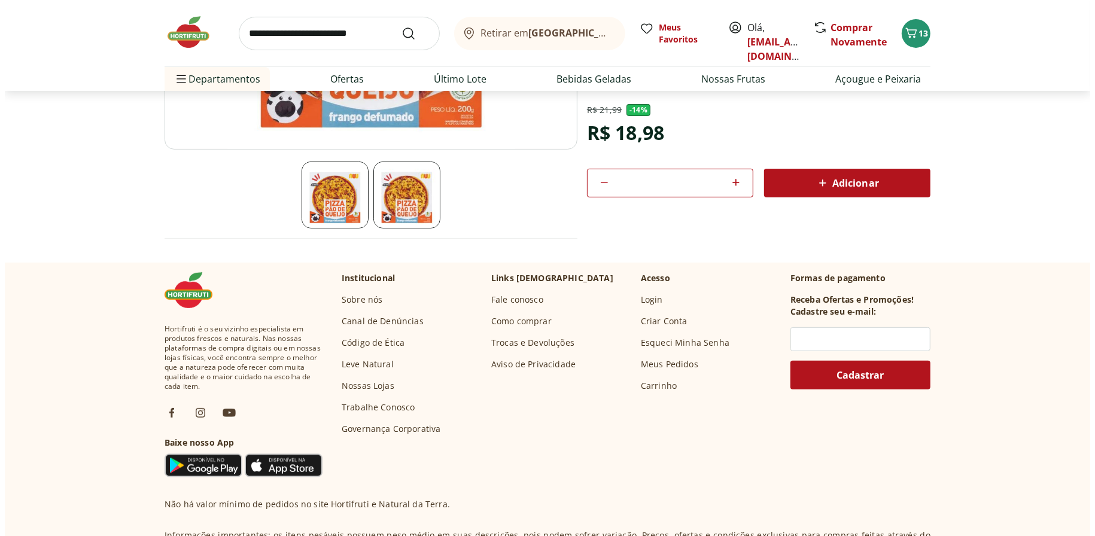
scroll to position [60, 0]
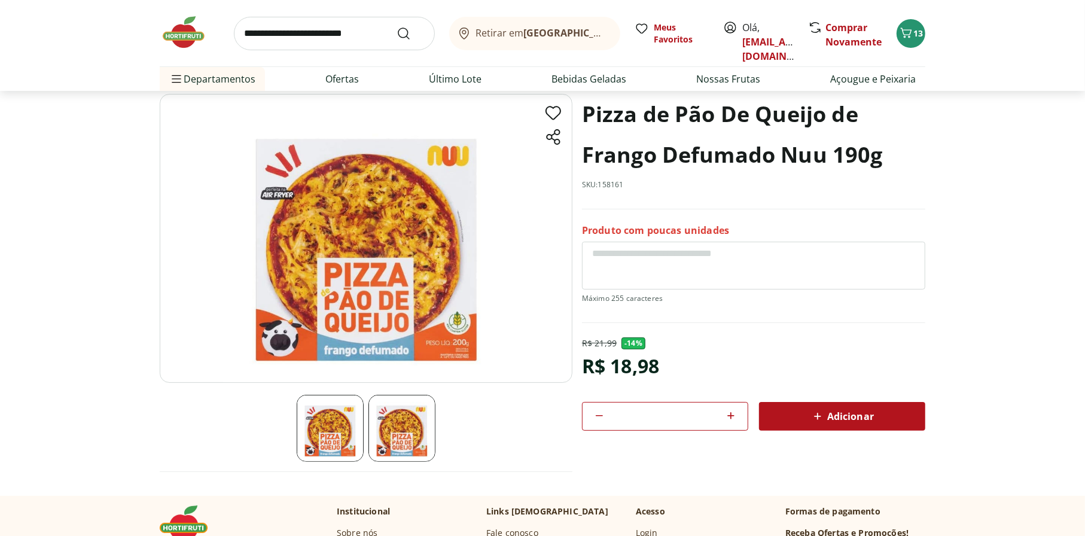
click at [815, 413] on icon at bounding box center [818, 416] width 14 height 14
click at [905, 29] on icon "Carrinho" at bounding box center [906, 33] width 14 height 14
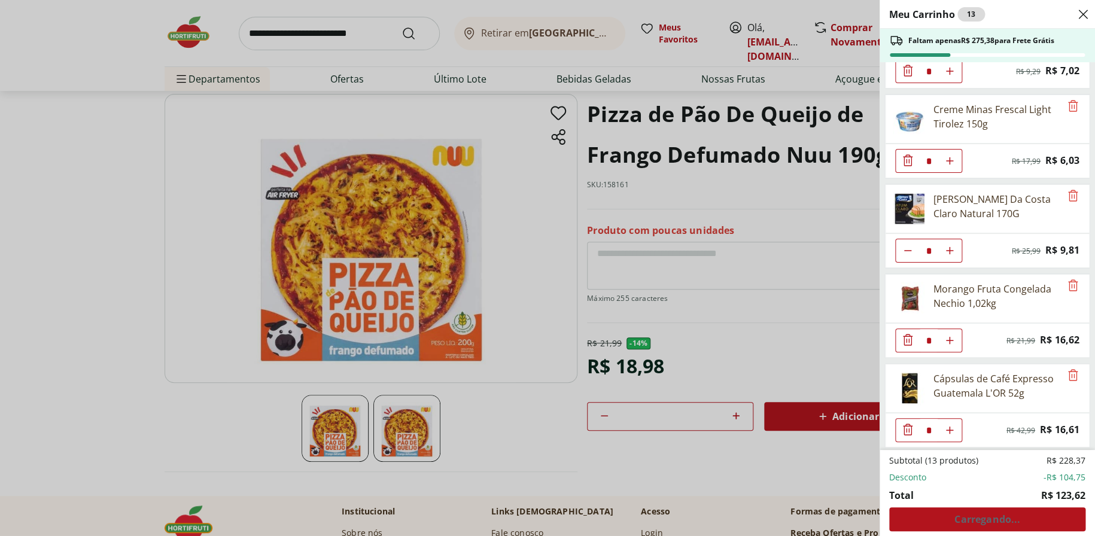
scroll to position [422, 0]
click at [767, 379] on div "Meu Carrinho 13 Faltam apenas R$ 275,38 para Frete Grátis Leite Desnatado Molic…" at bounding box center [547, 268] width 1095 height 536
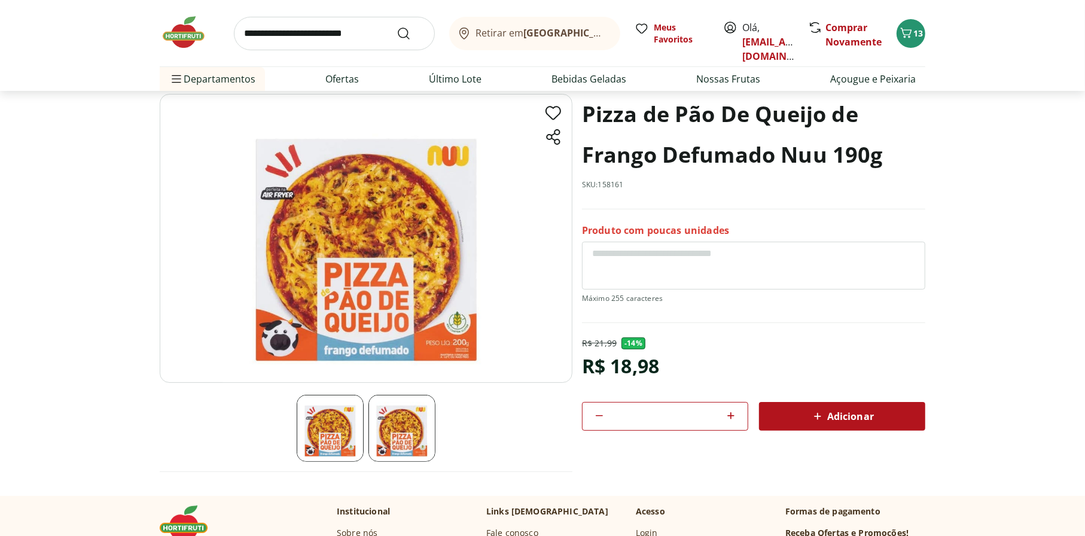
click at [815, 418] on icon at bounding box center [818, 416] width 14 height 14
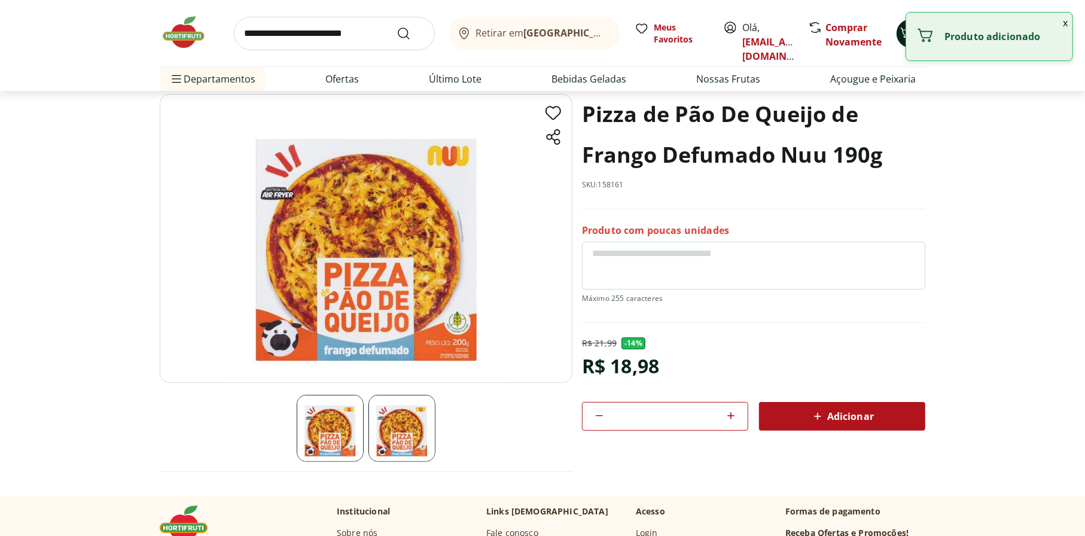
click at [904, 39] on span "Carrinho" at bounding box center [906, 34] width 14 height 16
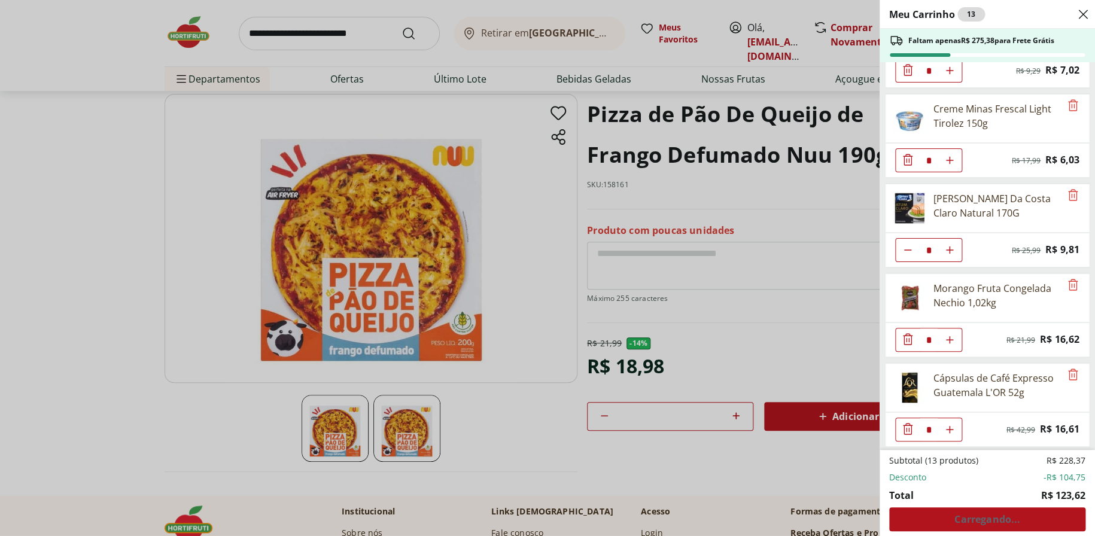
click at [701, 320] on div "Meu Carrinho 13 Faltam apenas R$ 275,38 para Frete Grátis Leite Desnatado Molic…" at bounding box center [547, 268] width 1095 height 536
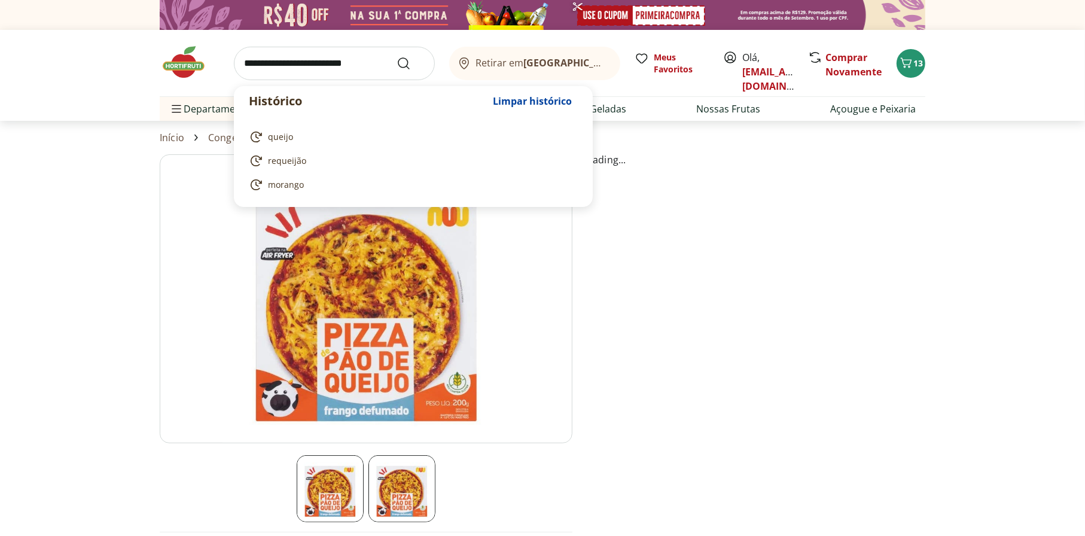
click at [320, 57] on input "search" at bounding box center [334, 64] width 201 height 34
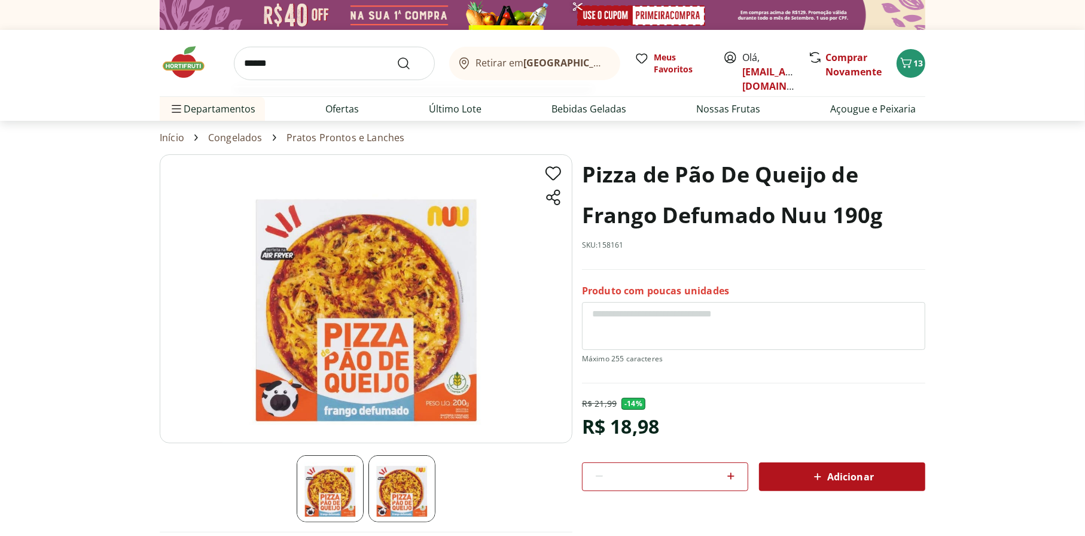
type input "******"
click at [397, 56] on button "Submit Search" at bounding box center [411, 63] width 29 height 14
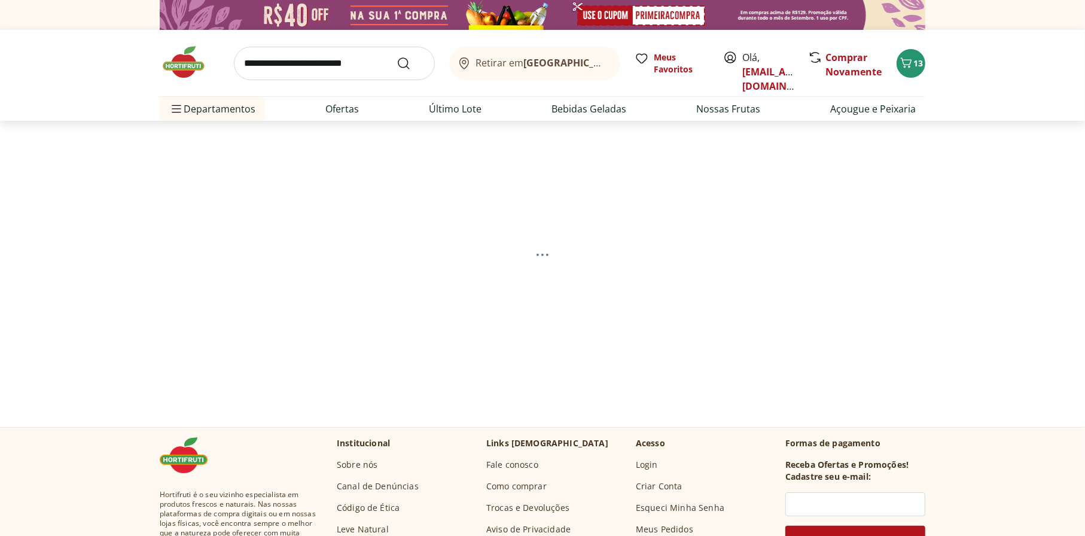
select select "**********"
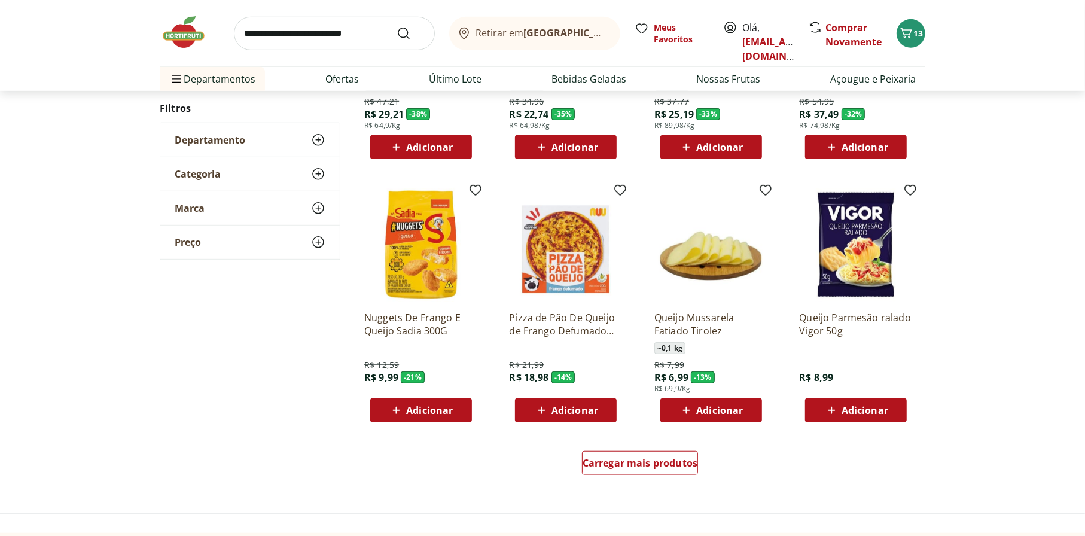
scroll to position [598, 0]
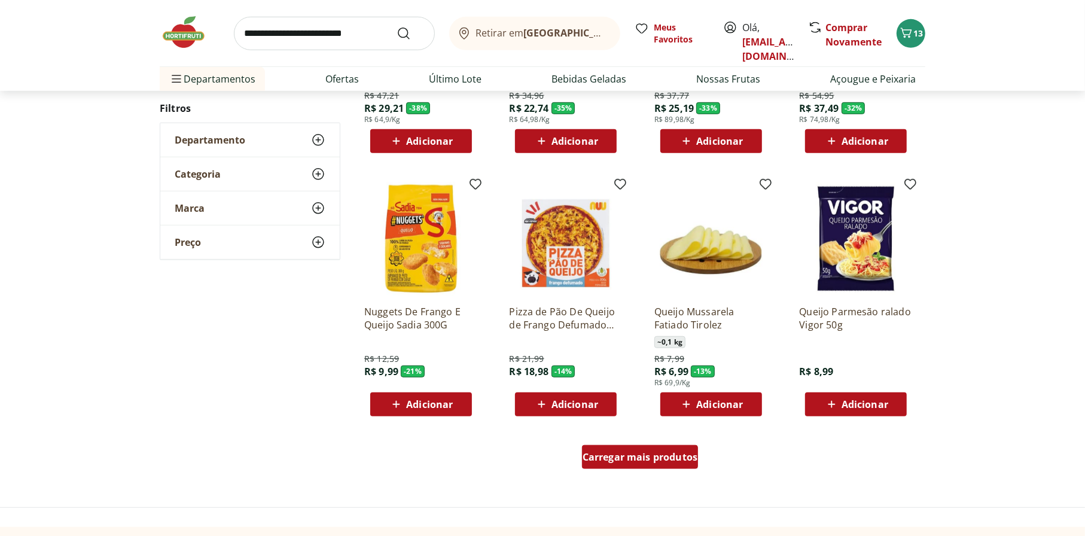
click at [697, 465] on div "Carregar mais produtos" at bounding box center [640, 457] width 117 height 24
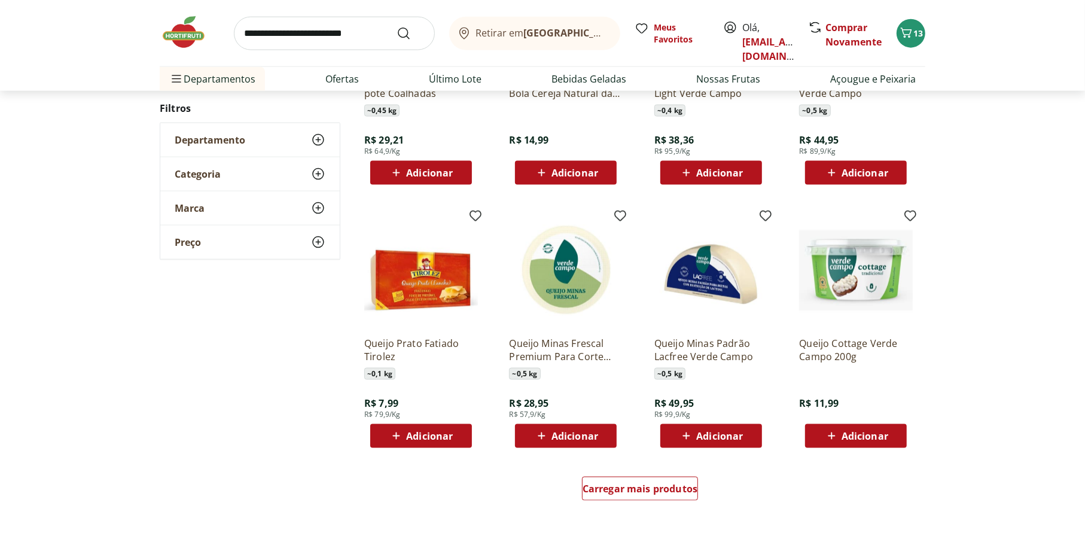
scroll to position [1376, 0]
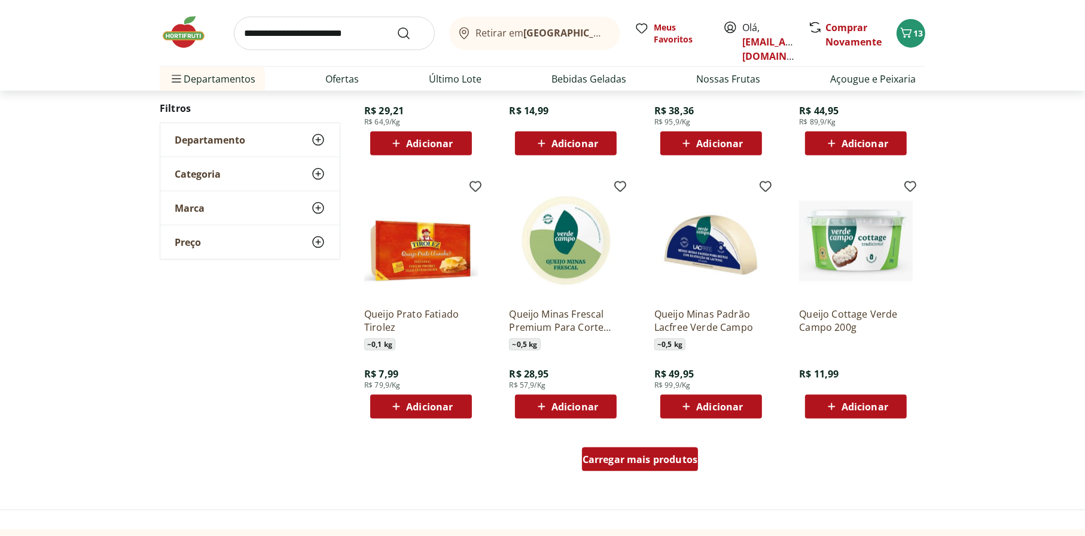
click at [653, 461] on span "Carregar mais produtos" at bounding box center [640, 460] width 115 height 10
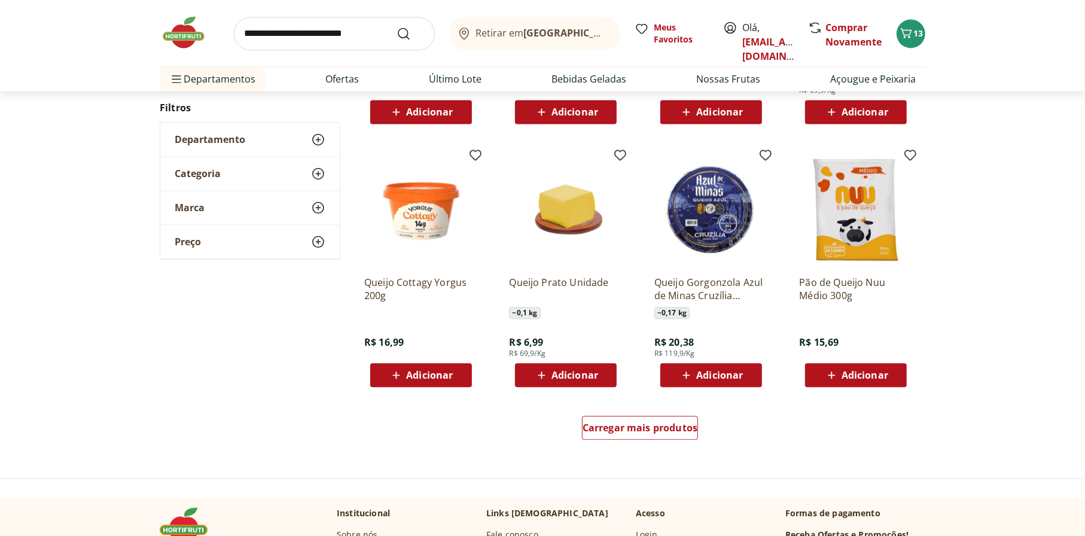
scroll to position [2214, 0]
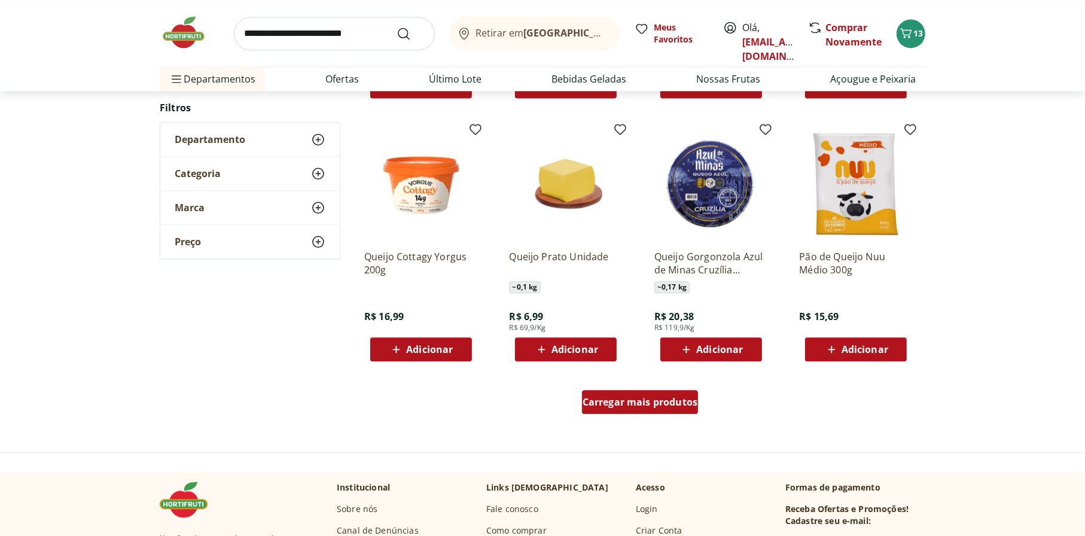
click at [666, 401] on span "Carregar mais produtos" at bounding box center [640, 402] width 115 height 10
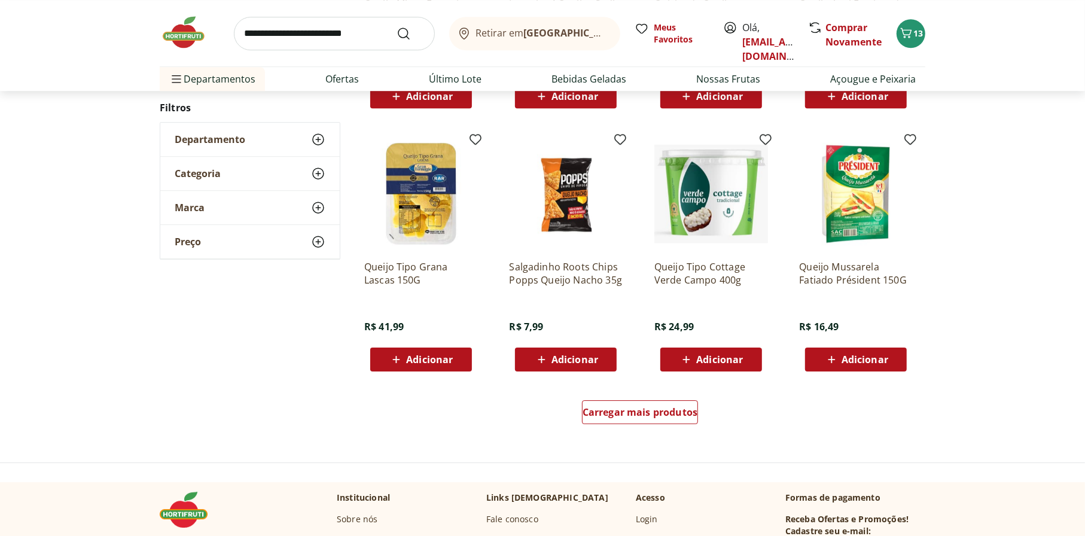
scroll to position [2991, 0]
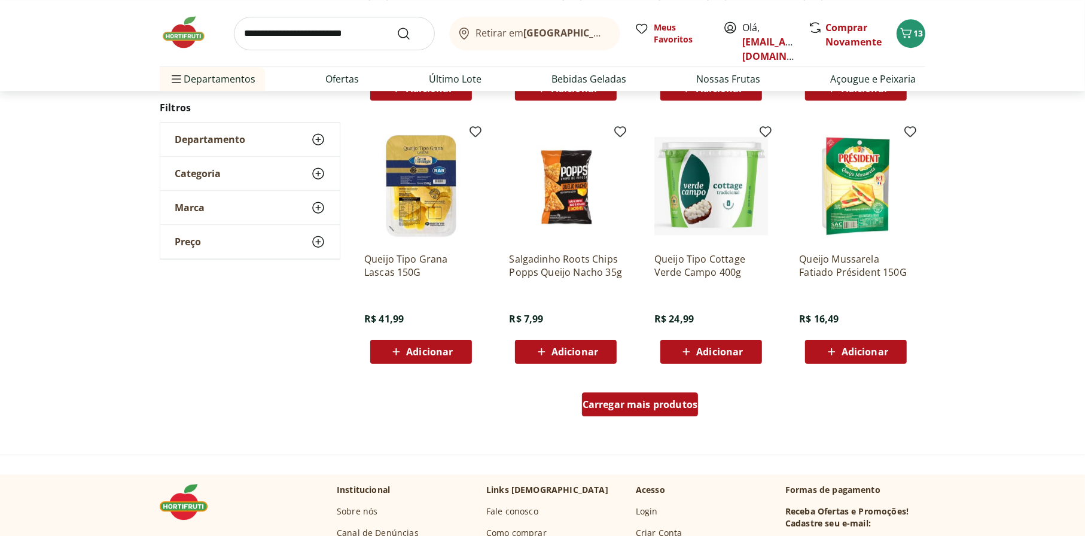
click at [611, 407] on span "Carregar mais produtos" at bounding box center [640, 405] width 115 height 10
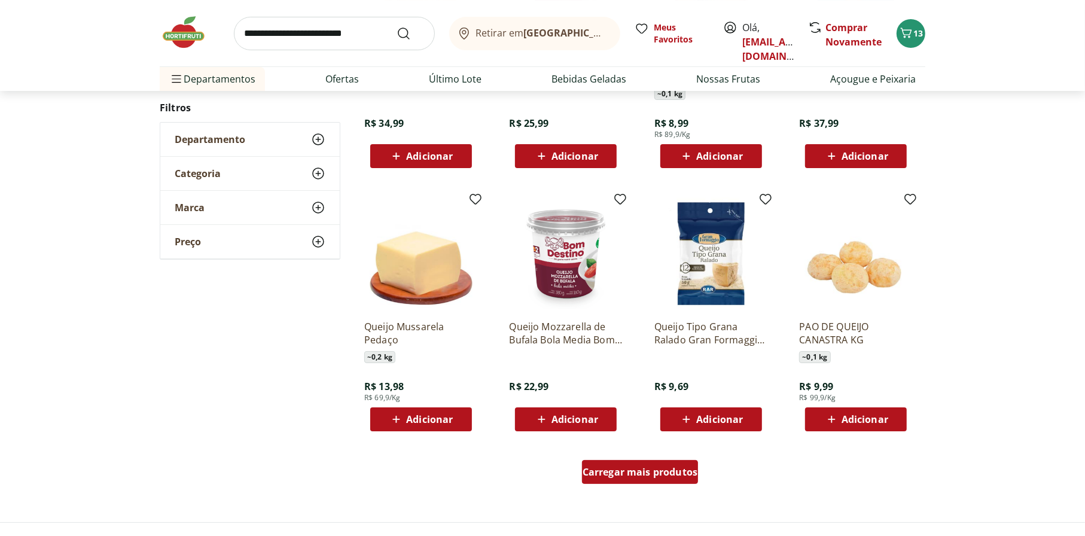
scroll to position [3709, 0]
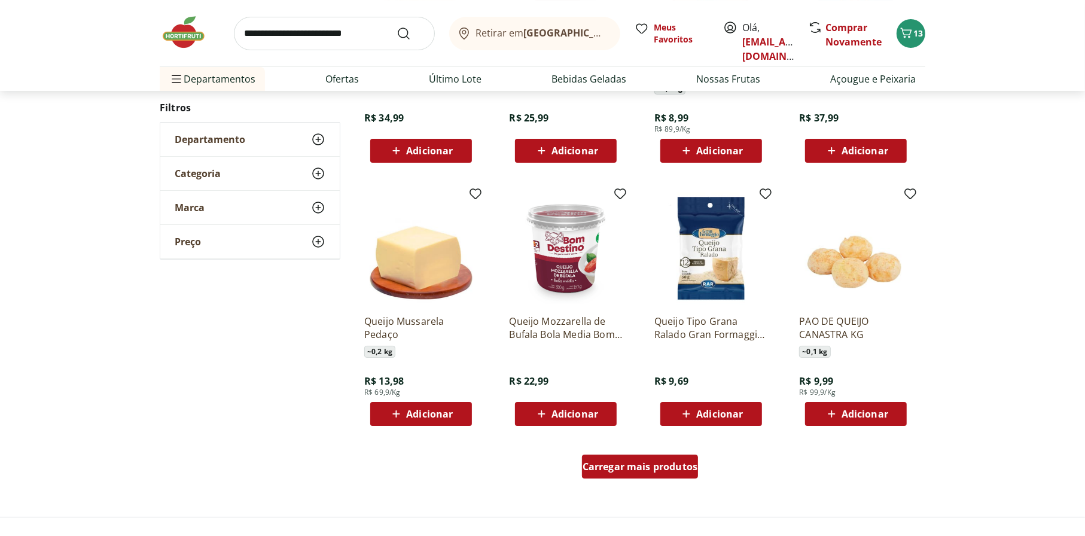
click at [631, 464] on span "Carregar mais produtos" at bounding box center [640, 467] width 115 height 10
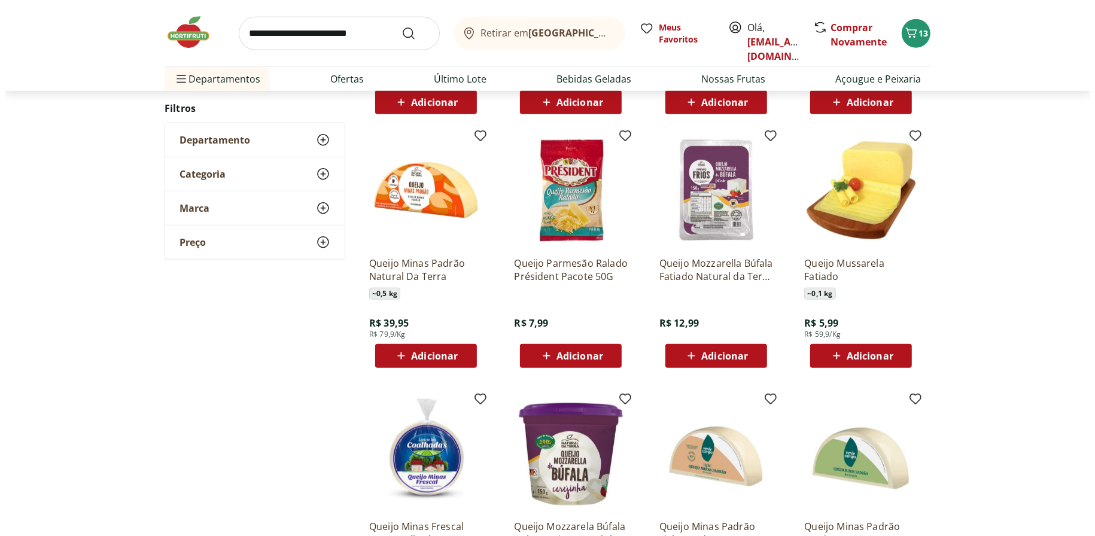
scroll to position [897, 0]
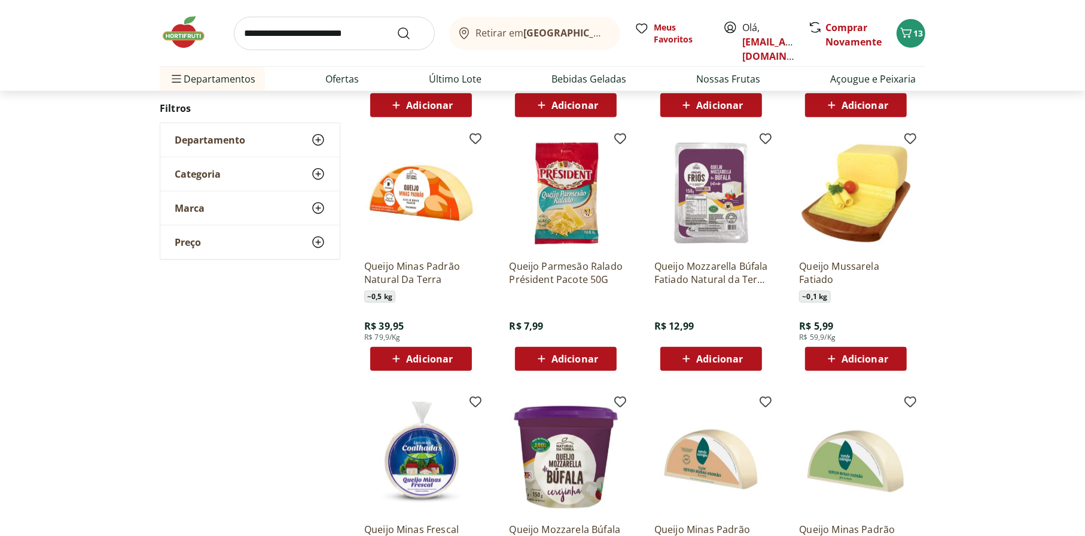
click at [736, 359] on span "Adicionar" at bounding box center [719, 359] width 47 height 10
click at [911, 26] on icon "Carrinho" at bounding box center [906, 33] width 14 height 14
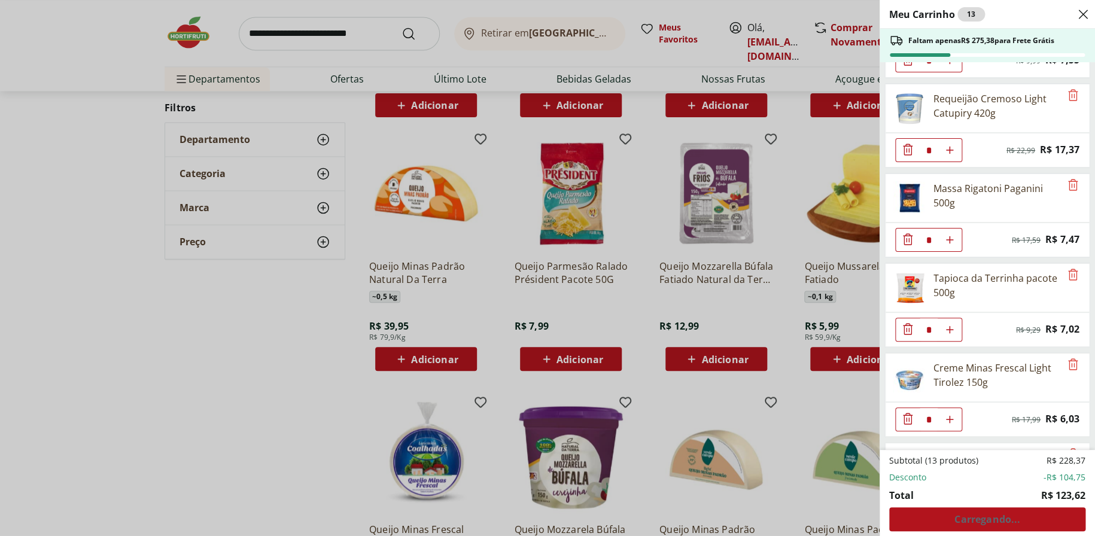
scroll to position [123, 0]
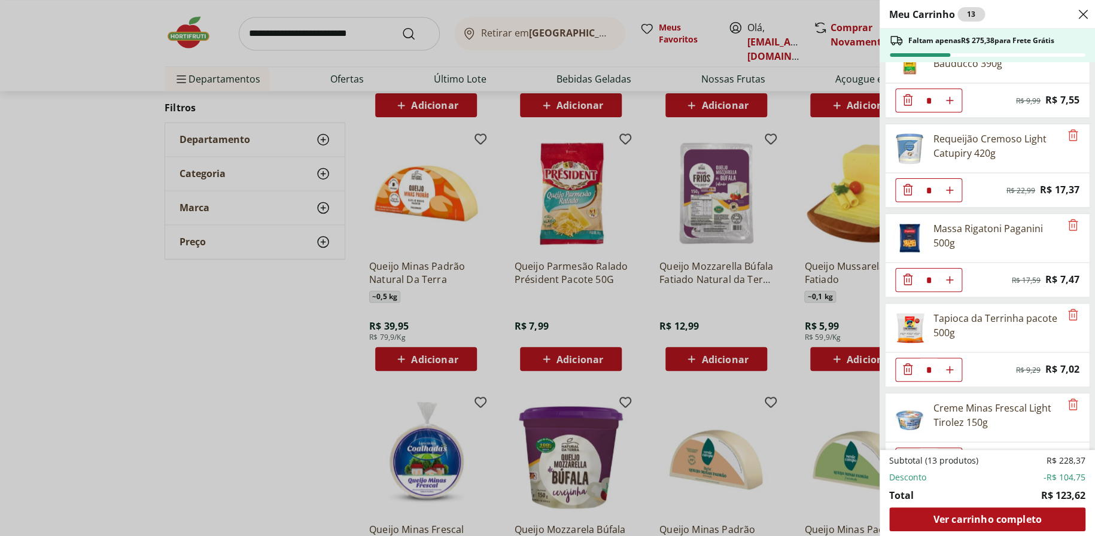
click at [716, 394] on div "Meu Carrinho 13 Faltam apenas R$ 275,38 para Frete Grátis Leite Desnatado Molic…" at bounding box center [547, 268] width 1095 height 536
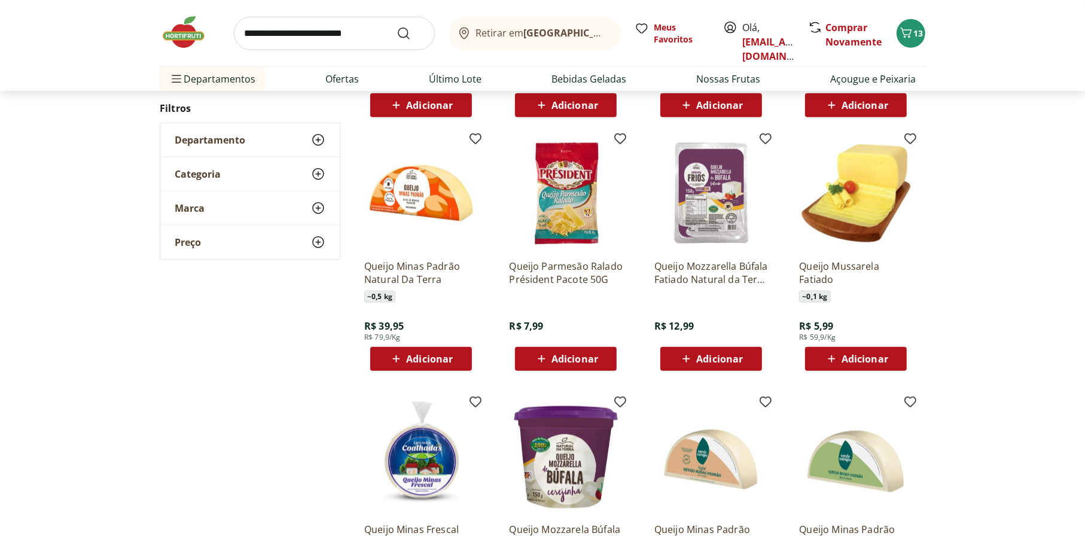
click at [714, 359] on span "Adicionar" at bounding box center [719, 359] width 47 height 10
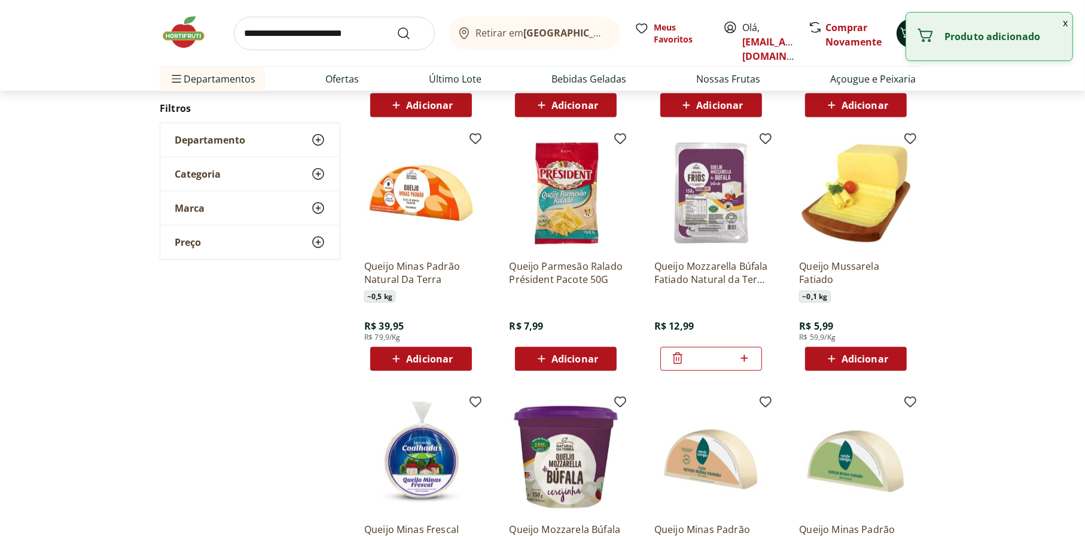
click at [902, 31] on icon "Carrinho" at bounding box center [906, 33] width 14 height 14
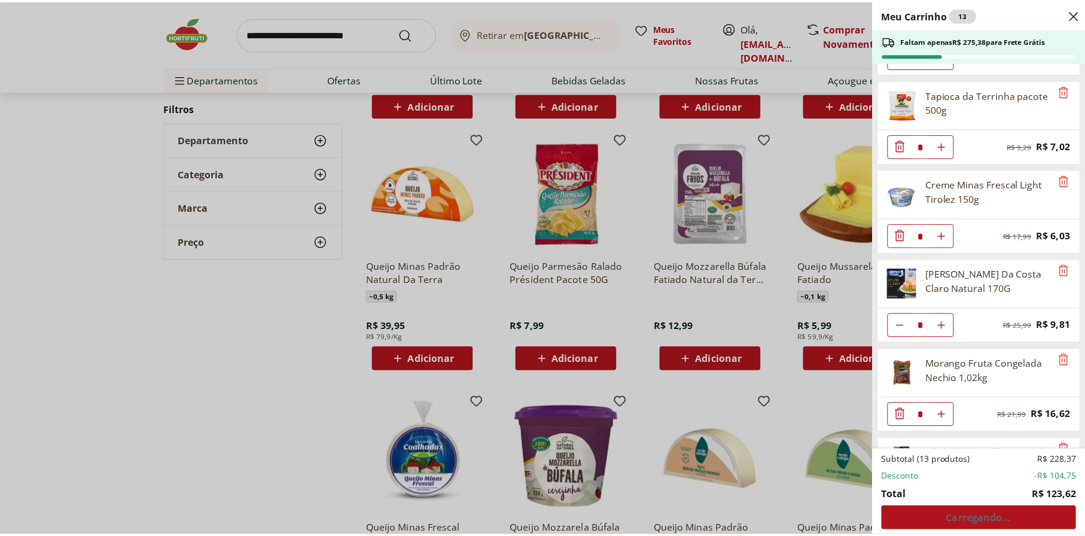
scroll to position [422, 0]
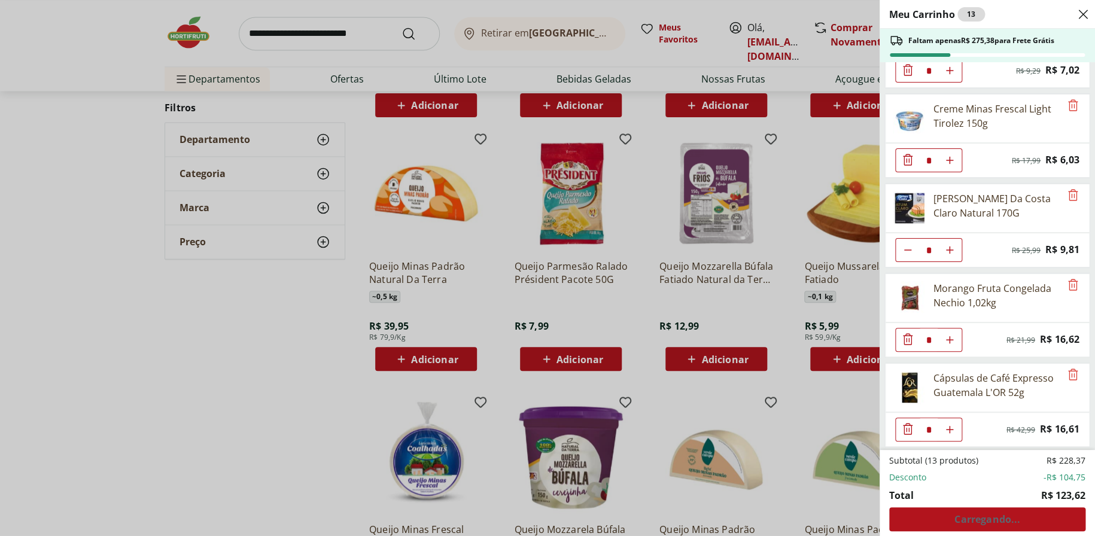
click at [654, 352] on div "Meu Carrinho 13 Faltam apenas R$ 275,38 para Frete Grátis Leite Desnatado Molic…" at bounding box center [547, 268] width 1095 height 536
